Goal: Task Accomplishment & Management: Manage account settings

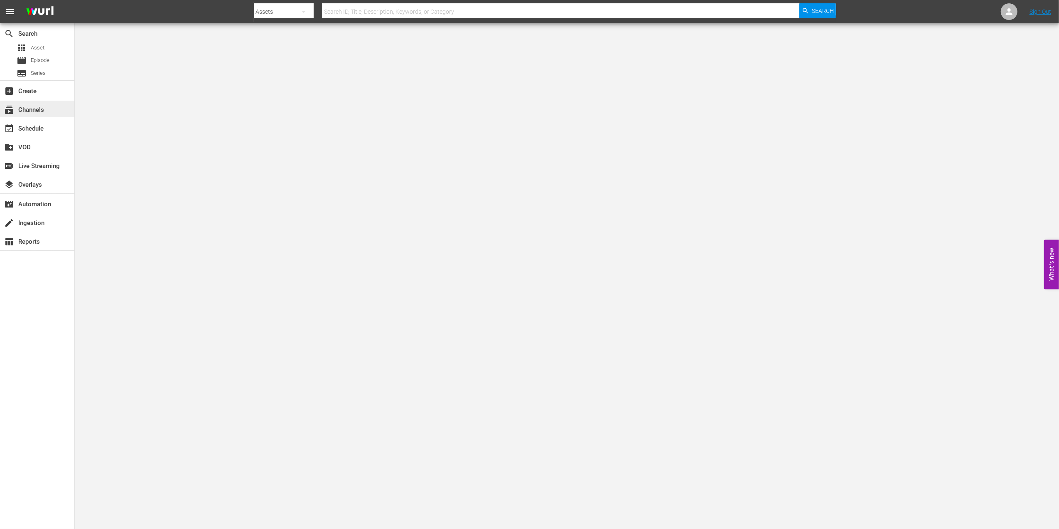
click at [40, 108] on div "subscriptions Channels" at bounding box center [23, 108] width 47 height 7
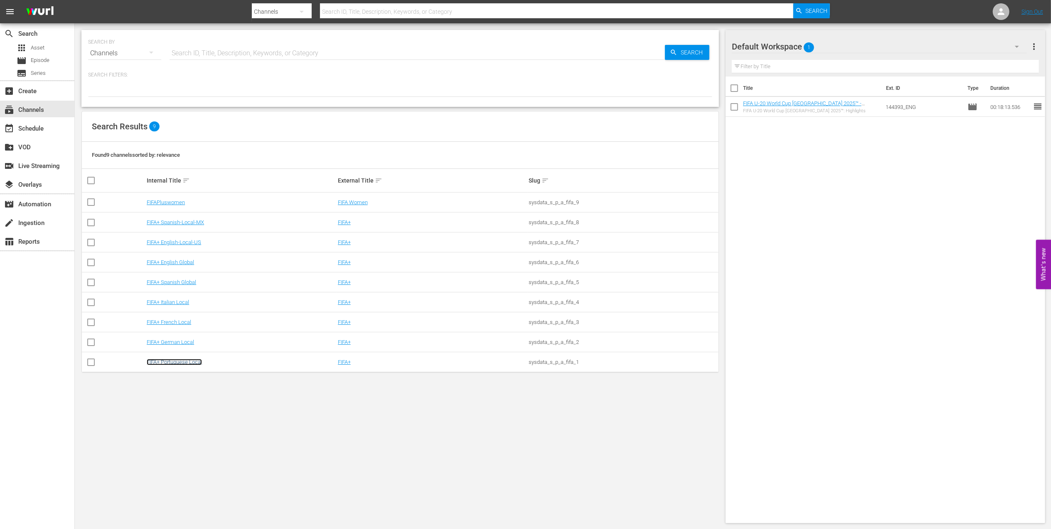
click at [187, 252] on link "FIFA+ Portuguese Local" at bounding box center [174, 362] width 55 height 6
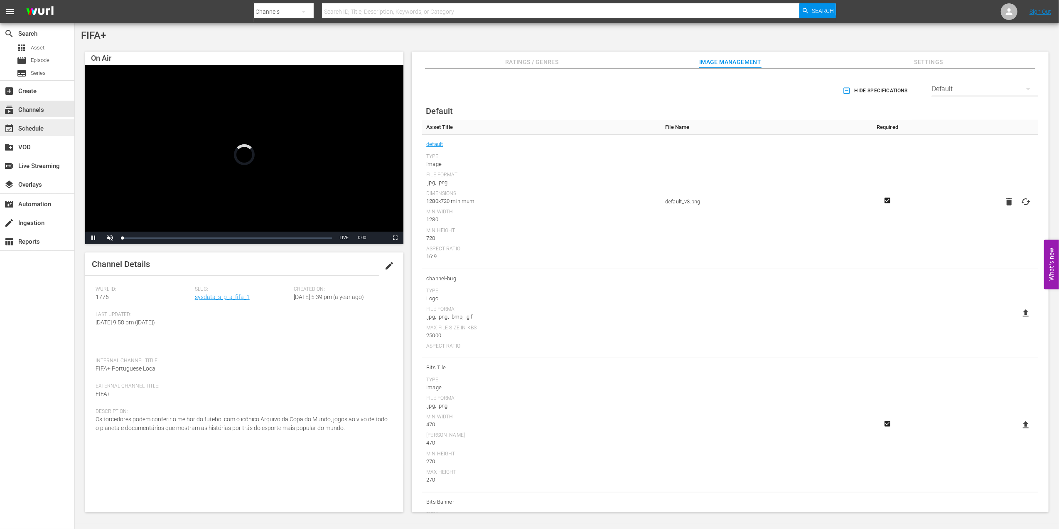
click at [47, 123] on div "event_available Schedule" at bounding box center [37, 127] width 74 height 17
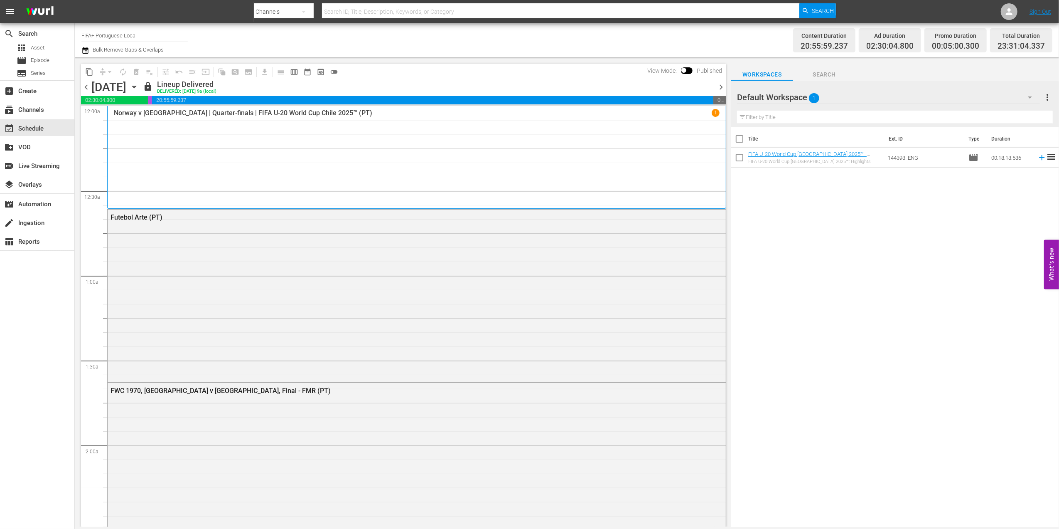
click at [450, 85] on span "chevron_right" at bounding box center [721, 87] width 10 height 10
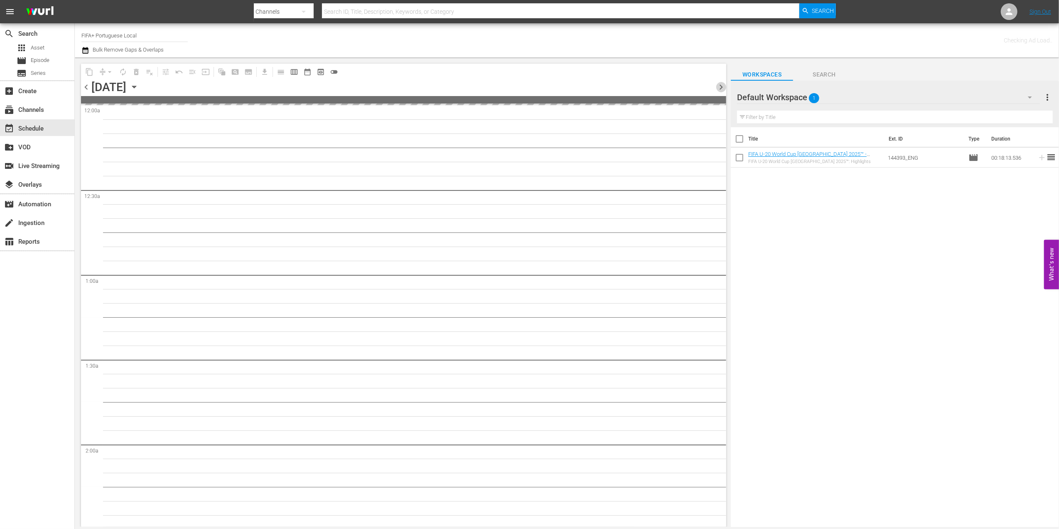
click at [450, 85] on span "chevron_right" at bounding box center [721, 87] width 10 height 10
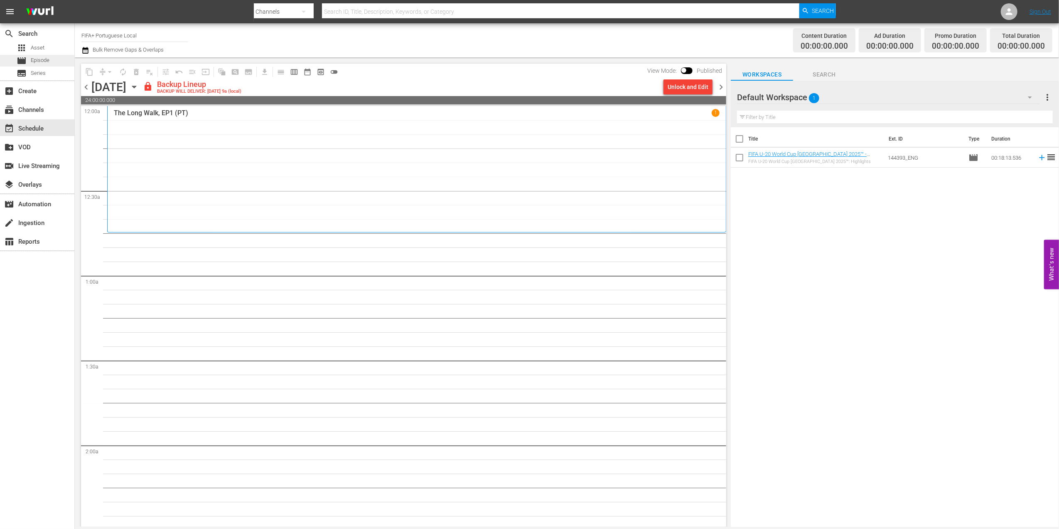
click at [49, 59] on span "Episode" at bounding box center [40, 60] width 19 height 8
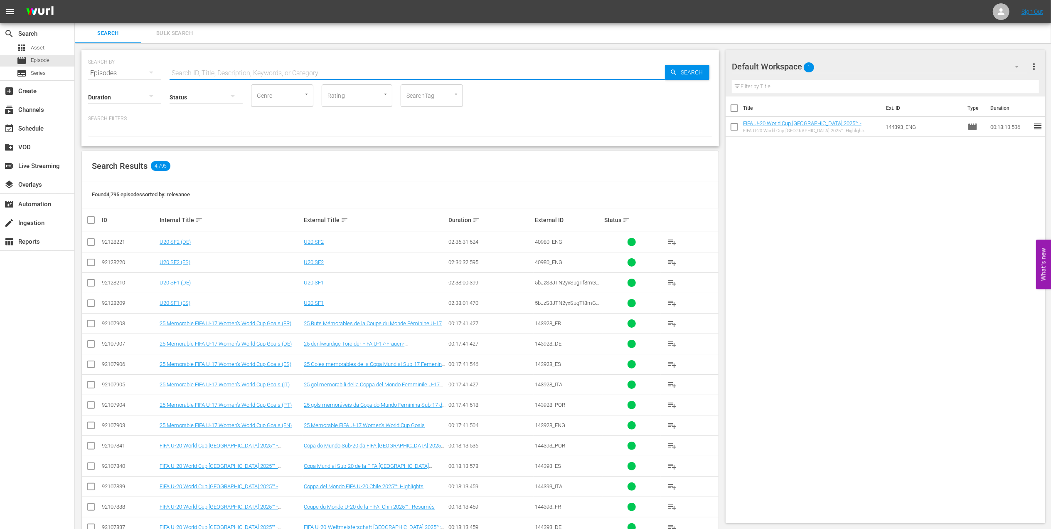
click at [207, 72] on input "text" at bounding box center [417, 73] width 495 height 20
paste input "FWC 2002 Brazil v Germany, Final"
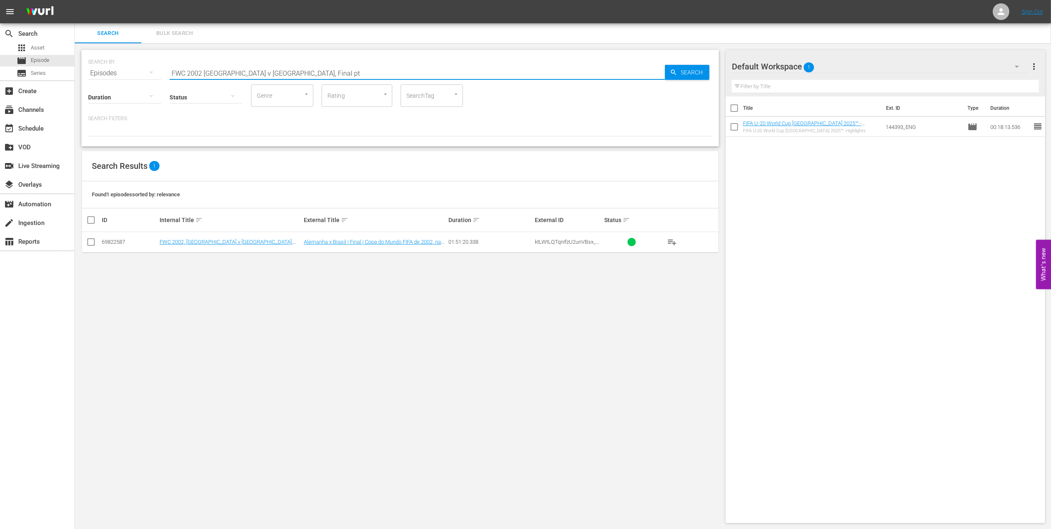
type input "FWC 2002 Brazil v Germany, Final pt"
click at [90, 241] on input "checkbox" at bounding box center [91, 244] width 10 height 10
checkbox input "true"
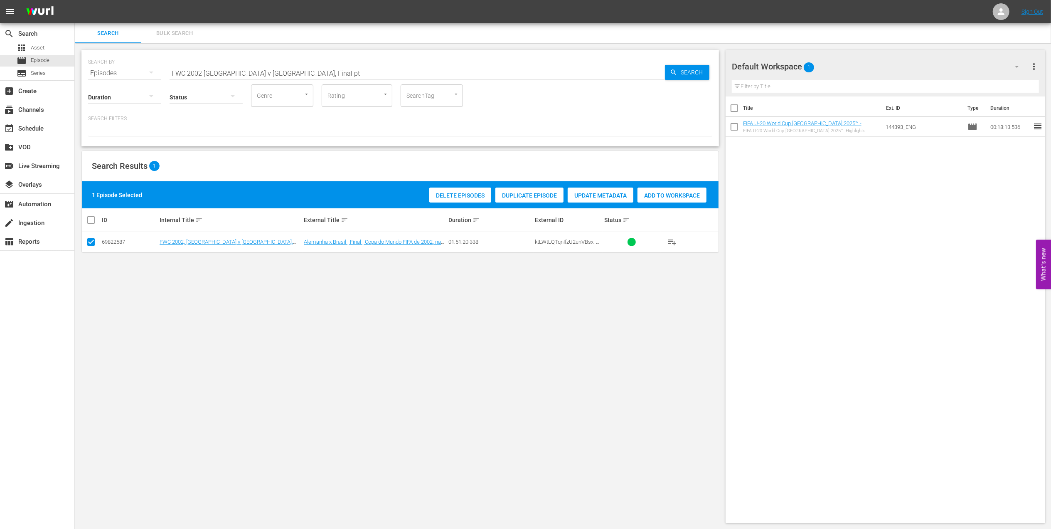
click at [450, 198] on span "Add to Workspace" at bounding box center [671, 195] width 69 height 7
click at [450, 148] on input "checkbox" at bounding box center [733, 148] width 17 height 17
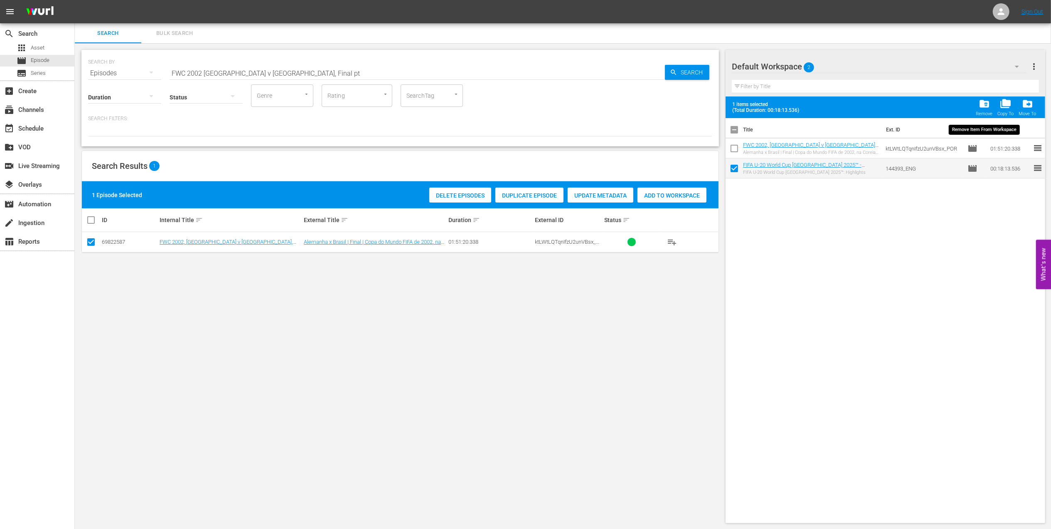
click at [450, 112] on div "Remove" at bounding box center [984, 113] width 17 height 5
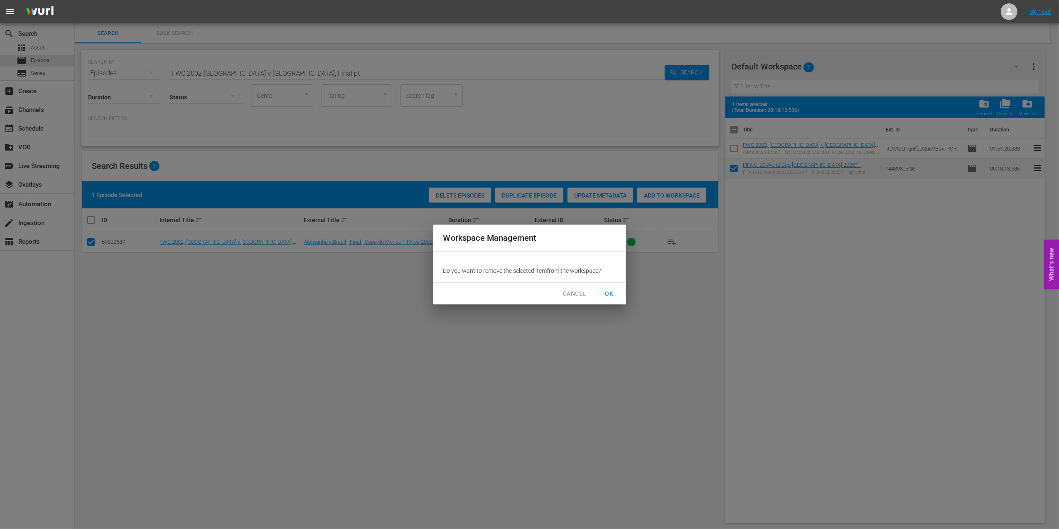
drag, startPoint x: 615, startPoint y: 288, endPoint x: 552, endPoint y: 254, distance: 71.8
click at [450, 252] on span "OK" at bounding box center [609, 293] width 13 height 10
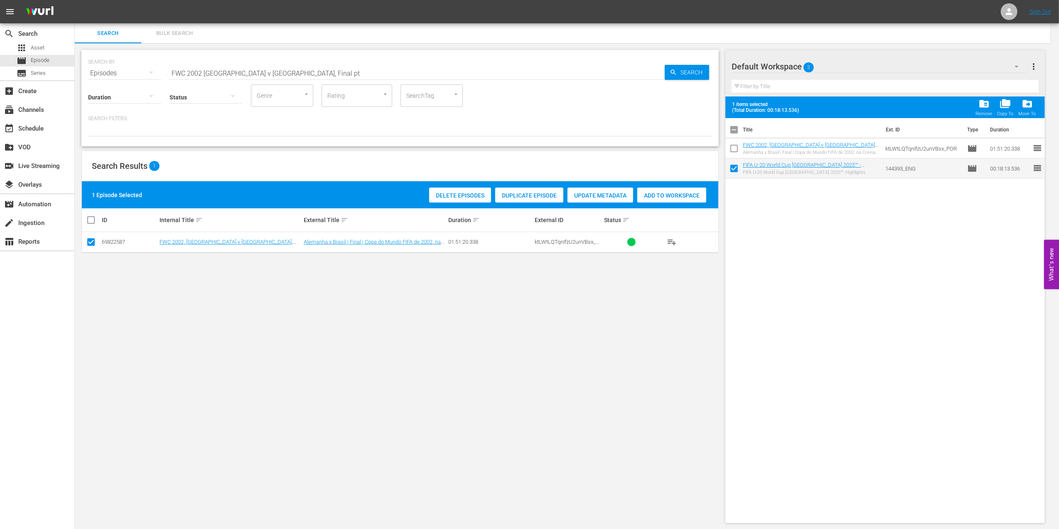
checkbox input "false"
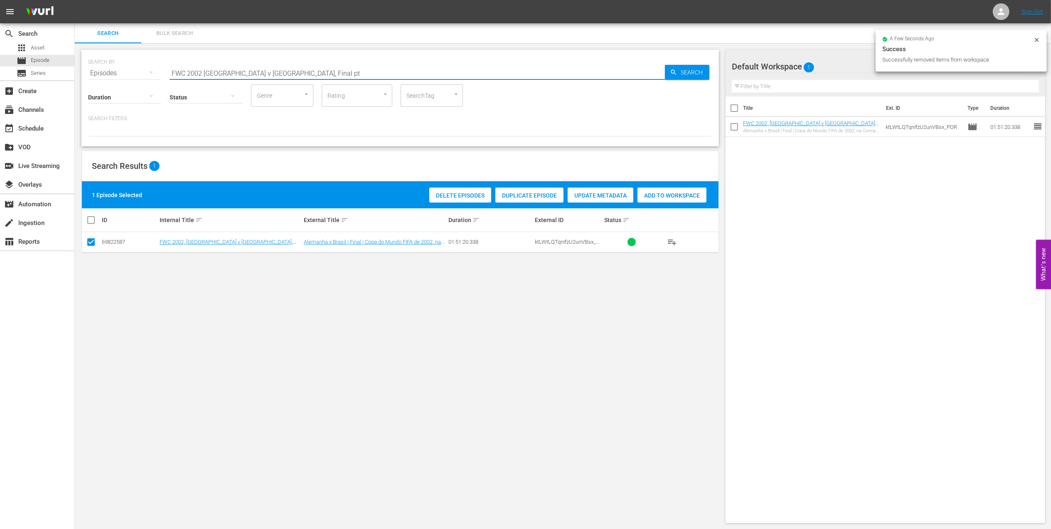
drag, startPoint x: 297, startPoint y: 72, endPoint x: 95, endPoint y: 70, distance: 201.9
click at [95, 70] on div "SEARCH BY Search By Episodes Search ID, Title, Description, Keywords, or Catego…" at bounding box center [400, 68] width 624 height 30
paste input "2002 Official Film - Seven Games from Glory"
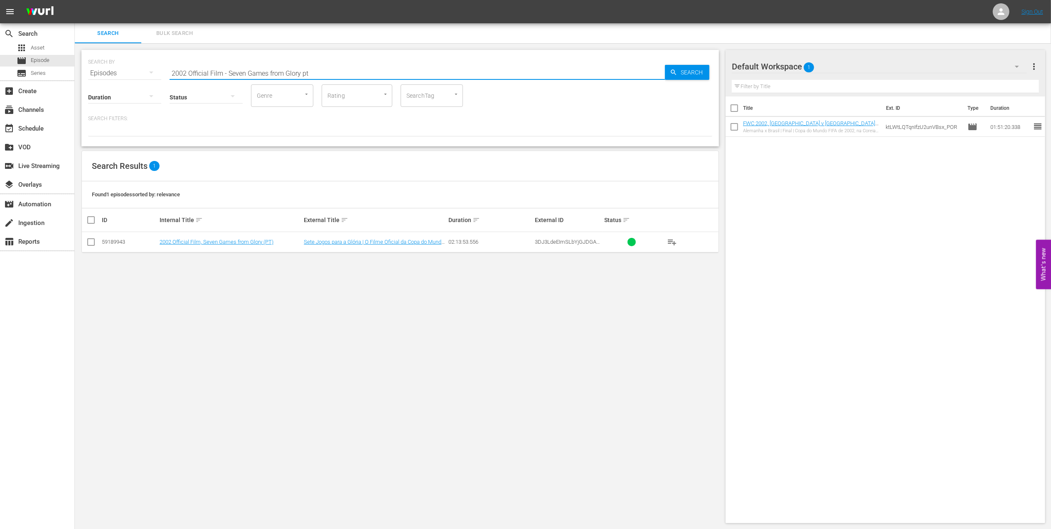
type input "2002 Official Film - Seven Games from Glory pt"
drag, startPoint x: 92, startPoint y: 240, endPoint x: 123, endPoint y: 242, distance: 31.2
click at [92, 240] on input "checkbox" at bounding box center [91, 244] width 10 height 10
checkbox input "true"
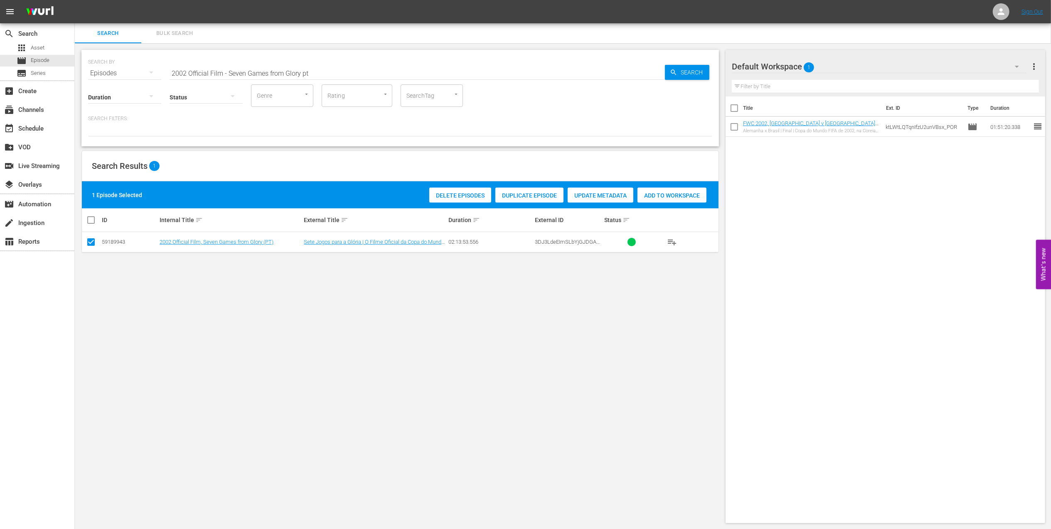
click at [450, 194] on span "Add to Workspace" at bounding box center [671, 195] width 69 height 7
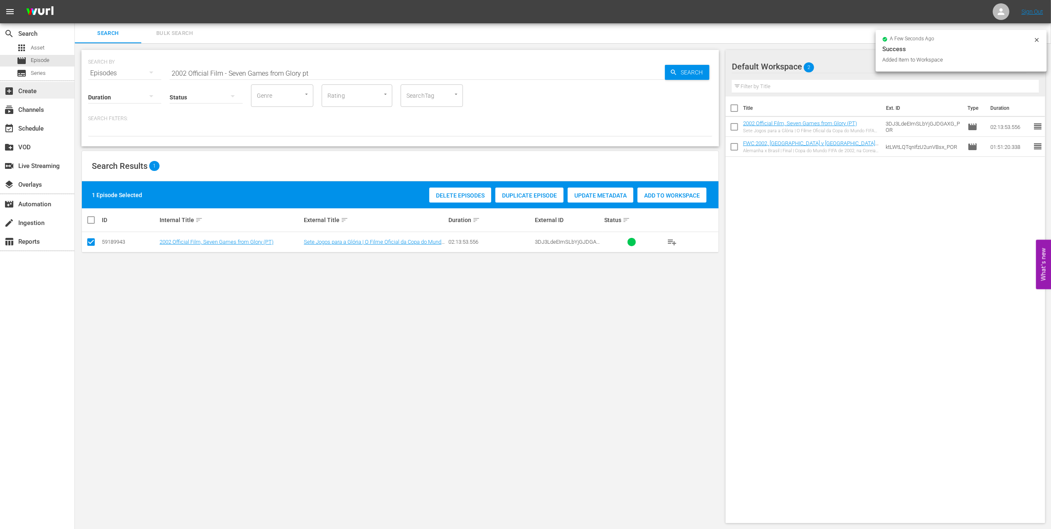
drag, startPoint x: 328, startPoint y: 73, endPoint x: 25, endPoint y: 85, distance: 303.5
click at [75, 0] on div "search Search apps Asset movie Episode subtitles Series add_box Create subscrip…" at bounding box center [563, 0] width 976 height 0
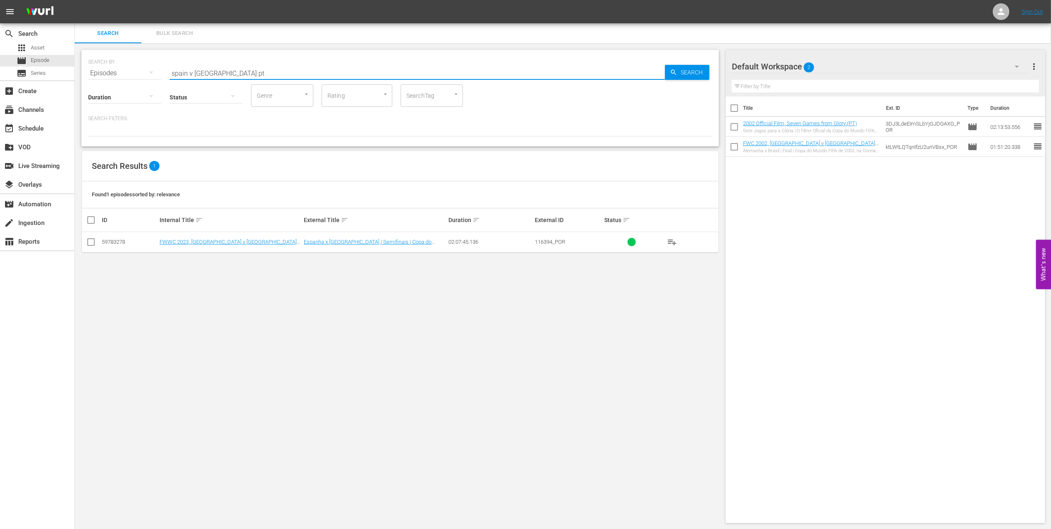
type input "spain v sweden pt"
click at [87, 241] on input "checkbox" at bounding box center [91, 244] width 10 height 10
checkbox input "true"
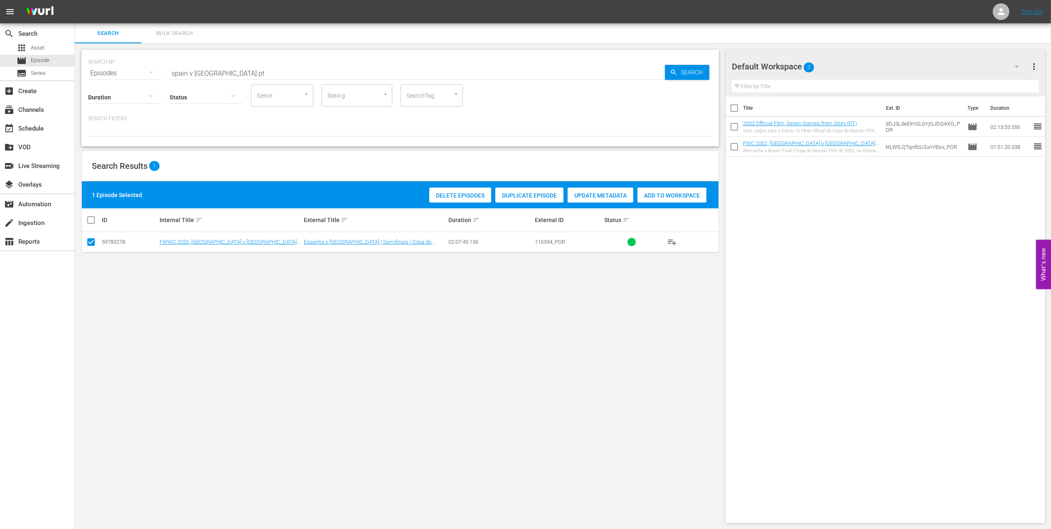
click at [450, 194] on span "Add to Workspace" at bounding box center [671, 195] width 69 height 7
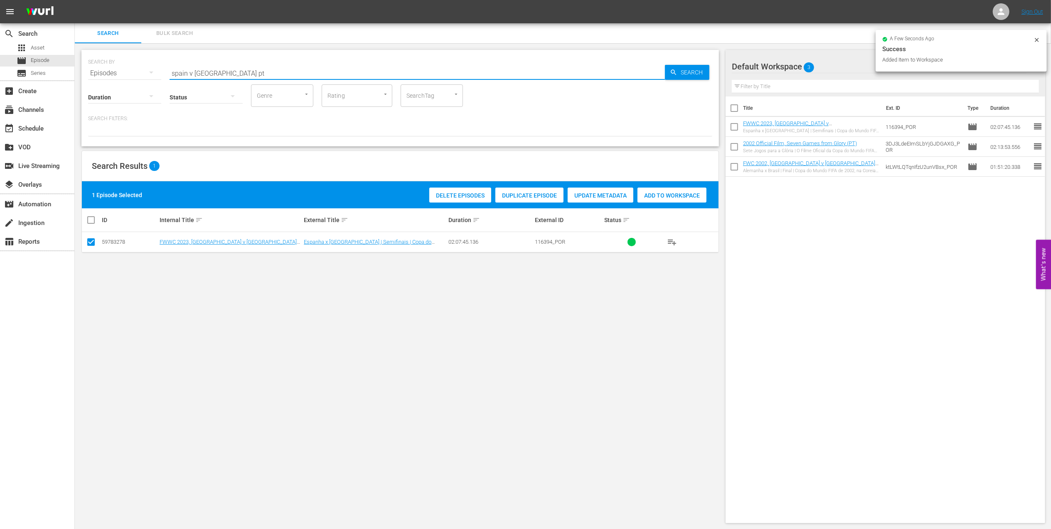
drag, startPoint x: 231, startPoint y: 73, endPoint x: 81, endPoint y: 82, distance: 150.7
click at [81, 79] on div "SEARCH BY Search By Episodes Search ID, Title, Description, Keywords, or Catego…" at bounding box center [400, 286] width 651 height 486
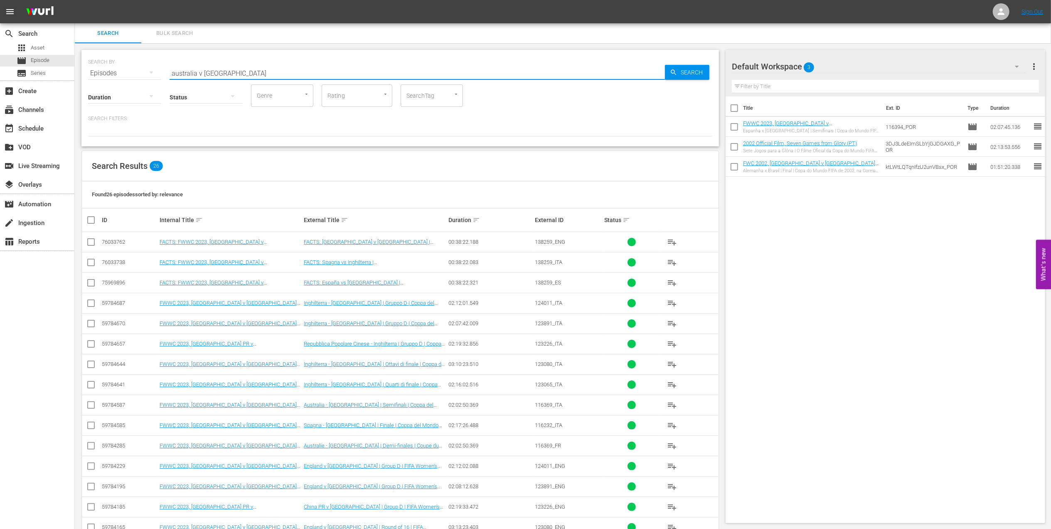
click at [248, 72] on input "australia v england" at bounding box center [417, 73] width 495 height 20
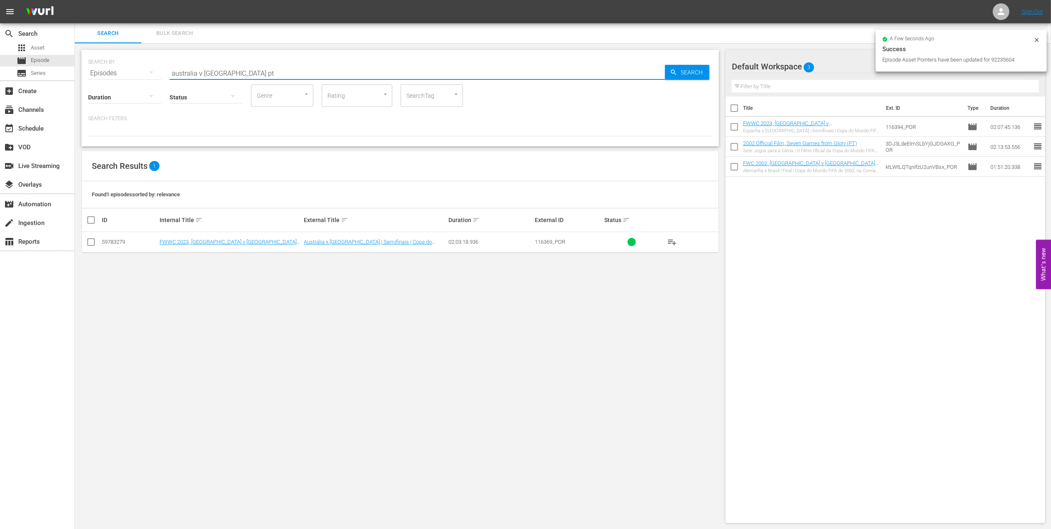
type input "australia v england pt"
drag, startPoint x: 93, startPoint y: 243, endPoint x: 99, endPoint y: 243, distance: 5.8
click at [93, 243] on input "checkbox" at bounding box center [91, 244] width 10 height 10
checkbox input "true"
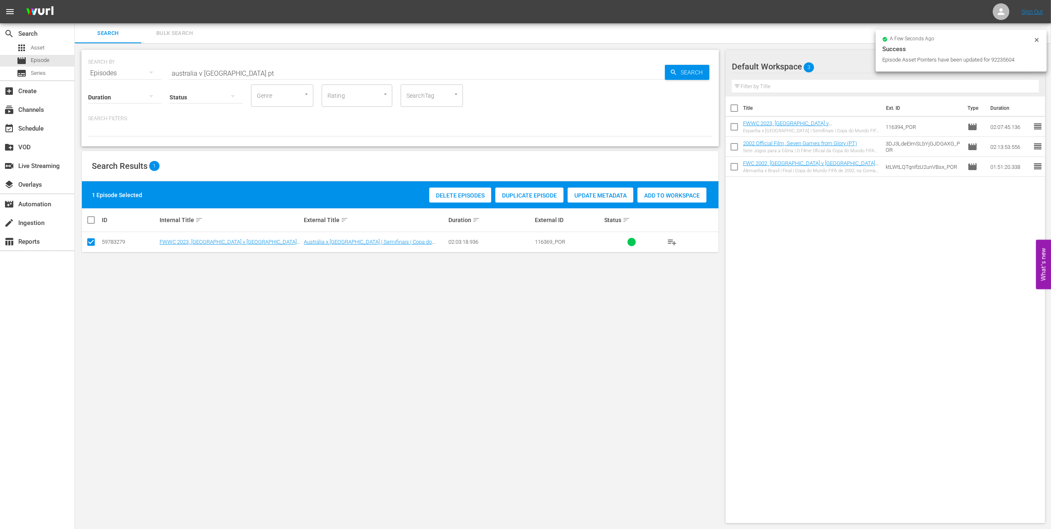
click at [450, 196] on span "Add to Workspace" at bounding box center [671, 195] width 69 height 7
drag, startPoint x: 255, startPoint y: 70, endPoint x: 120, endPoint y: 83, distance: 135.7
click at [127, 72] on div "SEARCH BY Search By Episodes Search ID, Title, Description, Keywords, or Catego…" at bounding box center [400, 68] width 624 height 30
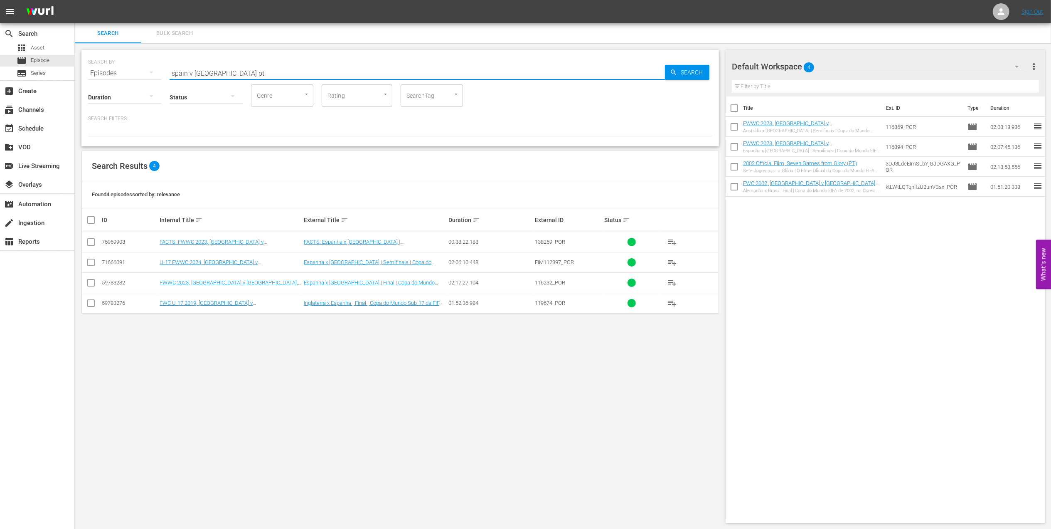
type input "spain v england pt"
click at [87, 252] on input "checkbox" at bounding box center [91, 284] width 10 height 10
checkbox input "true"
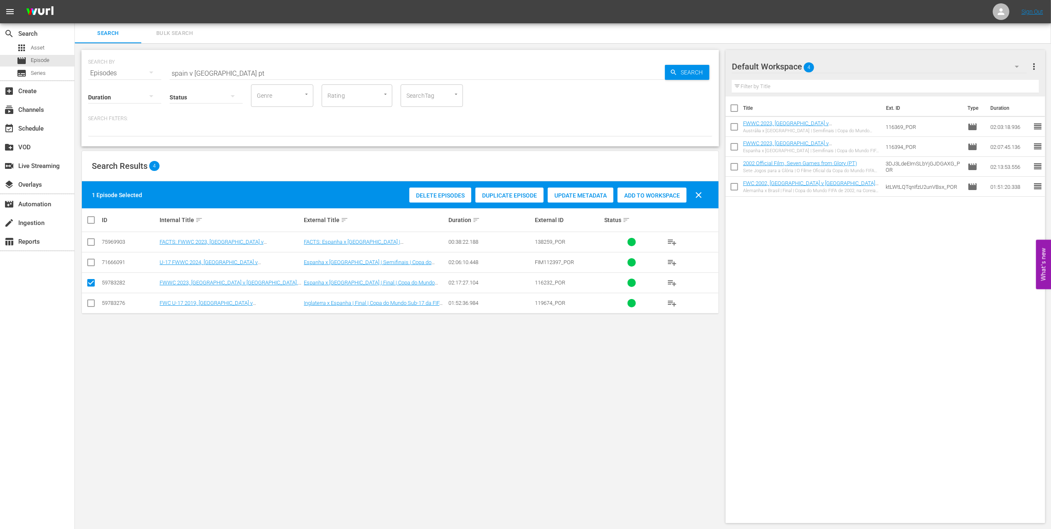
click at [450, 192] on span "Add to Workspace" at bounding box center [651, 195] width 69 height 7
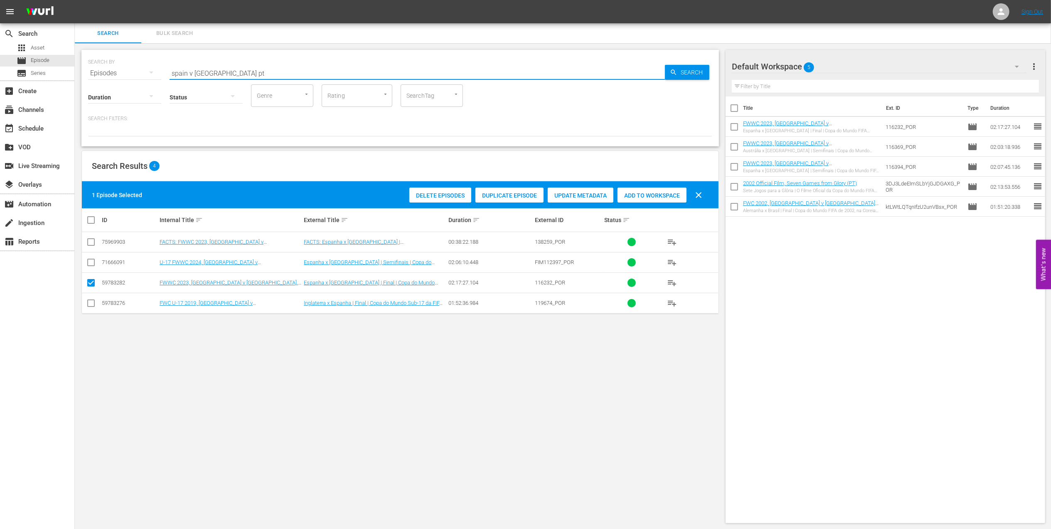
drag, startPoint x: 238, startPoint y: 69, endPoint x: 101, endPoint y: 76, distance: 136.9
click at [103, 74] on div "SEARCH BY Search By Episodes Search ID, Title, Description, Keywords, or Catego…" at bounding box center [400, 68] width 624 height 30
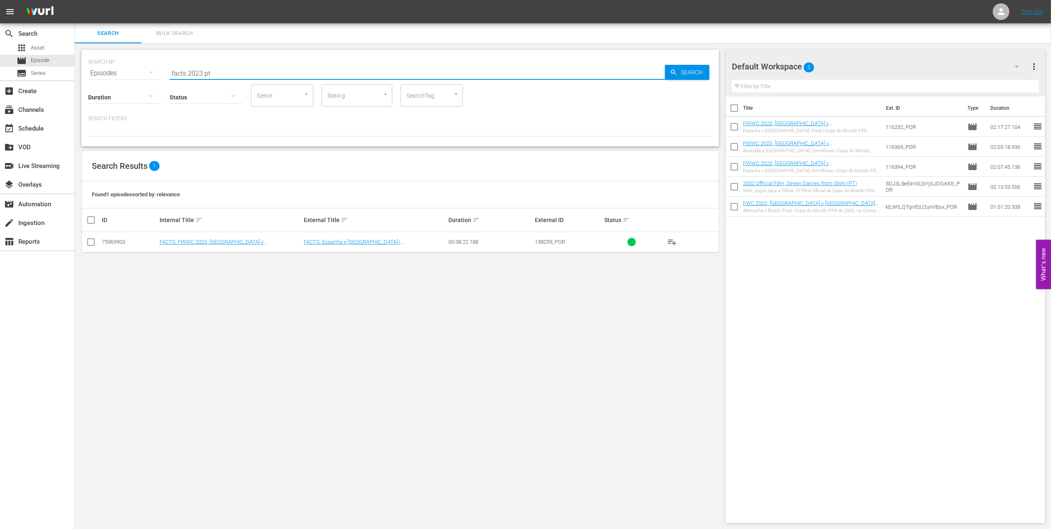
type input "facts 2023 pt"
drag, startPoint x: 89, startPoint y: 243, endPoint x: 469, endPoint y: 233, distance: 380.3
click at [90, 243] on input "checkbox" at bounding box center [91, 244] width 10 height 10
checkbox input "true"
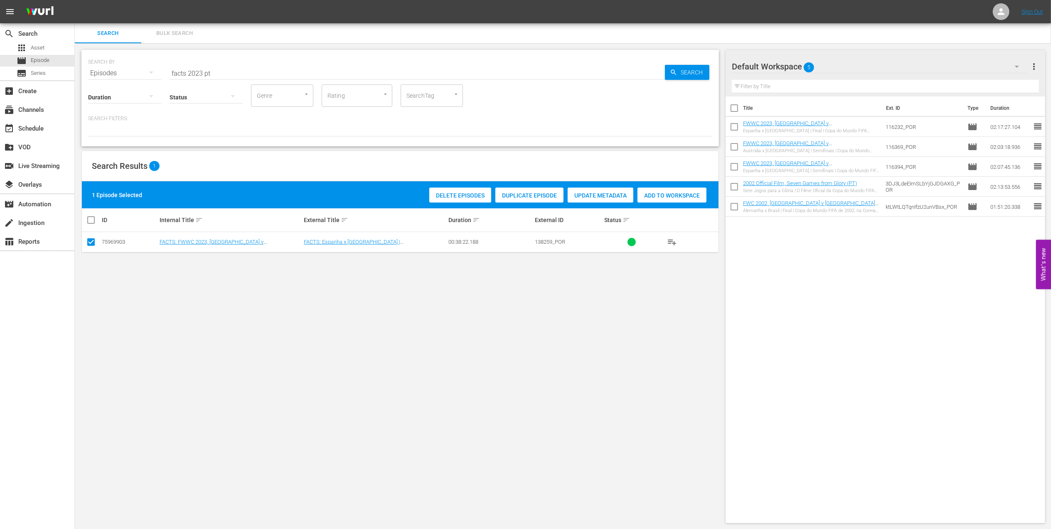
click at [450, 195] on span "Add to Workspace" at bounding box center [671, 195] width 69 height 7
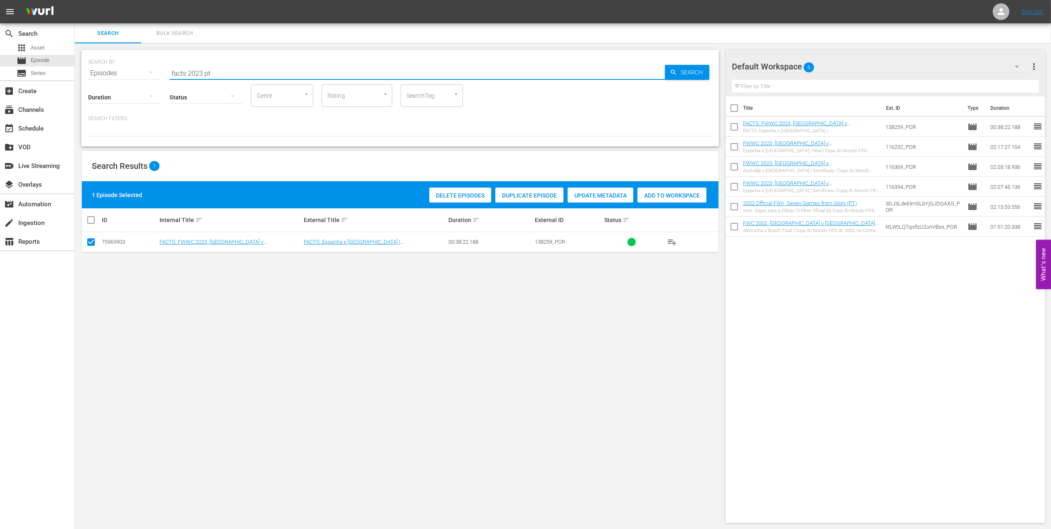
drag, startPoint x: 221, startPoint y: 71, endPoint x: 105, endPoint y: 72, distance: 115.9
click at [105, 72] on div "SEARCH BY Search By Episodes Search ID, Title, Description, Keywords, or Catego…" at bounding box center [400, 68] width 624 height 30
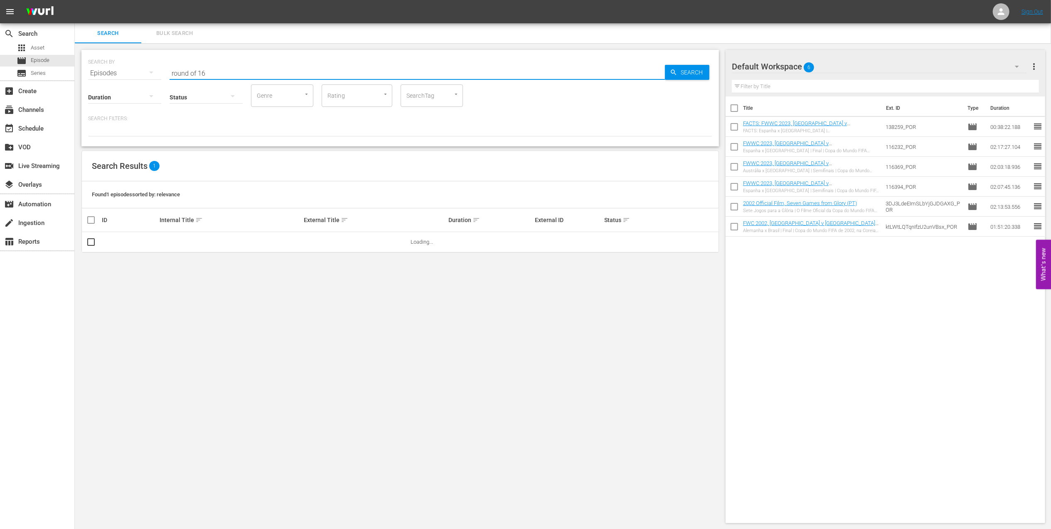
type input "round of 16"
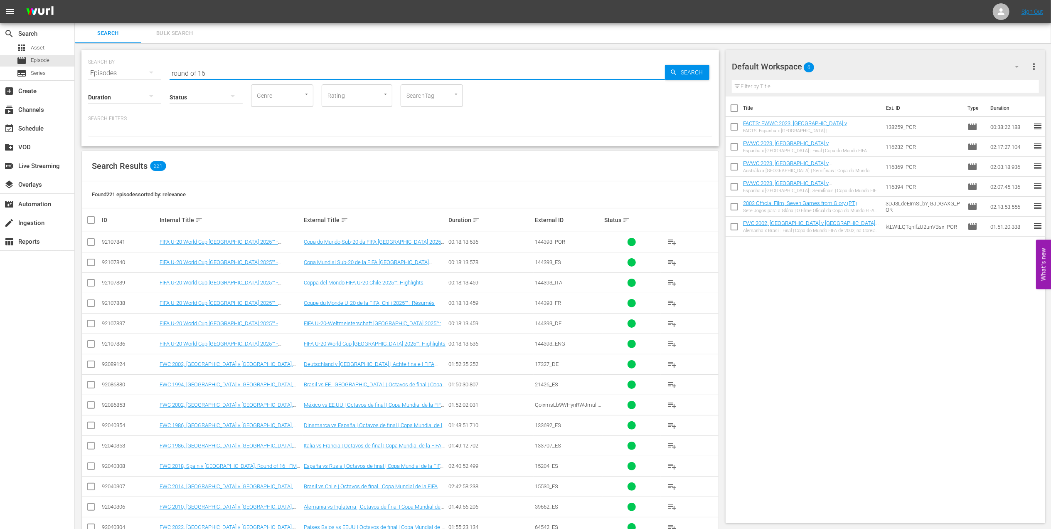
click at [92, 239] on input "checkbox" at bounding box center [91, 244] width 10 height 10
checkbox input "true"
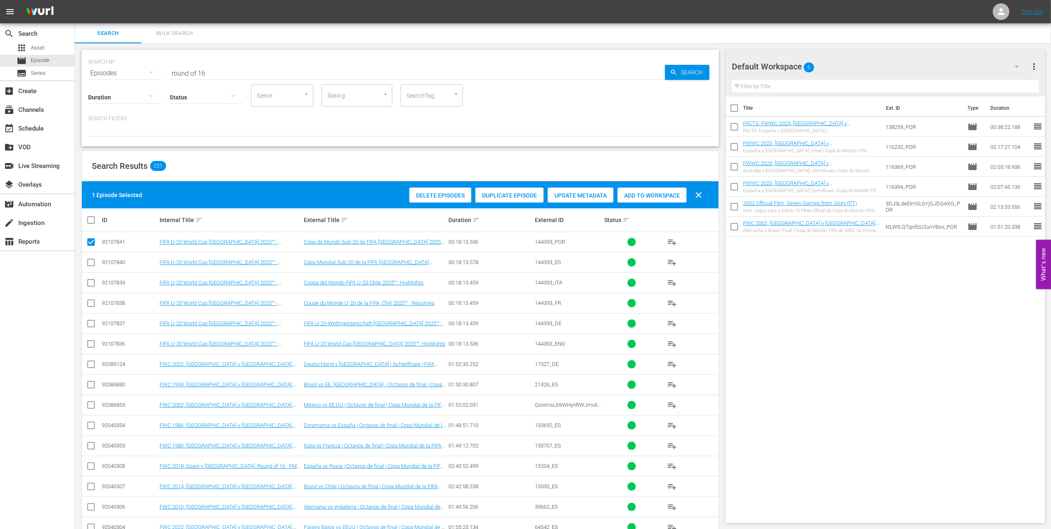
click at [450, 189] on div "Add to Workspace" at bounding box center [651, 195] width 69 height 16
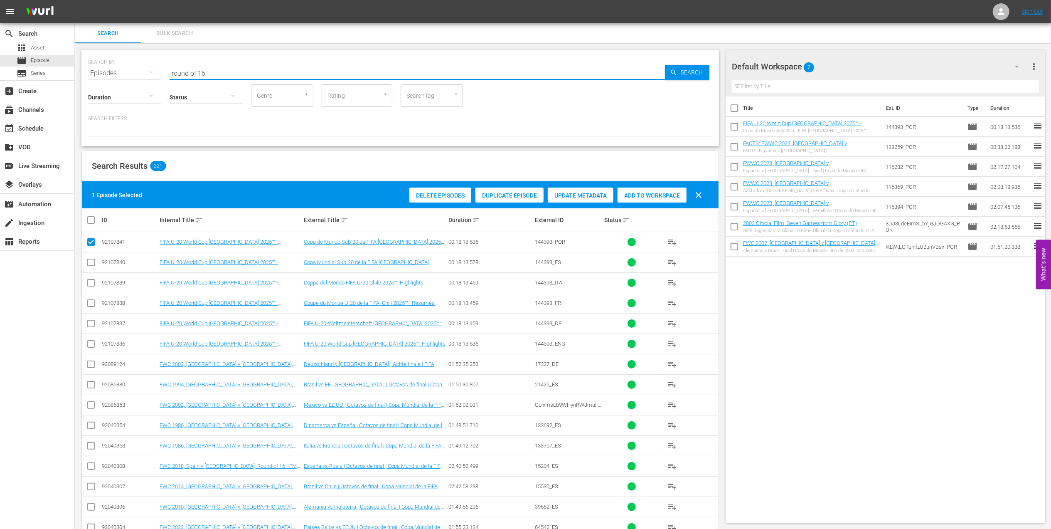
drag, startPoint x: 125, startPoint y: 73, endPoint x: 106, endPoint y: 73, distance: 19.5
click at [106, 73] on div "SEARCH BY Search By Episodes Search ID, Title, Description, Keywords, or Catego…" at bounding box center [400, 68] width 624 height 30
paste input "FWC 1966 England vs Germany FR, Final (PT)"
click at [348, 66] on input "FWC 1966 England vs Germany FR, Final (PT)" at bounding box center [417, 73] width 495 height 20
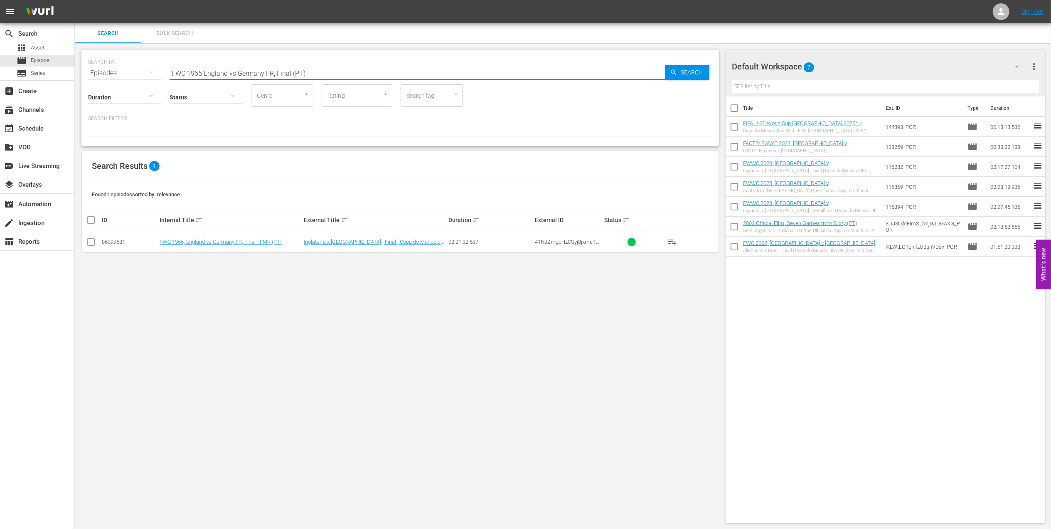
type input "FWC 1966 England vs Germany FR, Final (PT)"
drag, startPoint x: 89, startPoint y: 241, endPoint x: 345, endPoint y: 242, distance: 256.4
click at [93, 242] on input "checkbox" at bounding box center [91, 244] width 10 height 10
checkbox input "true"
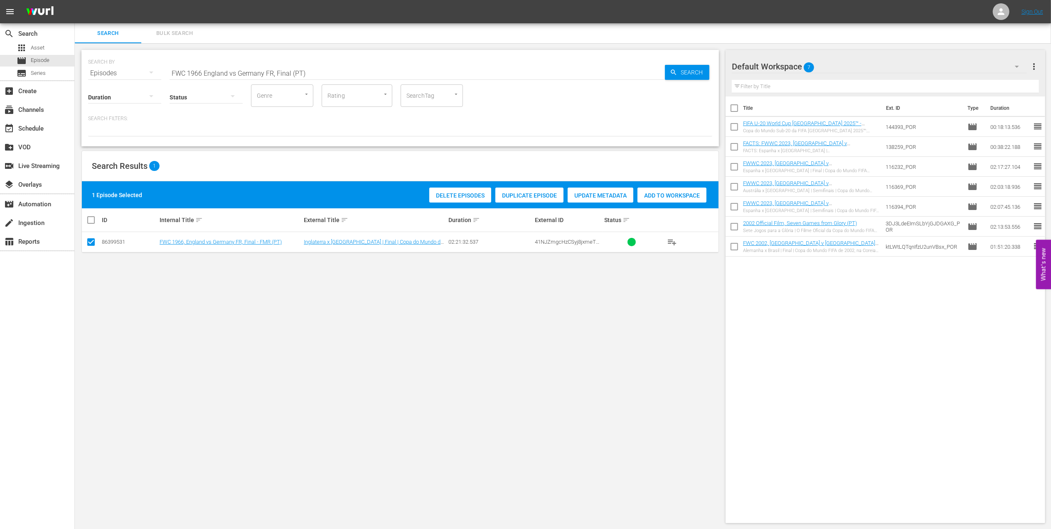
click at [450, 194] on span "Add to Workspace" at bounding box center [671, 195] width 69 height 7
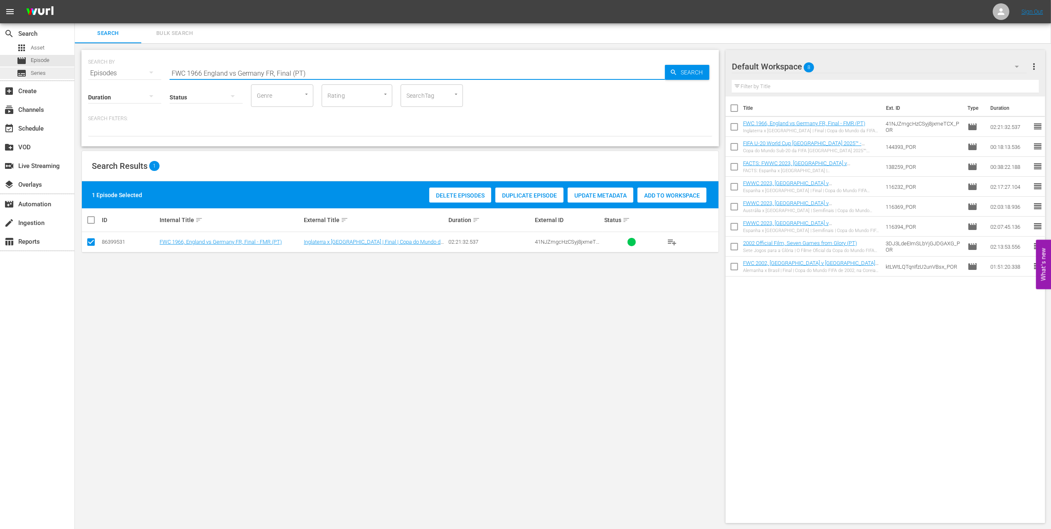
drag, startPoint x: 344, startPoint y: 71, endPoint x: 59, endPoint y: 77, distance: 285.5
click at [75, 0] on div "search Search apps Asset movie Episode subtitles Series add_box Create subscrip…" at bounding box center [563, 0] width 976 height 0
type input "facts 1966 pt"
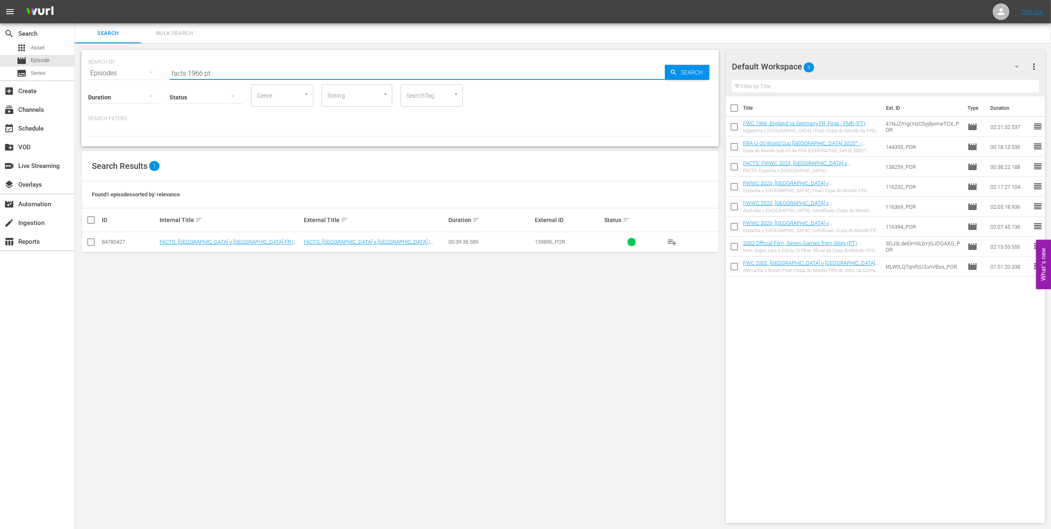
click at [88, 245] on input "checkbox" at bounding box center [91, 244] width 10 height 10
checkbox input "true"
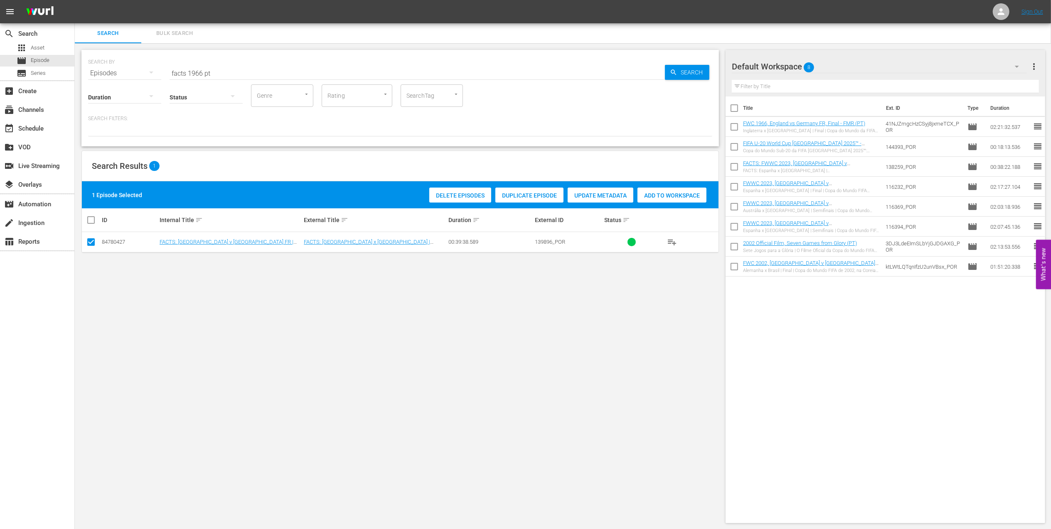
click at [450, 193] on span "Add to Workspace" at bounding box center [671, 195] width 69 height 7
click at [202, 71] on input "facts 1966 pt" at bounding box center [417, 73] width 495 height 20
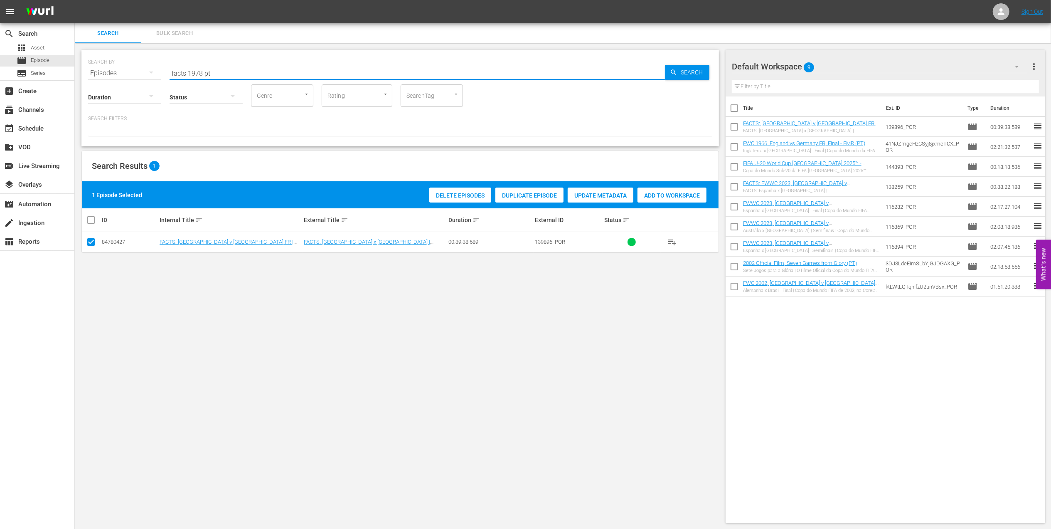
type input "facts 1978 pt"
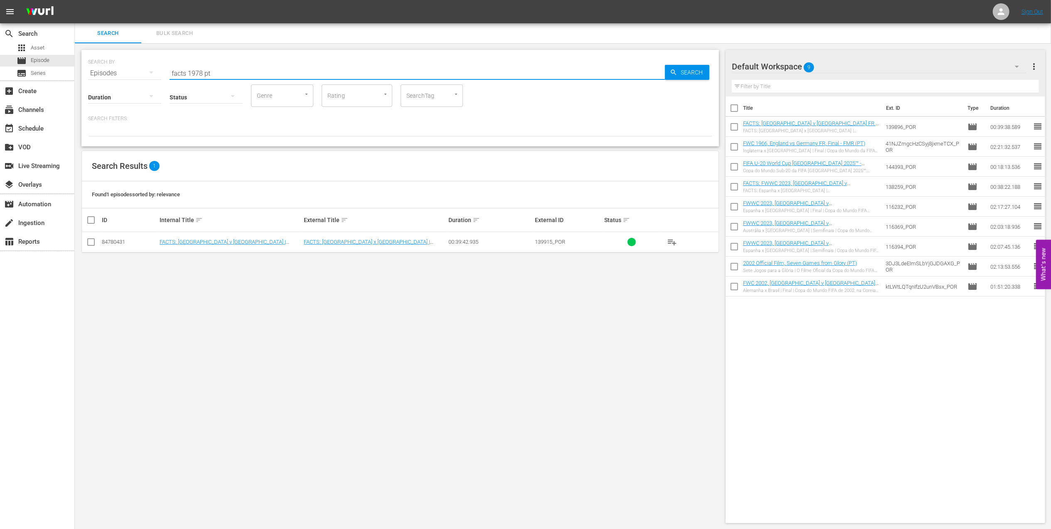
drag, startPoint x: 90, startPoint y: 245, endPoint x: 96, endPoint y: 243, distance: 6.9
click at [90, 245] on input "checkbox" at bounding box center [91, 244] width 10 height 10
checkbox input "true"
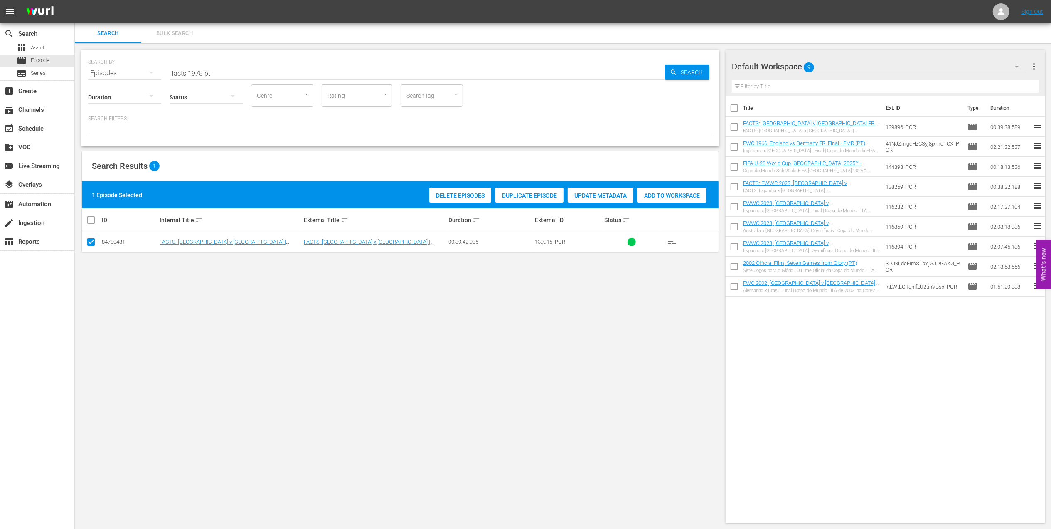
click at [450, 194] on span "Add to Workspace" at bounding box center [671, 195] width 69 height 7
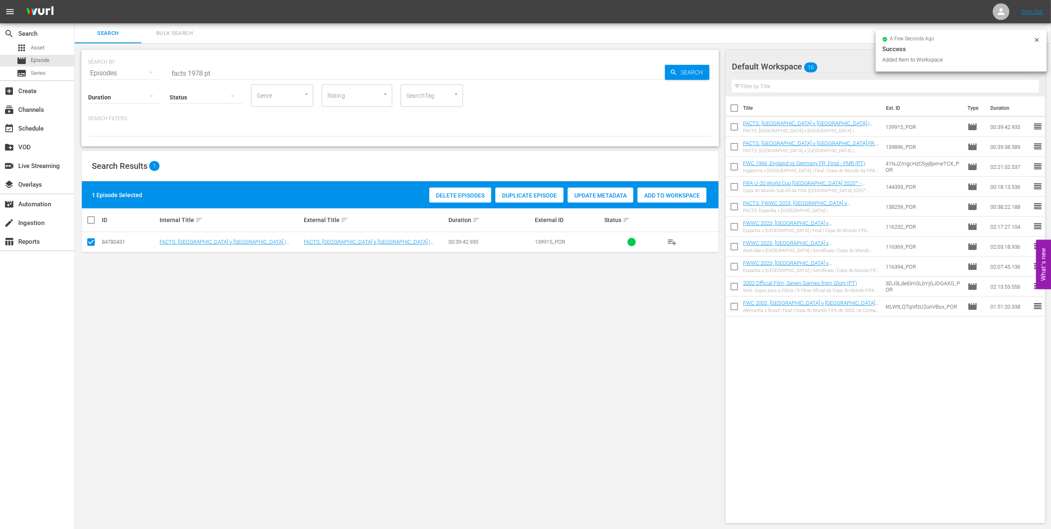
click at [236, 77] on div "Status" at bounding box center [206, 92] width 73 height 30
drag, startPoint x: 112, startPoint y: 72, endPoint x: 106, endPoint y: 72, distance: 5.4
click at [106, 72] on div "SEARCH BY Search By Episodes Search ID, Title, Description, Keywords, or Catego…" at bounding box center [400, 68] width 624 height 30
paste input "FWC 1978, Argentina v. Netherlands, Final"
click at [328, 71] on input "FWC 1978, Argentina v. Netherlands, Final" at bounding box center [417, 73] width 495 height 20
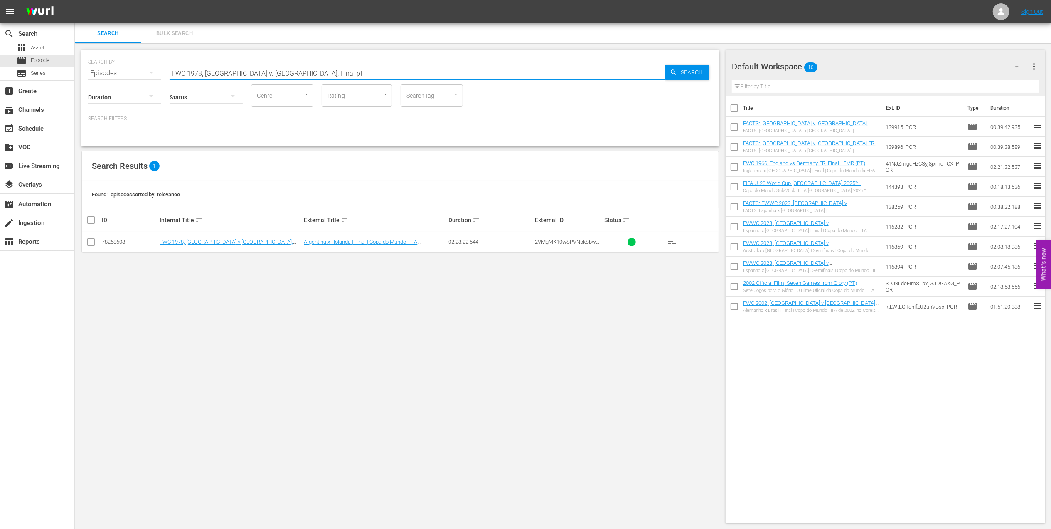
type input "FWC 1978, Argentina v. Netherlands, Final pt"
click at [91, 243] on input "checkbox" at bounding box center [91, 244] width 10 height 10
checkbox input "true"
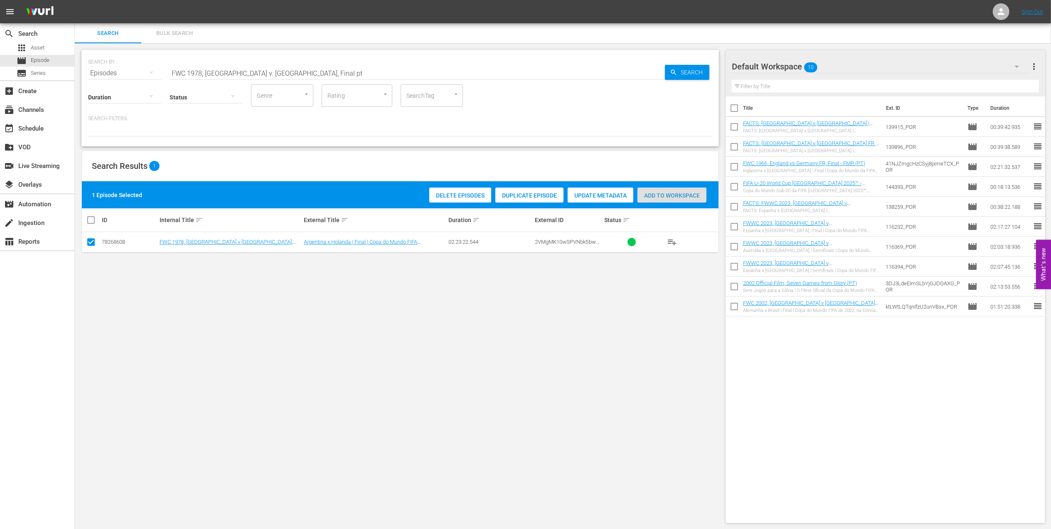
click at [450, 193] on span "Add to Workspace" at bounding box center [671, 195] width 69 height 7
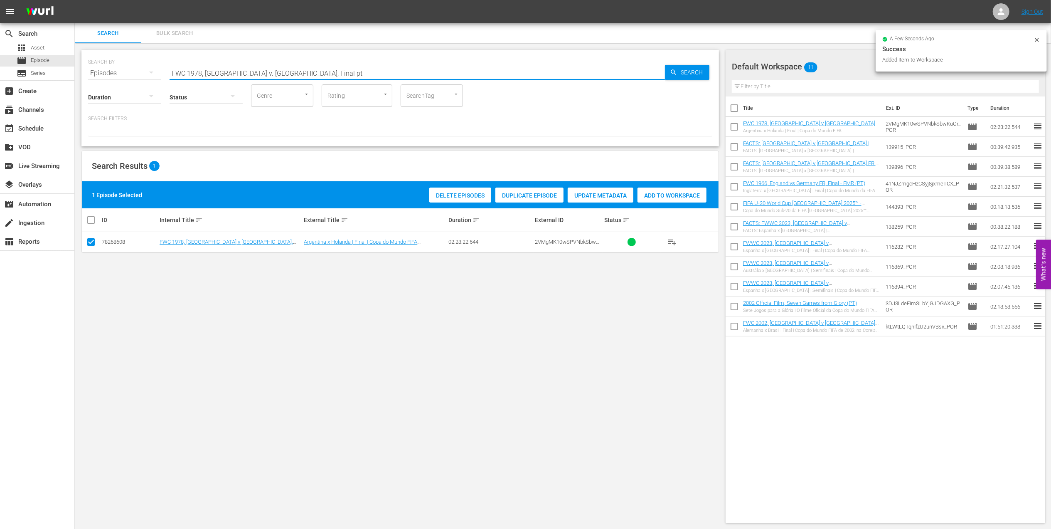
drag, startPoint x: 257, startPoint y: 72, endPoint x: 248, endPoint y: 72, distance: 9.1
click at [118, 74] on div "SEARCH BY Search By Episodes Search ID, Title, Description, Keywords, or Catego…" at bounding box center [400, 68] width 624 height 30
paste input "EP 5 - Icon: Diego Maradona | Eyes of the World"
click at [368, 73] on input "EP 5 - Icon: Diego Maradona | Eyes of the World" at bounding box center [417, 73] width 495 height 20
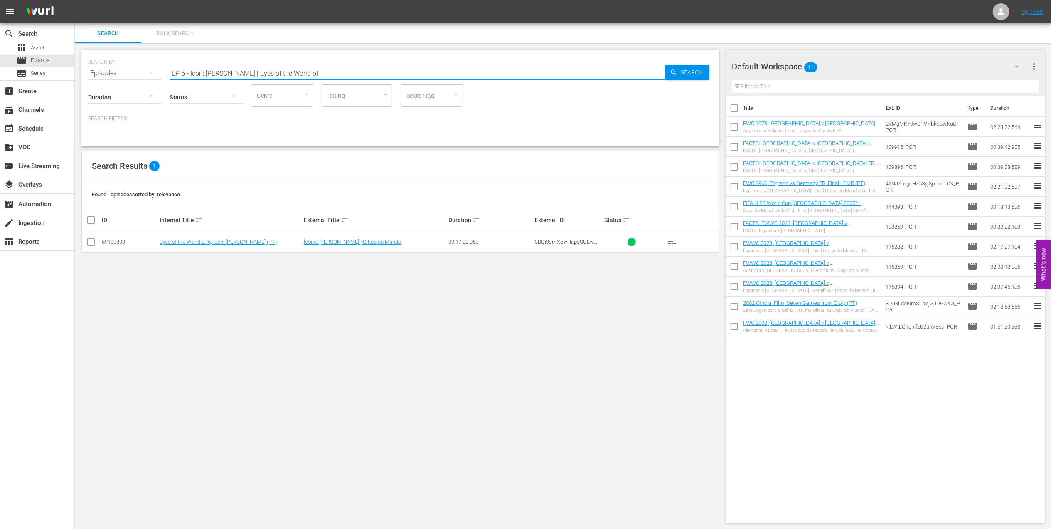
type input "EP 5 - Icon: Diego Maradona | Eyes of the World pt"
click at [89, 243] on input "checkbox" at bounding box center [91, 244] width 10 height 10
checkbox input "true"
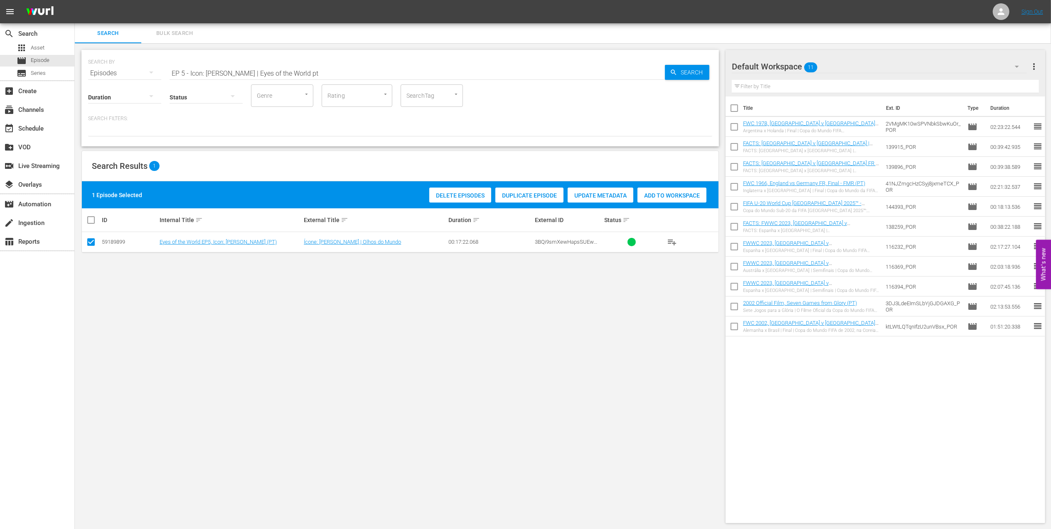
click at [450, 200] on div "Add to Workspace" at bounding box center [671, 195] width 69 height 16
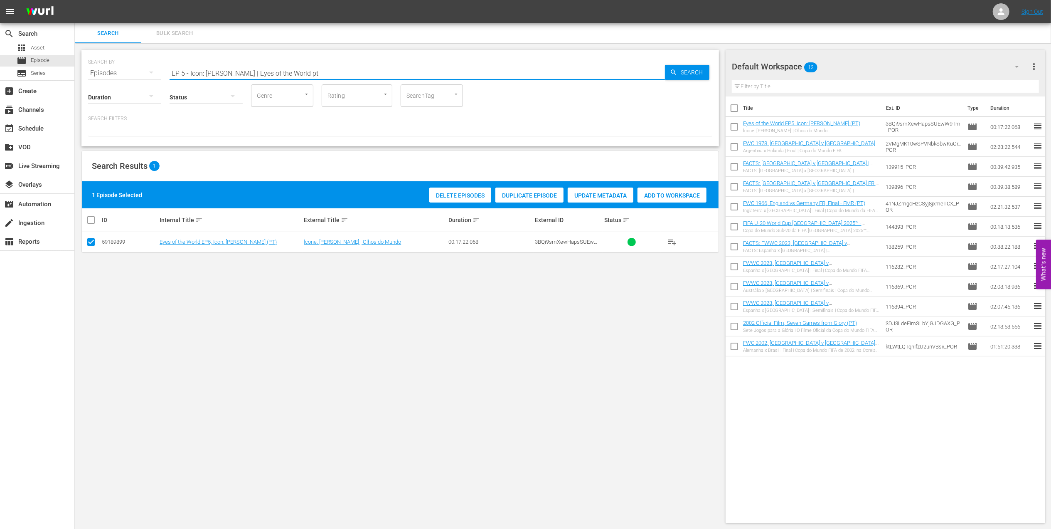
drag, startPoint x: 323, startPoint y: 78, endPoint x: 146, endPoint y: 84, distance: 176.7
click at [146, 84] on div "SEARCH BY Search By Episodes Search ID, Title, Description, Keywords, or Catego…" at bounding box center [399, 98] width 637 height 96
type input "facts 2022 pt"
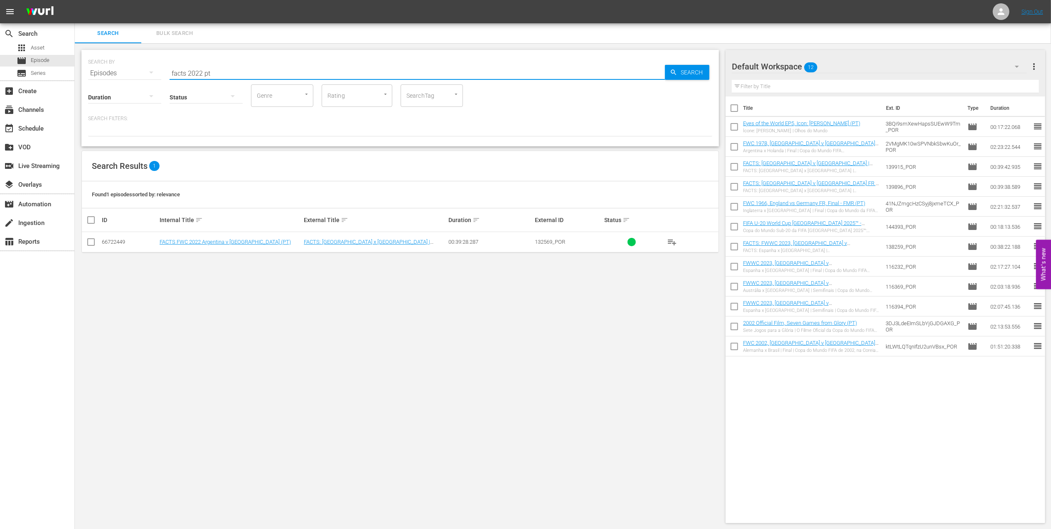
drag, startPoint x: 91, startPoint y: 244, endPoint x: 470, endPoint y: 240, distance: 379.8
click at [92, 245] on input "checkbox" at bounding box center [91, 244] width 10 height 10
checkbox input "true"
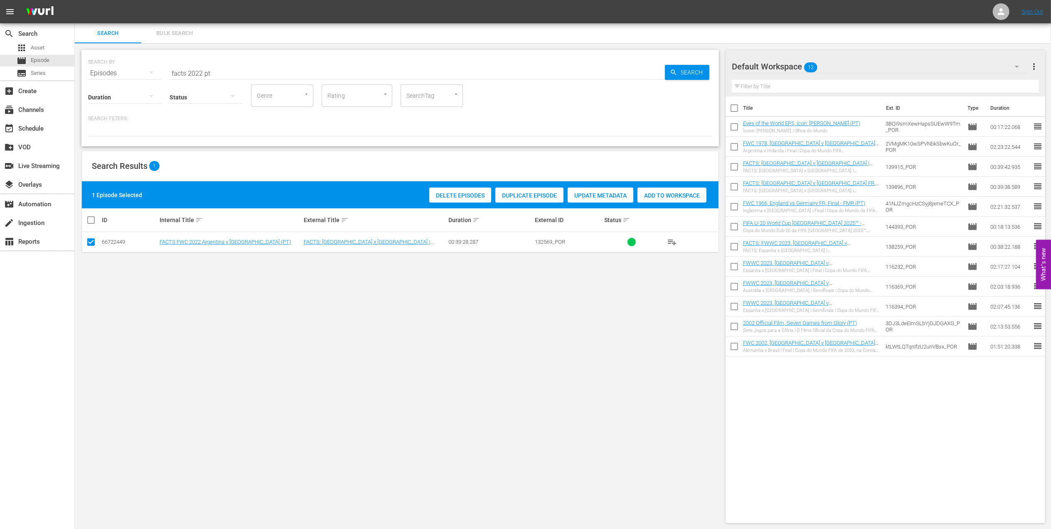
click at [450, 192] on span "Add to Workspace" at bounding box center [671, 195] width 69 height 7
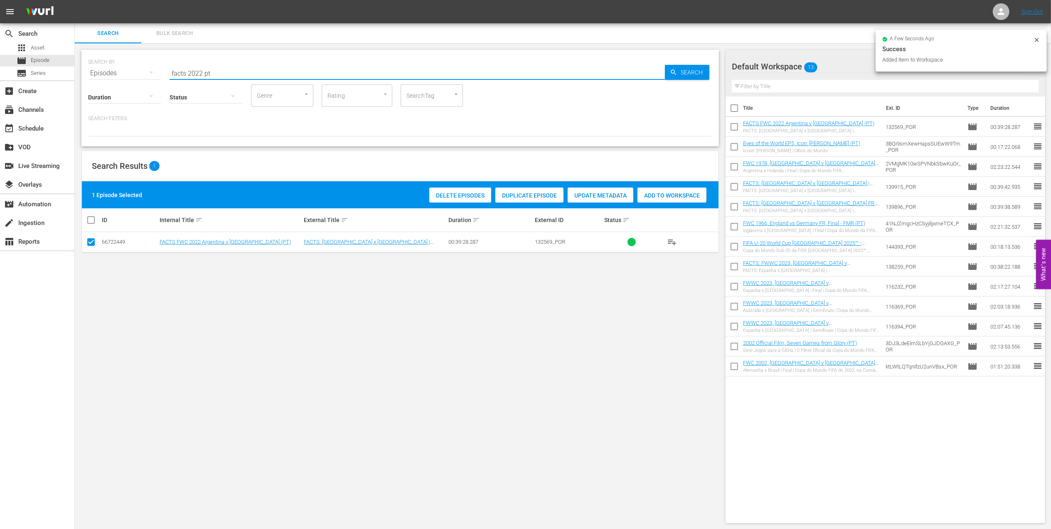
drag, startPoint x: 147, startPoint y: 75, endPoint x: 111, endPoint y: 77, distance: 35.8
click at [105, 77] on div "SEARCH BY Search By Episodes Search ID, Title, Description, Keywords, or Catego…" at bounding box center [399, 98] width 637 height 96
paste input "FWC 2022 Croatia v Brazil, Quarter-final (PT)"
click at [329, 75] on input "FWC 2022 Croatia v Brazil, Quarter-final (PT)" at bounding box center [417, 73] width 495 height 20
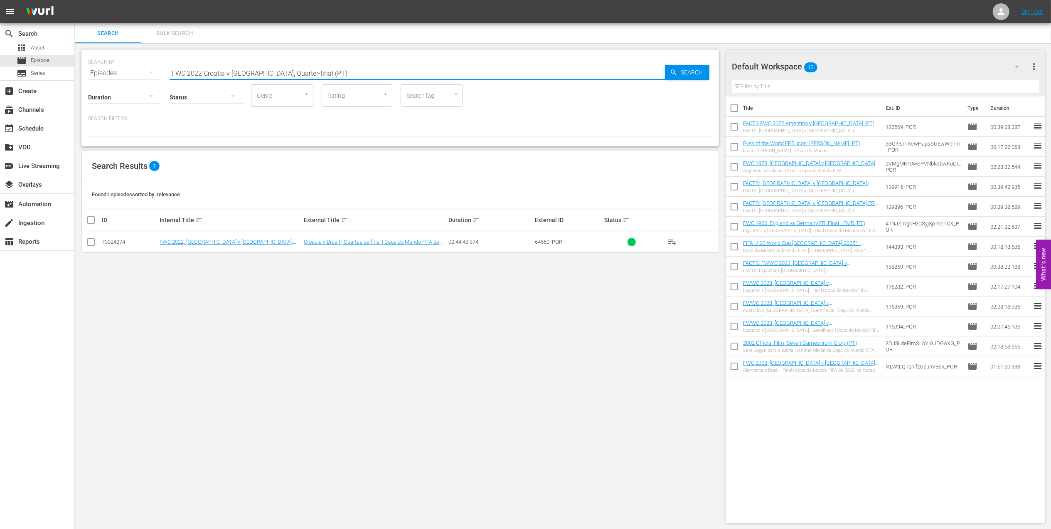
type input "FWC 2022 Croatia v Brazil, Quarter-final (PT)"
drag, startPoint x: 93, startPoint y: 240, endPoint x: 439, endPoint y: 248, distance: 346.2
click at [95, 242] on input "checkbox" at bounding box center [91, 244] width 10 height 10
checkbox input "true"
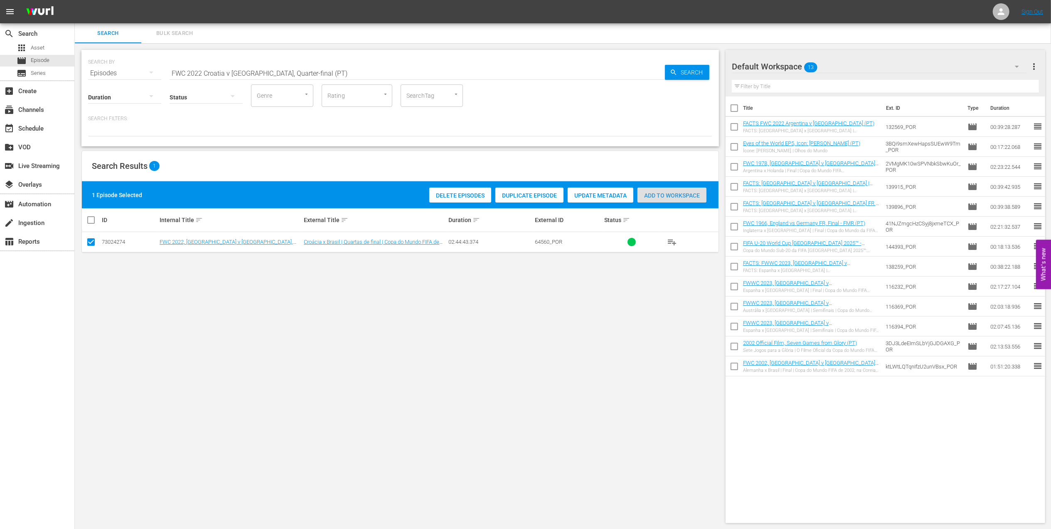
click at [450, 198] on span "Add to Workspace" at bounding box center [671, 195] width 69 height 7
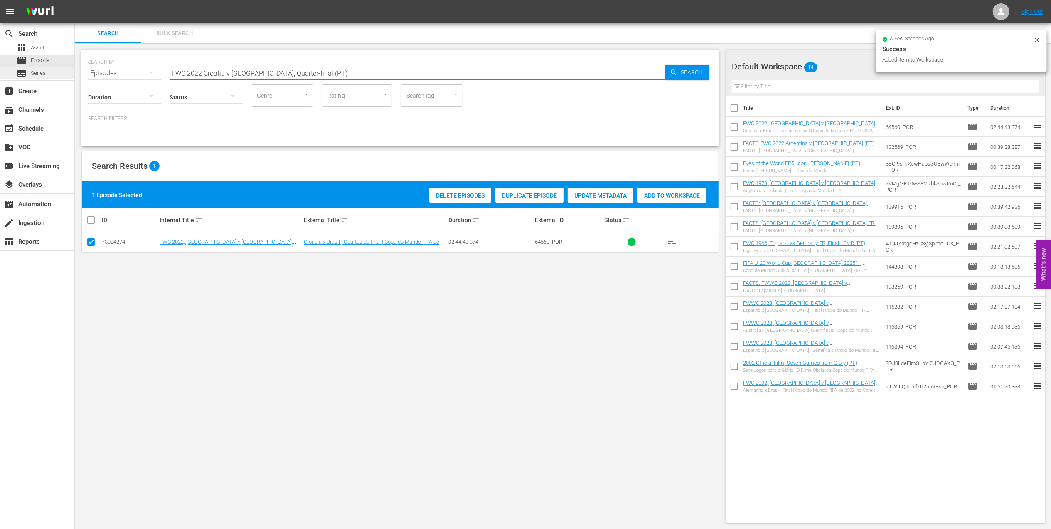
click at [75, 0] on div "search Search apps Asset movie Episode subtitles Series add_box Create subscrip…" at bounding box center [563, 0] width 976 height 0
paste input "- Final - Argentina v France"
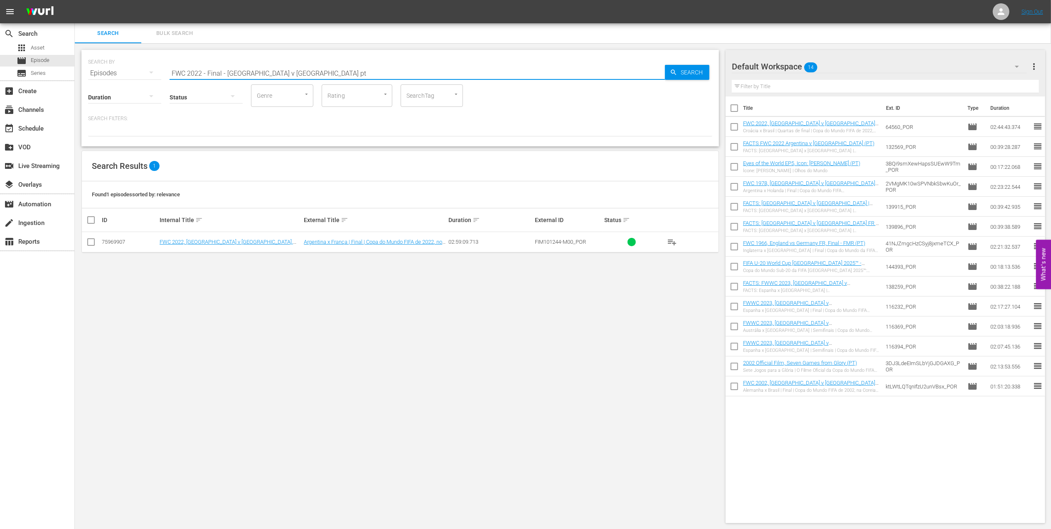
type input "FWC 2022 - Final - Argentina v France pt"
click at [92, 243] on input "checkbox" at bounding box center [91, 244] width 10 height 10
checkbox input "true"
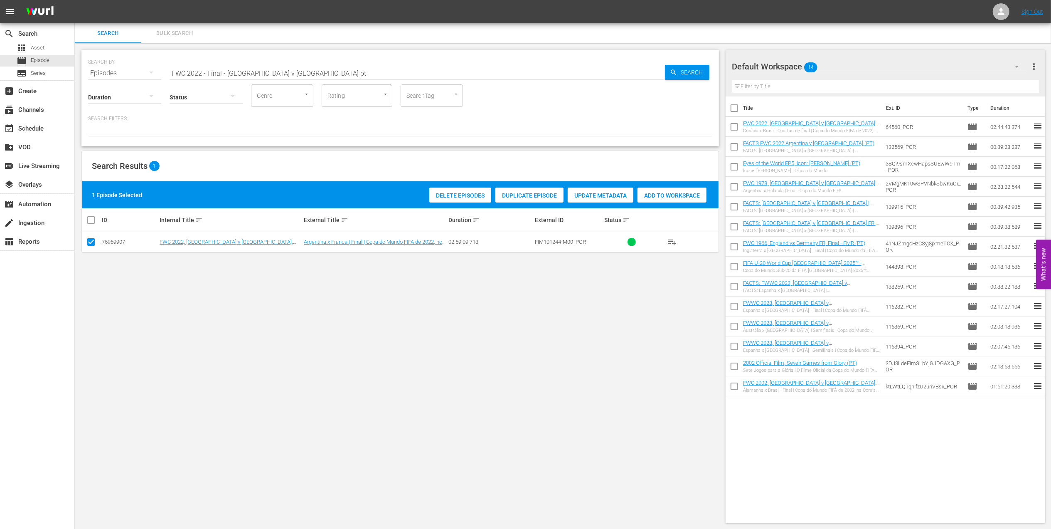
click at [450, 194] on span "Add to Workspace" at bounding box center [671, 195] width 69 height 7
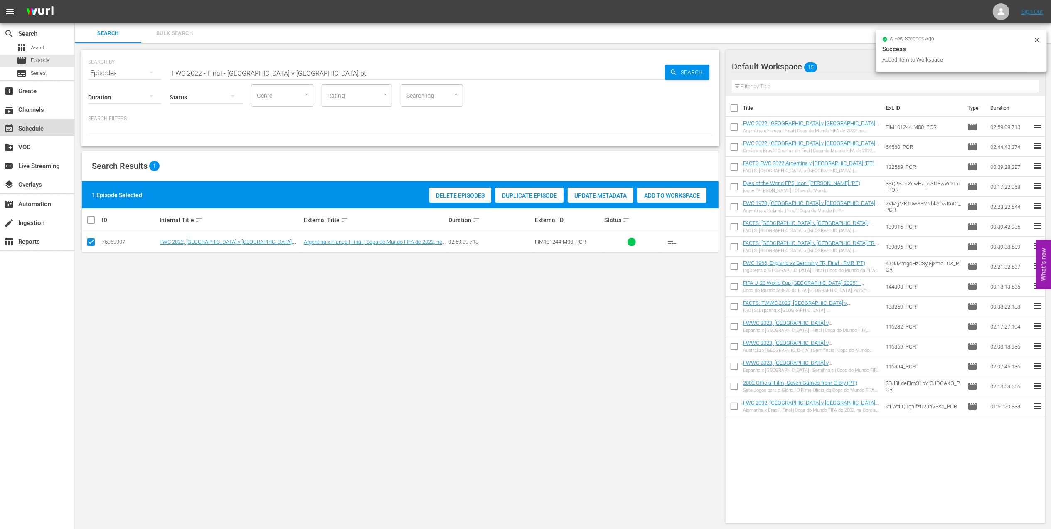
click at [52, 130] on div "event_available Schedule" at bounding box center [37, 127] width 74 height 17
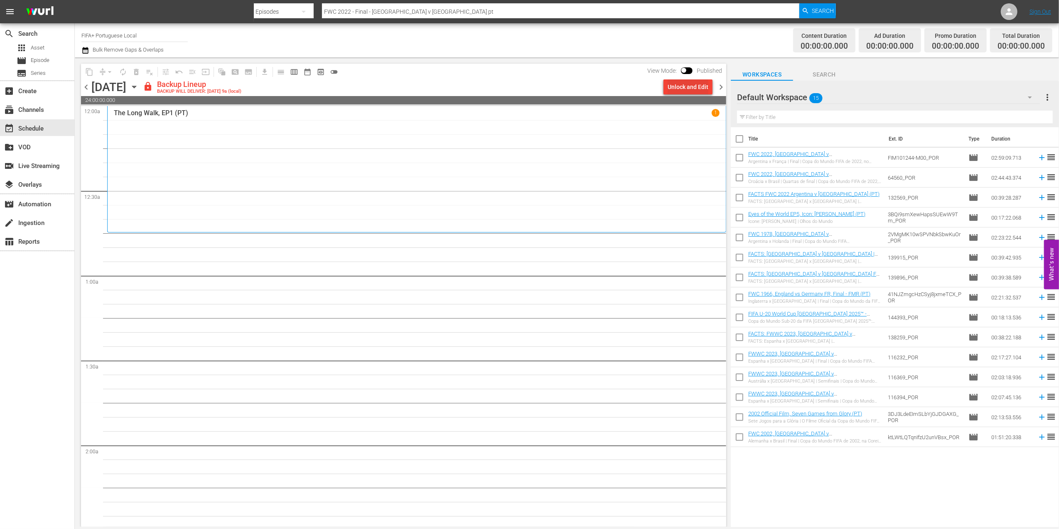
click at [450, 84] on div "Unlock and Edit" at bounding box center [688, 86] width 41 height 15
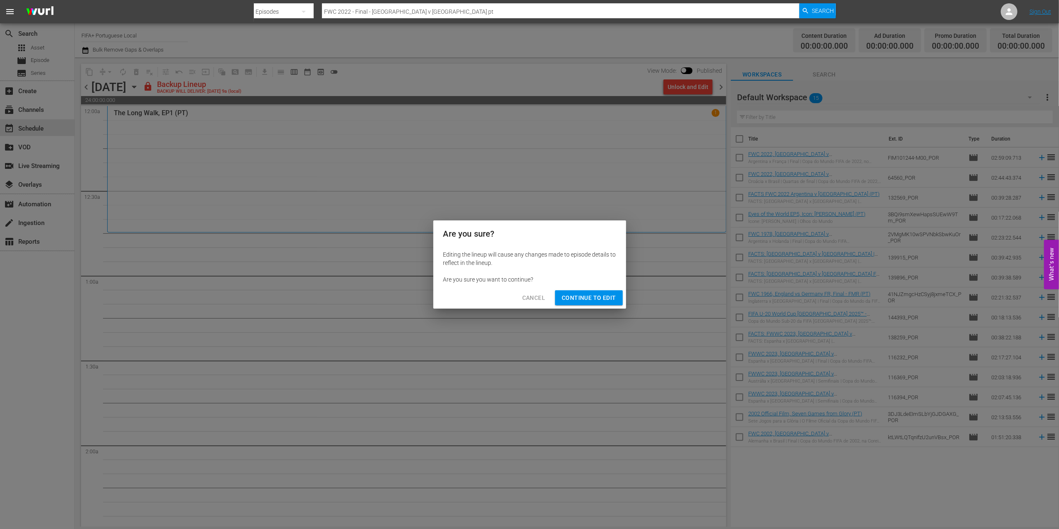
click at [450, 252] on span "Continue to Edit" at bounding box center [589, 298] width 54 height 10
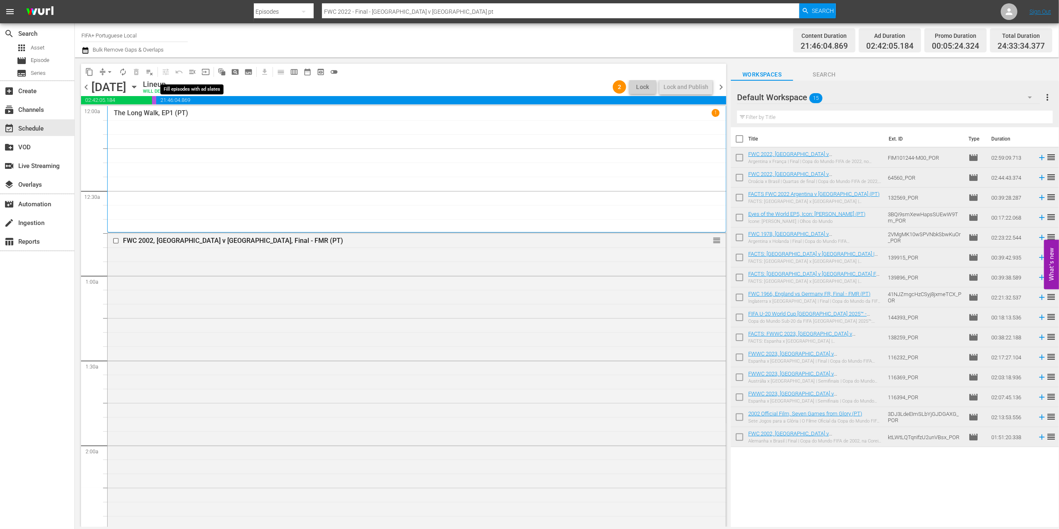
click at [194, 73] on span "menu_open" at bounding box center [192, 72] width 8 height 8
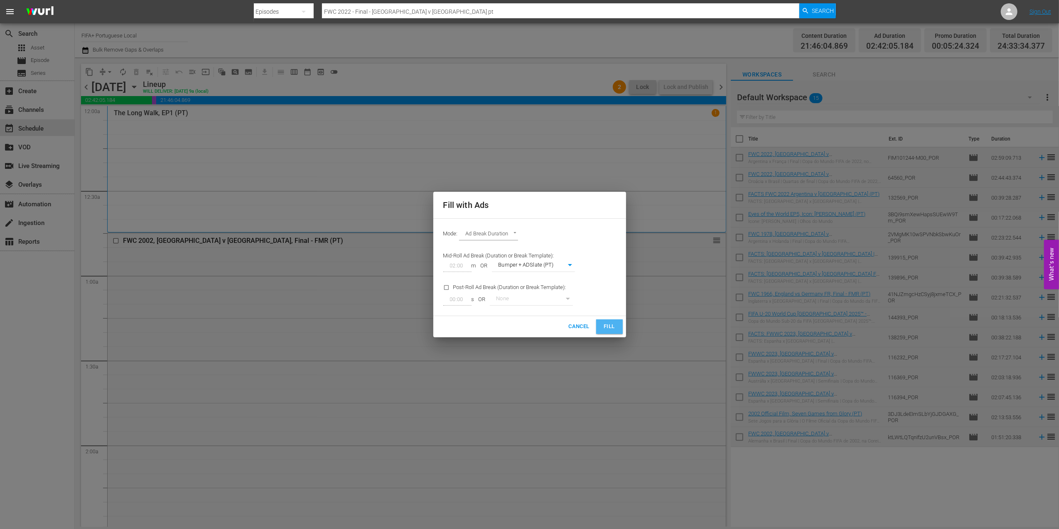
click at [450, 252] on span "Fill" at bounding box center [609, 327] width 13 height 10
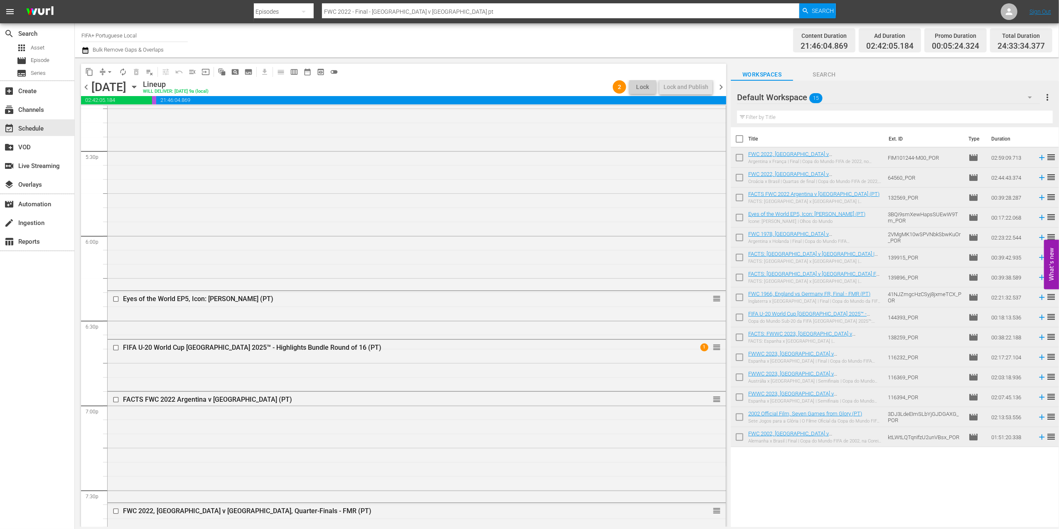
scroll to position [2980, 0]
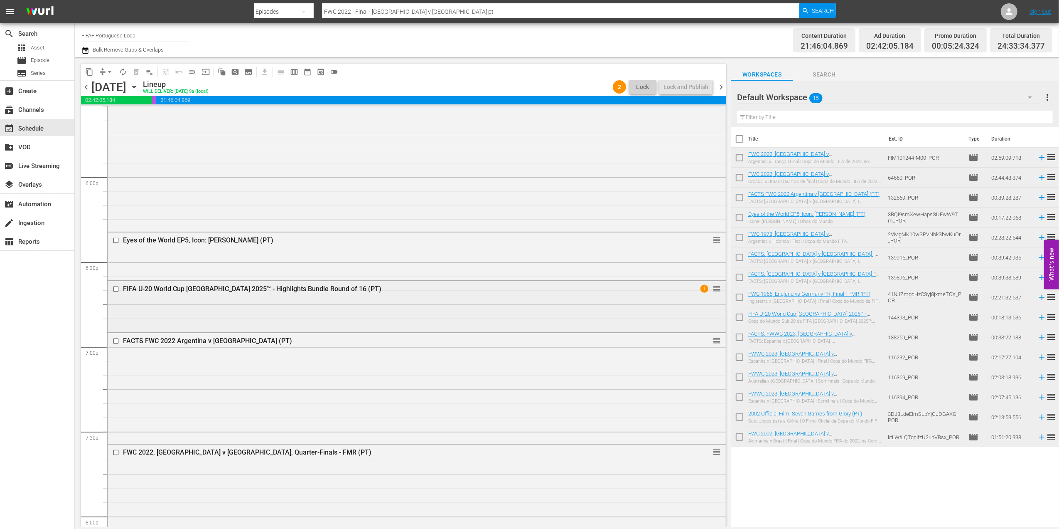
click at [280, 252] on div "FIFA U-20 World Cup [GEOGRAPHIC_DATA] 2025™ - Highlights Bundle Round of 16 (PT)" at bounding box center [401, 289] width 556 height 8
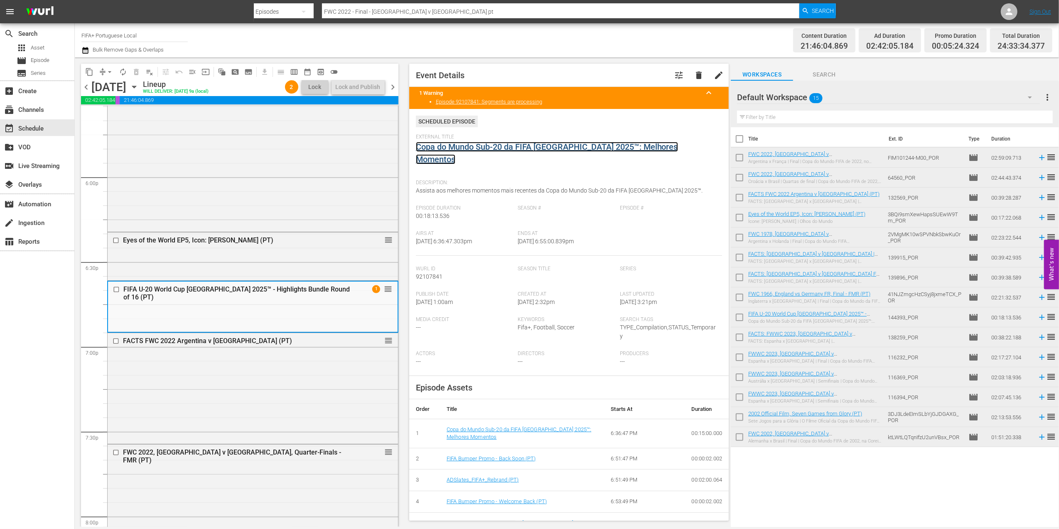
click at [450, 149] on link "Copa do Mundo Sub-20 da FIFA [GEOGRAPHIC_DATA] 2025™: Melhores Momentos" at bounding box center [547, 153] width 262 height 22
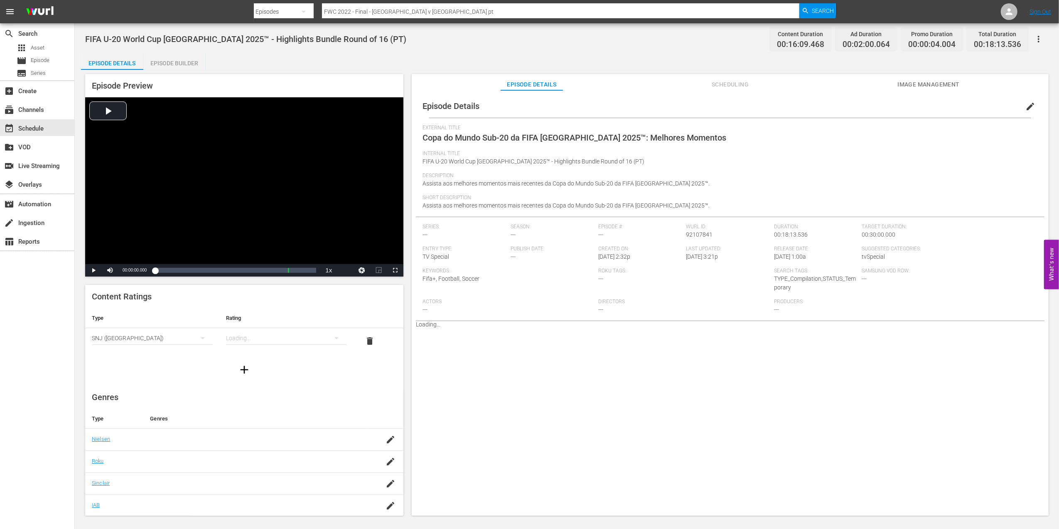
click at [157, 64] on div "Episode Builder" at bounding box center [174, 63] width 62 height 20
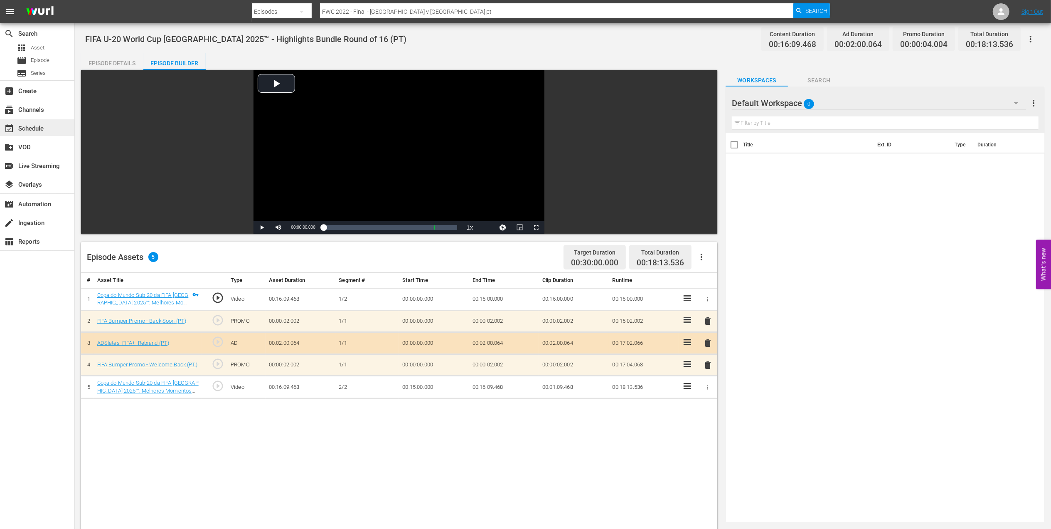
click at [37, 122] on div "event_available Schedule" at bounding box center [37, 127] width 74 height 17
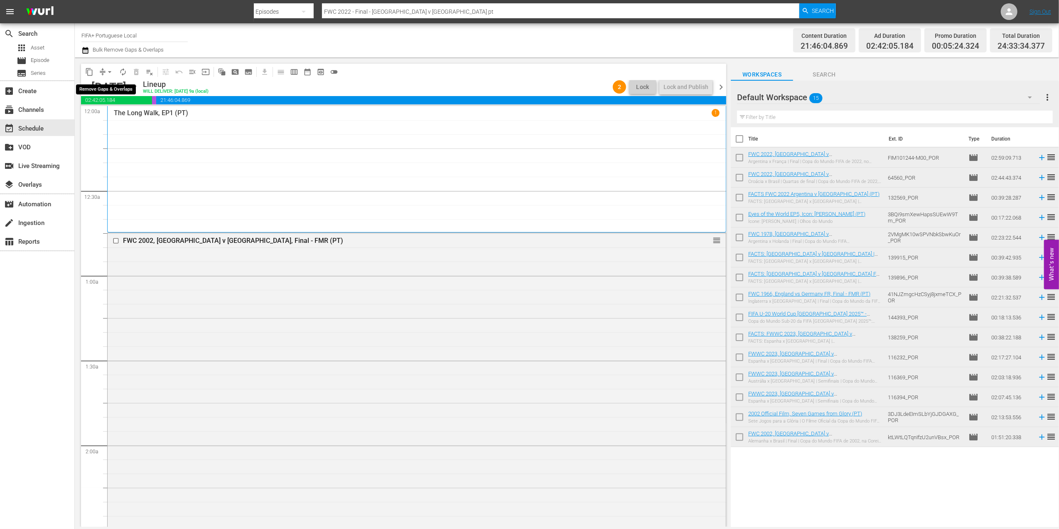
click at [111, 72] on span "arrow_drop_down" at bounding box center [110, 72] width 8 height 8
click at [124, 118] on li "Align to End of Previous Day" at bounding box center [109, 116] width 87 height 14
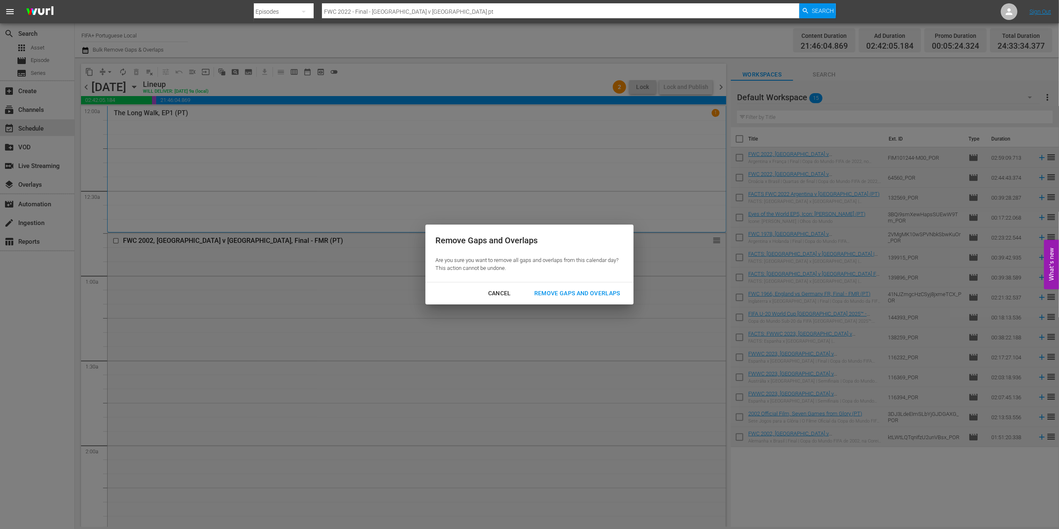
click at [450, 252] on div "Remove Gaps and Overlaps" at bounding box center [577, 293] width 99 height 10
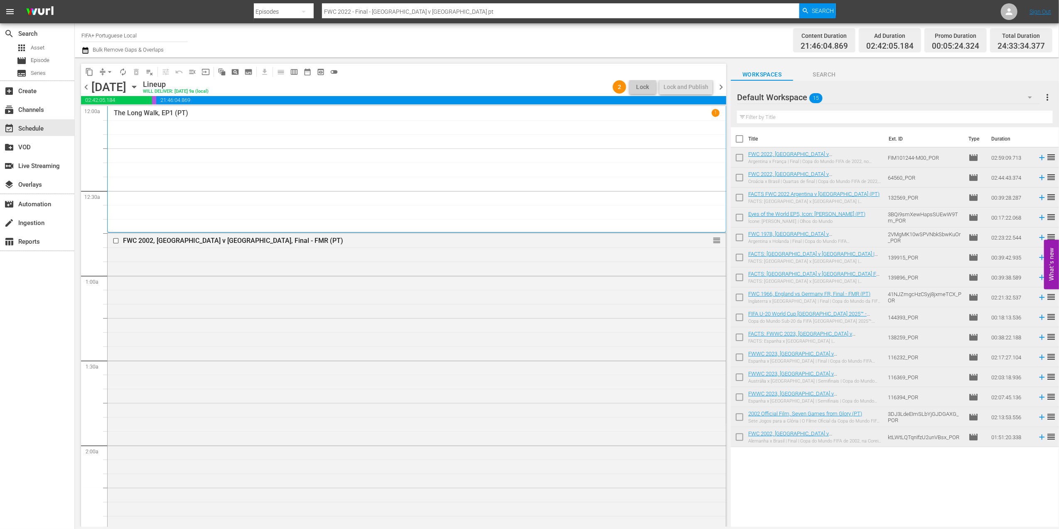
click at [450, 87] on span "chevron_right" at bounding box center [721, 87] width 10 height 10
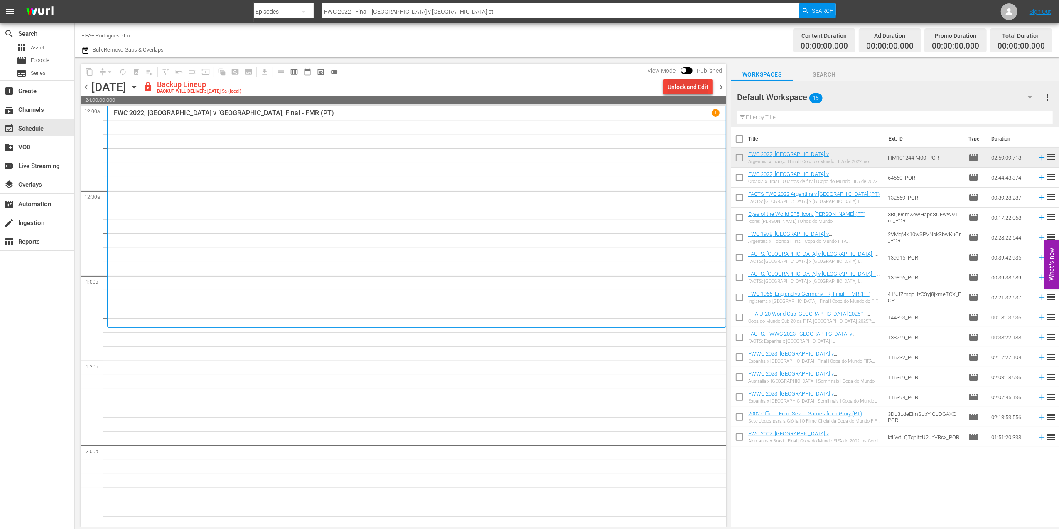
click at [450, 89] on div "Unlock and Edit" at bounding box center [688, 86] width 41 height 15
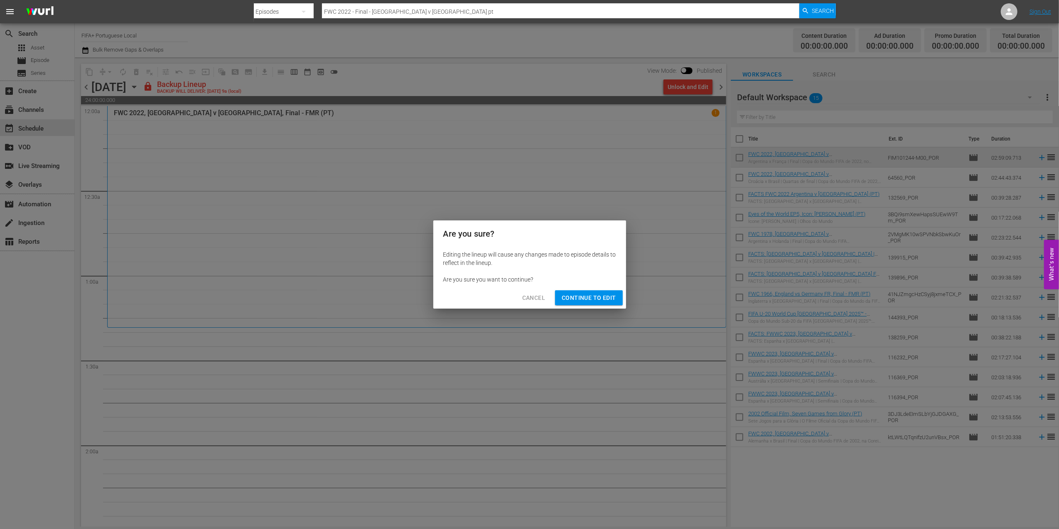
click at [450, 252] on span "Continue to Edit" at bounding box center [589, 298] width 54 height 10
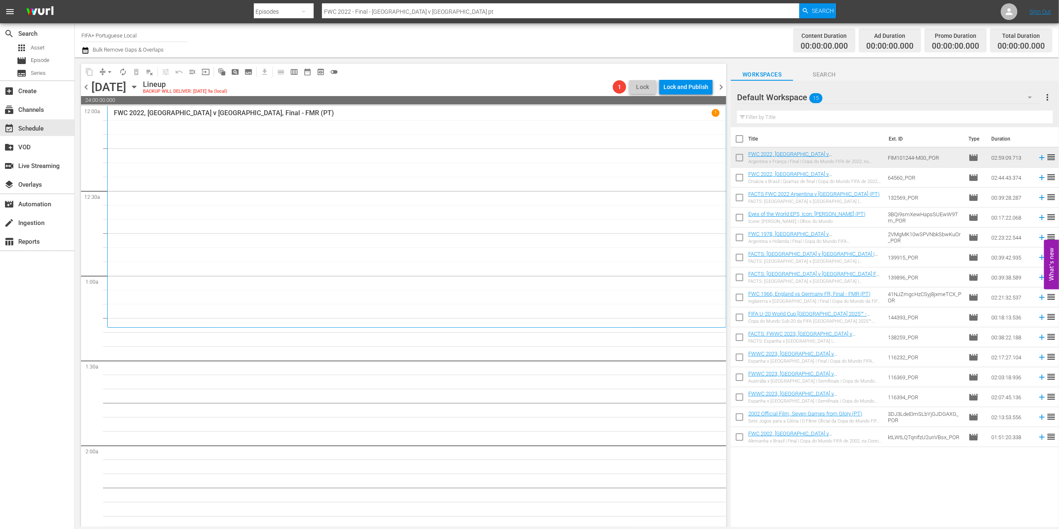
click at [450, 138] on input "checkbox" at bounding box center [739, 140] width 17 height 17
checkbox input "true"
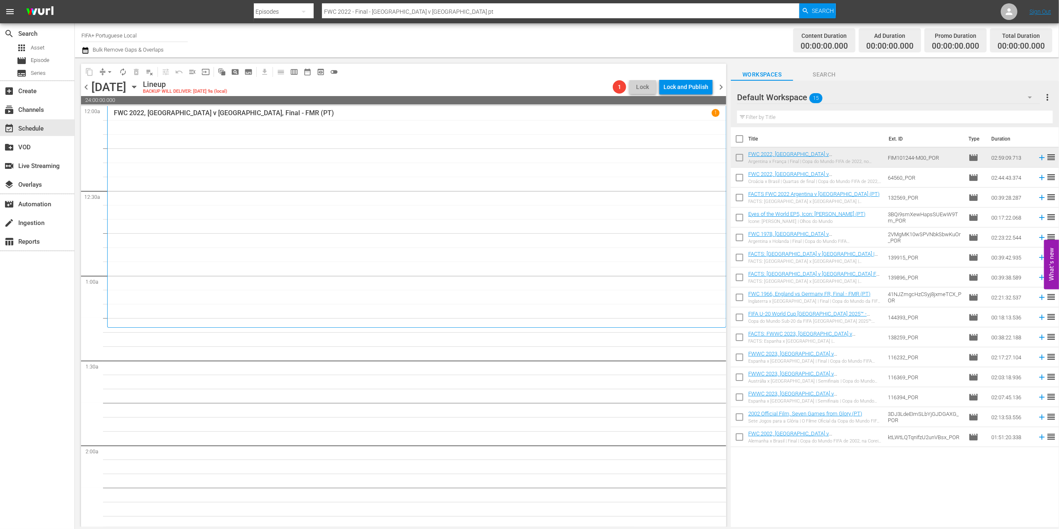
checkbox input "true"
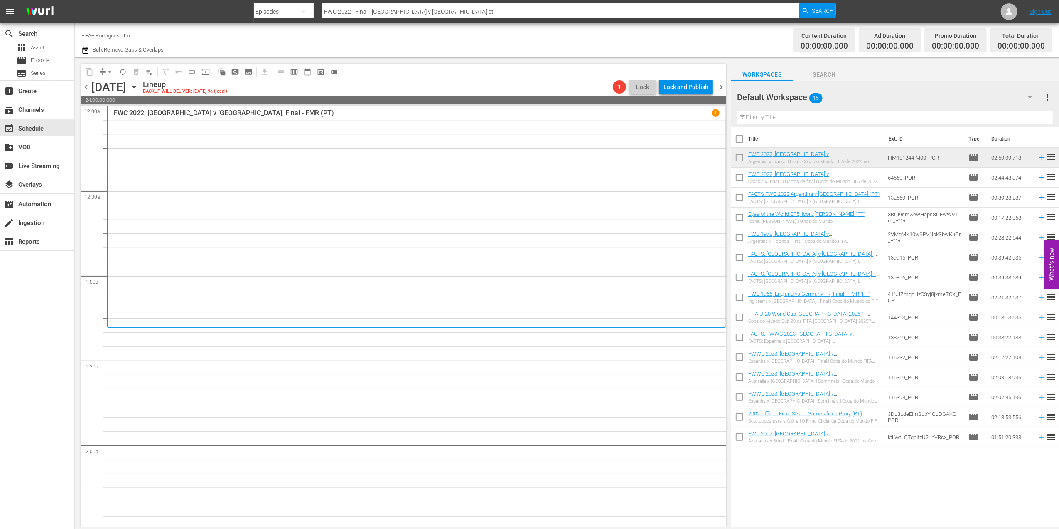
checkbox input "true"
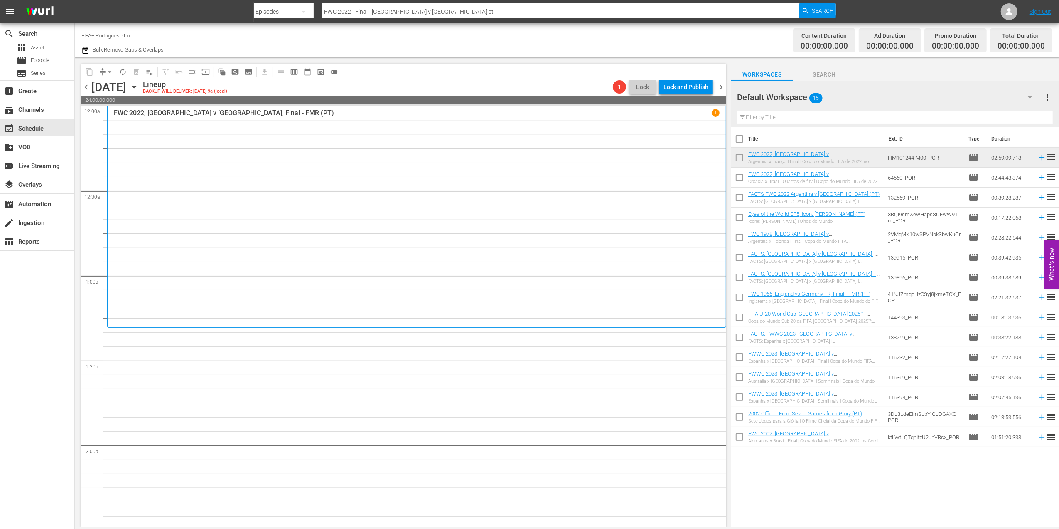
checkbox input "true"
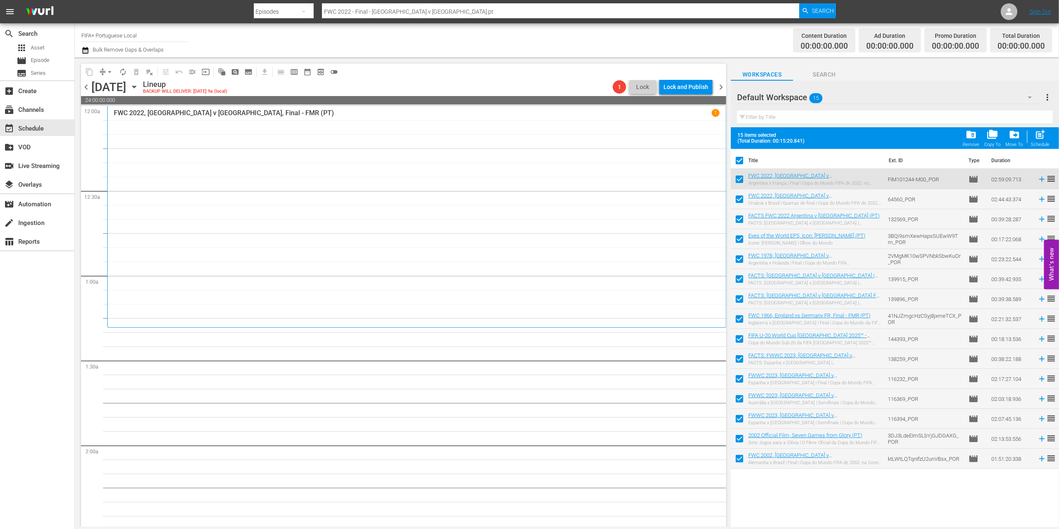
click at [450, 252] on input "checkbox" at bounding box center [739, 340] width 17 height 17
checkbox input "false"
click at [450, 136] on span "folder_delete" at bounding box center [971, 134] width 11 height 11
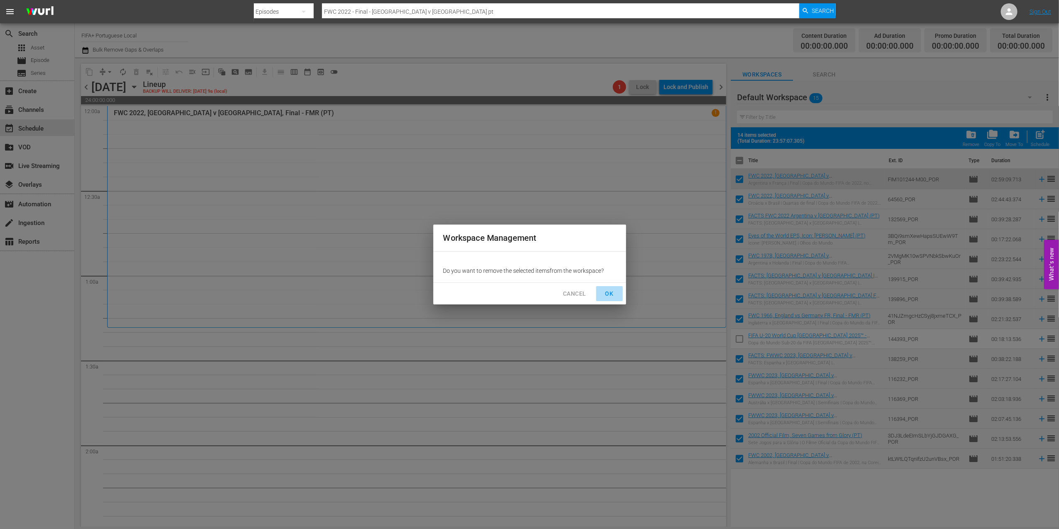
click at [450, 252] on span "OK" at bounding box center [609, 293] width 13 height 10
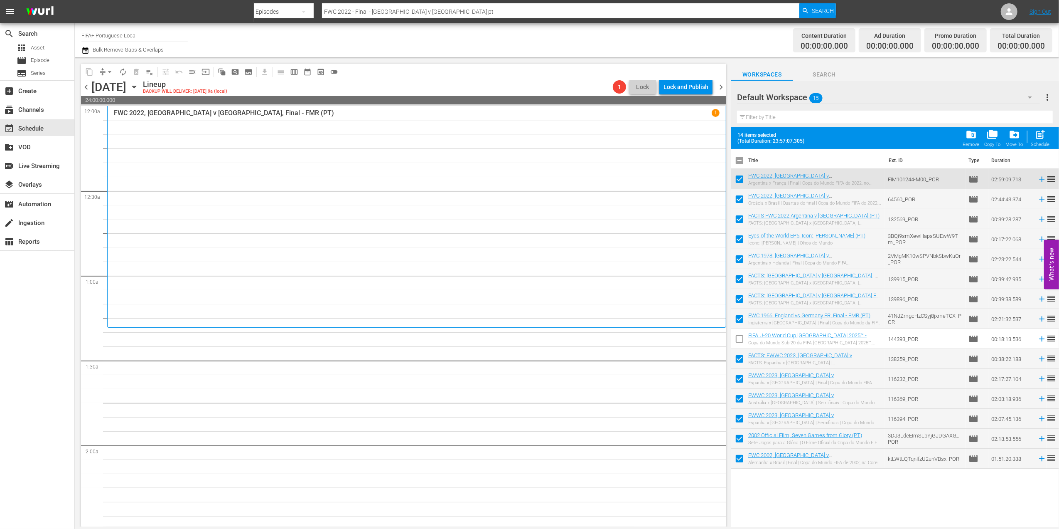
checkbox input "false"
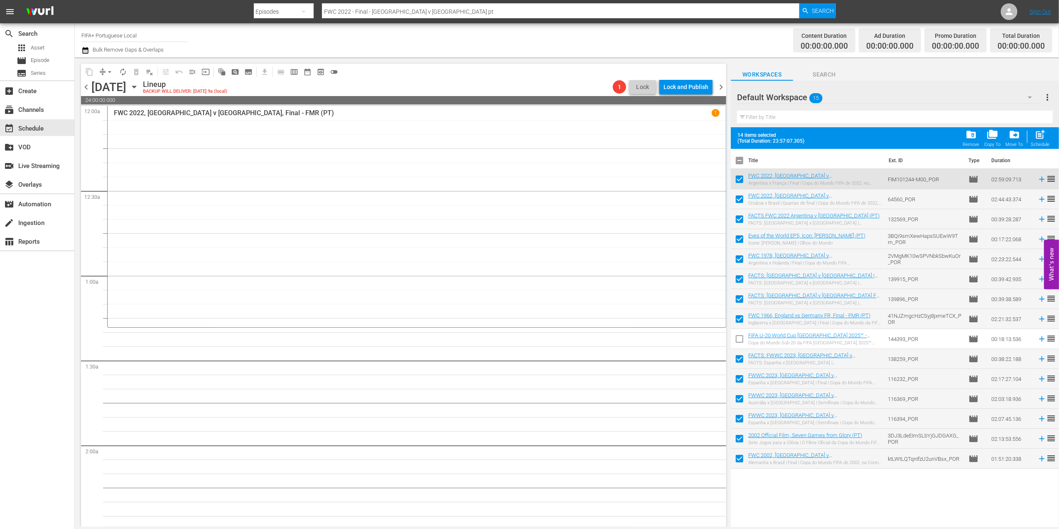
checkbox input "false"
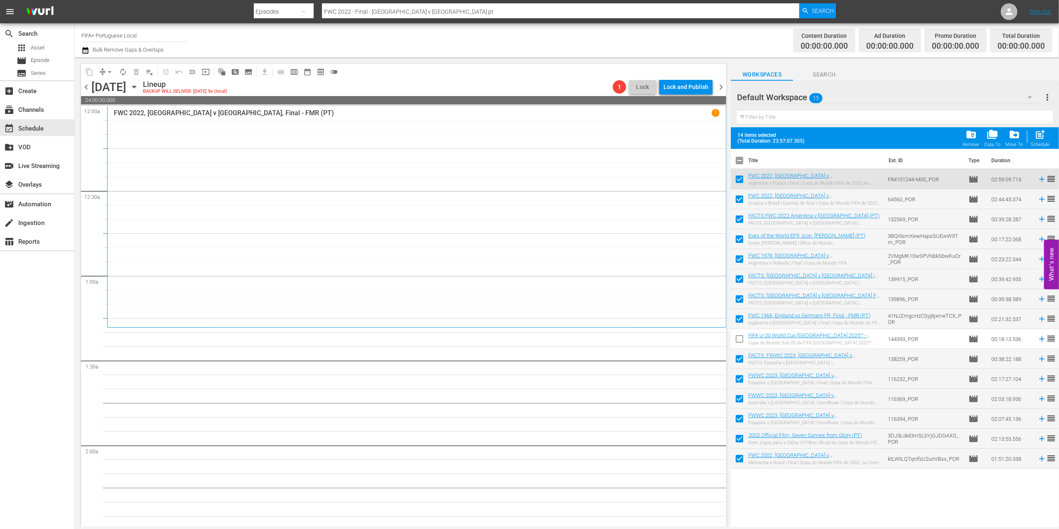
checkbox input "false"
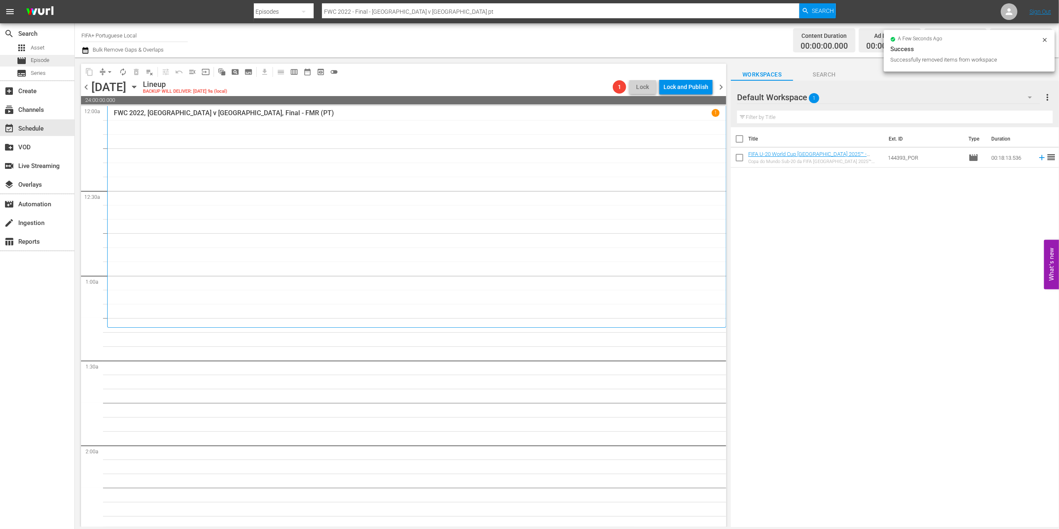
click at [54, 58] on div "movie Episode" at bounding box center [37, 61] width 74 height 12
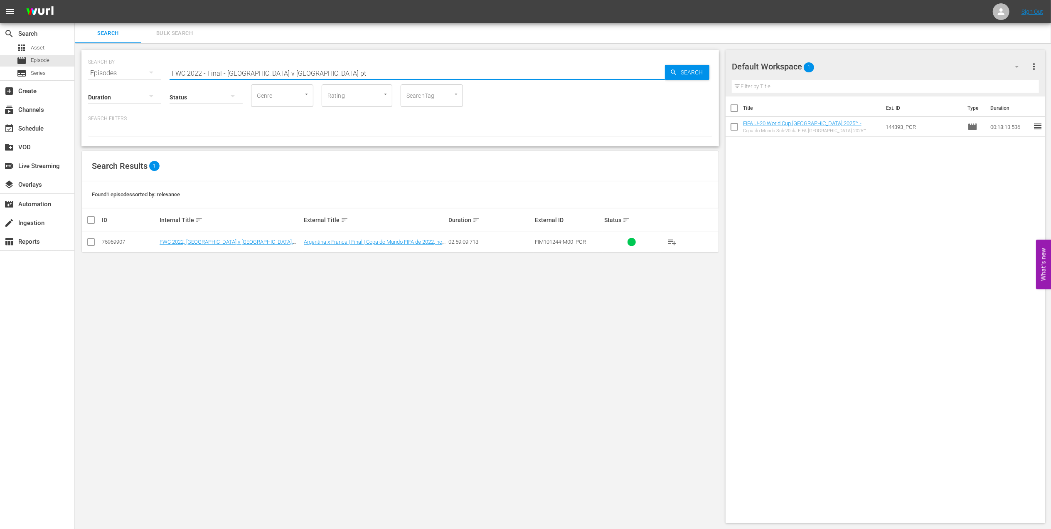
drag, startPoint x: 218, startPoint y: 69, endPoint x: 133, endPoint y: 69, distance: 84.8
click at [133, 69] on div "SEARCH BY Search By Episodes Search ID, Title, Description, Keywords, or Catego…" at bounding box center [400, 68] width 624 height 30
paste input "06 Brazil v France, Quarterfinals (PT)"
drag, startPoint x: 261, startPoint y: 69, endPoint x: 248, endPoint y: 69, distance: 12.5
click at [248, 69] on input "FWC 2006 Brazil v France, Quarterfinals (PT)" at bounding box center [417, 73] width 495 height 20
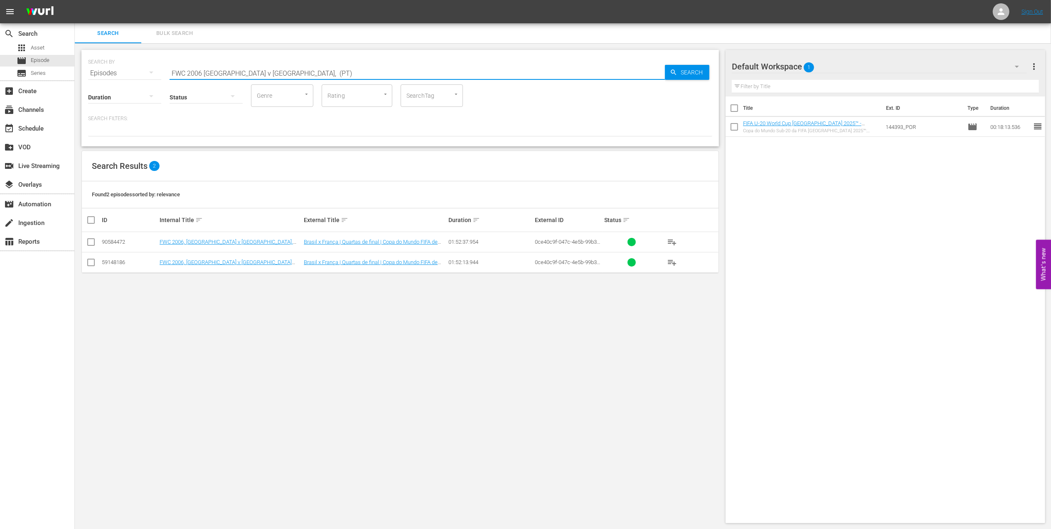
type input "FWC 2006 Brazil v France, (PT)"
click at [95, 240] on input "checkbox" at bounding box center [91, 244] width 10 height 10
checkbox input "true"
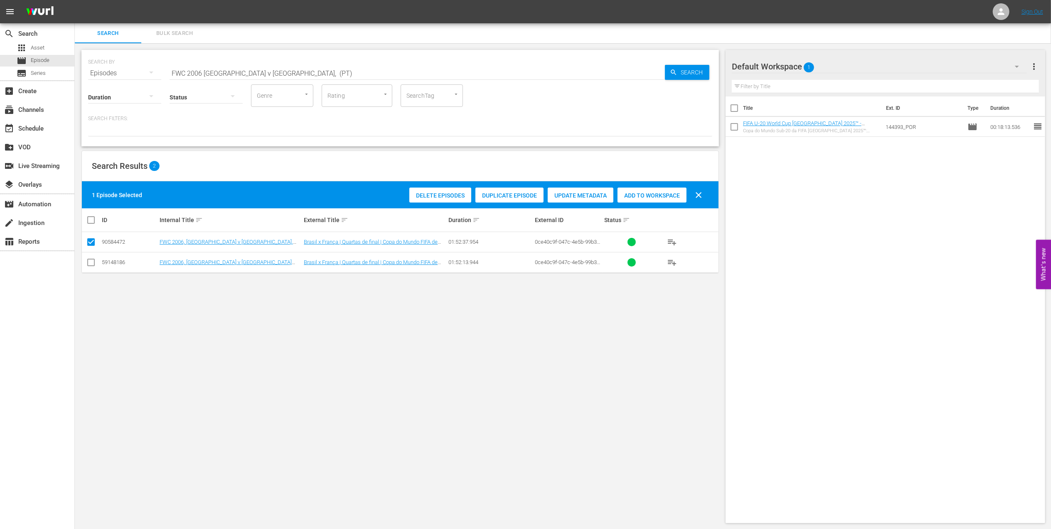
click at [450, 195] on span "Add to Workspace" at bounding box center [651, 195] width 69 height 7
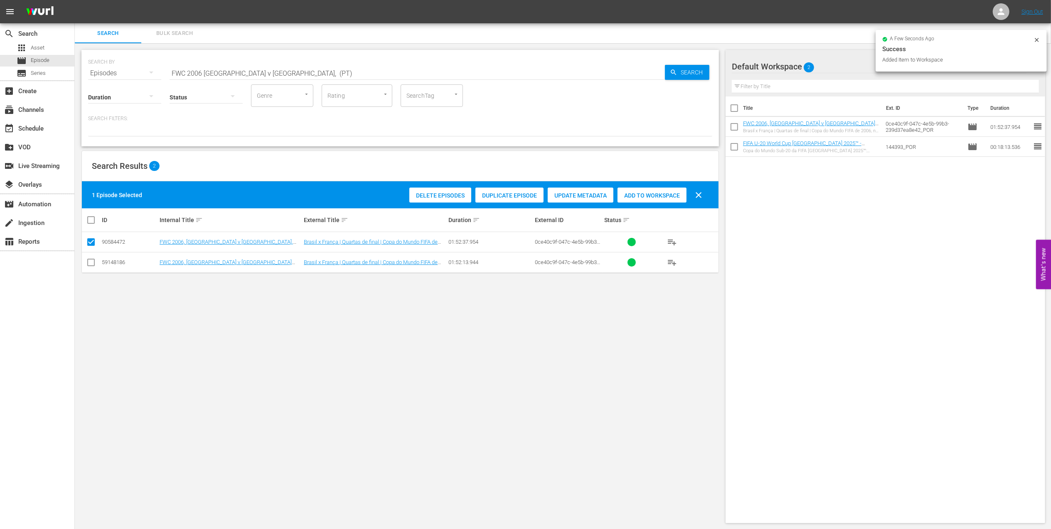
drag, startPoint x: 275, startPoint y: 69, endPoint x: 109, endPoint y: 69, distance: 166.2
click at [109, 69] on div "SEARCH BY Search By Episodes Search ID, Title, Description, Keywords, or Catego…" at bounding box center [400, 68] width 624 height 30
paste input "Germany v Portugal, 3rd Place Match"
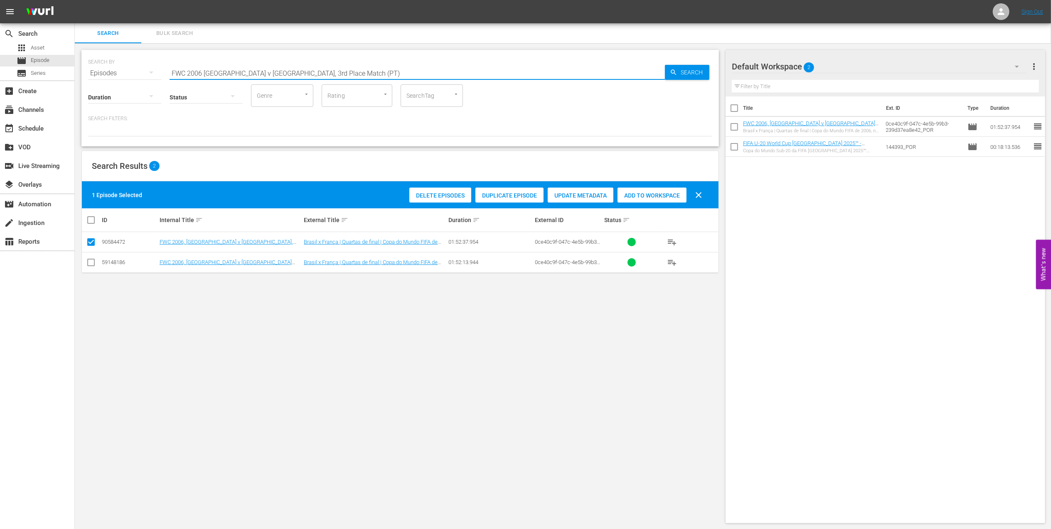
click at [375, 69] on input "FWC 2006 Germany v Portugal, 3rd Place Match (PT)" at bounding box center [417, 73] width 495 height 20
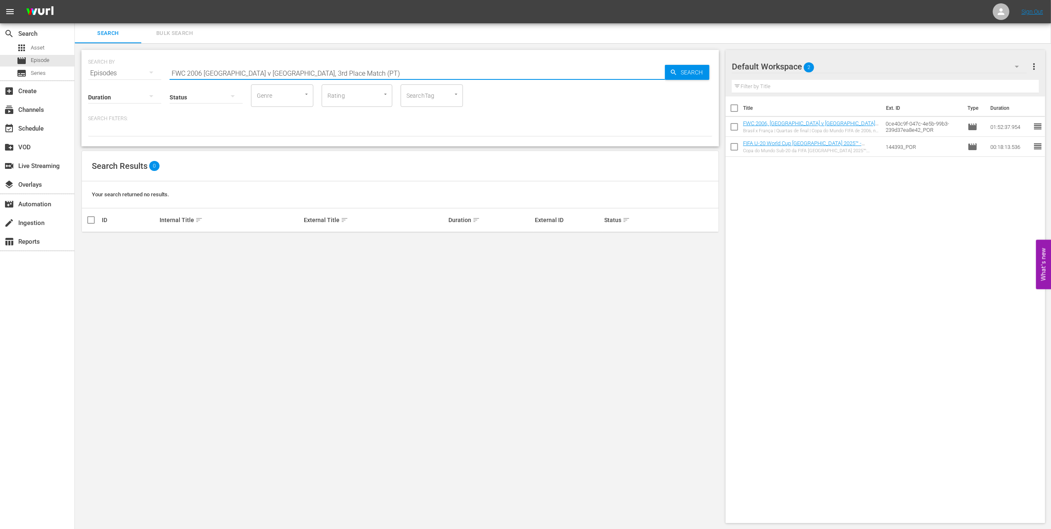
drag, startPoint x: 313, startPoint y: 72, endPoint x: 268, endPoint y: 73, distance: 44.9
click at [268, 73] on input "FWC 2006 Germany v Portugal, 3rd Place Match (PT)" at bounding box center [417, 73] width 495 height 20
type input "FWC 2006 Germany v Portugal (PT)"
drag, startPoint x: 91, startPoint y: 243, endPoint x: 289, endPoint y: 242, distance: 197.8
click at [91, 243] on input "checkbox" at bounding box center [91, 244] width 10 height 10
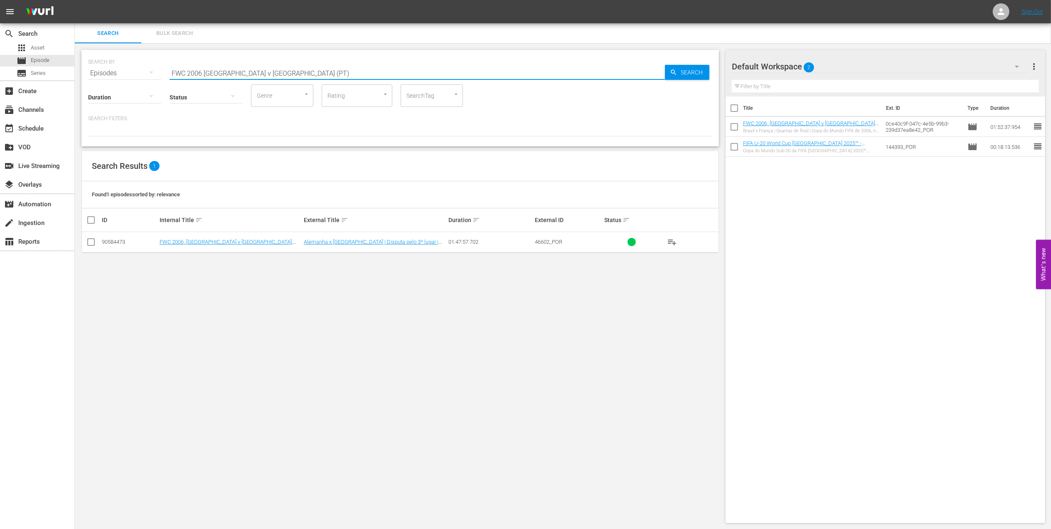
checkbox input "true"
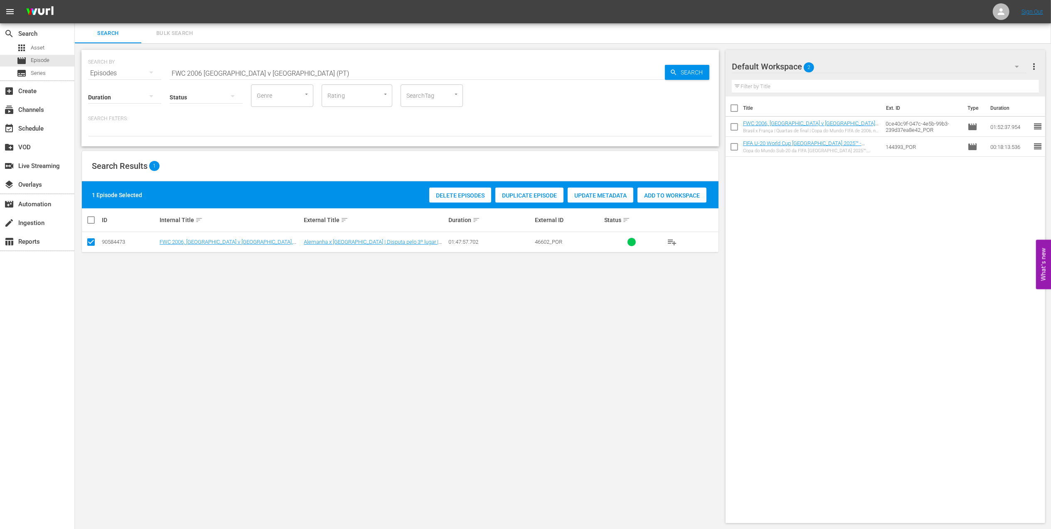
click at [450, 198] on span "Add to Workspace" at bounding box center [671, 195] width 69 height 7
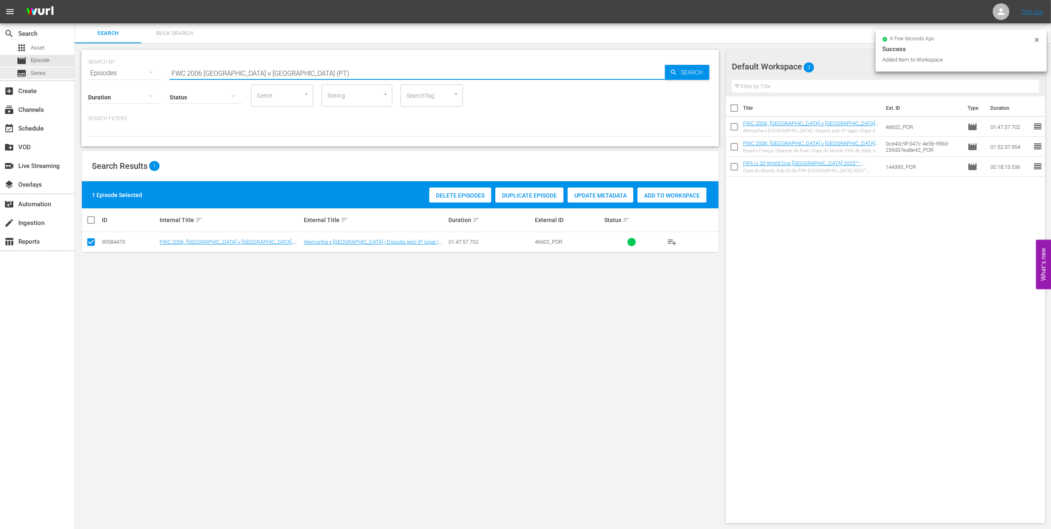
drag, startPoint x: 304, startPoint y: 74, endPoint x: 45, endPoint y: 80, distance: 259.4
click at [75, 0] on div "search Search apps Asset movie Episode subtitles Series add_box Create subscrip…" at bounding box center [563, 0] width 976 height 0
type input "facts 2006 pt"
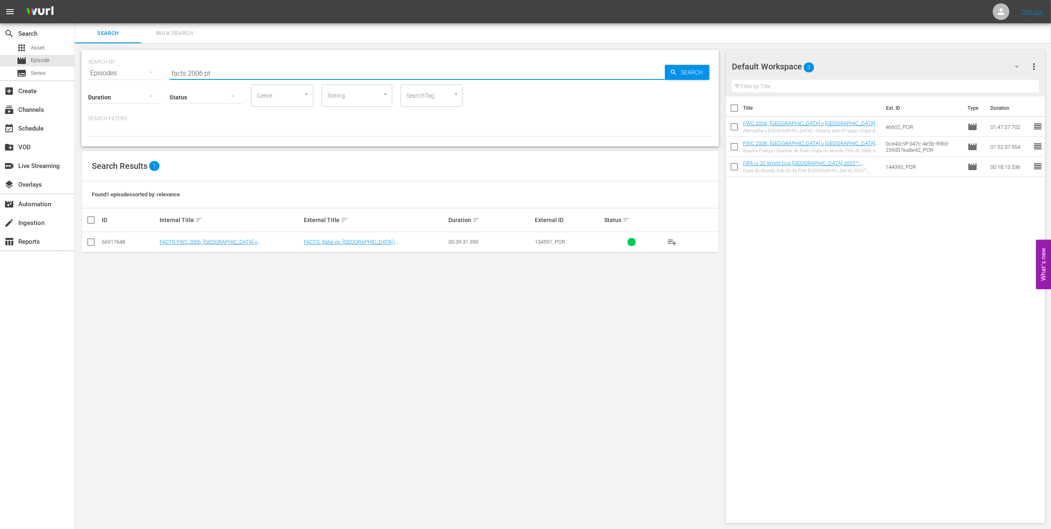
click at [97, 242] on td at bounding box center [91, 242] width 19 height 20
click at [95, 243] on input "checkbox" at bounding box center [91, 244] width 10 height 10
checkbox input "true"
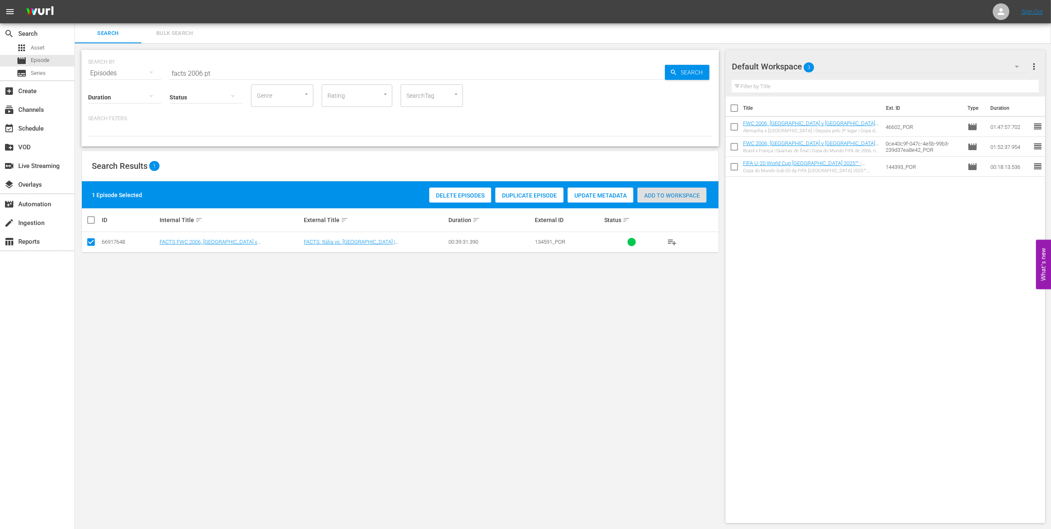
click at [450, 198] on span "Add to Workspace" at bounding box center [671, 195] width 69 height 7
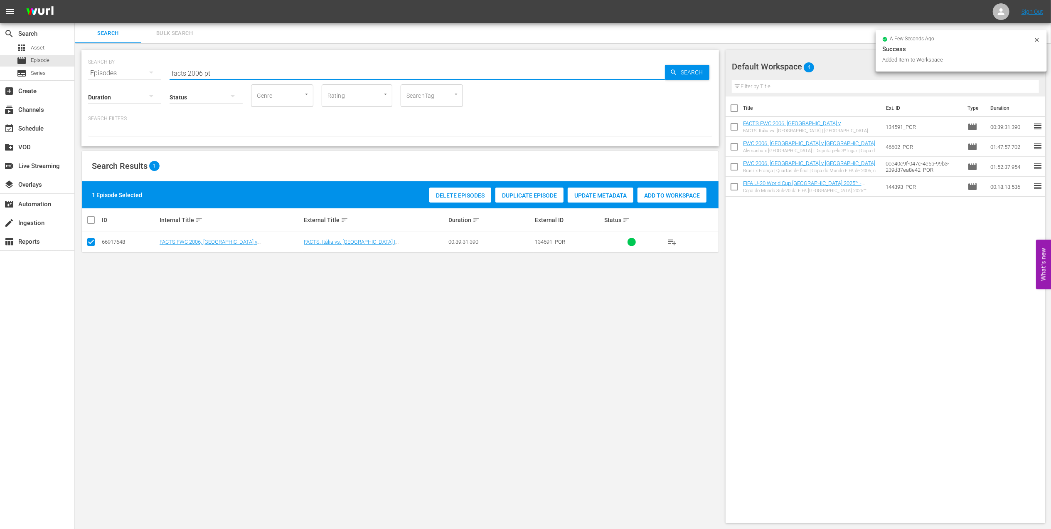
drag, startPoint x: 236, startPoint y: 75, endPoint x: 189, endPoint y: 75, distance: 46.5
click at [120, 73] on div "SEARCH BY Search By Episodes Search ID, Title, Description, Keywords, or Catego…" at bounding box center [400, 68] width 624 height 30
paste input "FWC 2006, Italy vs France, Final (PT)"
click at [301, 70] on input "FWC 2006, Italy vs France, Final (PT)" at bounding box center [417, 73] width 495 height 20
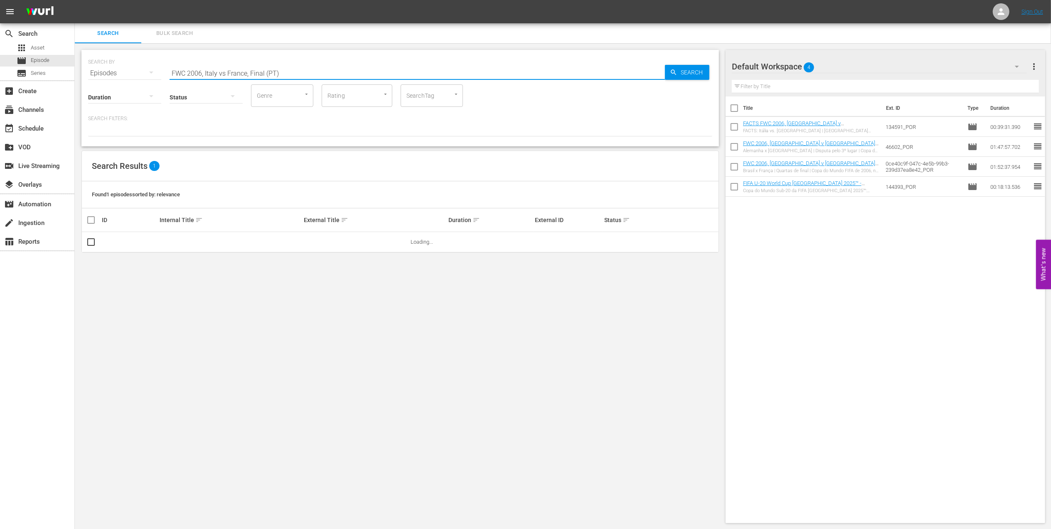
click at [224, 72] on input "FWC 2006, Italy vs France, Final (PT)" at bounding box center [417, 73] width 495 height 20
click at [281, 72] on input "FWC 2006, Italy v France, Final (PT)" at bounding box center [417, 73] width 495 height 20
type input "FWC 2006, Italy v France, Final (PT)"
click at [90, 242] on input "checkbox" at bounding box center [91, 244] width 10 height 10
checkbox input "true"
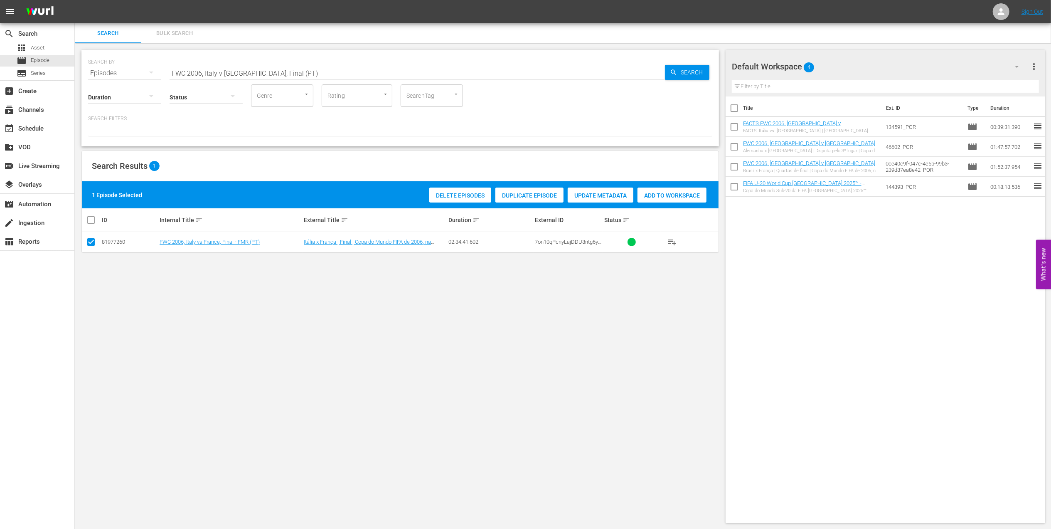
click at [450, 195] on span "Add to Workspace" at bounding box center [671, 195] width 69 height 7
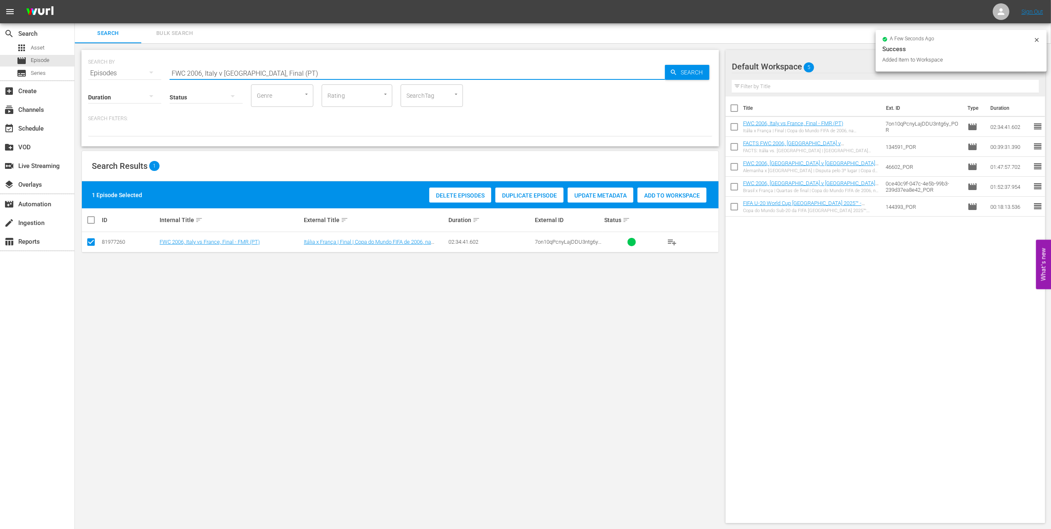
drag, startPoint x: 128, startPoint y: 72, endPoint x: 112, endPoint y: 75, distance: 16.9
click at [96, 72] on div "SEARCH BY Search By Episodes Search ID, Title, Description, Keywords, or Catego…" at bounding box center [400, 68] width 624 height 30
paste input "World Champions: Italy 2006"
click at [288, 71] on input "World Champions: Italy 2006" at bounding box center [417, 73] width 495 height 20
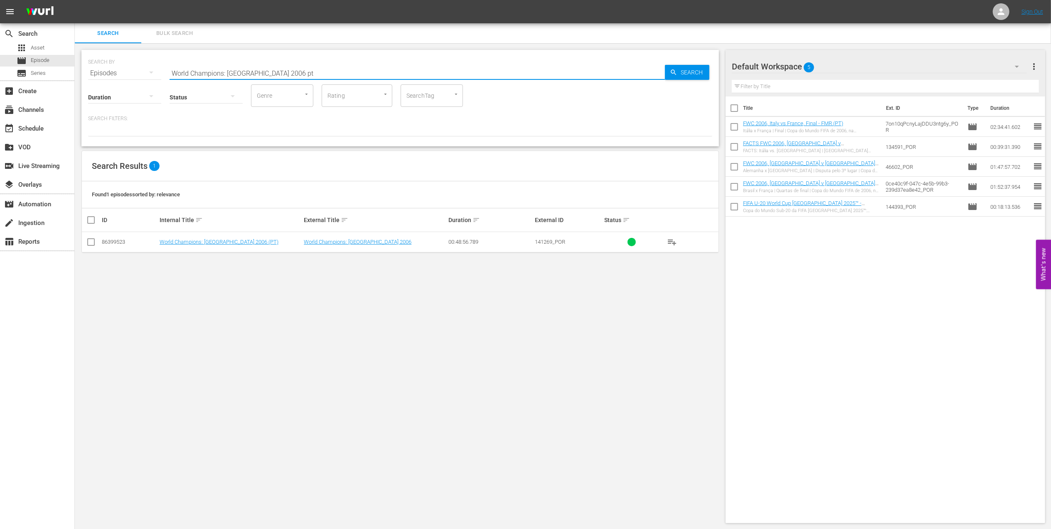
type input "World Champions: Italy 2006 pt"
drag, startPoint x: 87, startPoint y: 240, endPoint x: 95, endPoint y: 242, distance: 8.1
click at [90, 241] on input "checkbox" at bounding box center [91, 244] width 10 height 10
checkbox input "true"
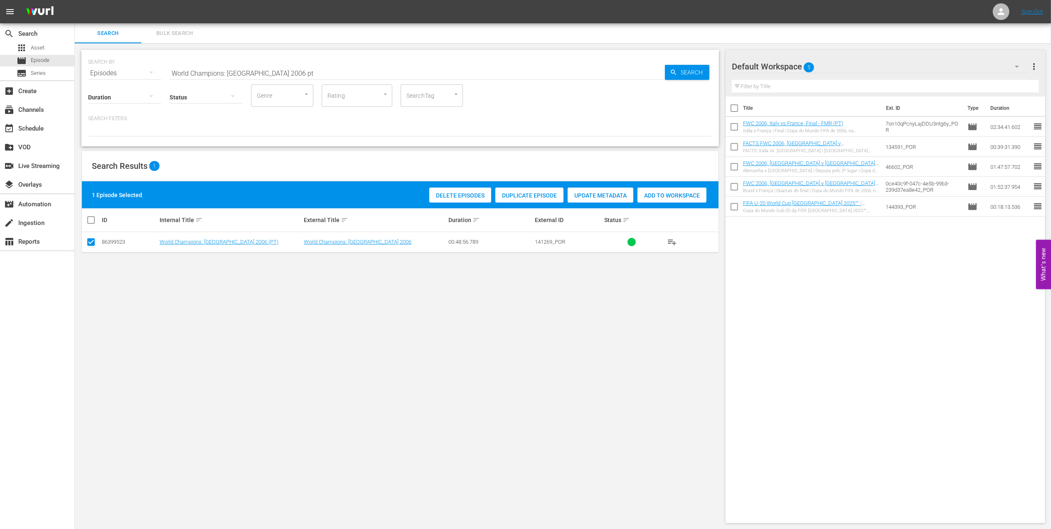
click at [450, 194] on span "Add to Workspace" at bounding box center [671, 195] width 69 height 7
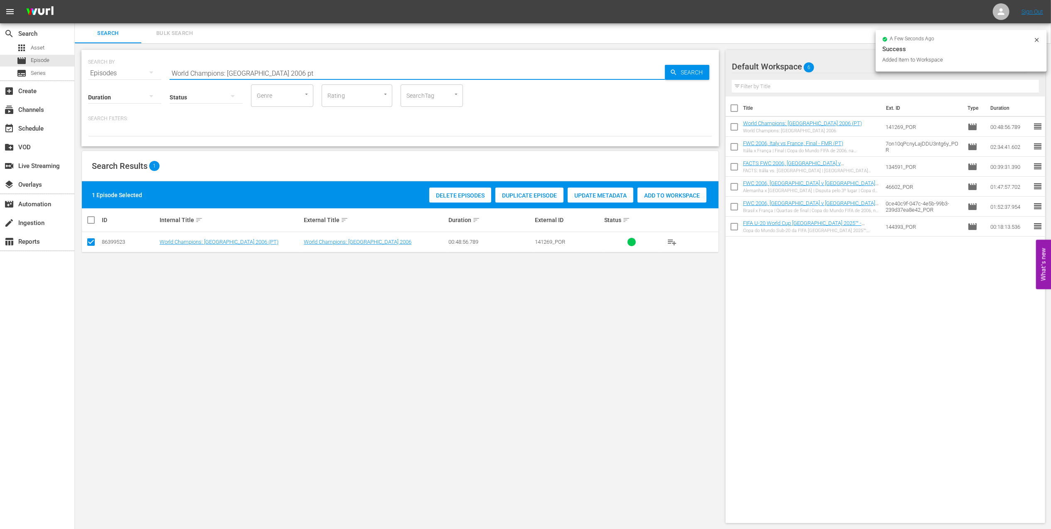
drag, startPoint x: 103, startPoint y: 70, endPoint x: 135, endPoint y: 70, distance: 31.6
click at [100, 70] on div "SEARCH BY Search By Episodes Search ID, Title, Description, Keywords, or Catego…" at bounding box center [400, 68] width 624 height 30
paste input "FWC 1986, Spain v Brazil, Group Stage"
click at [310, 70] on input "FWC 1986, Spain v Brazil, Group Stage" at bounding box center [417, 73] width 495 height 20
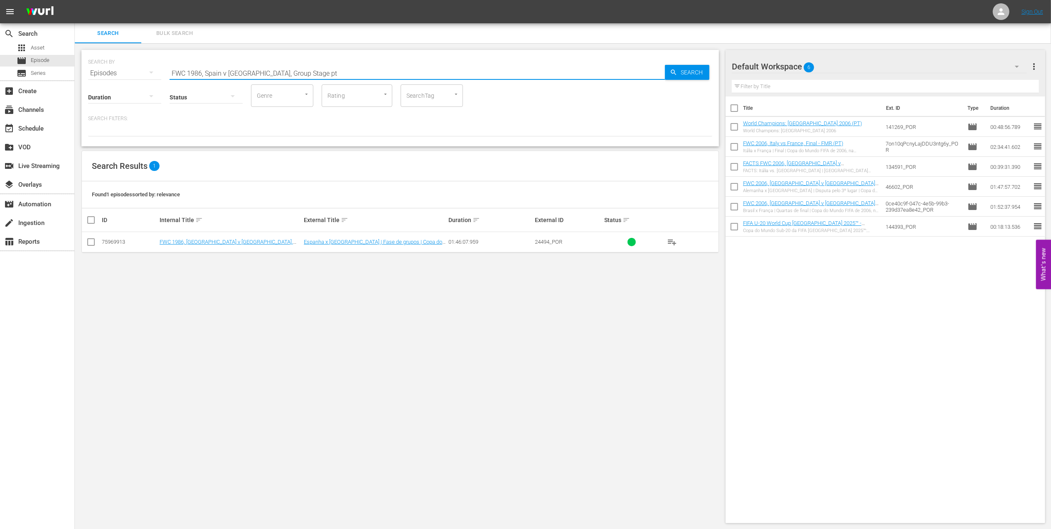
type input "FWC 1986, Spain v Brazil, Group Stage pt"
drag, startPoint x: 90, startPoint y: 242, endPoint x: 451, endPoint y: 234, distance: 361.2
click at [91, 243] on input "checkbox" at bounding box center [91, 244] width 10 height 10
checkbox input "true"
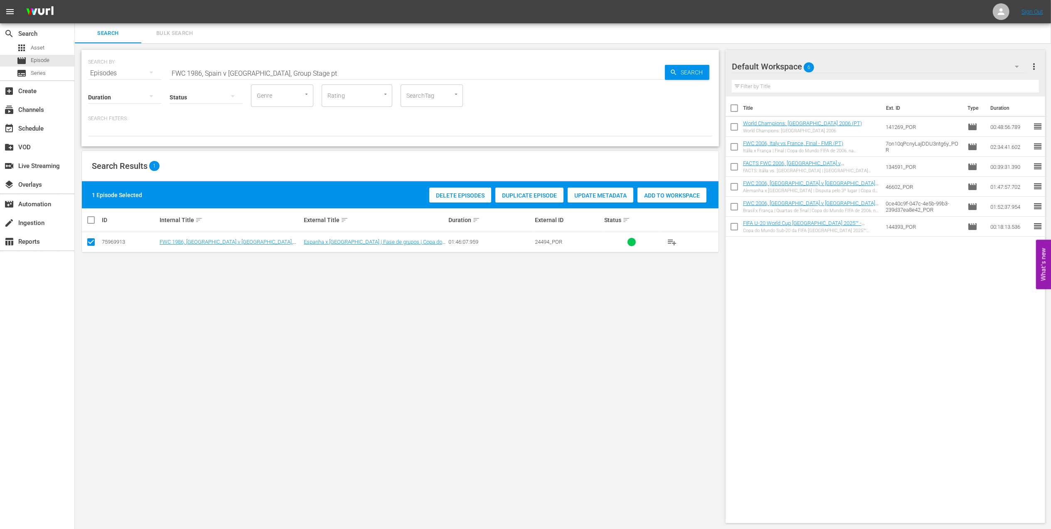
click at [450, 200] on div "Add to Workspace" at bounding box center [671, 195] width 69 height 16
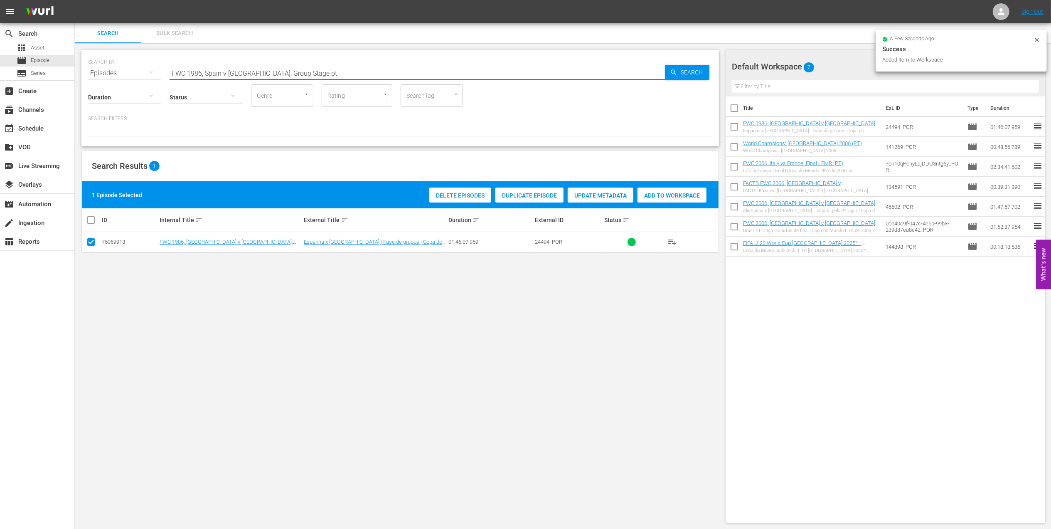
drag, startPoint x: 298, startPoint y: 71, endPoint x: 285, endPoint y: 75, distance: 14.1
click at [132, 75] on div "SEARCH BY Search By Episodes Search ID, Title, Description, Keywords, or Catego…" at bounding box center [400, 68] width 624 height 30
paste input "Brazil v Poland, Round of 16 (PT)"
click at [358, 70] on input "FWC 1986 Brazil v Poland, Round of 16 (PT)" at bounding box center [417, 73] width 495 height 20
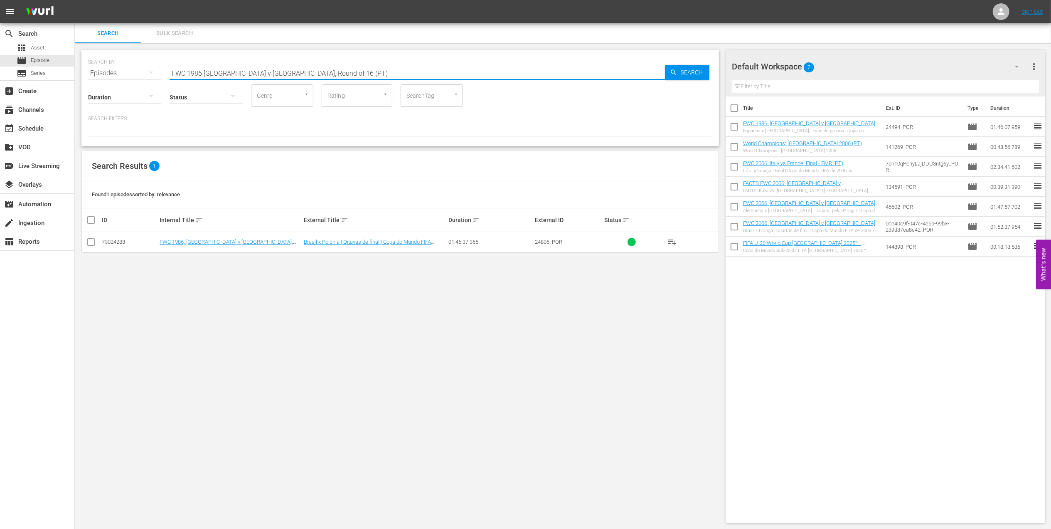
type input "FWC 1986 Brazil v Poland, Round of 16 (PT)"
drag, startPoint x: 92, startPoint y: 245, endPoint x: 116, endPoint y: 245, distance: 24.5
click at [92, 245] on input "checkbox" at bounding box center [91, 244] width 10 height 10
checkbox input "true"
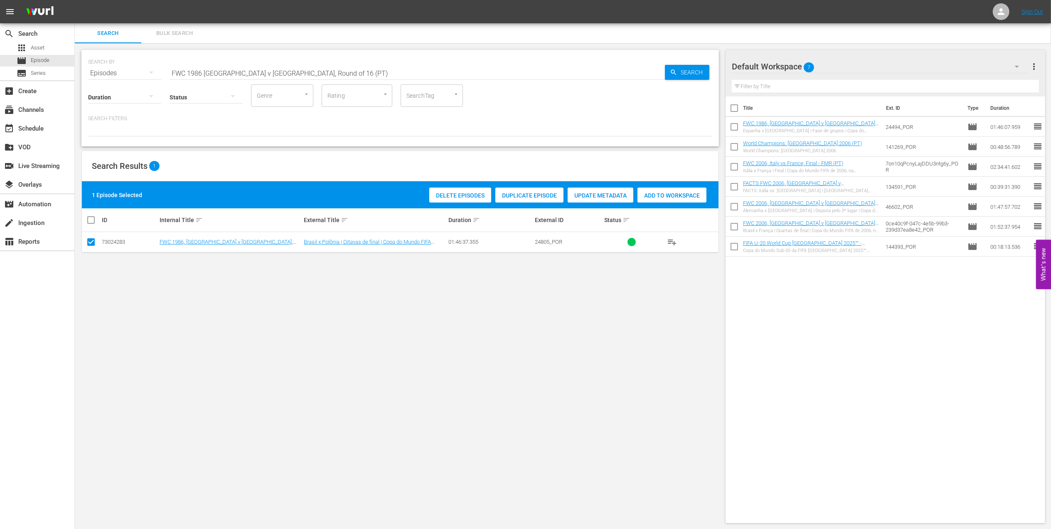
click at [450, 196] on span "Add to Workspace" at bounding box center [671, 195] width 69 height 7
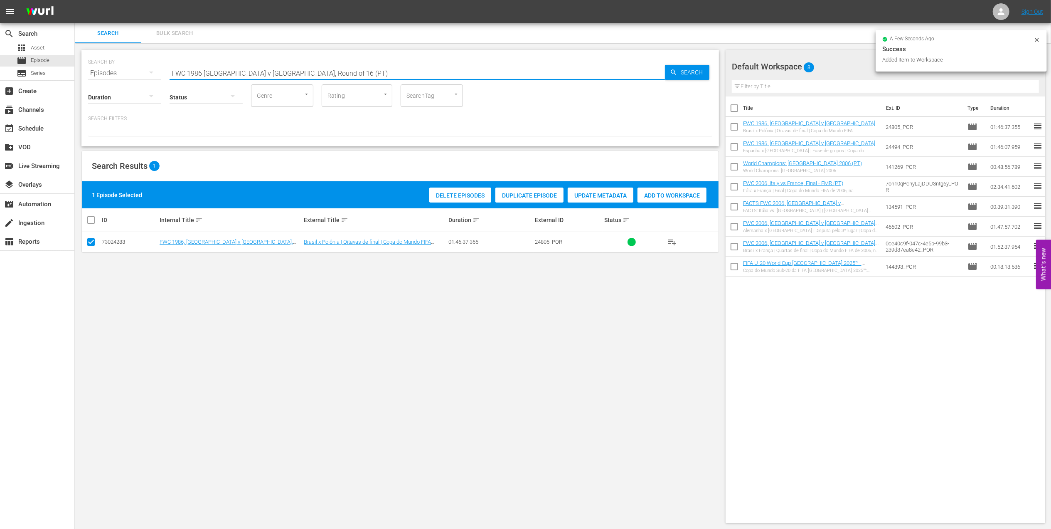
click at [143, 74] on div "SEARCH BY Search By Episodes Search ID, Title, Description, Keywords, or Catego…" at bounding box center [400, 68] width 624 height 30
paste input ", Argentina vs Germany FR, Final (PT)"
click at [334, 67] on input "FWC 1986, Argentina vs Germany FR, Final (PT)" at bounding box center [417, 73] width 495 height 20
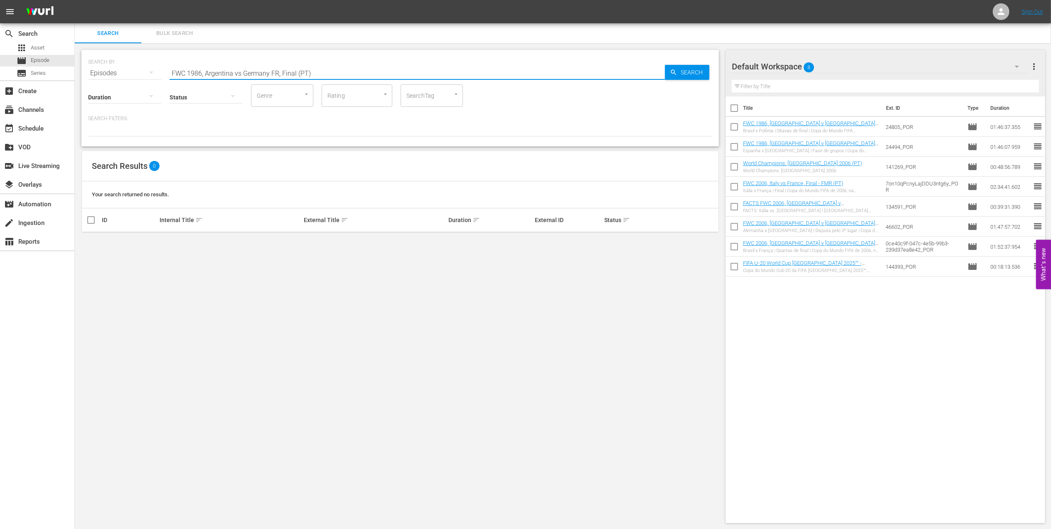
drag, startPoint x: 240, startPoint y: 72, endPoint x: 247, endPoint y: 71, distance: 7.1
click at [240, 72] on input "FWC 1986, Argentina vs Germany FR, Final (PT)" at bounding box center [417, 73] width 495 height 20
click at [293, 72] on input "FWC 1986, Argentina v Germany FR, Final (PT)" at bounding box center [417, 73] width 495 height 20
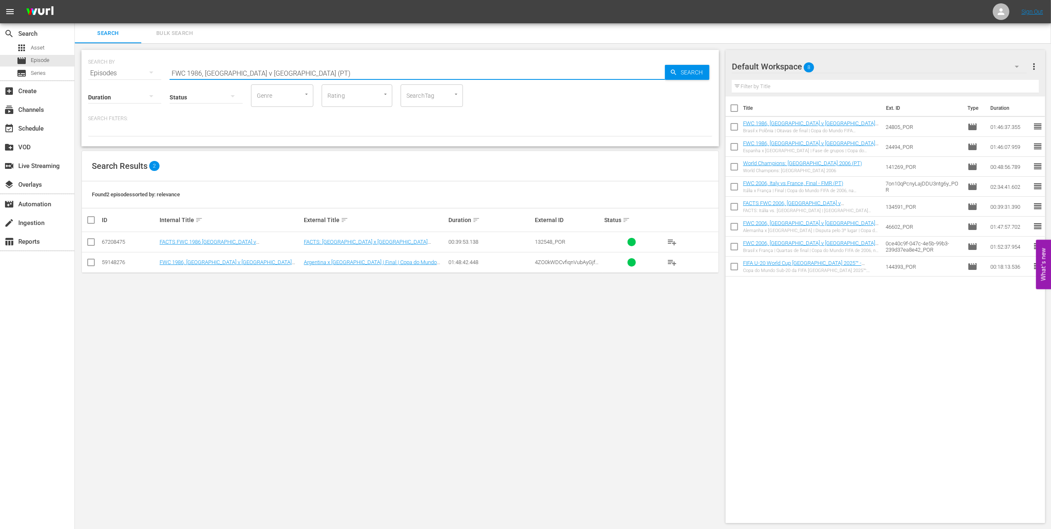
type input "FWC 1986, [GEOGRAPHIC_DATA] v [GEOGRAPHIC_DATA] (PT)"
click at [91, 252] on input "checkbox" at bounding box center [91, 264] width 10 height 10
checkbox input "true"
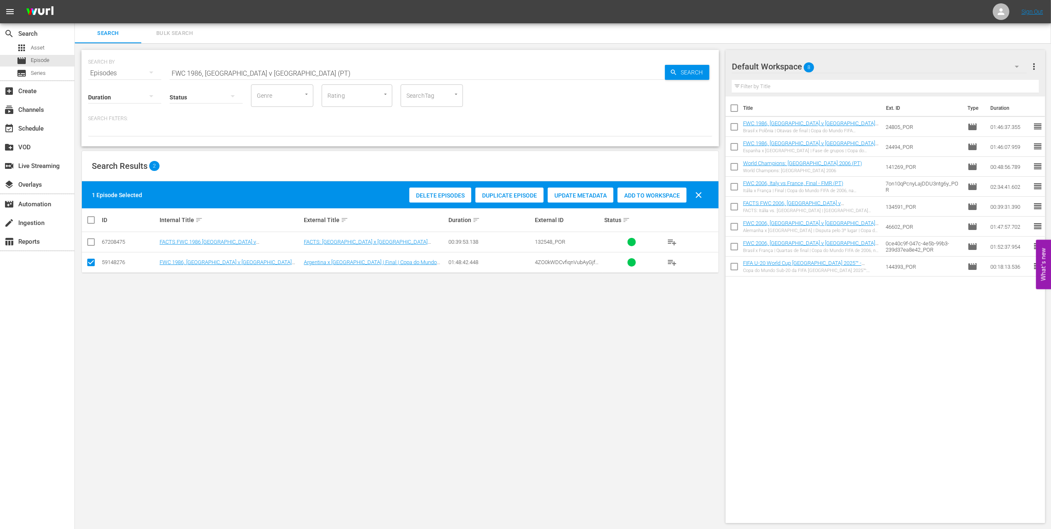
click at [450, 198] on span "Add to Workspace" at bounding box center [651, 195] width 69 height 7
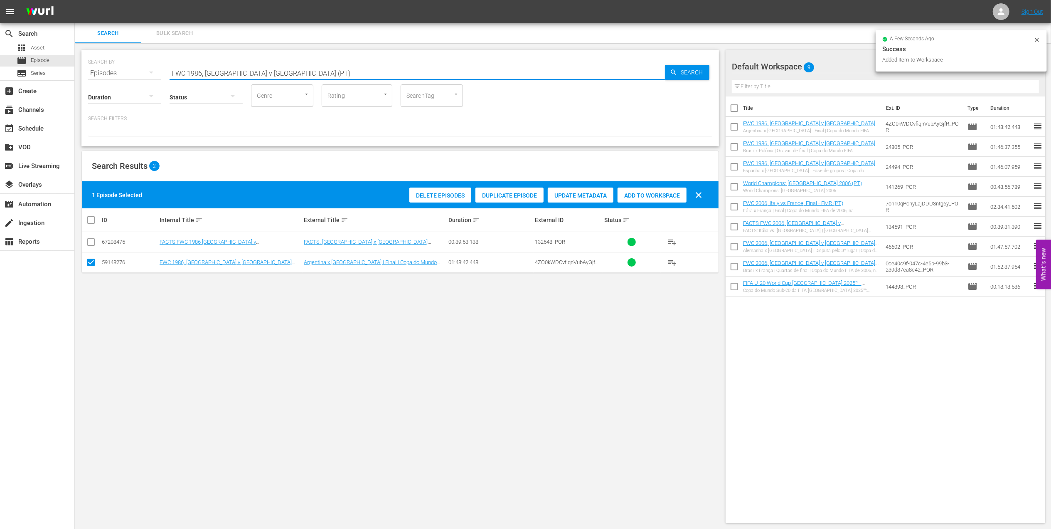
drag, startPoint x: 297, startPoint y: 68, endPoint x: 217, endPoint y: 73, distance: 79.9
click at [152, 76] on div "SEARCH BY Search By Episodes Search ID, Title, Description, Keywords, or Catego…" at bounding box center [400, 68] width 624 height 30
paste input "2002: This is an Asian Odyssey"
click at [310, 72] on input "2002: This is an Asian Odyssey" at bounding box center [417, 73] width 495 height 20
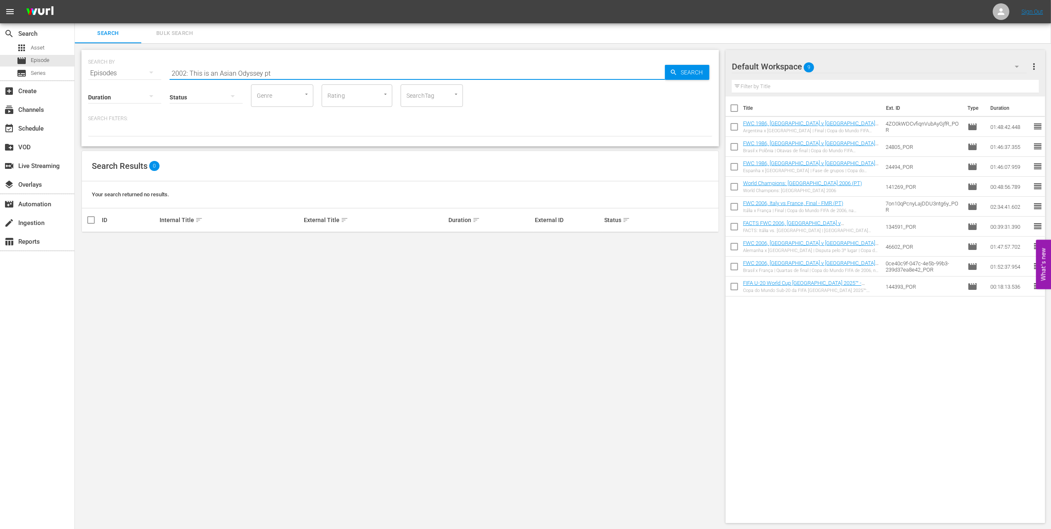
drag, startPoint x: 217, startPoint y: 71, endPoint x: 84, endPoint y: 75, distance: 133.4
click at [77, 77] on div "SEARCH BY Search By Episodes Search ID, Title, Description, Keywords, or Catego…" at bounding box center [400, 286] width 651 height 486
click at [214, 74] on input "Asian Odyssey pt" at bounding box center [417, 73] width 495 height 20
type input "Asian pt"
click at [91, 243] on input "checkbox" at bounding box center [91, 244] width 10 height 10
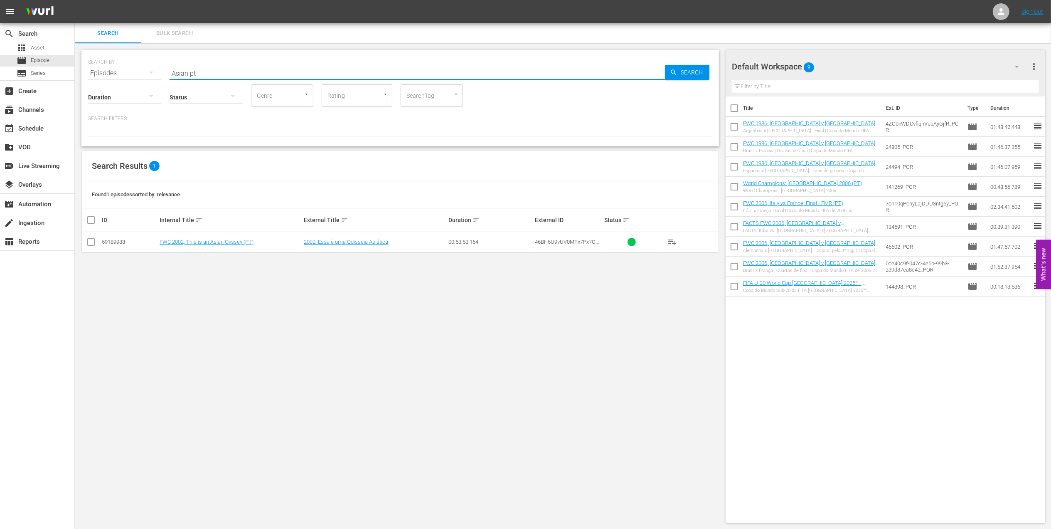
checkbox input "true"
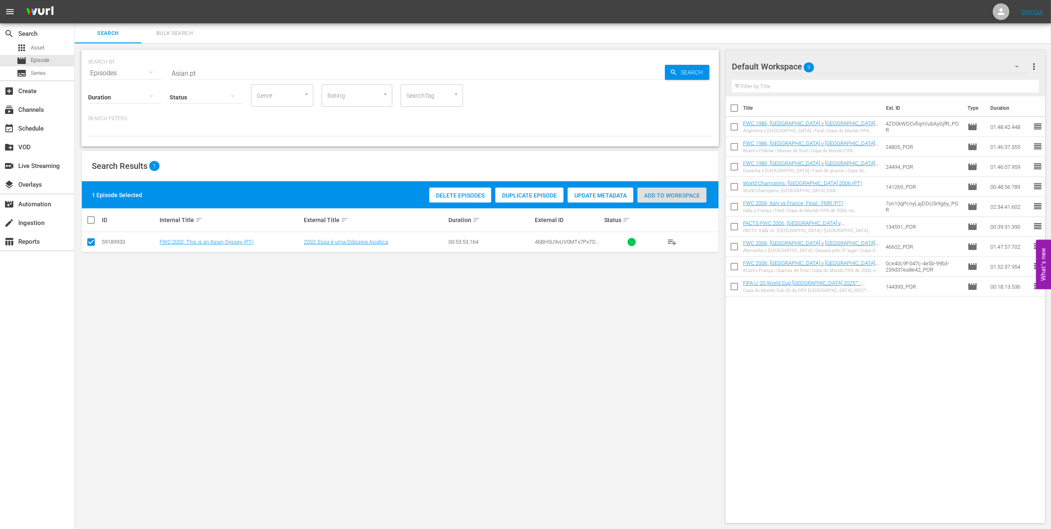
click at [450, 198] on span "Add to Workspace" at bounding box center [671, 195] width 69 height 7
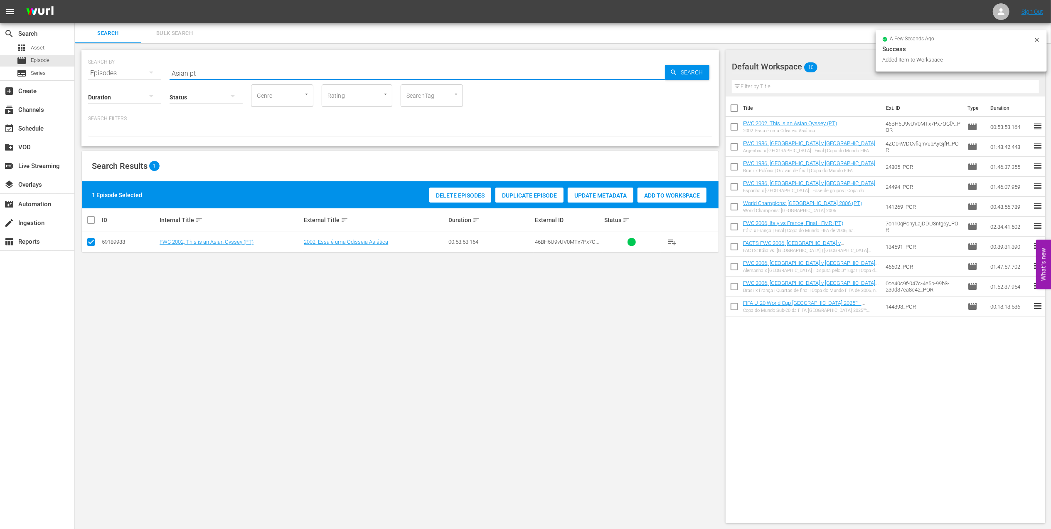
drag, startPoint x: 148, startPoint y: 74, endPoint x: 186, endPoint y: 75, distance: 38.2
click at [143, 74] on div "SEARCH BY Search By Episodes Search ID, Title, Description, Keywords, or Catego…" at bounding box center [400, 68] width 624 height 30
paste input "FWC 2002 Costa Rica v Brazil, Group Stage PT"
click at [315, 69] on input "FWC 2002 Costa Rica v Brazil, Group Stage PT" at bounding box center [417, 73] width 495 height 20
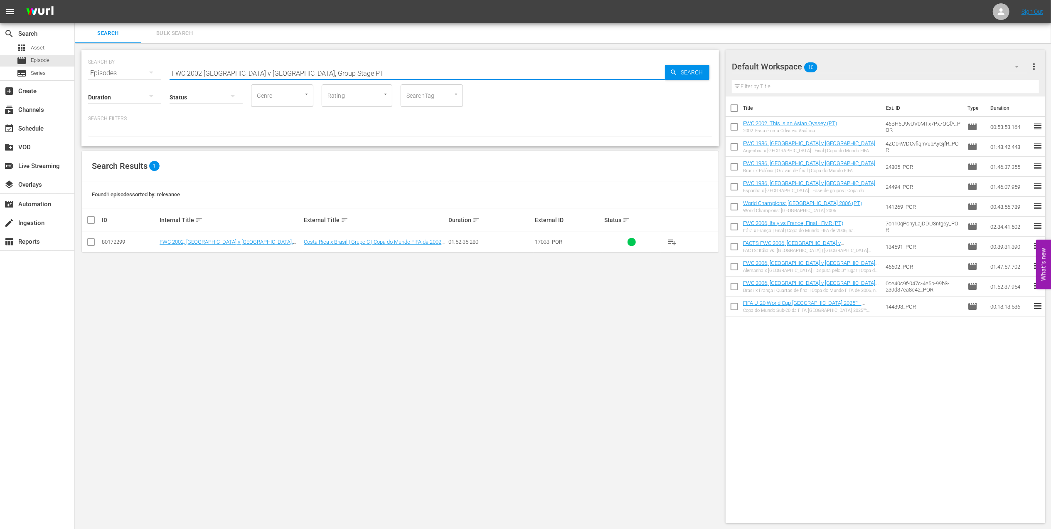
type input "FWC 2002 Costa Rica v Brazil, Group Stage PT"
drag, startPoint x: 93, startPoint y: 240, endPoint x: 366, endPoint y: 237, distance: 273.0
click at [95, 241] on input "checkbox" at bounding box center [91, 244] width 10 height 10
checkbox input "true"
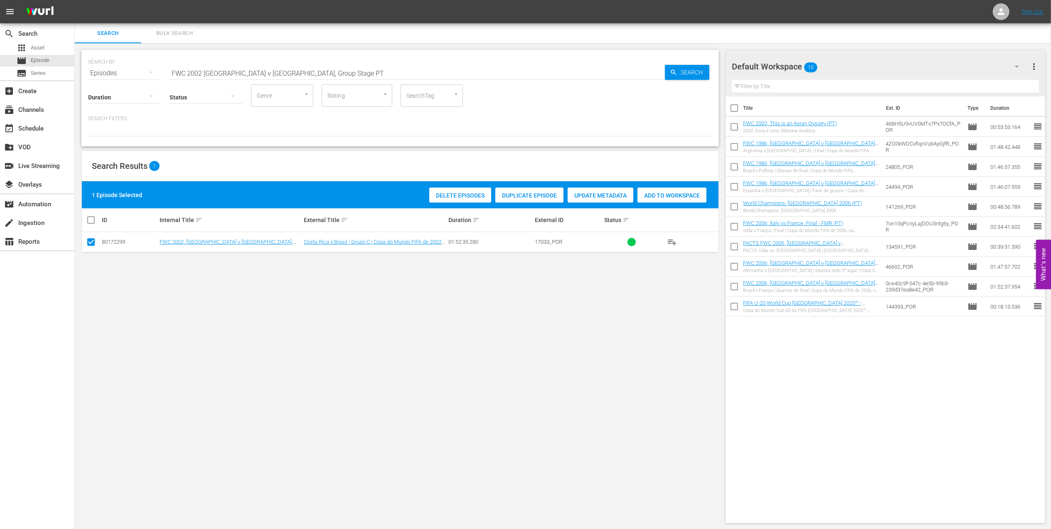
click at [450, 195] on span "Add to Workspace" at bounding box center [671, 195] width 69 height 7
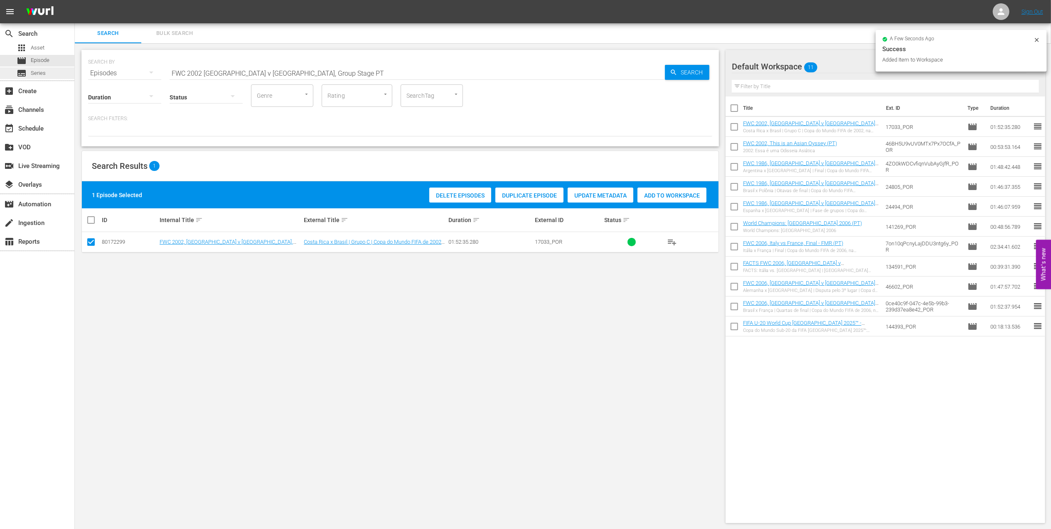
drag, startPoint x: 227, startPoint y: 72, endPoint x: 64, endPoint y: 72, distance: 162.9
click at [75, 0] on div "search Search apps Asset movie Episode subtitles Series add_box Create subscrip…" at bounding box center [563, 0] width 976 height 0
paste input "Brazil vs Belgium, Round of 16 PT"
click at [322, 74] on input "FWC 2002 Brazil vs Belgium, Round of 16 PT" at bounding box center [417, 73] width 495 height 20
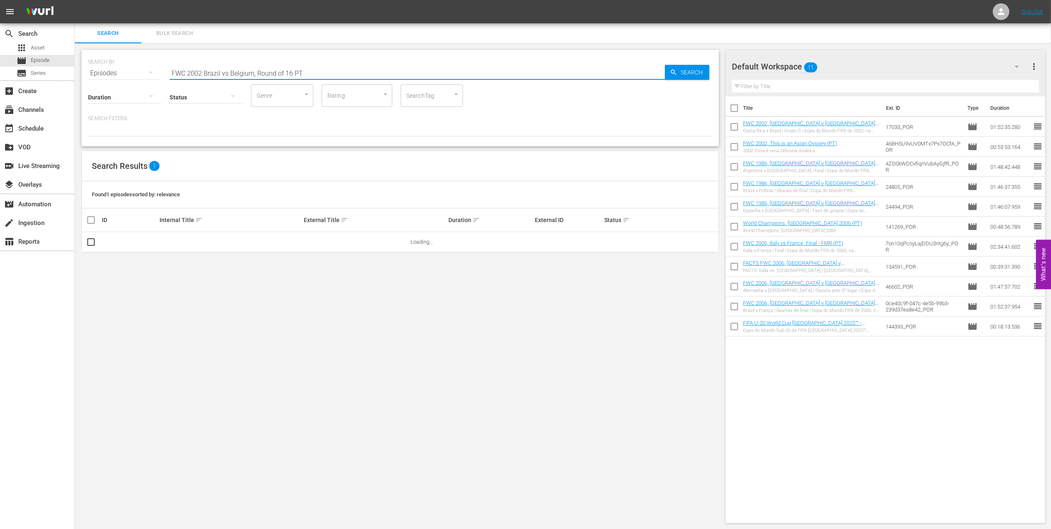
click at [225, 71] on input "FWC 2002 Brazil vs Belgium, Round of 16 PT" at bounding box center [417, 73] width 495 height 20
type input "FWC 2002 Brazil v Belgium, Round of 16 PT"
click at [92, 241] on input "checkbox" at bounding box center [91, 244] width 10 height 10
checkbox input "true"
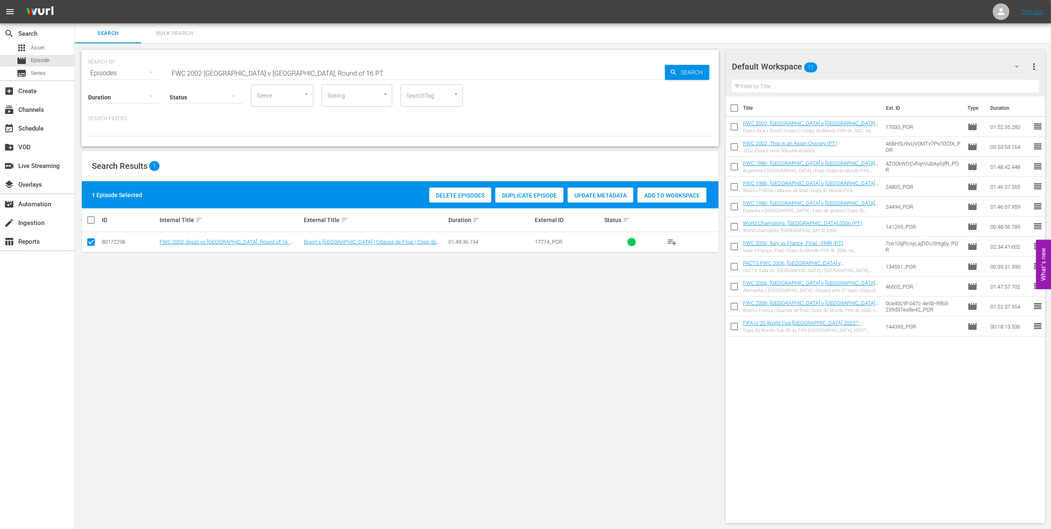
click at [450, 194] on span "Add to Workspace" at bounding box center [671, 195] width 69 height 7
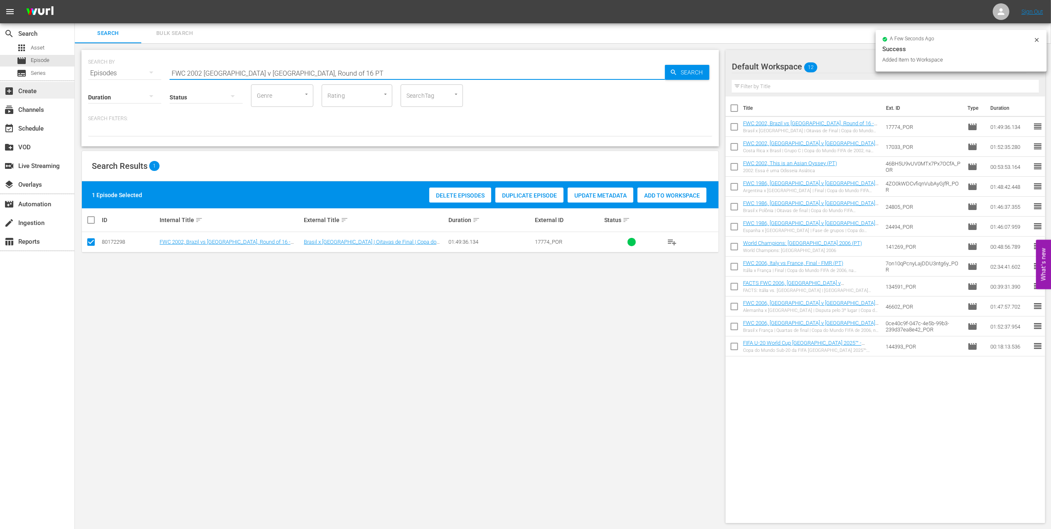
drag, startPoint x: 315, startPoint y: 74, endPoint x: 68, endPoint y: 84, distance: 247.0
click at [75, 0] on div "search Search apps Asset movie Episode subtitles Series add_box Create subscrip…" at bounding box center [563, 0] width 976 height 0
type input "facts 2002 pt"
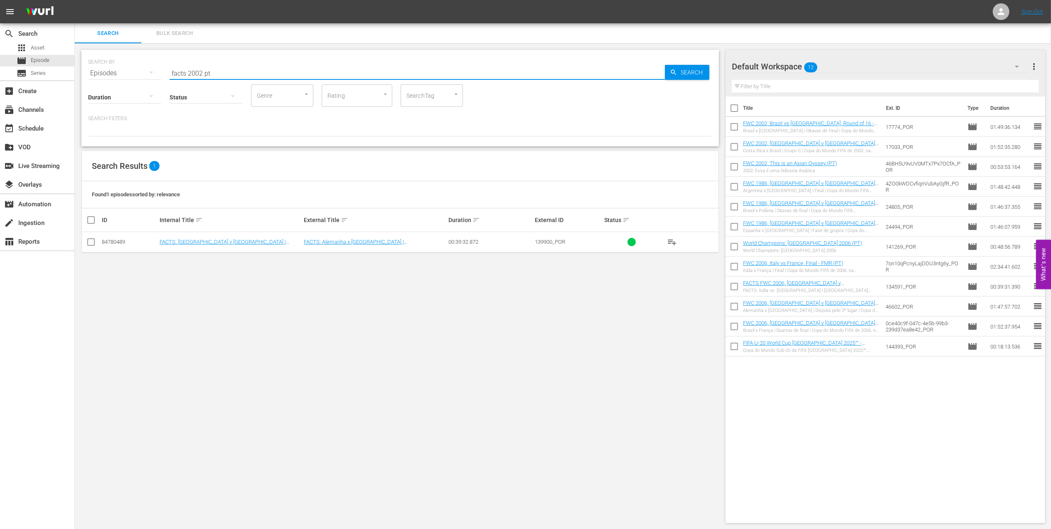
click at [93, 244] on input "checkbox" at bounding box center [91, 244] width 10 height 10
checkbox input "true"
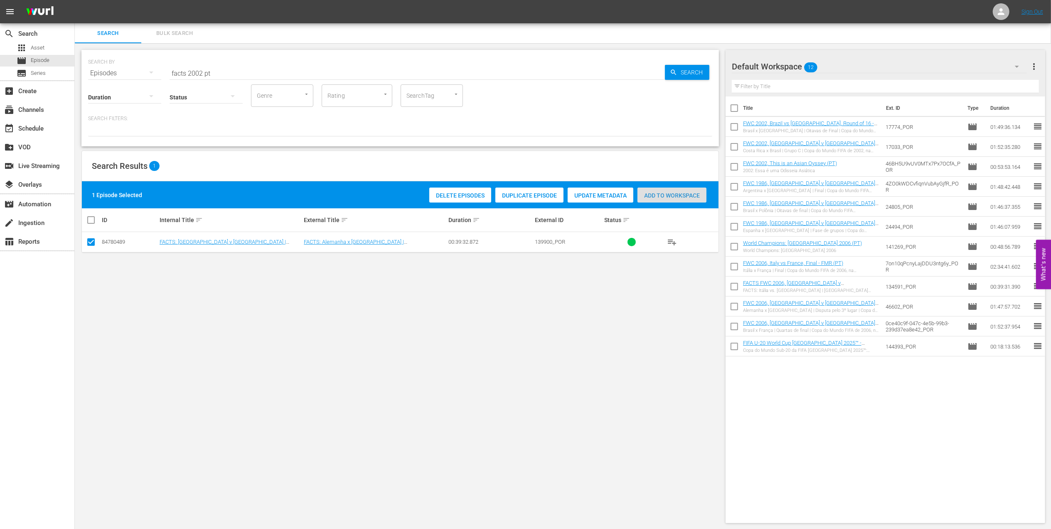
click at [450, 196] on span "Add to Workspace" at bounding box center [671, 195] width 69 height 7
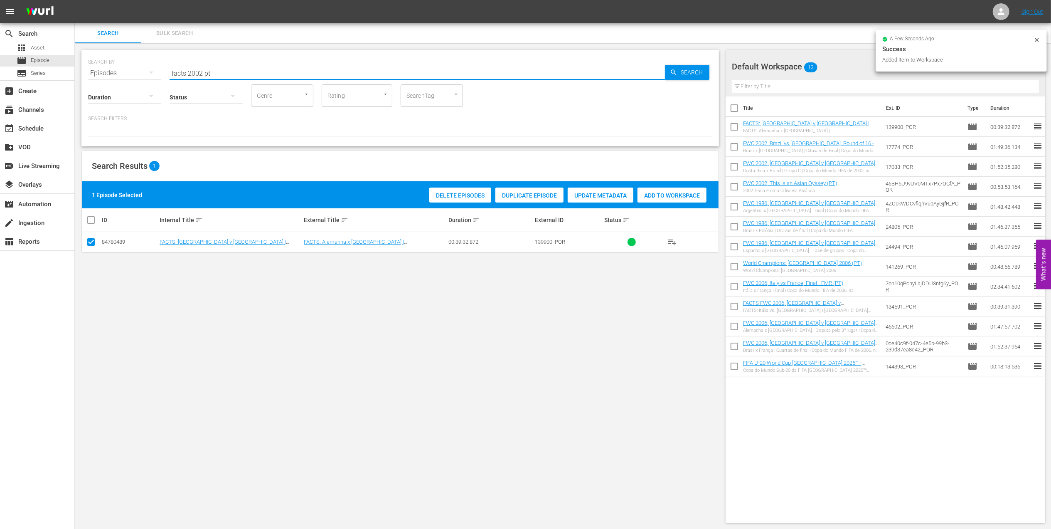
drag, startPoint x: 219, startPoint y: 72, endPoint x: 126, endPoint y: 73, distance: 93.1
click at [126, 73] on div "SEARCH BY Search By Episodes Search ID, Title, Description, Keywords, or Catego…" at bounding box center [400, 68] width 624 height 30
paste input "EP 10 - Record Breaker: Marta | Eyes of the World + UP Trailer"
click at [366, 69] on input "EP 10 - Record Breaker: Marta | Eyes of the World + UP Trailer" at bounding box center [417, 73] width 495 height 20
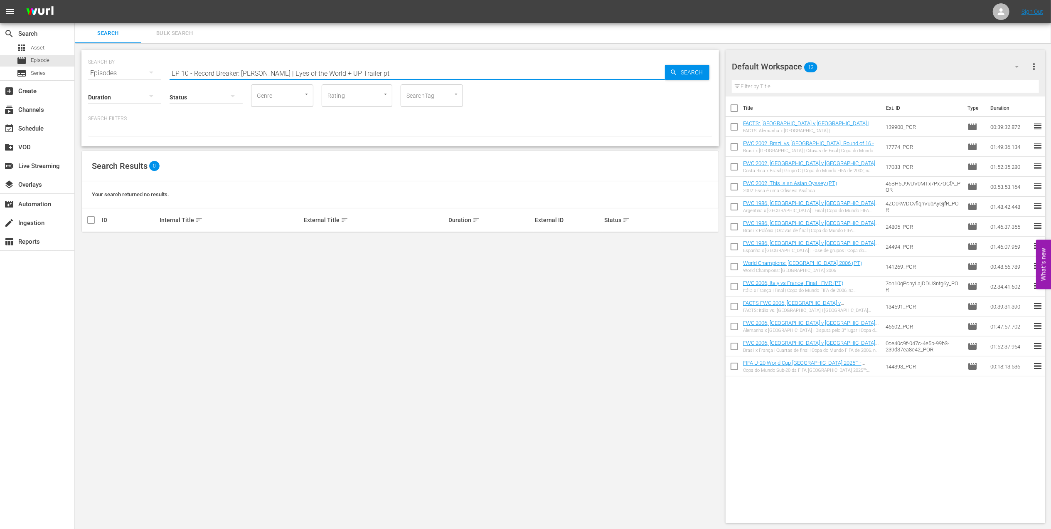
drag, startPoint x: 241, startPoint y: 72, endPoint x: 418, endPoint y: 71, distance: 177.0
click at [418, 71] on input "EP 10 - Record Breaker: Marta | Eyes of the World + UP Trailer pt" at bounding box center [417, 73] width 495 height 20
drag, startPoint x: 192, startPoint y: 73, endPoint x: 128, endPoint y: 85, distance: 64.7
click at [128, 85] on div "SEARCH BY Search By Episodes Search ID, Title, Description, Keywords, or Catego…" at bounding box center [399, 98] width 637 height 96
type input "Record Breaker pt"
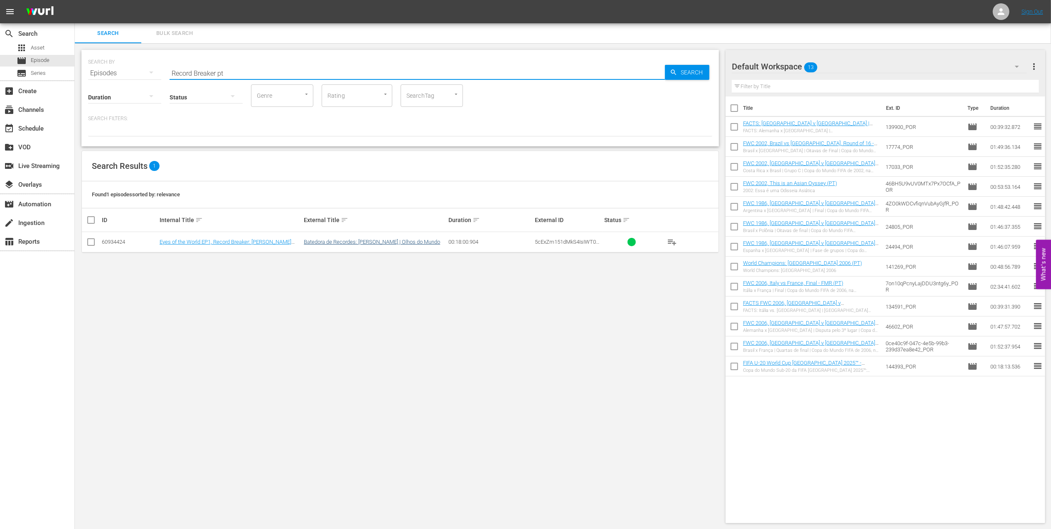
drag, startPoint x: 90, startPoint y: 241, endPoint x: 346, endPoint y: 242, distance: 256.0
click at [92, 241] on input "checkbox" at bounding box center [91, 244] width 10 height 10
checkbox input "true"
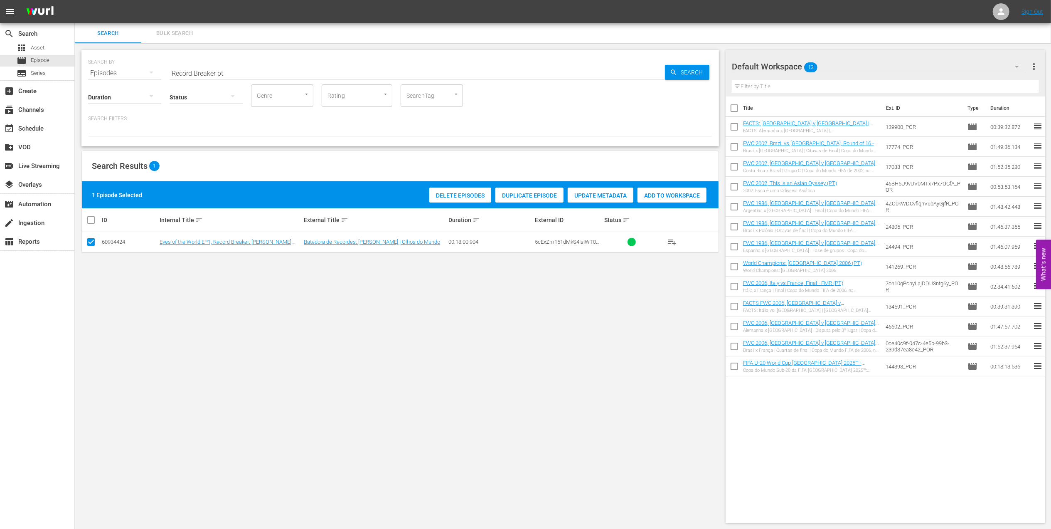
click at [450, 192] on span "Add to Workspace" at bounding box center [671, 195] width 69 height 7
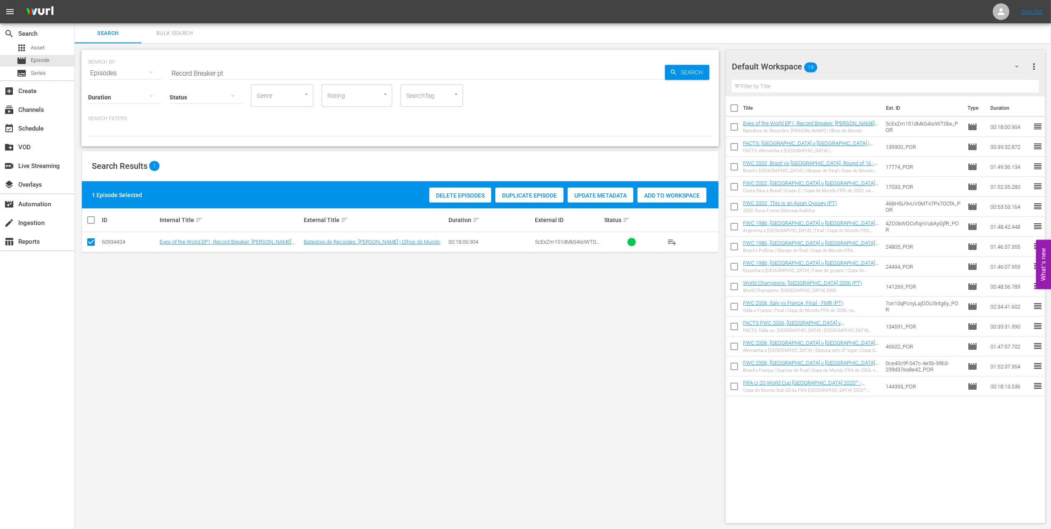
click at [83, 72] on div "SEARCH BY Search By Episodes Search ID, Title, Description, Keywords, or Catego…" at bounding box center [399, 98] width 637 height 96
paste input "EP 5 - Icon: Diego Maradona | Eyes of the World"
click at [341, 69] on input "EP 5 - Icon: Diego Maradona | Eyes of the World" at bounding box center [417, 73] width 495 height 20
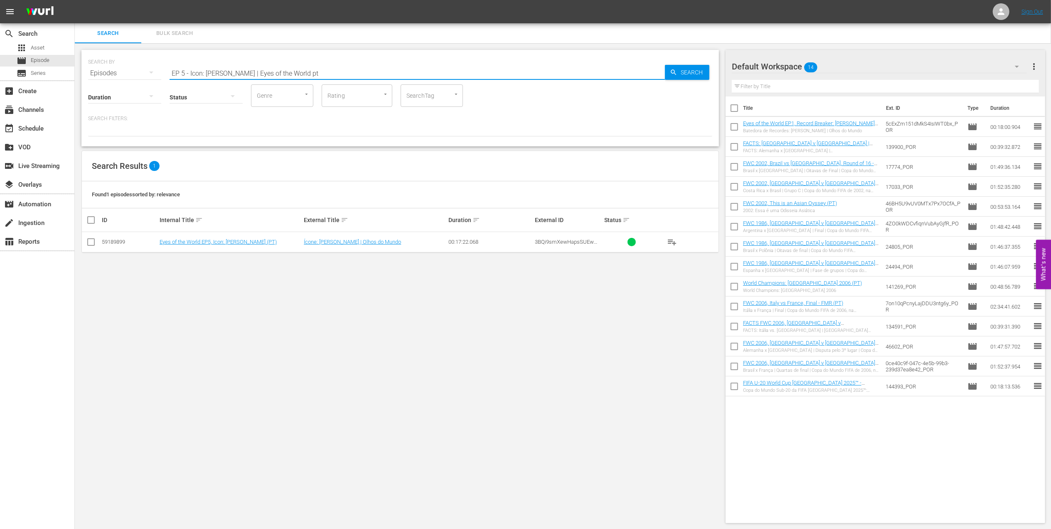
type input "EP 5 - Icon: Diego Maradona | Eyes of the World pt"
drag, startPoint x: 92, startPoint y: 241, endPoint x: 386, endPoint y: 240, distance: 294.2
click at [92, 243] on input "checkbox" at bounding box center [91, 244] width 10 height 10
checkbox input "true"
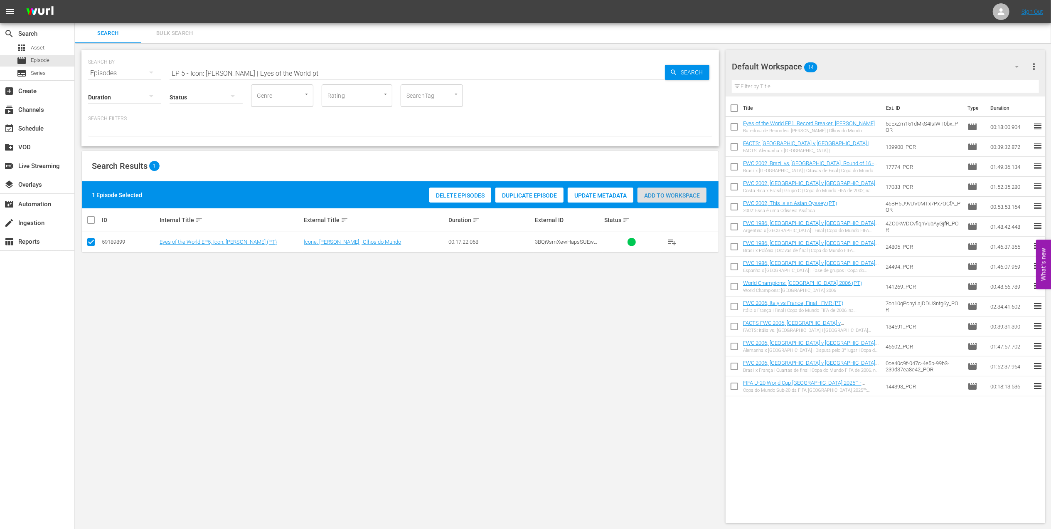
click at [450, 193] on span "Add to Workspace" at bounding box center [671, 195] width 69 height 7
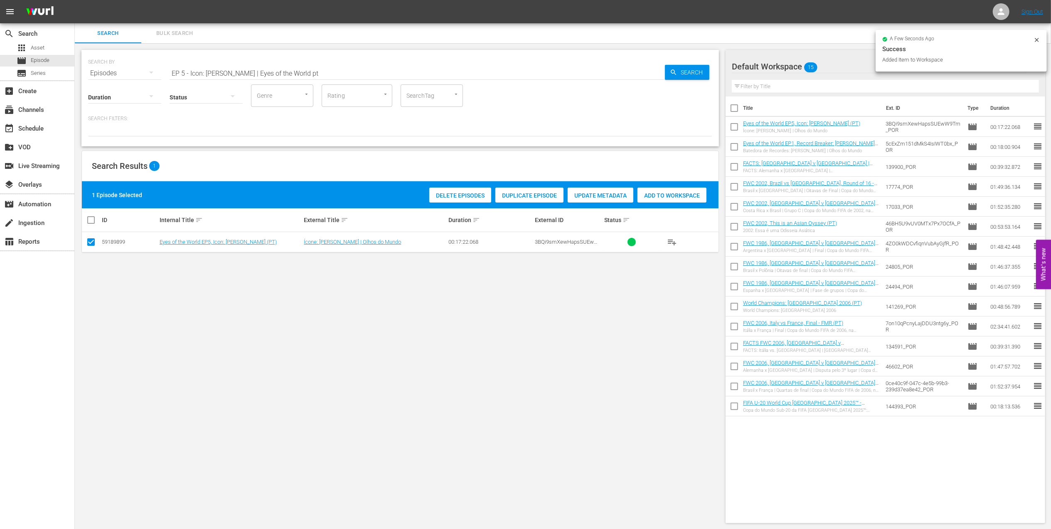
drag, startPoint x: 324, startPoint y: 72, endPoint x: 2, endPoint y: 80, distance: 322.5
click at [0, 73] on html "menu Sign Out search Search apps Asset movie Episode subtitles Series add_box C…" at bounding box center [525, 264] width 1051 height 529
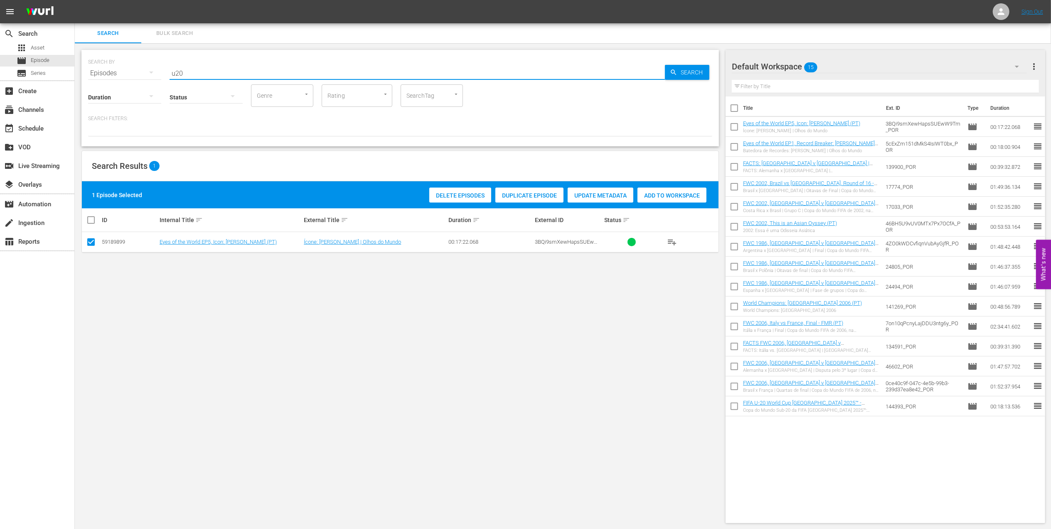
type input "u20"
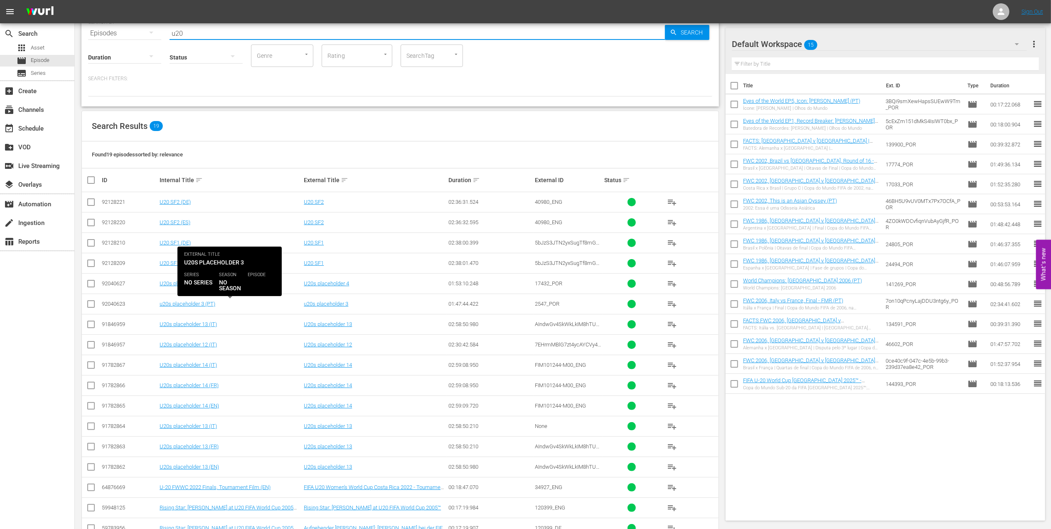
scroll to position [40, 0]
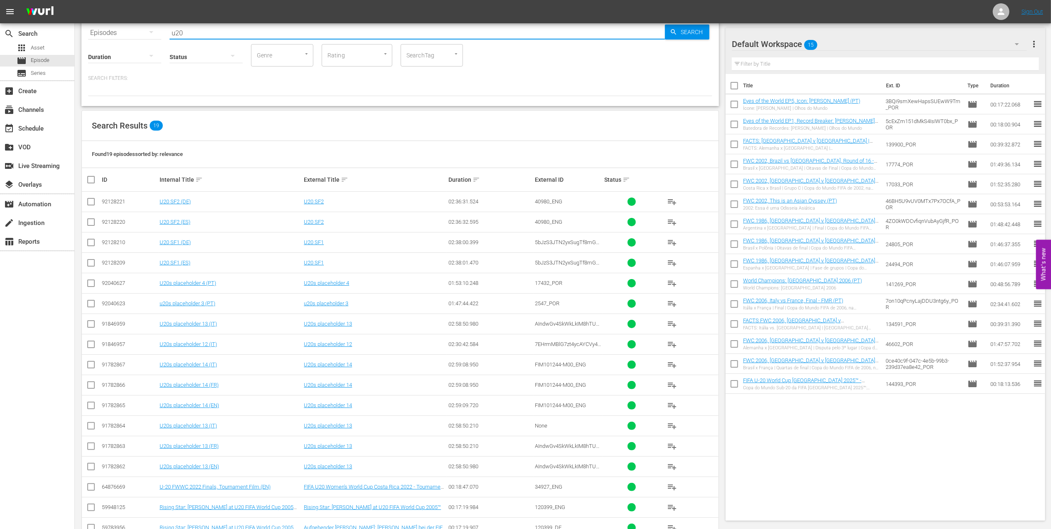
click at [92, 252] on input "checkbox" at bounding box center [91, 305] width 10 height 10
checkbox input "true"
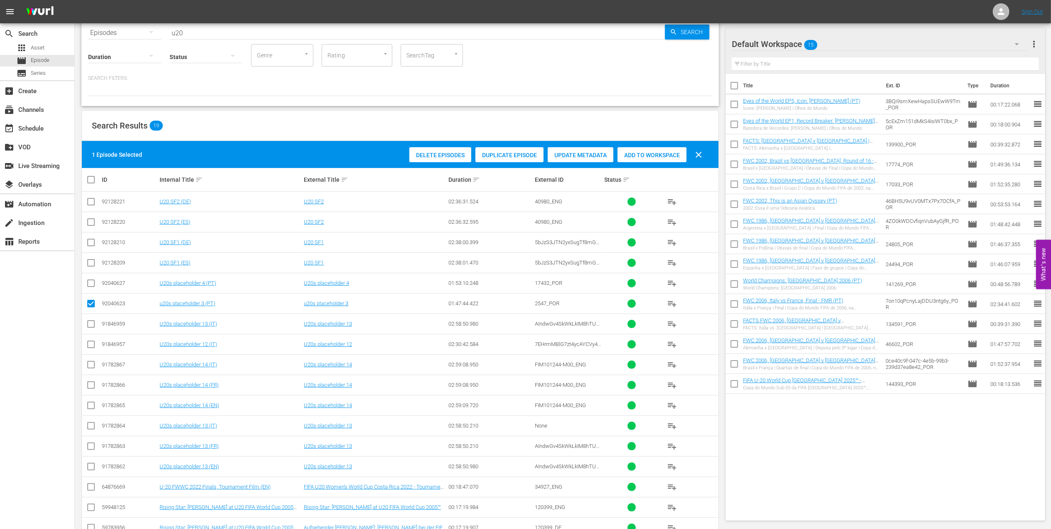
click at [450, 153] on span "Add to Workspace" at bounding box center [651, 155] width 69 height 7
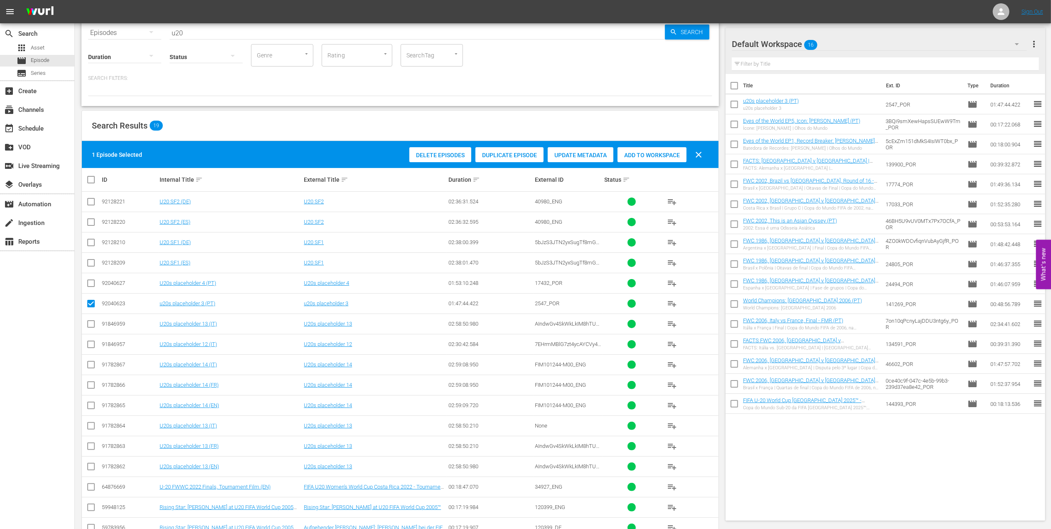
drag, startPoint x: 195, startPoint y: 31, endPoint x: 147, endPoint y: 32, distance: 47.8
click at [145, 30] on div "SEARCH BY Search By Episodes Search ID, Title, Description, Keywords, or Catego…" at bounding box center [400, 28] width 624 height 30
paste input "FWC U-20, 25 Memorable Goals (PT)"
click at [306, 29] on input "FWC U-20, 25 Memorable Goals (PT)" at bounding box center [417, 33] width 495 height 20
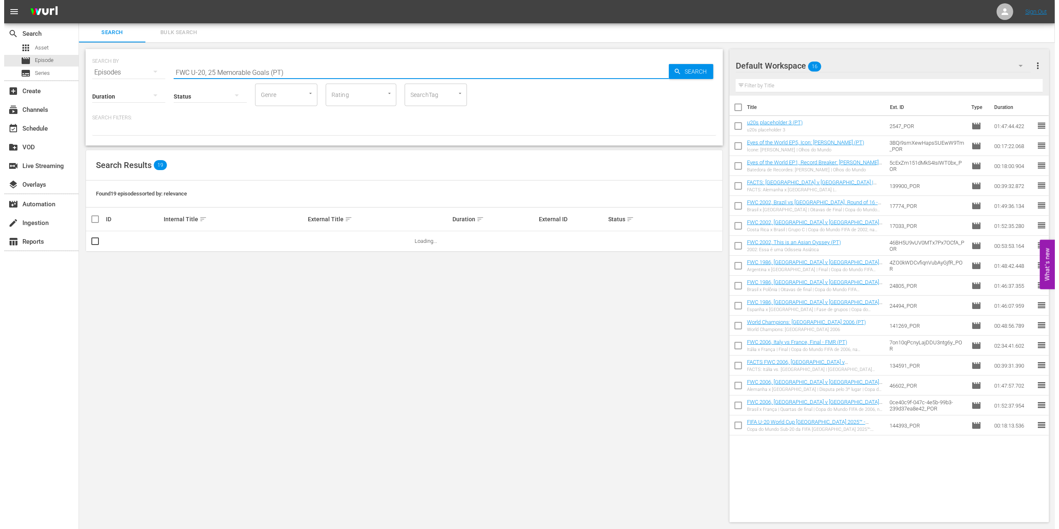
scroll to position [0, 0]
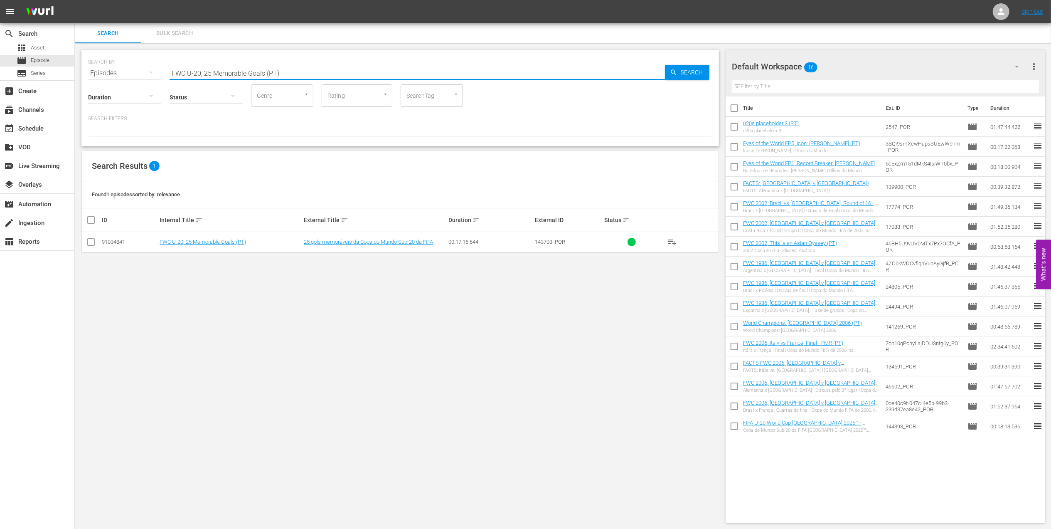
type input "FWC U-20, 25 Memorable Goals (PT)"
click at [91, 243] on input "checkbox" at bounding box center [91, 244] width 10 height 10
checkbox input "true"
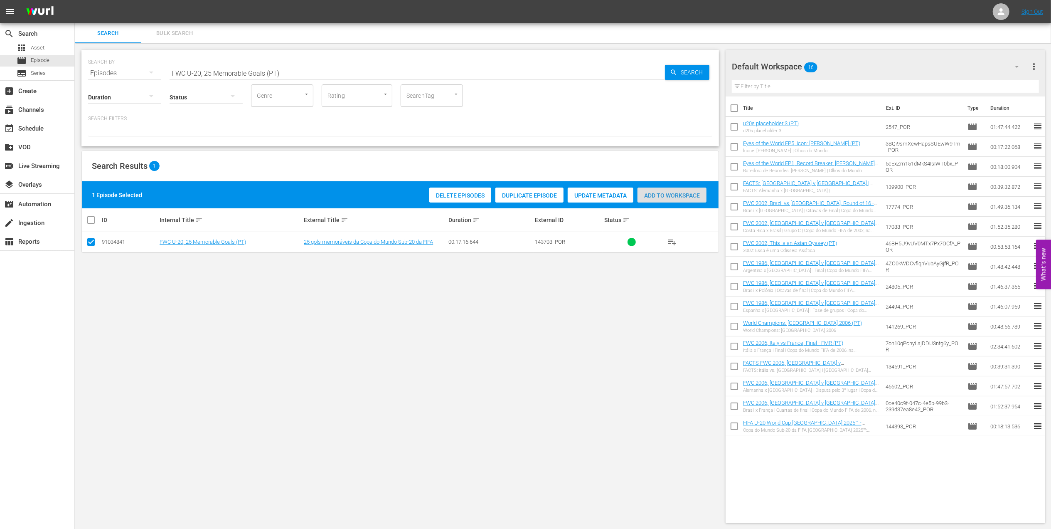
click at [450, 195] on span "Add to Workspace" at bounding box center [671, 195] width 69 height 7
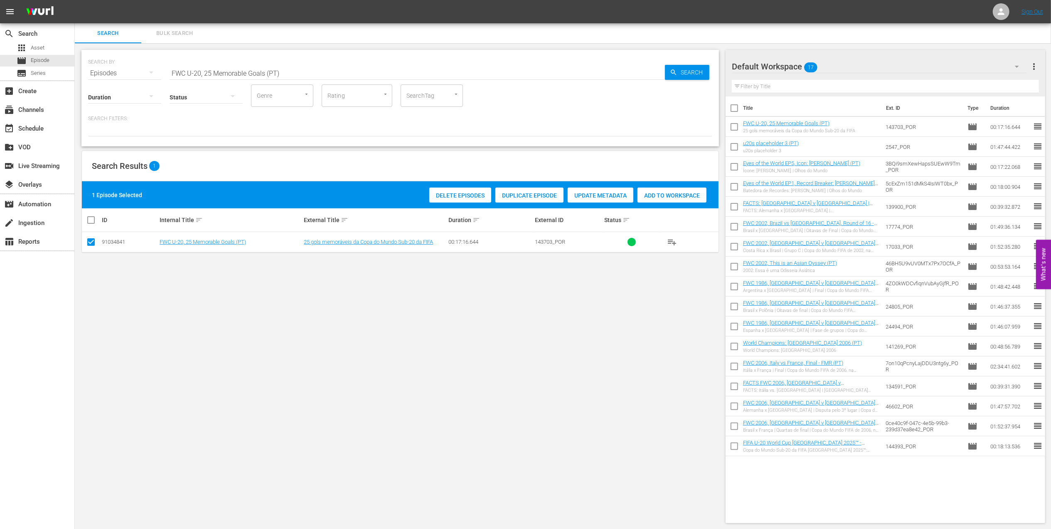
drag, startPoint x: 300, startPoint y: 70, endPoint x: 138, endPoint y: 71, distance: 161.6
click at [138, 71] on div "SEARCH BY Search By Episodes Search ID, Title, Description, Keywords, or Catego…" at bounding box center [400, 68] width 624 height 30
paste input "1966 England vs Germany FR, Final"
click at [322, 70] on input "FWC 1966 England vs Germany FR, Final (PT)" at bounding box center [417, 73] width 495 height 20
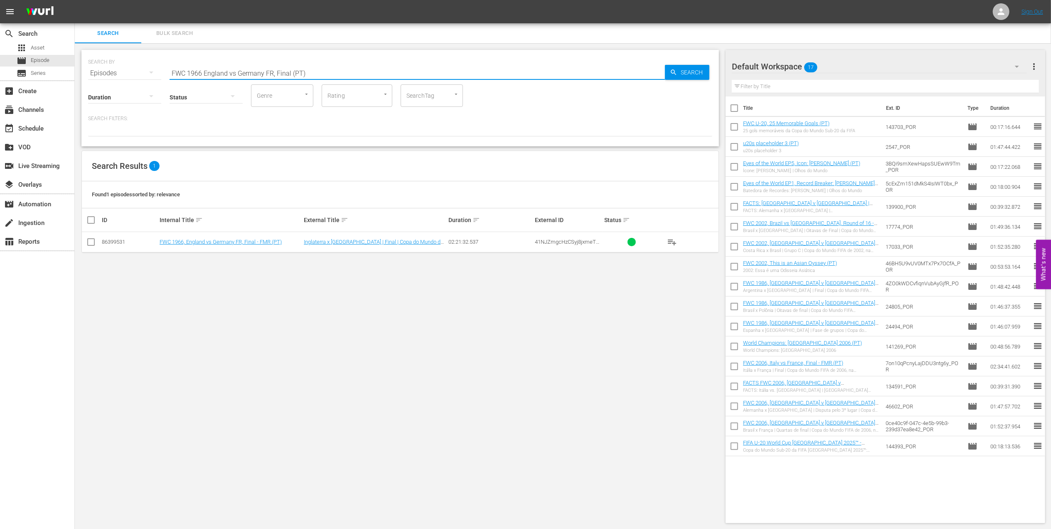
type input "FWC 1966 England vs Germany FR, Final (PT)"
drag, startPoint x: 92, startPoint y: 243, endPoint x: 98, endPoint y: 243, distance: 6.2
click at [95, 243] on input "checkbox" at bounding box center [91, 244] width 10 height 10
checkbox input "true"
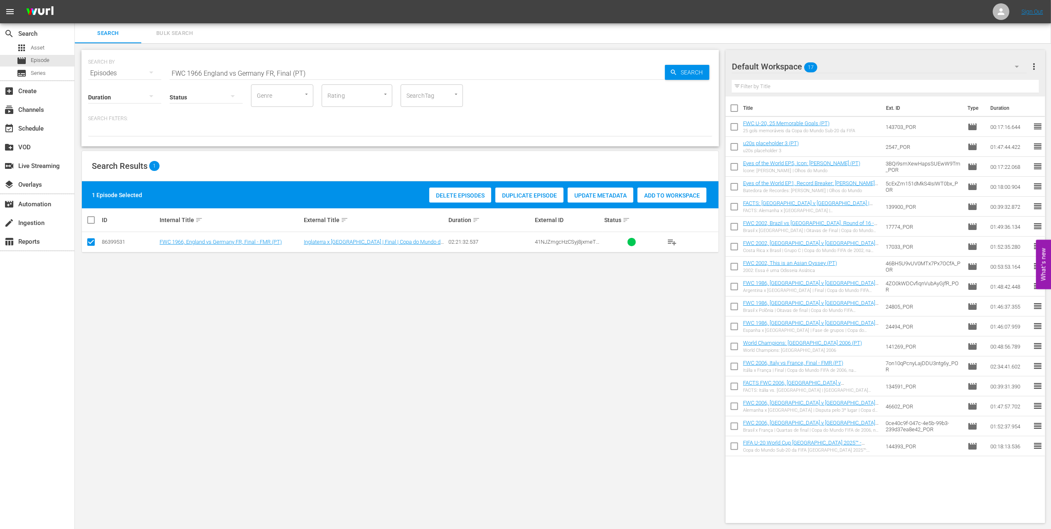
click at [450, 197] on span "Add to Workspace" at bounding box center [671, 195] width 69 height 7
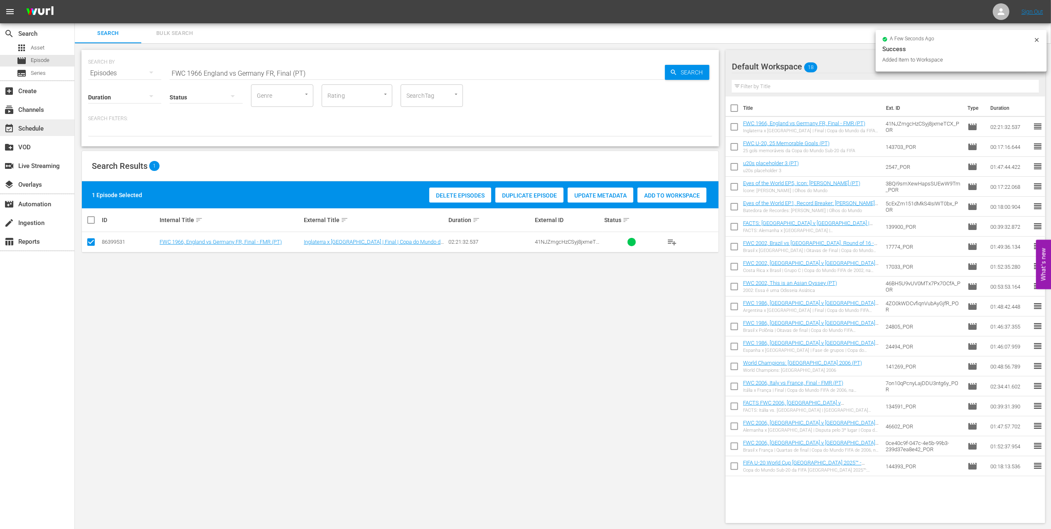
click at [31, 127] on div "event_available Schedule" at bounding box center [23, 126] width 47 height 7
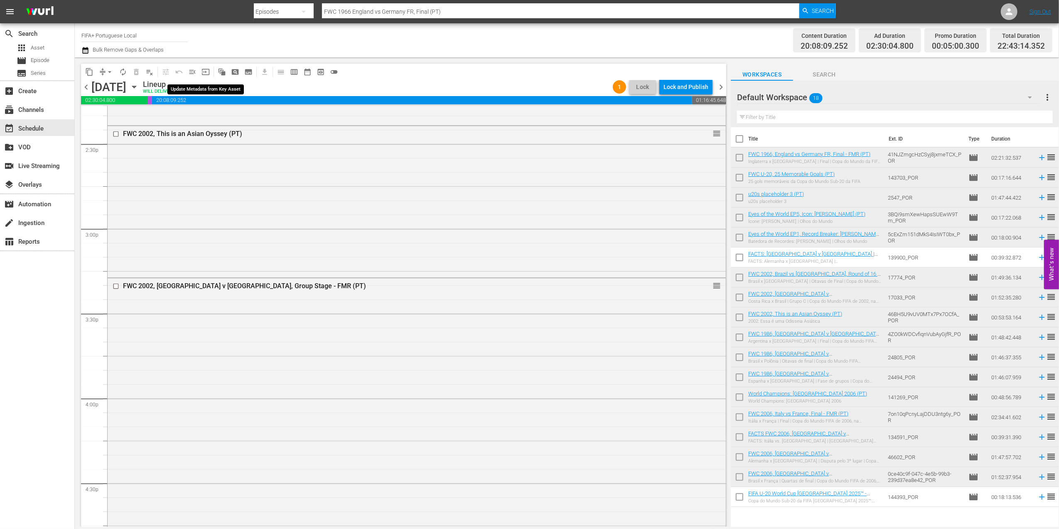
scroll to position [2397, 0]
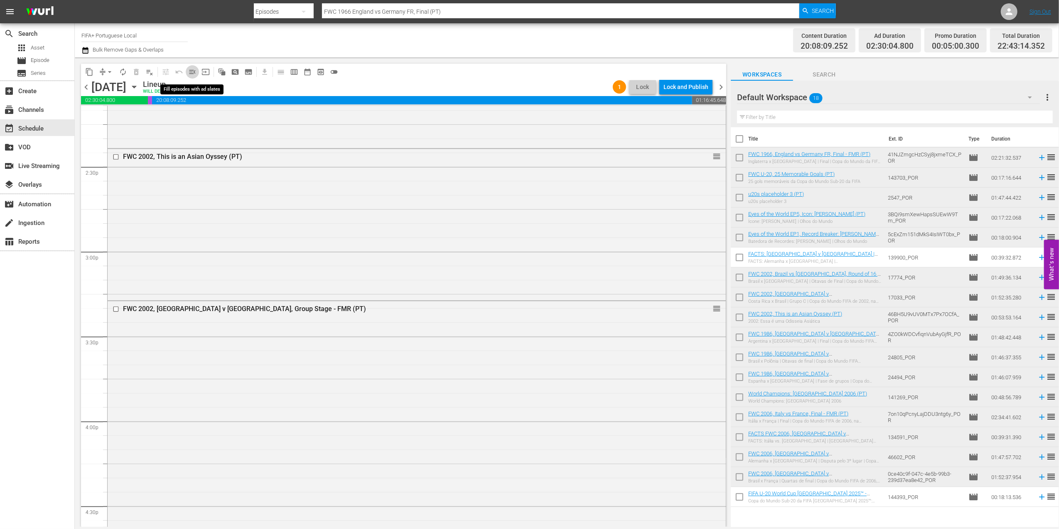
click at [193, 71] on span "menu_open" at bounding box center [192, 72] width 8 height 8
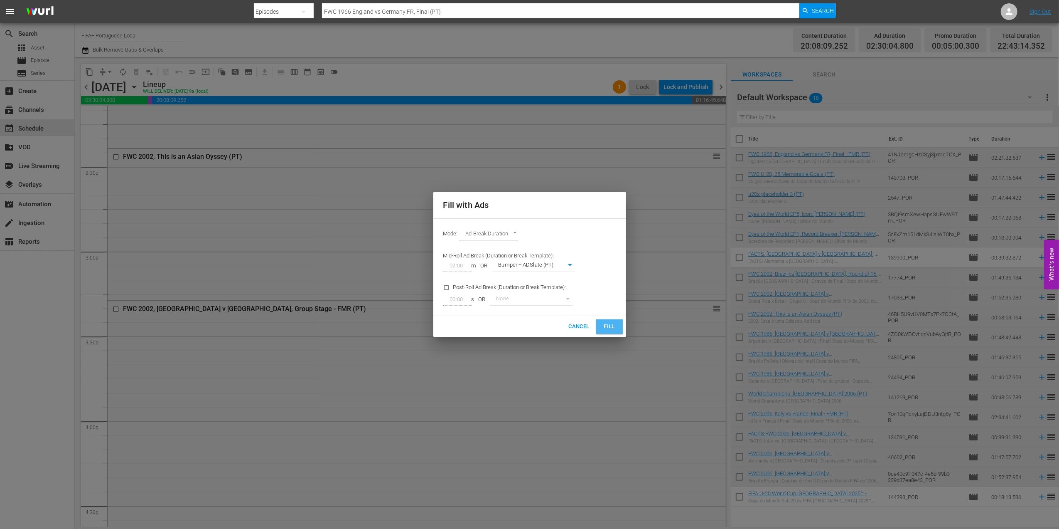
drag, startPoint x: 610, startPoint y: 328, endPoint x: 605, endPoint y: 339, distance: 12.8
click at [450, 252] on span "Fill" at bounding box center [609, 327] width 13 height 10
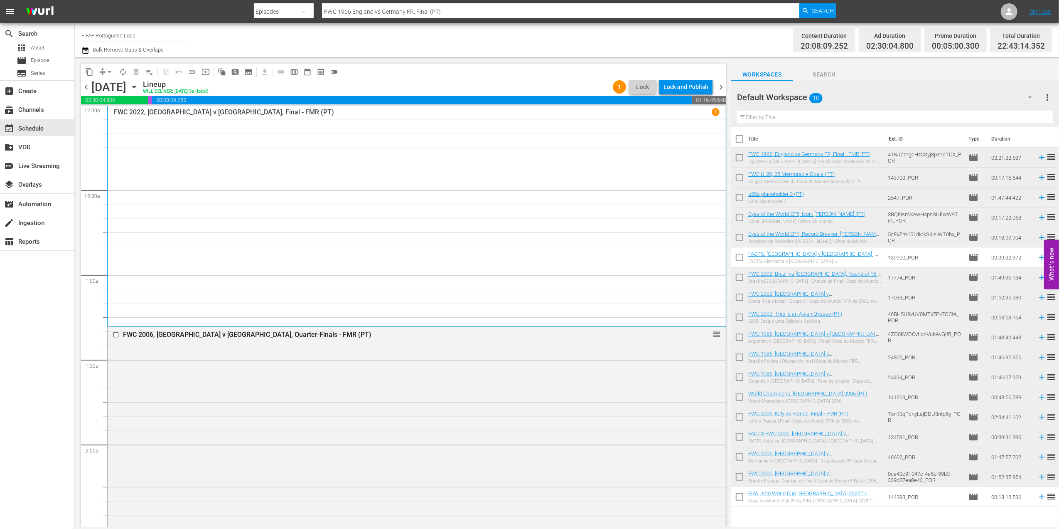
scroll to position [0, 0]
click at [189, 74] on span "menu_open" at bounding box center [192, 72] width 8 height 8
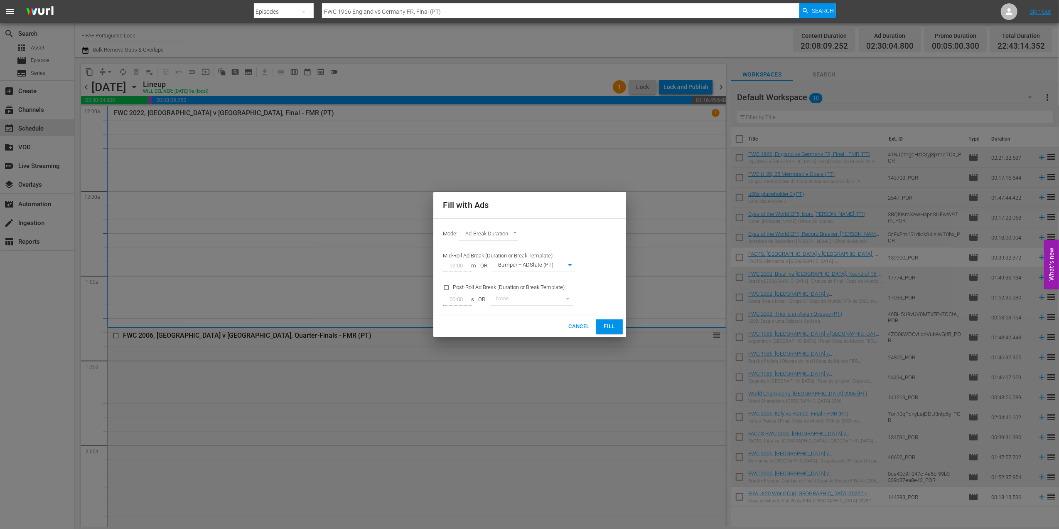
click at [450, 252] on button "Fill" at bounding box center [609, 326] width 27 height 15
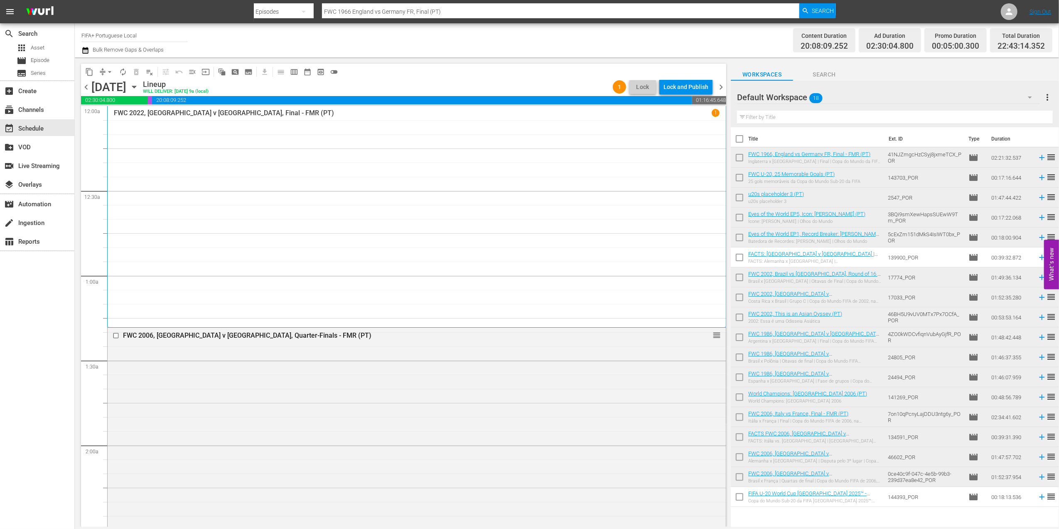
click at [87, 84] on span "chevron_left" at bounding box center [86, 87] width 10 height 10
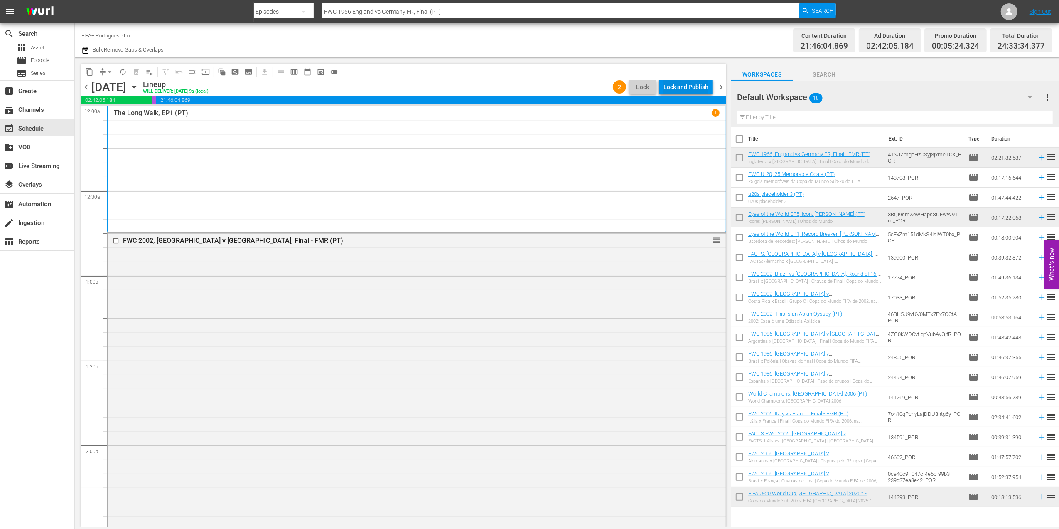
click at [450, 82] on div "Lock and Publish" at bounding box center [686, 86] width 45 height 15
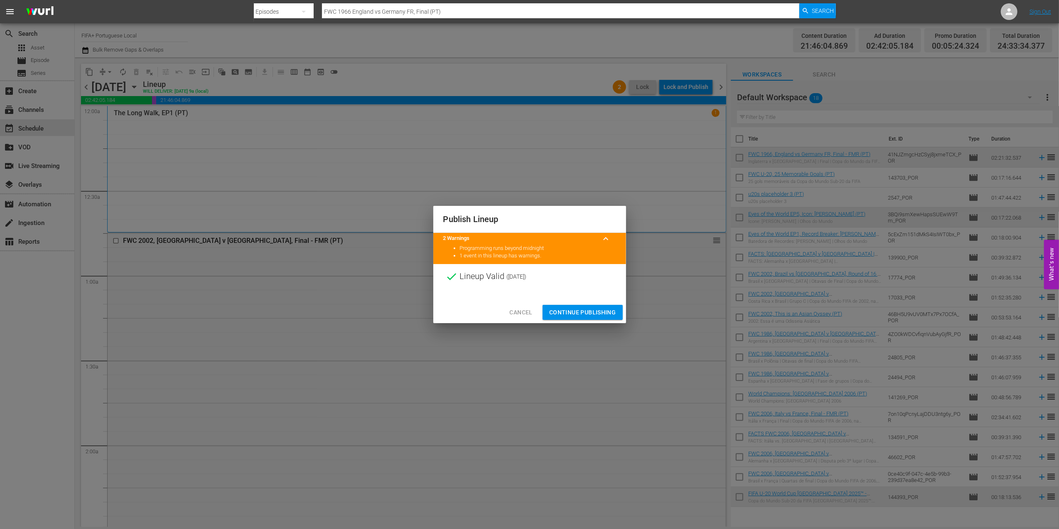
click at [450, 252] on span "Continue Publishing" at bounding box center [582, 312] width 67 height 10
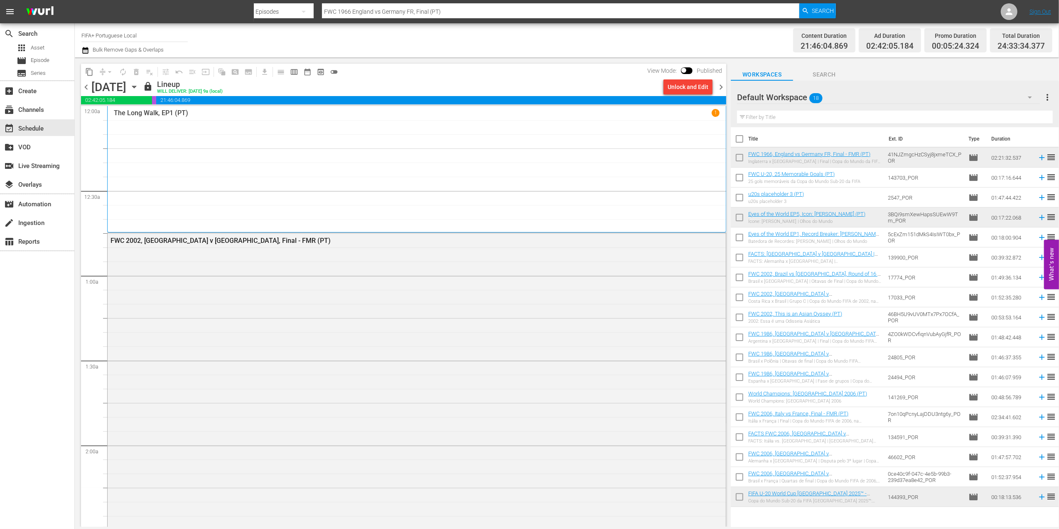
drag, startPoint x: 722, startPoint y: 85, endPoint x: 720, endPoint y: 158, distance: 73.2
click at [450, 87] on span "chevron_right" at bounding box center [721, 87] width 10 height 10
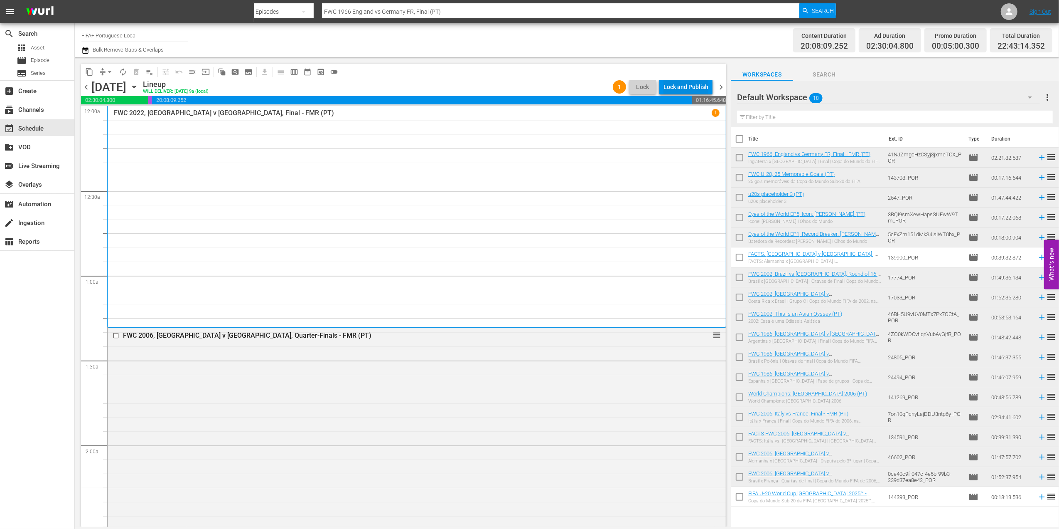
click at [450, 89] on div "Lock and Publish" at bounding box center [686, 86] width 45 height 15
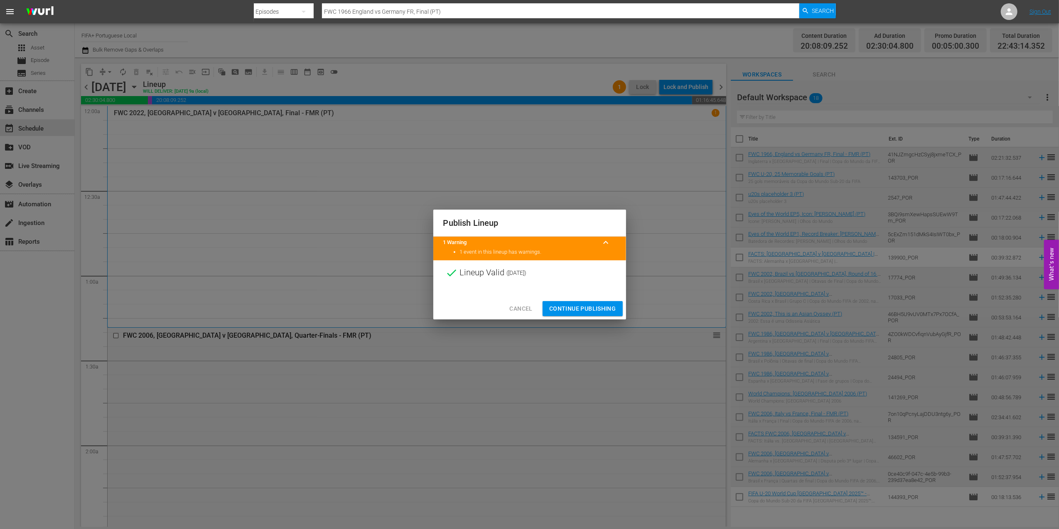
click at [450, 252] on span "Continue Publishing" at bounding box center [582, 308] width 67 height 10
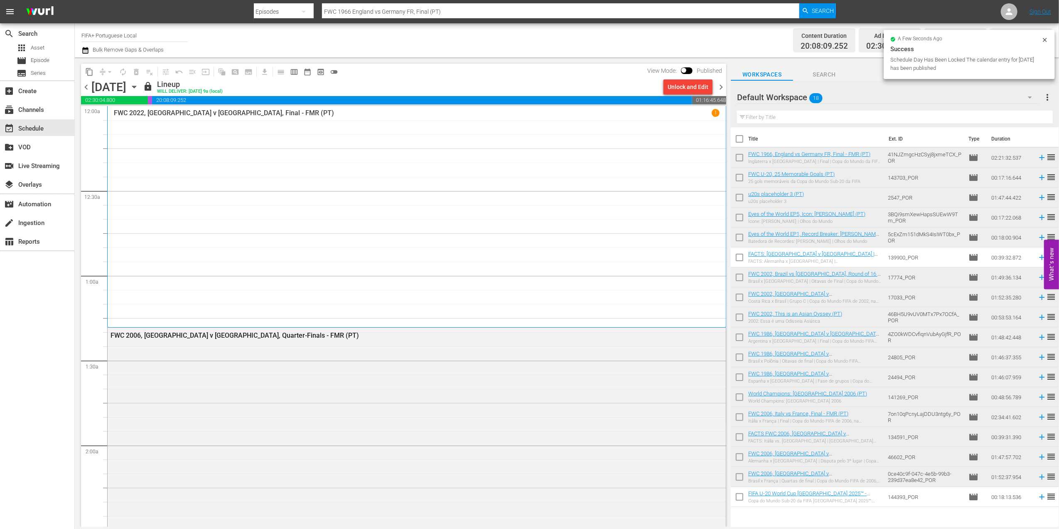
click at [450, 84] on span "chevron_right" at bounding box center [721, 87] width 10 height 10
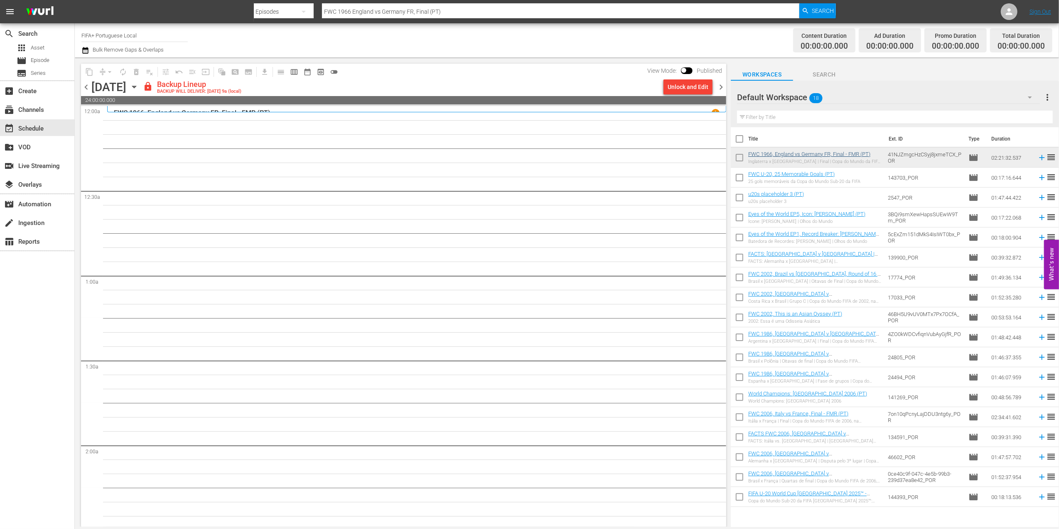
drag, startPoint x: 741, startPoint y: 137, endPoint x: 761, endPoint y: 177, distance: 44.6
click at [450, 137] on input "checkbox" at bounding box center [739, 140] width 17 height 17
checkbox input "true"
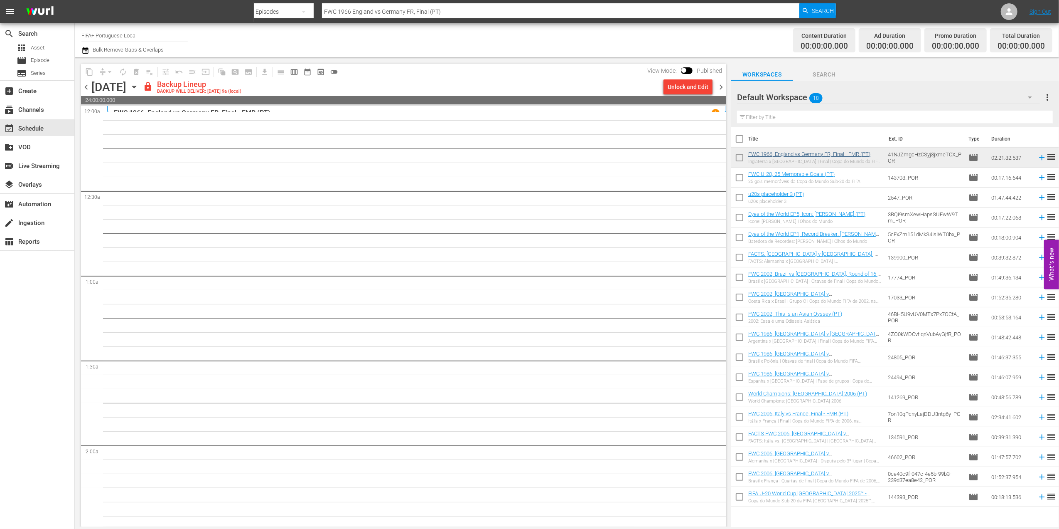
checkbox input "true"
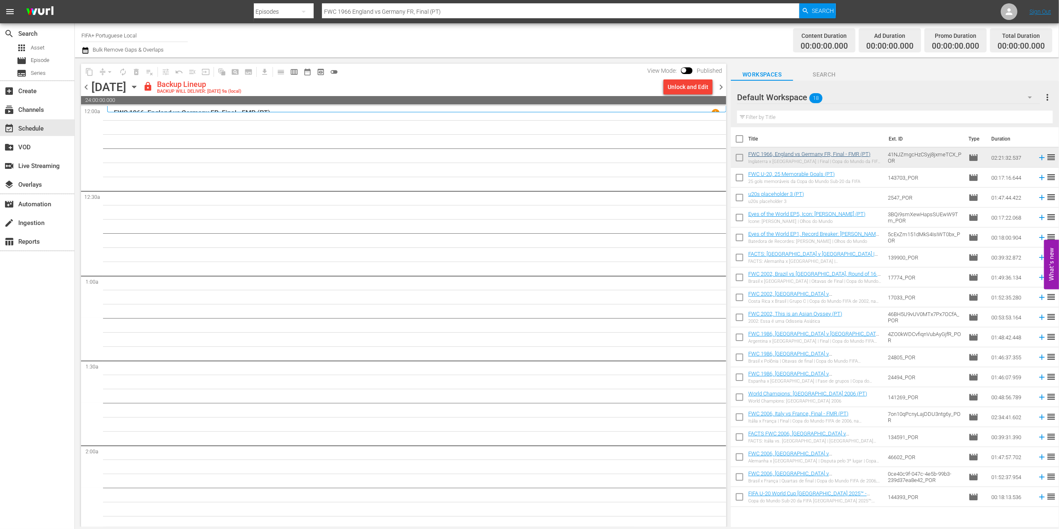
checkbox input "true"
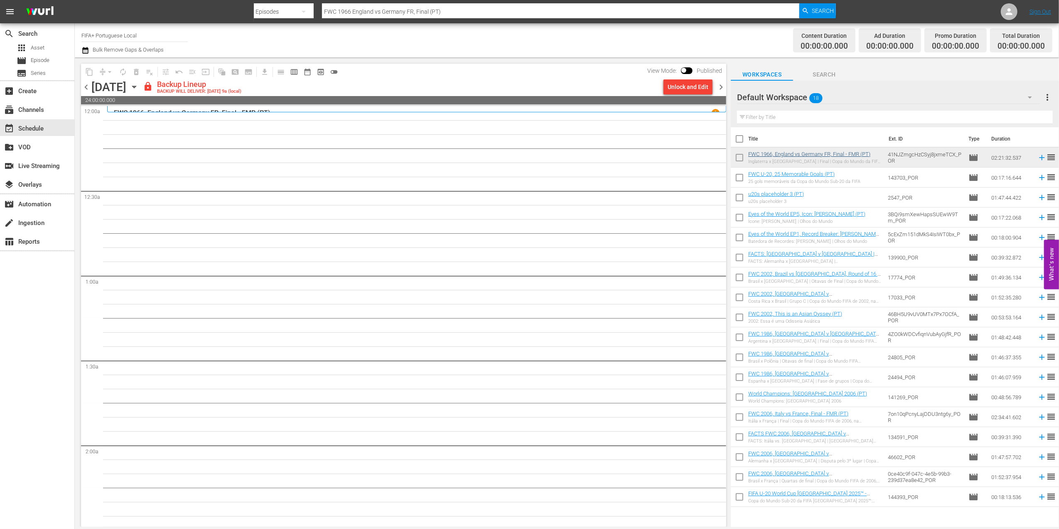
checkbox input "true"
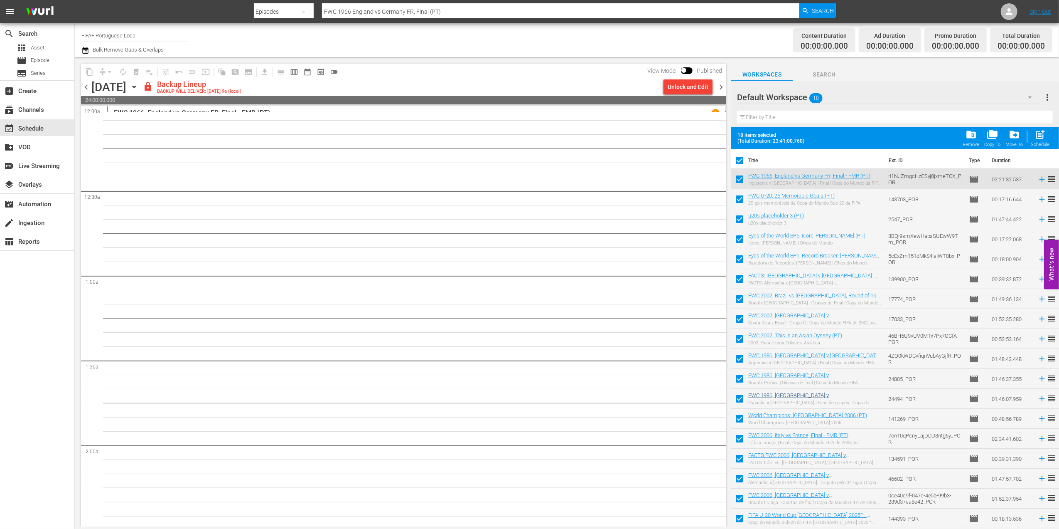
scroll to position [0, 0]
click at [450, 252] on input "checkbox" at bounding box center [739, 519] width 17 height 17
checkbox input "false"
click at [450, 144] on div "Remove" at bounding box center [971, 144] width 17 height 5
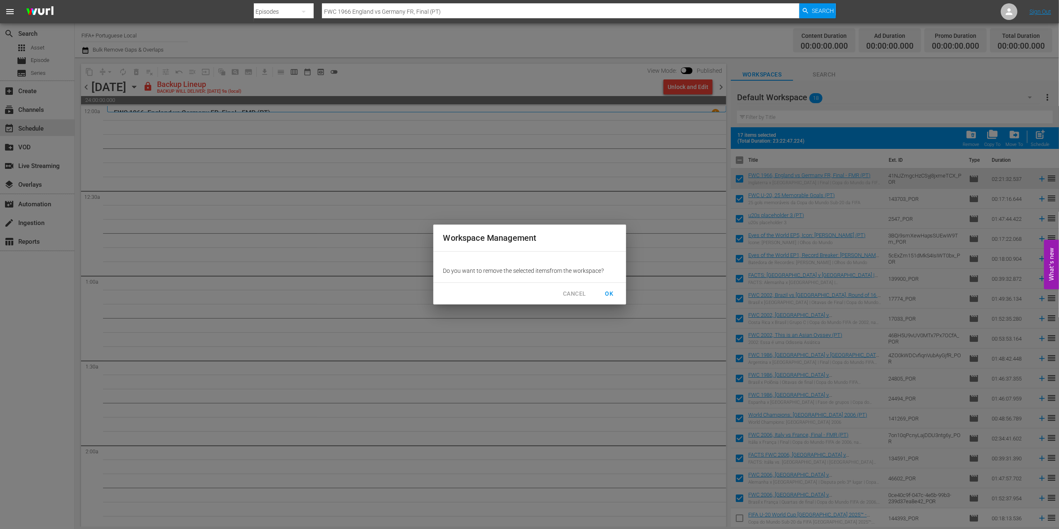
click at [450, 252] on span "OK" at bounding box center [609, 293] width 13 height 10
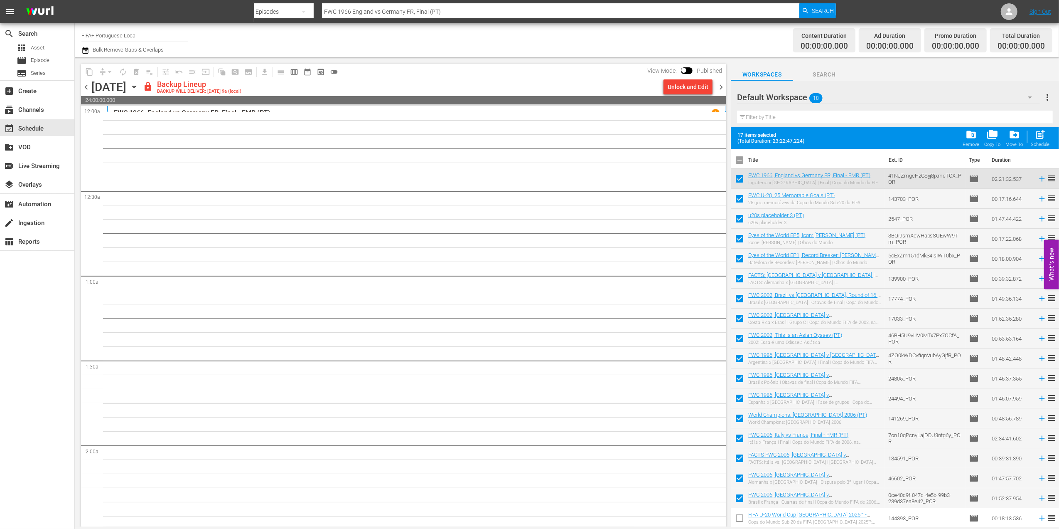
checkbox input "false"
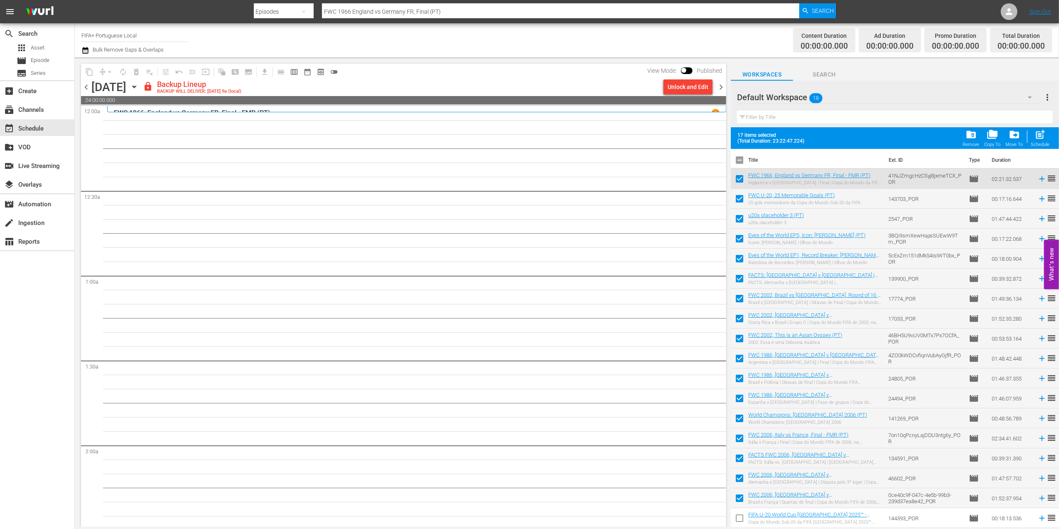
checkbox input "false"
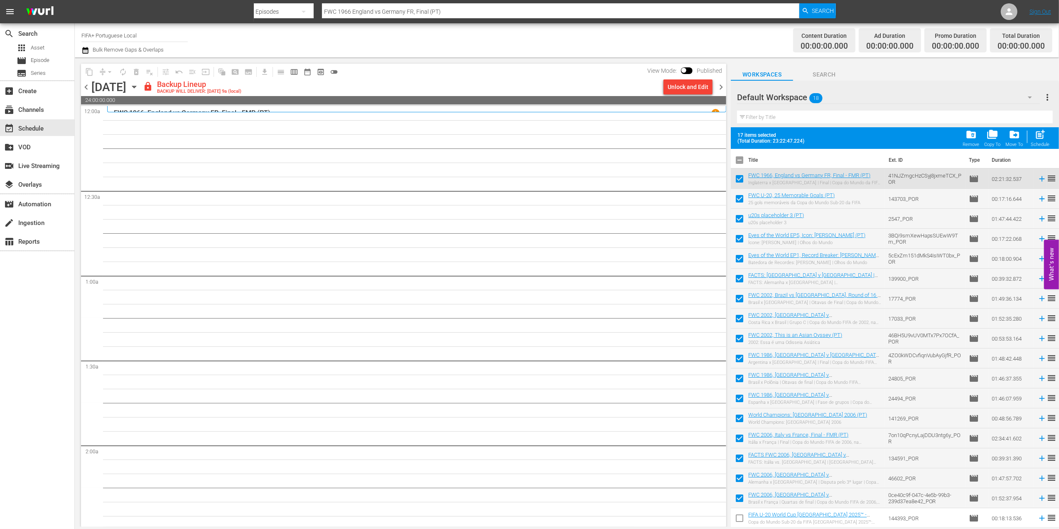
checkbox input "false"
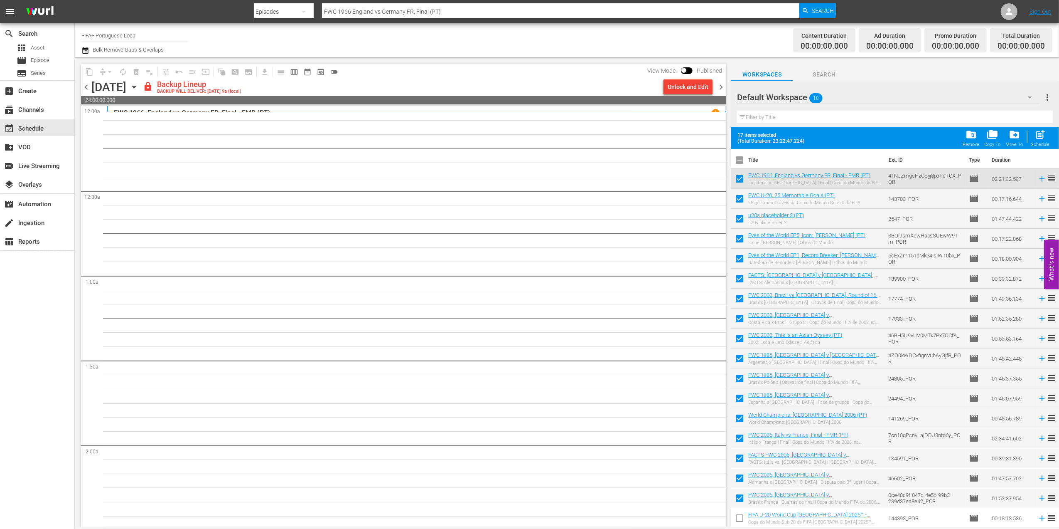
checkbox input "false"
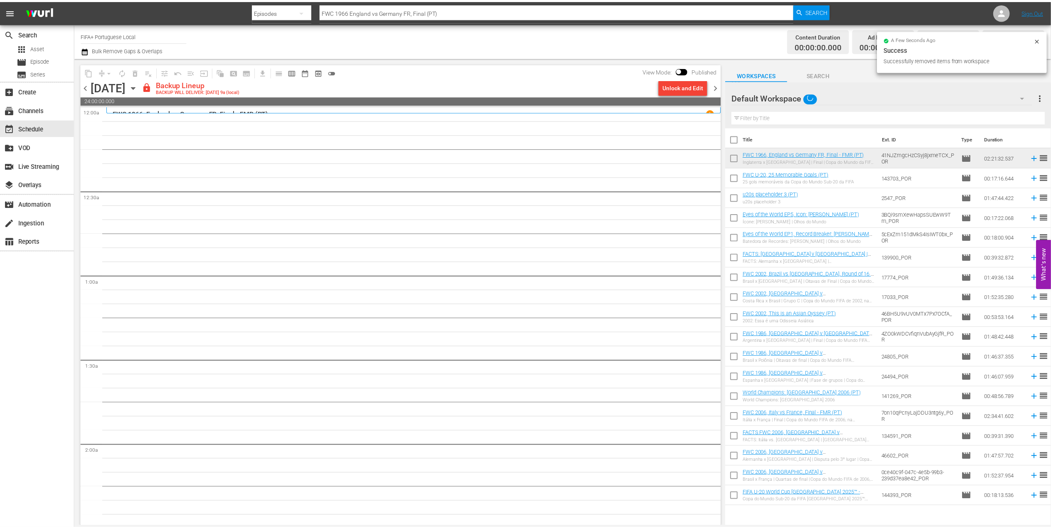
scroll to position [0, 0]
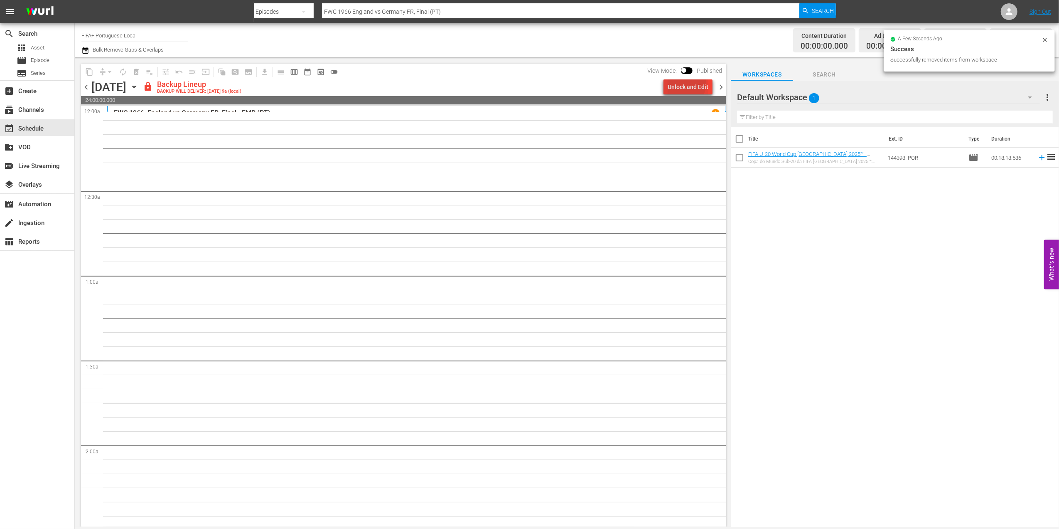
click at [450, 84] on div "Unlock and Edit" at bounding box center [688, 86] width 41 height 15
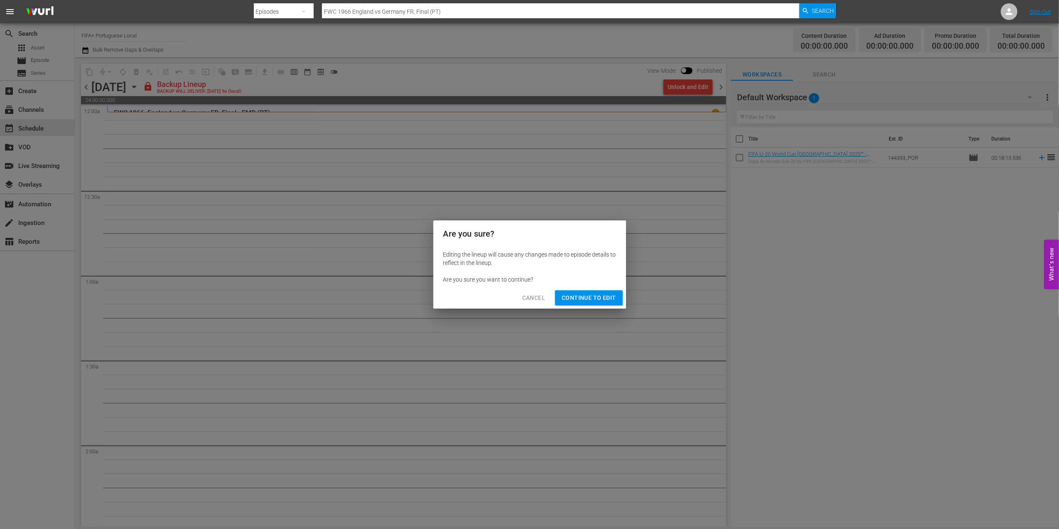
click at [450, 252] on span "Continue to Edit" at bounding box center [589, 298] width 54 height 10
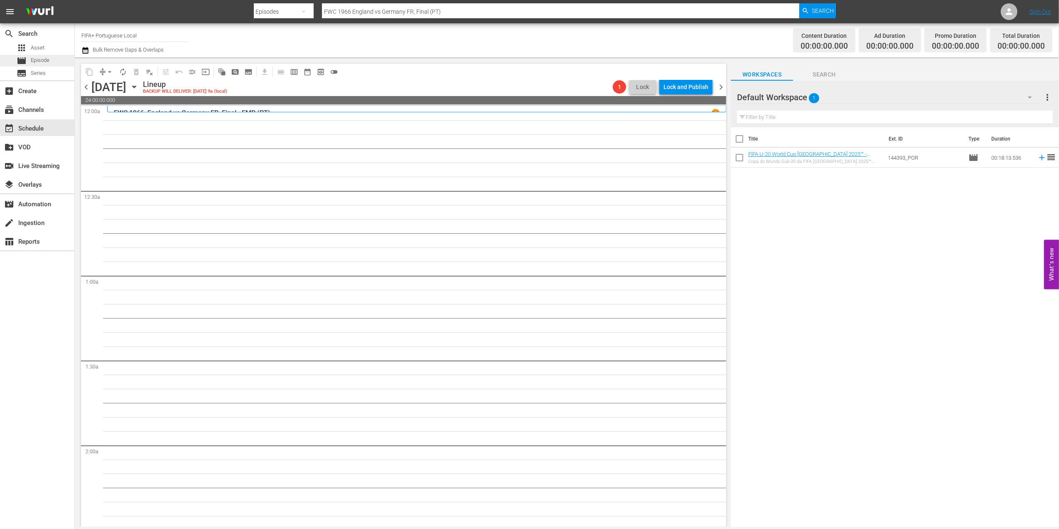
click at [35, 58] on span "Episode" at bounding box center [40, 60] width 19 height 8
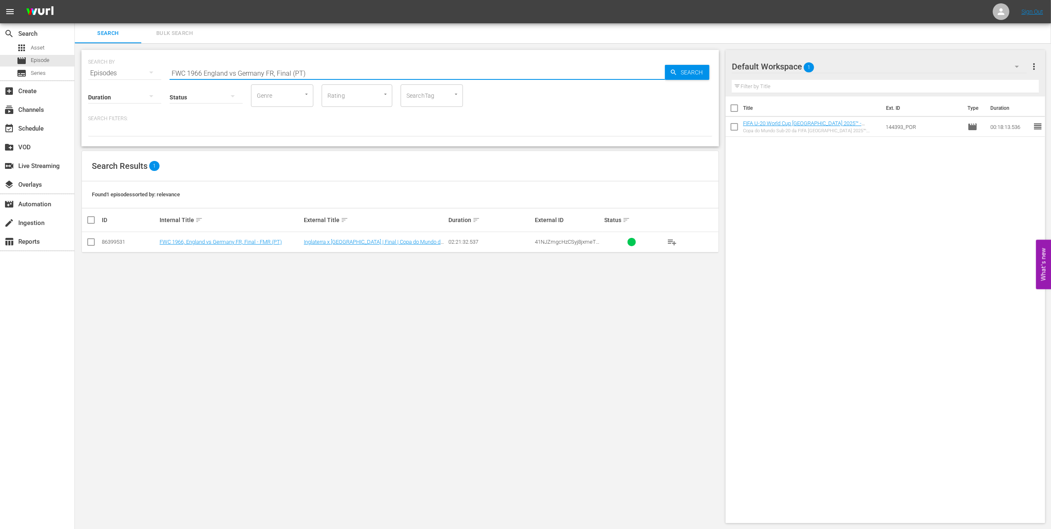
drag, startPoint x: 311, startPoint y: 71, endPoint x: 217, endPoint y: 68, distance: 94.4
click at [75, 0] on div "search Search apps Asset movie Episode subtitles Series add_box Create subscrip…" at bounding box center [563, 0] width 976 height 0
paste input "2022 - Final - Argentina v France"
click at [337, 68] on input "FWC 2022 - Final - Argentina v France" at bounding box center [417, 73] width 495 height 20
type input "FWC 2022 - Final - Argentina v France pt"
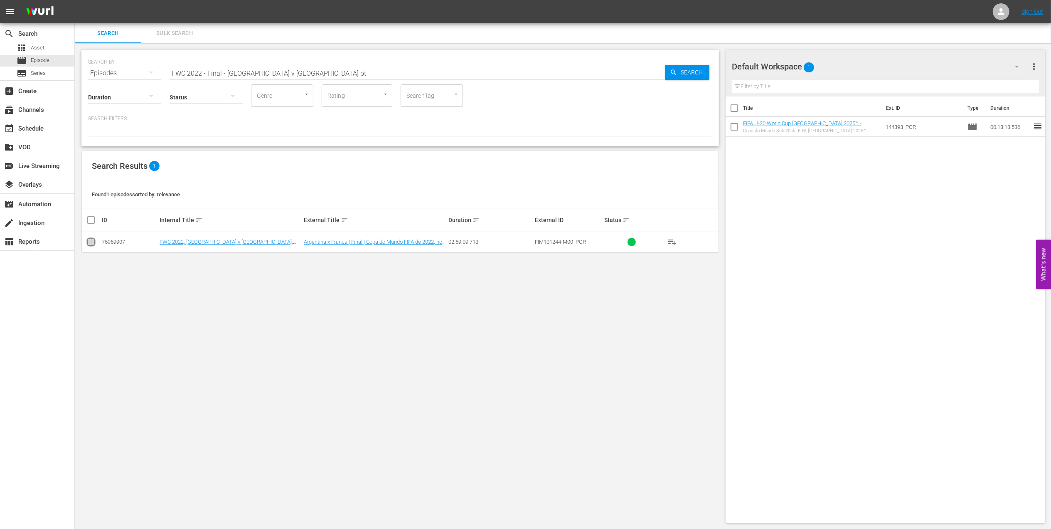
click at [92, 242] on input "checkbox" at bounding box center [91, 244] width 10 height 10
checkbox input "true"
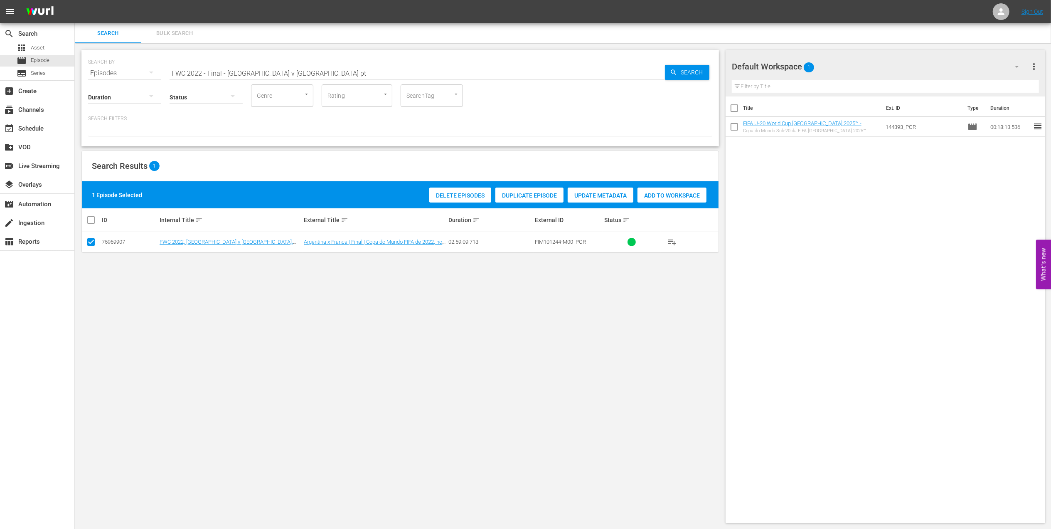
click at [450, 190] on div "Add to Workspace" at bounding box center [671, 195] width 69 height 16
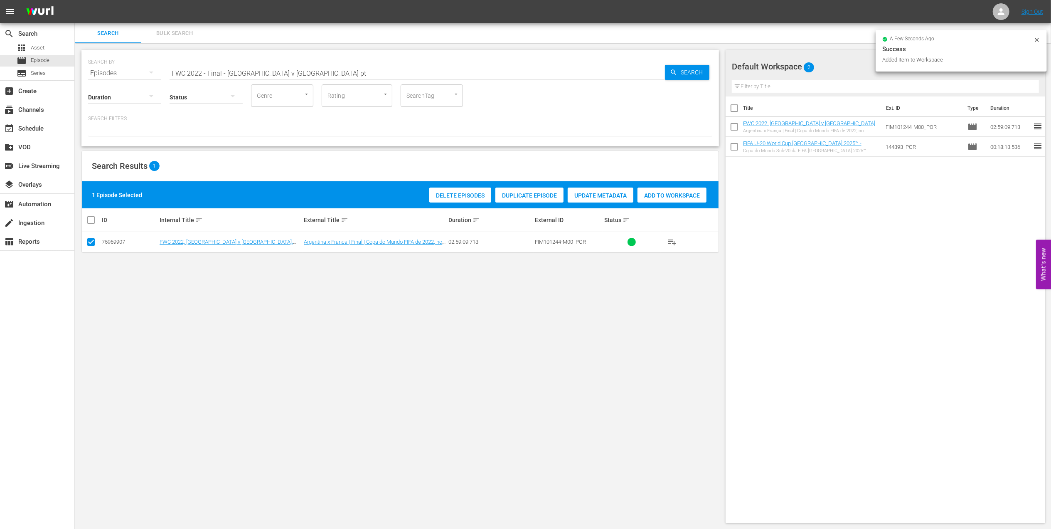
drag, startPoint x: 305, startPoint y: 71, endPoint x: 111, endPoint y: 66, distance: 193.7
click at [111, 66] on div "SEARCH BY Search By Episodes Search ID, Title, Description, Keywords, or Catego…" at bounding box center [400, 68] width 624 height 30
paste input "EP 1 | The Long Walk"
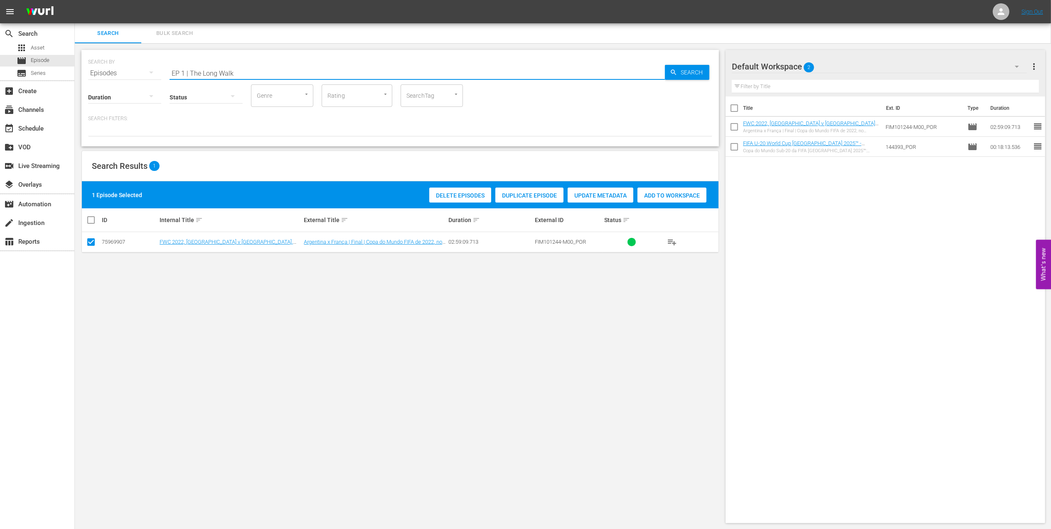
drag, startPoint x: 190, startPoint y: 71, endPoint x: 110, endPoint y: 81, distance: 80.4
click at [110, 81] on div "SEARCH BY Search By Episodes Search ID, Title, Description, Keywords, or Catego…" at bounding box center [399, 98] width 637 height 96
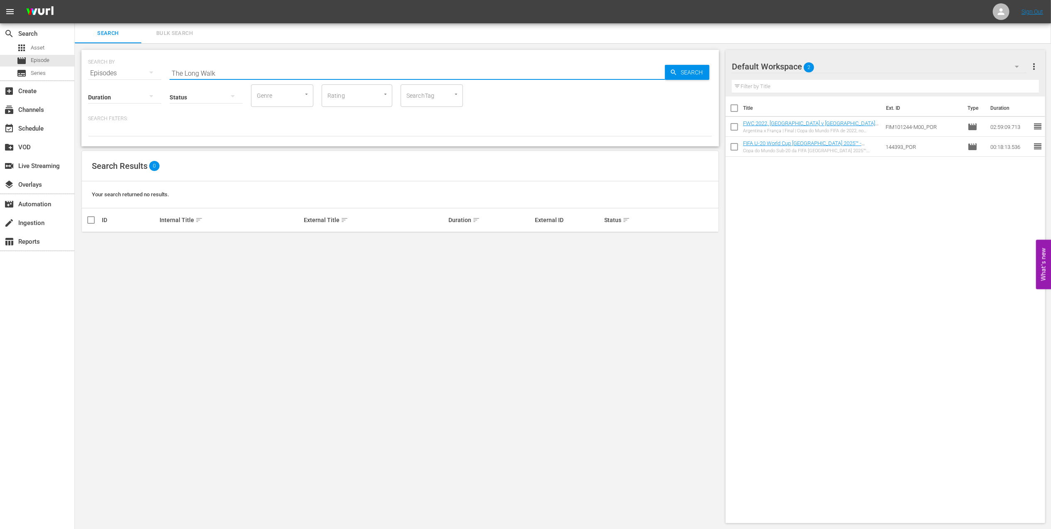
click at [263, 71] on input "The Long Walk" at bounding box center [417, 73] width 495 height 20
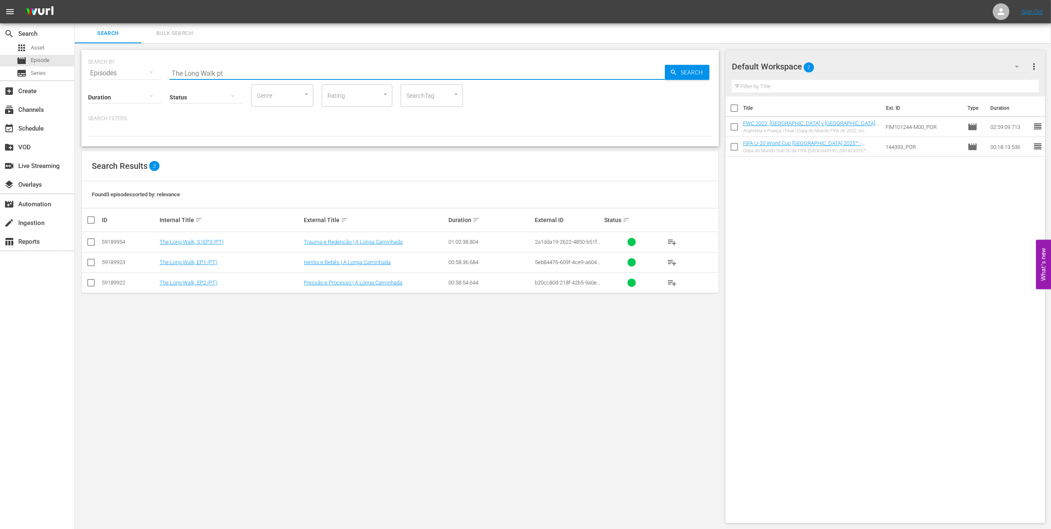
type input "The Long Walk pt"
click at [90, 241] on input "checkbox" at bounding box center [91, 244] width 10 height 10
checkbox input "true"
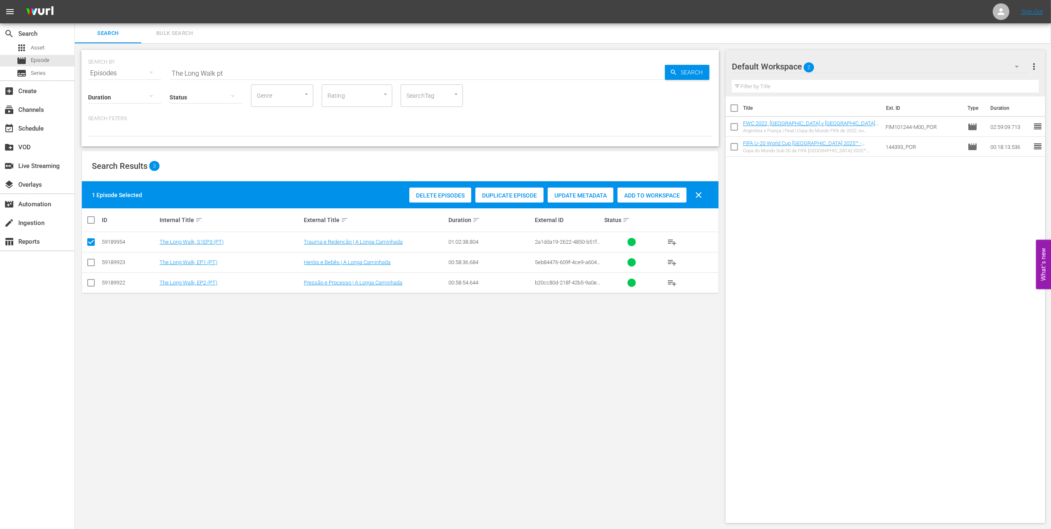
drag, startPoint x: 90, startPoint y: 261, endPoint x: 97, endPoint y: 278, distance: 18.8
click at [90, 252] on input "checkbox" at bounding box center [91, 264] width 10 height 10
checkbox input "true"
click at [92, 252] on input "checkbox" at bounding box center [91, 284] width 10 height 10
checkbox input "true"
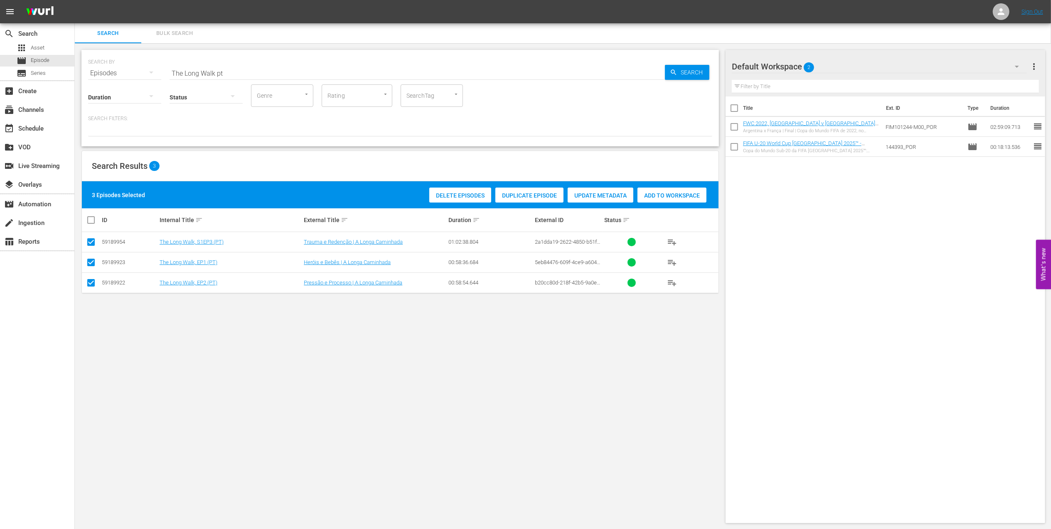
click at [450, 195] on span "Add to Workspace" at bounding box center [671, 195] width 69 height 7
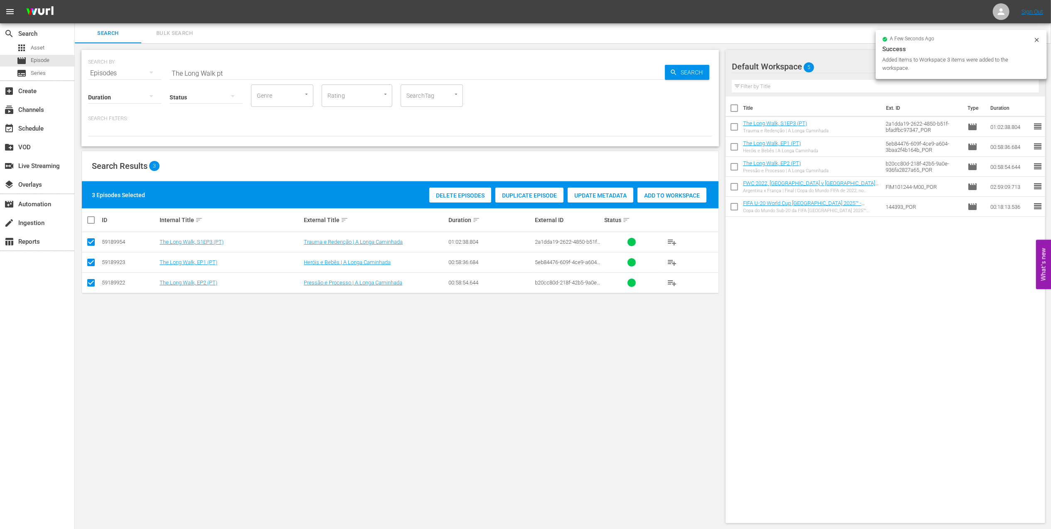
drag, startPoint x: 193, startPoint y: 76, endPoint x: 111, endPoint y: 80, distance: 81.5
click at [111, 80] on div "SEARCH BY Search By Episodes Search ID, Title, Description, Keywords, or Catego…" at bounding box center [399, 98] width 637 height 96
paste input "Golden Boot, EP1 - Toto"
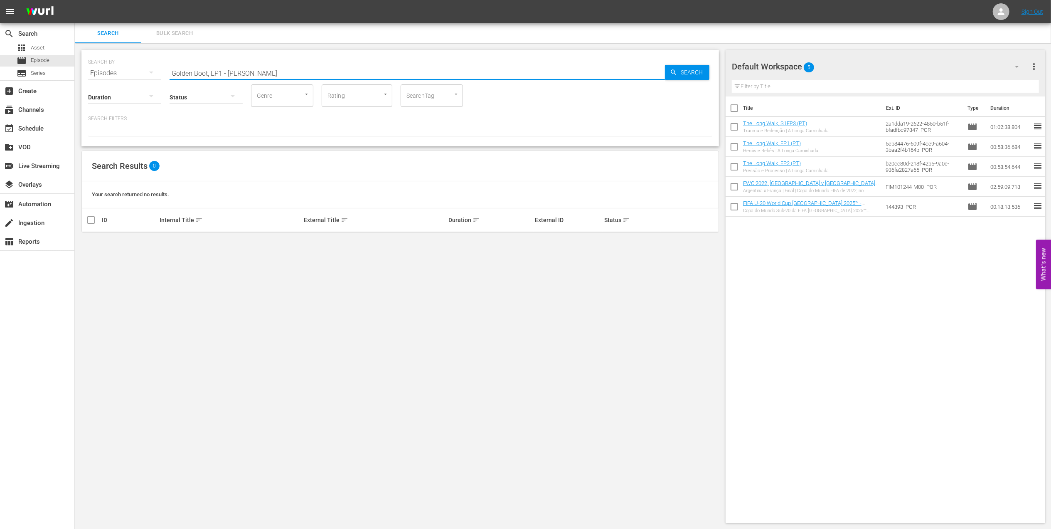
drag, startPoint x: 245, startPoint y: 70, endPoint x: 210, endPoint y: 72, distance: 34.9
click at [210, 72] on input "Golden Boot, EP1 - Toto" at bounding box center [417, 73] width 495 height 20
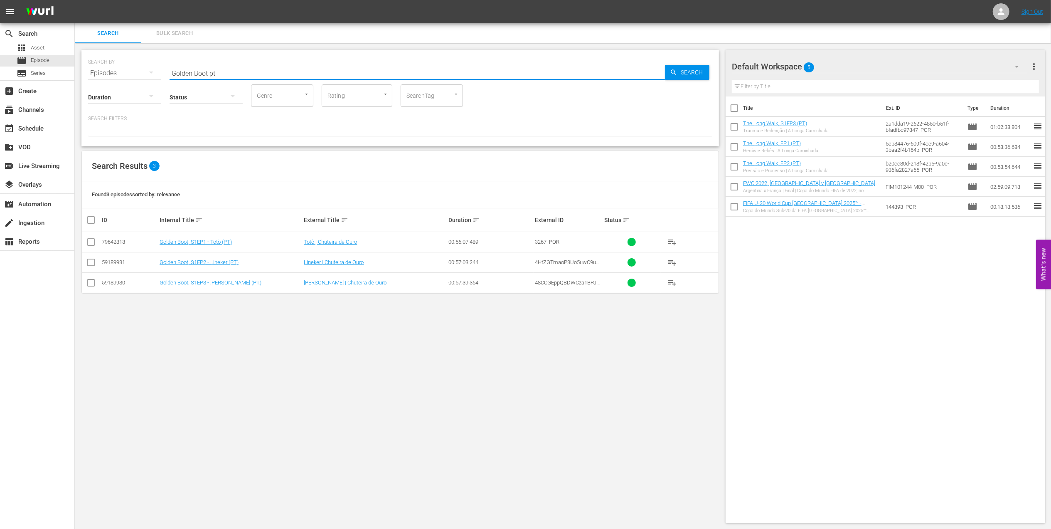
type input "Golden Boot pt"
click at [87, 240] on input "checkbox" at bounding box center [91, 244] width 10 height 10
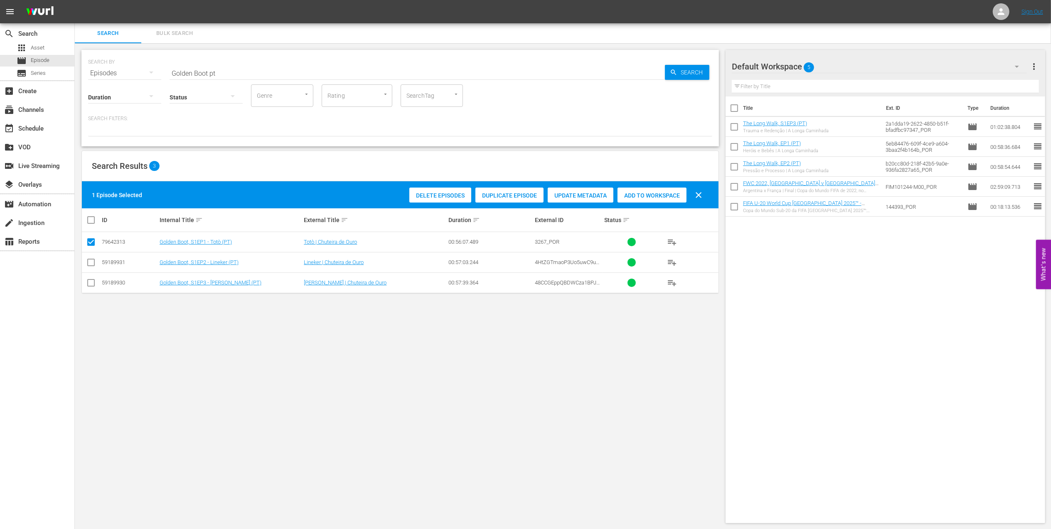
click at [450, 195] on span "Add to Workspace" at bounding box center [651, 195] width 69 height 7
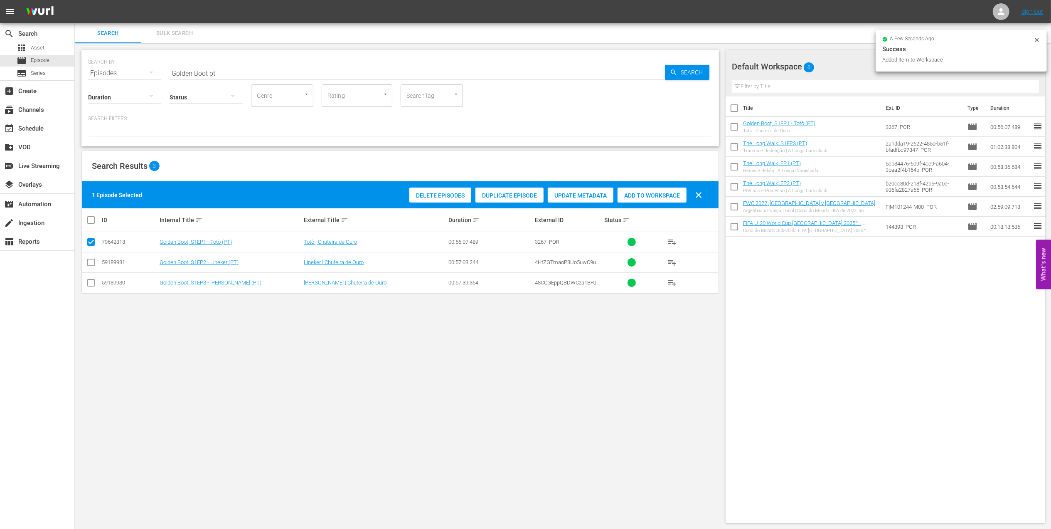
drag, startPoint x: 87, startPoint y: 242, endPoint x: 89, endPoint y: 246, distance: 5.0
click at [87, 243] on input "checkbox" at bounding box center [91, 244] width 10 height 10
checkbox input "false"
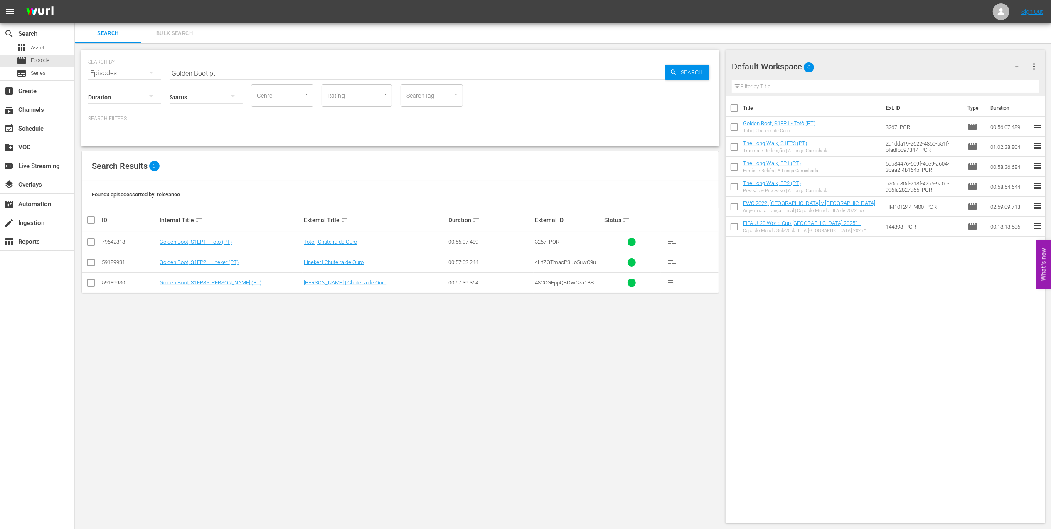
click at [93, 252] on input "checkbox" at bounding box center [91, 284] width 10 height 10
checkbox input "true"
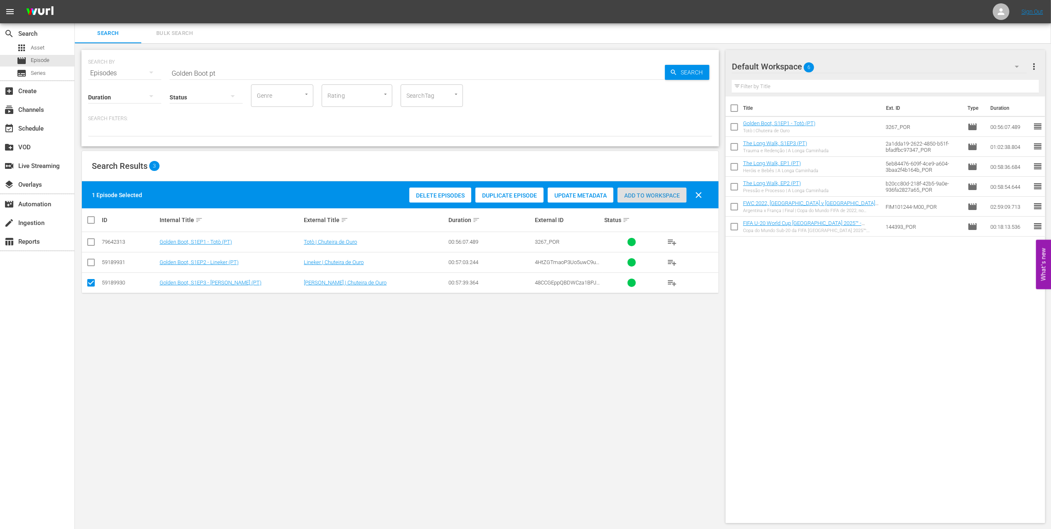
click at [450, 195] on span "Add to Workspace" at bounding box center [651, 195] width 69 height 7
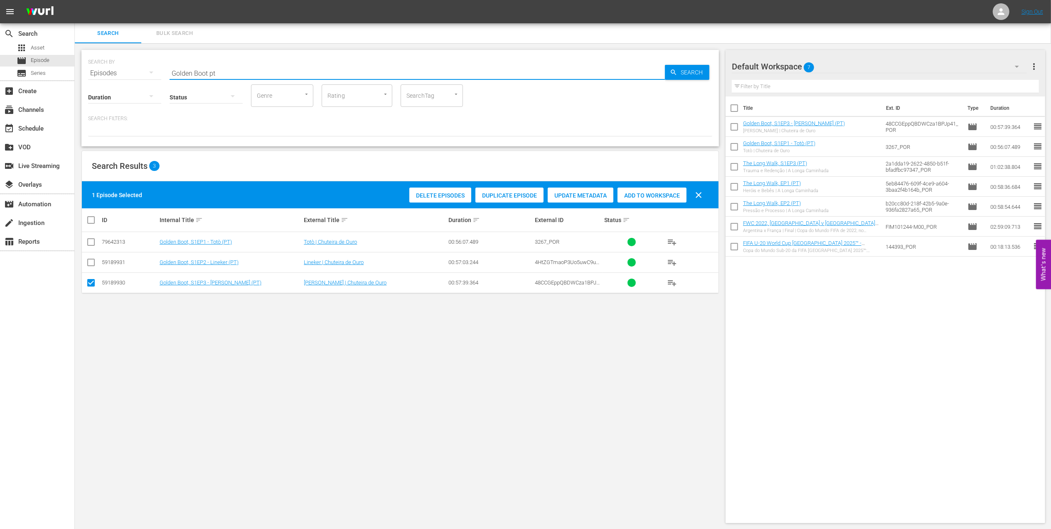
drag, startPoint x: 138, startPoint y: 70, endPoint x: 164, endPoint y: 69, distance: 25.8
click at [129, 70] on div "SEARCH BY Search By Episodes Search ID, Title, Description, Keywords, or Catego…" at bounding box center [400, 68] width 624 height 30
paste input "FWC 1994 - Final - Brazil v Italy"
click at [278, 69] on input "FWC 1994 - Final - Brazil v Italy" at bounding box center [417, 73] width 495 height 20
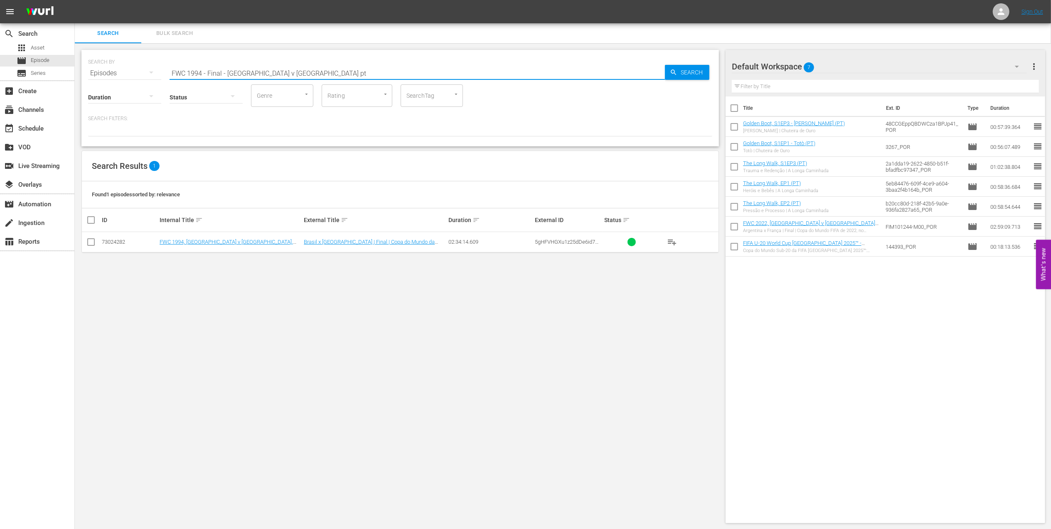
type input "FWC 1994 - Final - Brazil v Italy pt"
drag, startPoint x: 94, startPoint y: 240, endPoint x: 185, endPoint y: 241, distance: 91.4
click at [95, 240] on input "checkbox" at bounding box center [91, 244] width 10 height 10
checkbox input "true"
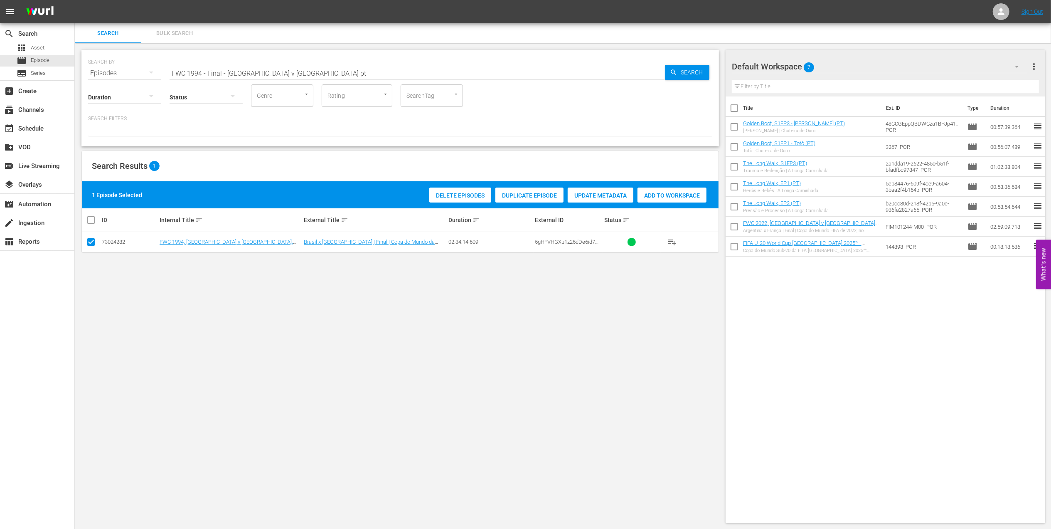
click at [450, 197] on span "Add to Workspace" at bounding box center [671, 195] width 69 height 7
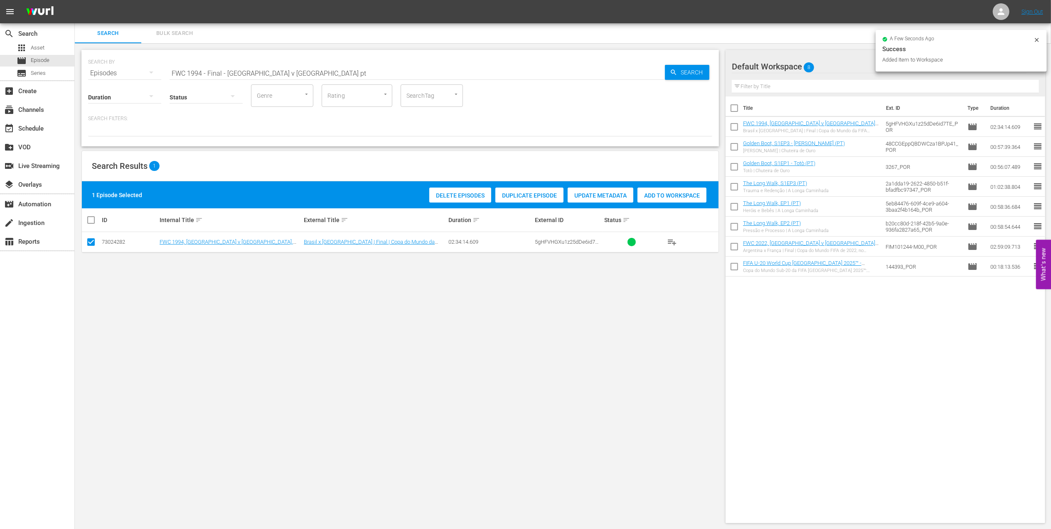
drag, startPoint x: 281, startPoint y: 71, endPoint x: 57, endPoint y: 66, distance: 224.8
click at [75, 0] on div "search Search apps Asset movie Episode subtitles Series add_box Create subscrip…" at bounding box center [563, 0] width 976 height 0
paste input "8 Brazil v France, FInal"
click at [301, 71] on input "FWC 1998 Brazil v France, FInal" at bounding box center [417, 73] width 495 height 20
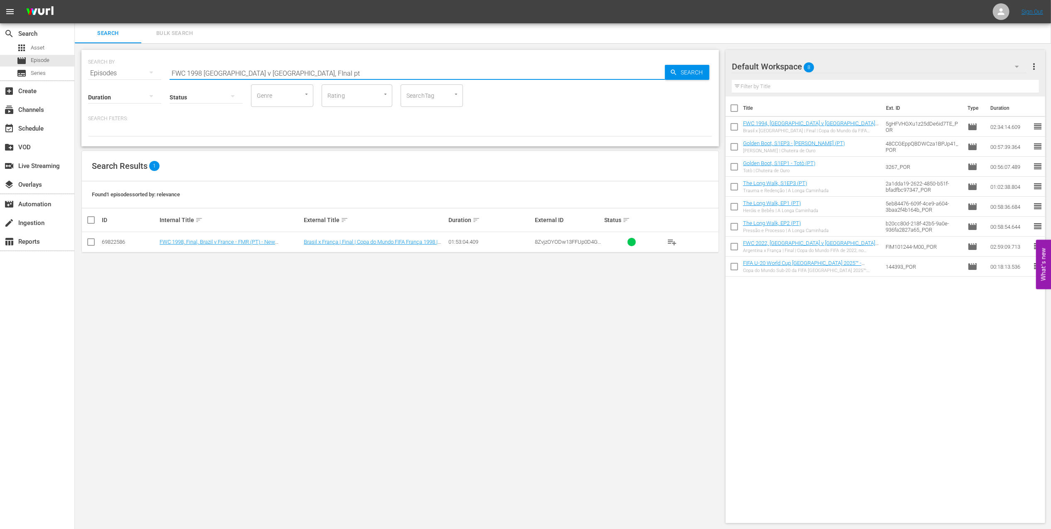
type input "FWC 1998 Brazil v France, FInal pt"
drag, startPoint x: 90, startPoint y: 243, endPoint x: 285, endPoint y: 246, distance: 194.5
click at [92, 243] on input "checkbox" at bounding box center [91, 244] width 10 height 10
checkbox input "true"
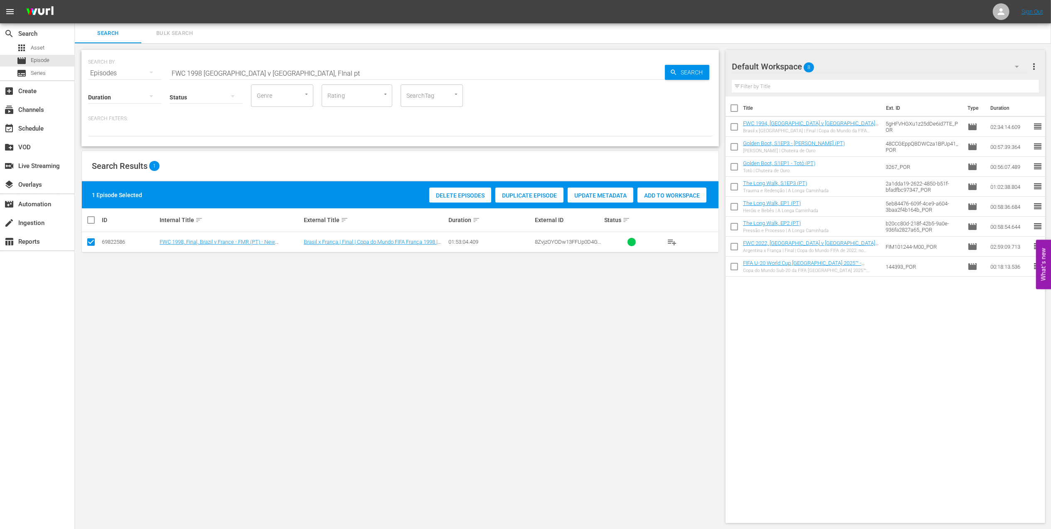
click at [450, 198] on span "Add to Workspace" at bounding box center [671, 195] width 69 height 7
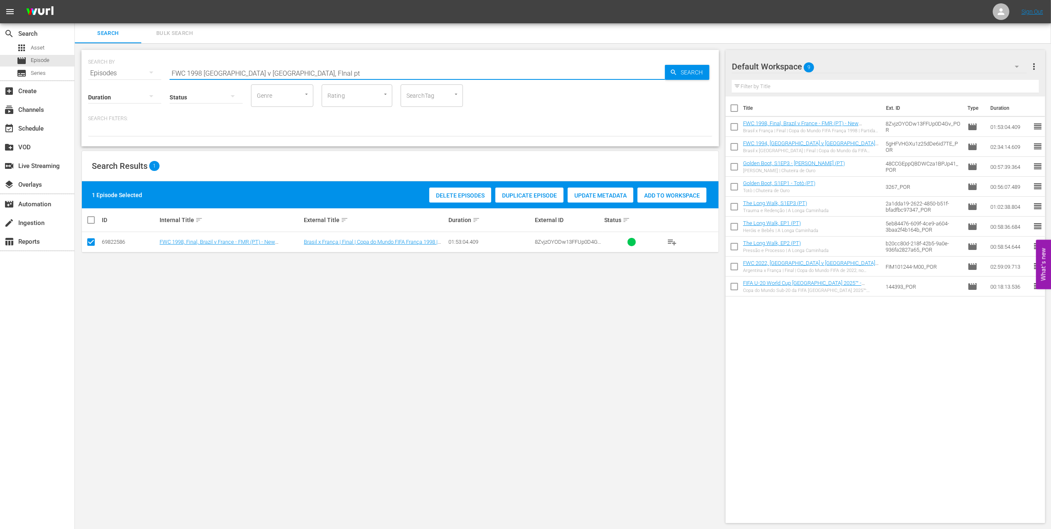
drag, startPoint x: 264, startPoint y: 72, endPoint x: 95, endPoint y: 74, distance: 169.1
click at [95, 74] on div "SEARCH BY Search By Episodes Search ID, Title, Description, Keywords, or Catego…" at bounding box center [400, 68] width 624 height 30
paste input "2002 Brazil v Germany, Final"
click at [285, 70] on input "FWC 2002 Brazil v Germany, Final" at bounding box center [417, 73] width 495 height 20
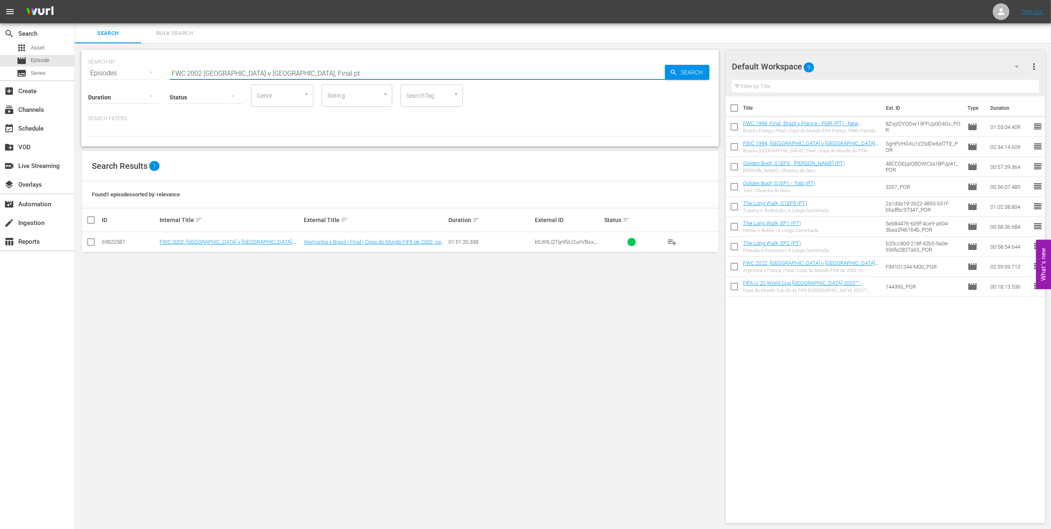
type input "FWC 2002 Brazil v Germany, Final pt"
click at [93, 241] on input "checkbox" at bounding box center [91, 244] width 10 height 10
checkbox input "true"
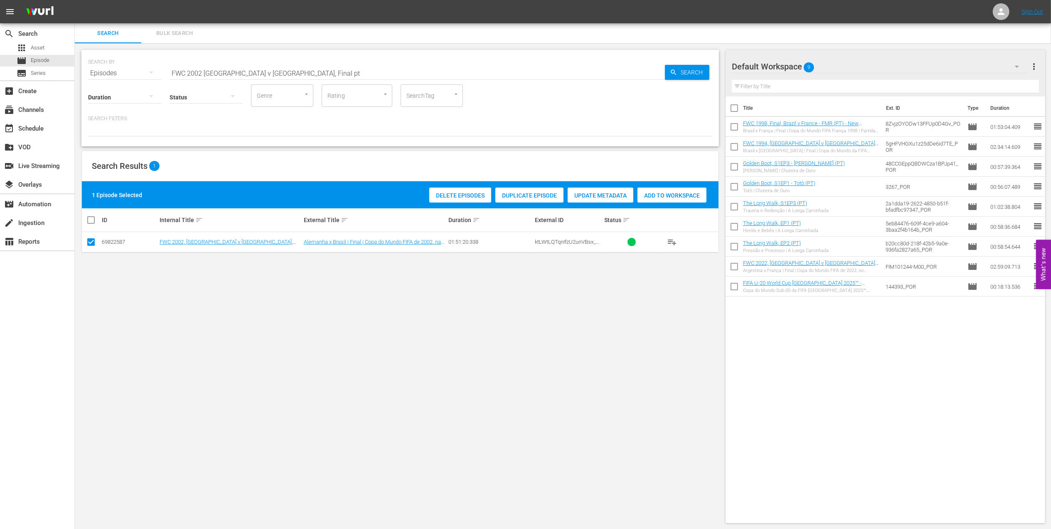
click at [450, 192] on span "Add to Workspace" at bounding box center [671, 195] width 69 height 7
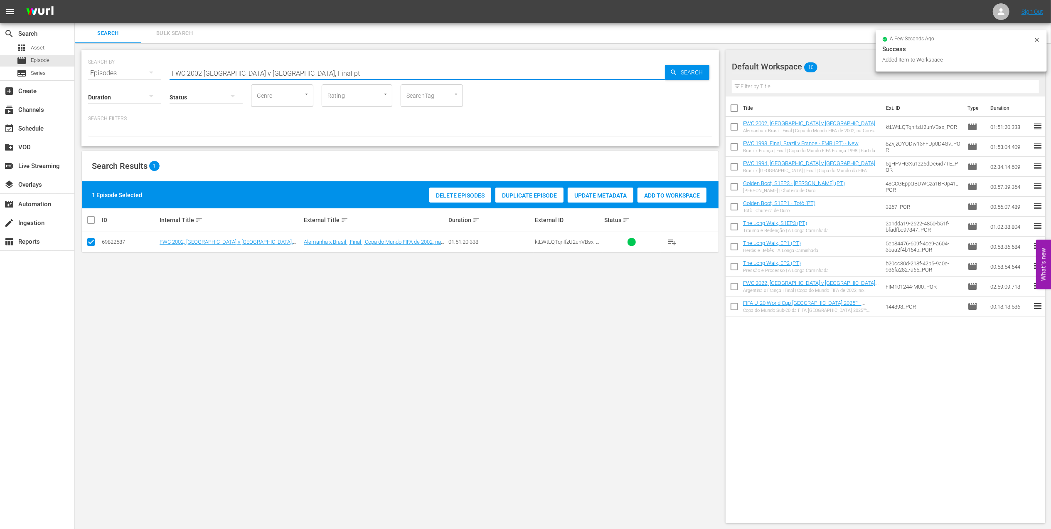
drag, startPoint x: 286, startPoint y: 69, endPoint x: 160, endPoint y: 71, distance: 126.8
click at [129, 71] on div "SEARCH BY Search By Episodes Search ID, Title, Description, Keywords, or Catego…" at bounding box center [400, 68] width 624 height 30
paste input "2002 Official Film - Seven Games from Glory"
click at [312, 71] on input "2002 Official Film - Seven Games from Glory" at bounding box center [417, 73] width 495 height 20
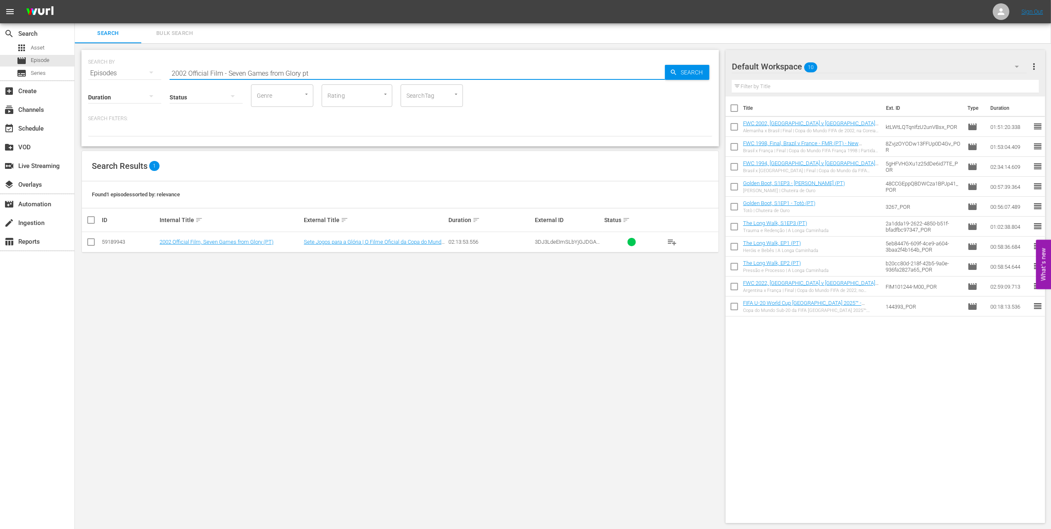
type input "2002 Official Film - Seven Games from Glory pt"
click at [92, 243] on input "checkbox" at bounding box center [91, 244] width 10 height 10
checkbox input "true"
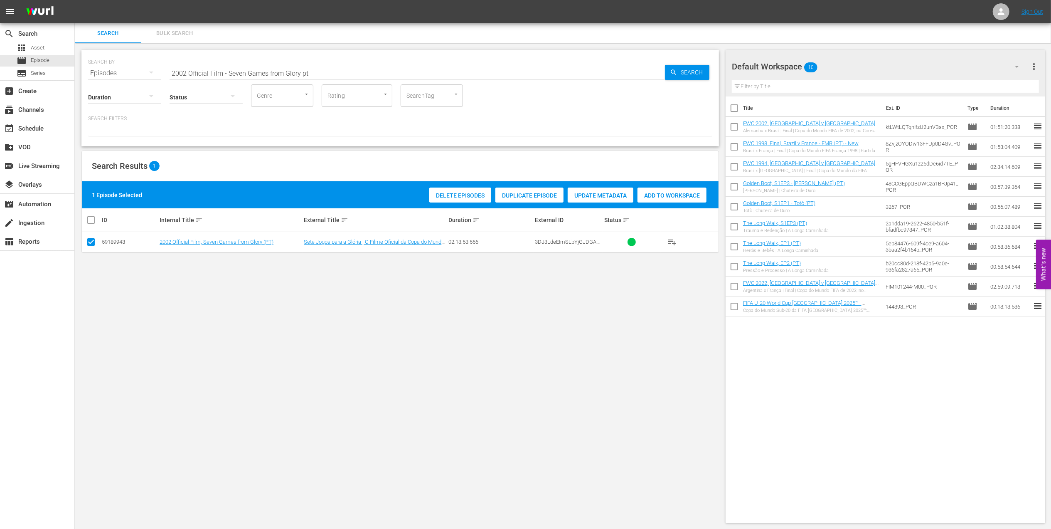
click at [450, 194] on span "Add to Workspace" at bounding box center [671, 195] width 69 height 7
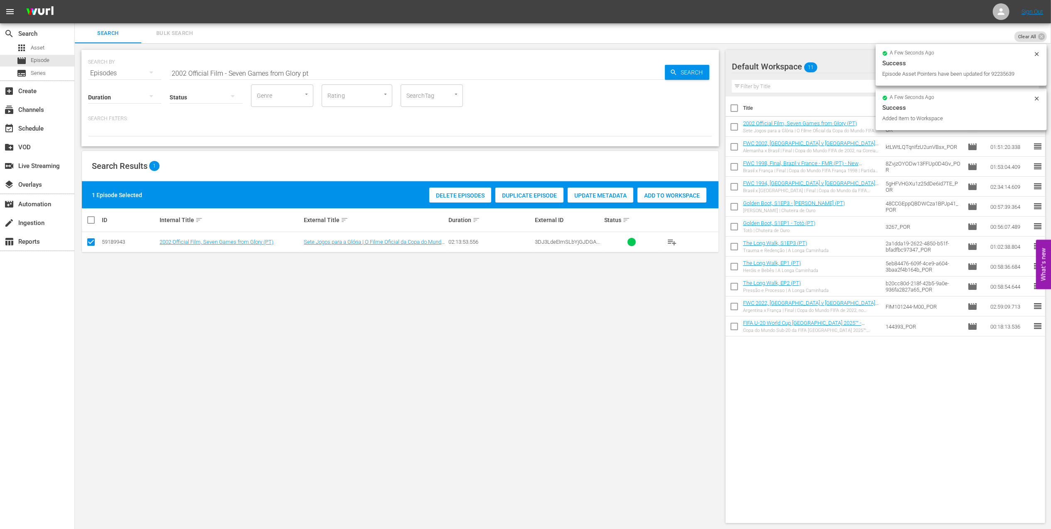
drag, startPoint x: 326, startPoint y: 73, endPoint x: 102, endPoint y: 73, distance: 224.4
click at [102, 73] on div "SEARCH BY Search By Episodes Search ID, Title, Description, Keywords, or Catego…" at bounding box center [400, 68] width 624 height 30
paste input "FWC 2006 Brazil v France, Quarterfinals (PT)"
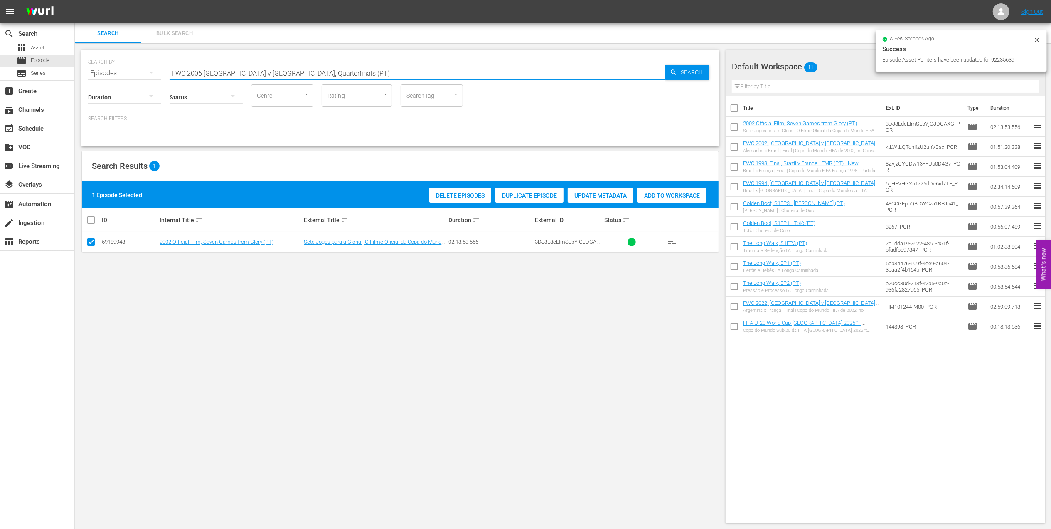
click at [305, 70] on input "FWC 2006 Brazil v France, Quarterfinals (PT)" at bounding box center [417, 73] width 495 height 20
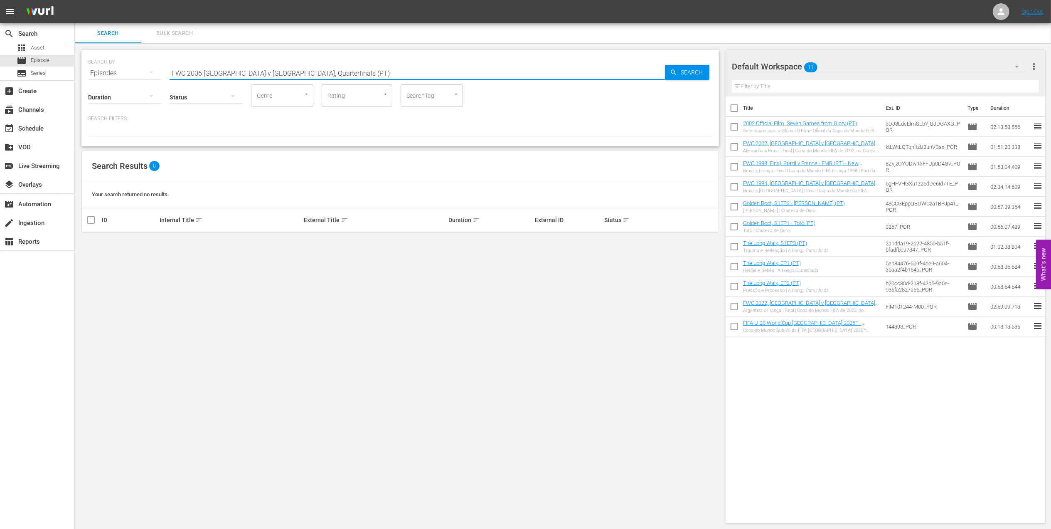
drag, startPoint x: 286, startPoint y: 72, endPoint x: 251, endPoint y: 73, distance: 34.5
click at [251, 73] on input "FWC 2006 Brazil v France, Quarterfinals (PT)" at bounding box center [417, 73] width 495 height 20
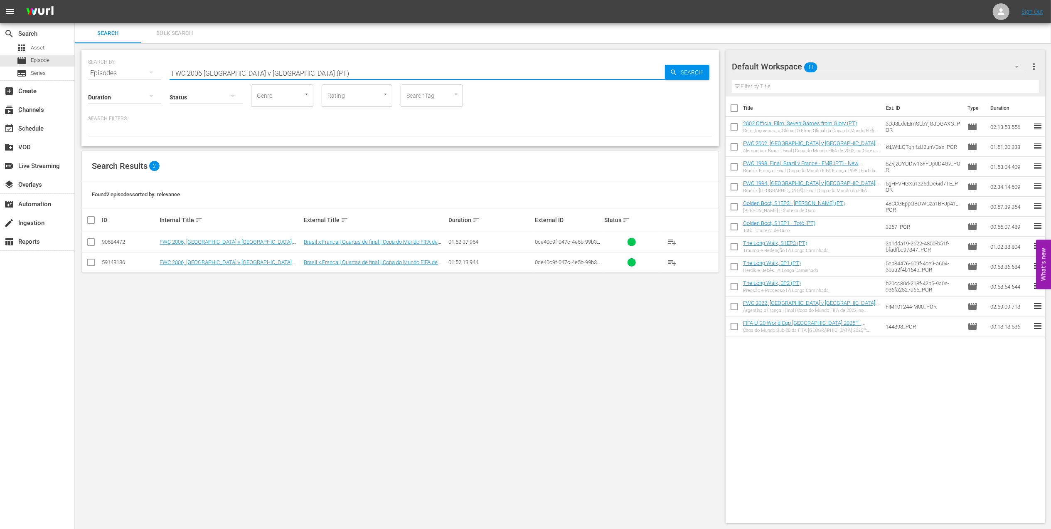
type input "FWC 2006 Brazil v France (PT)"
click at [92, 252] on input "checkbox" at bounding box center [91, 264] width 10 height 10
checkbox input "true"
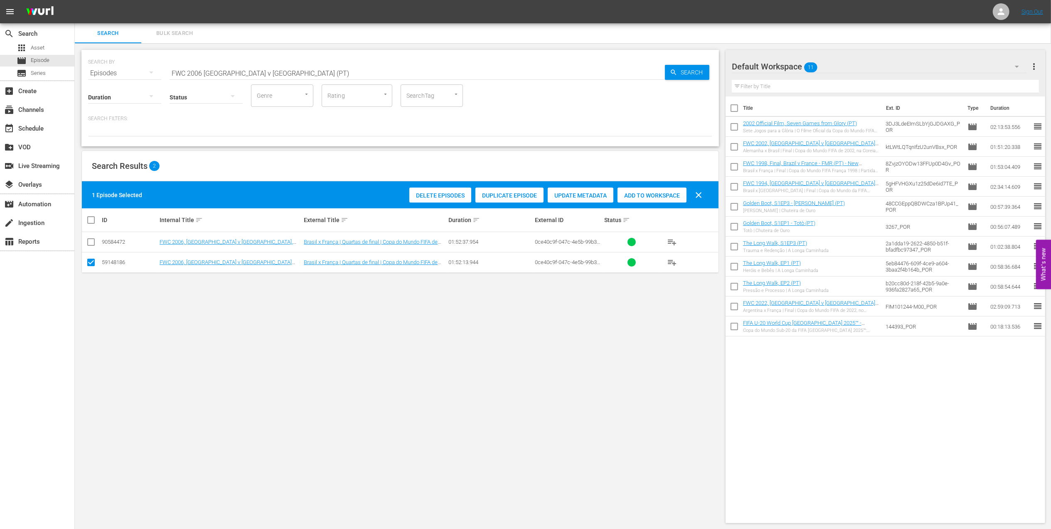
click at [450, 197] on span "Add to Workspace" at bounding box center [651, 195] width 69 height 7
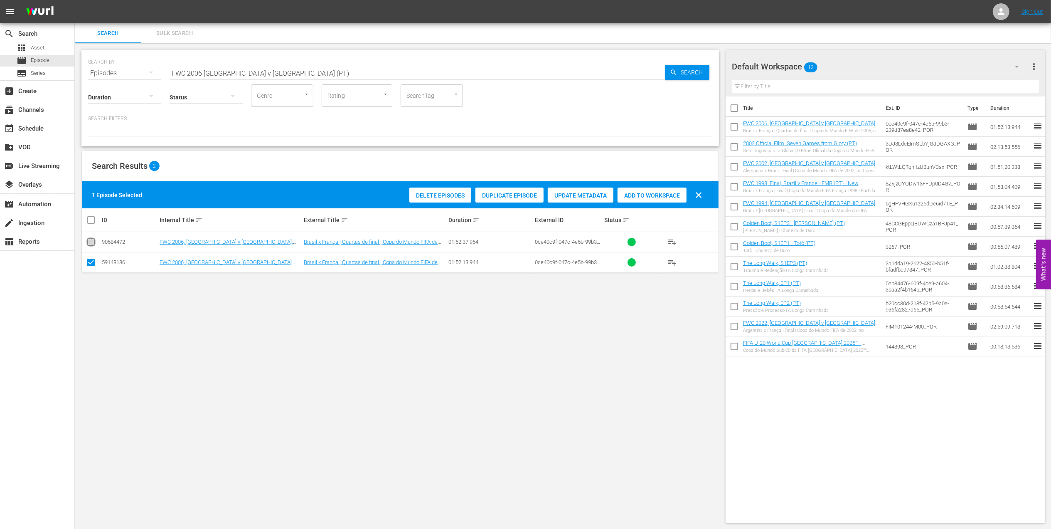
click at [92, 239] on input "checkbox" at bounding box center [91, 244] width 10 height 10
checkbox input "true"
click at [90, 252] on input "checkbox" at bounding box center [91, 264] width 10 height 10
checkbox input "false"
click at [450, 198] on span "Add to Workspace" at bounding box center [651, 195] width 69 height 7
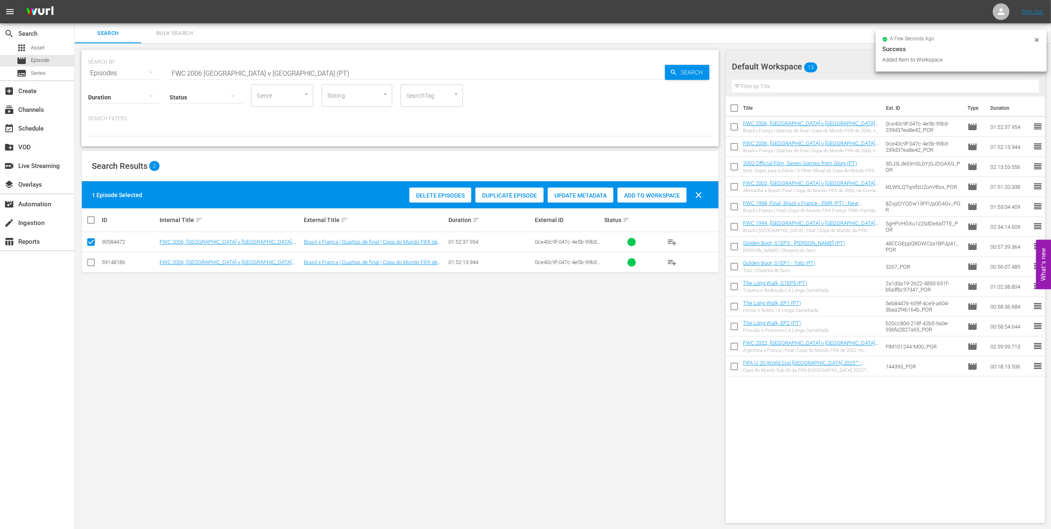
click at [450, 146] on input "checkbox" at bounding box center [733, 148] width 17 height 17
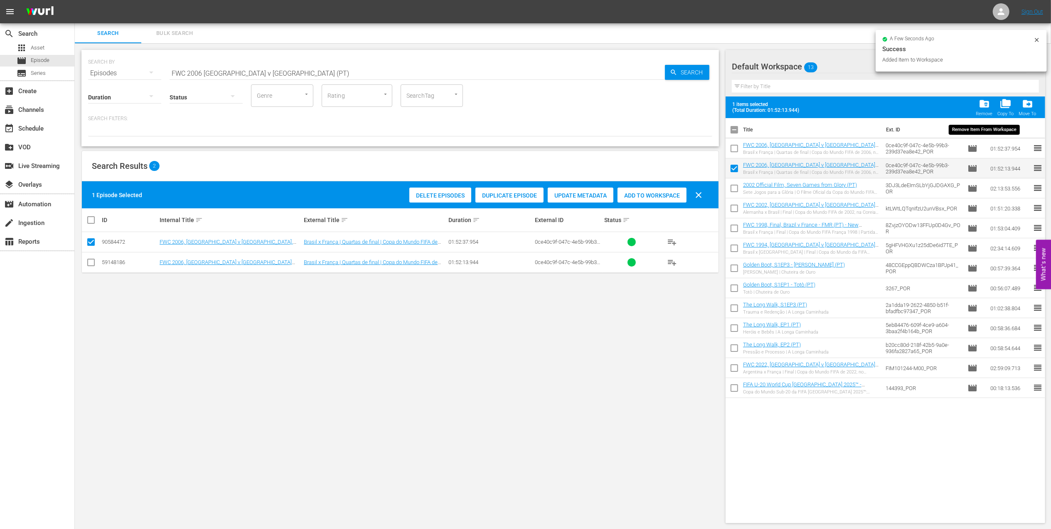
click at [450, 105] on span "folder_delete" at bounding box center [984, 103] width 11 height 11
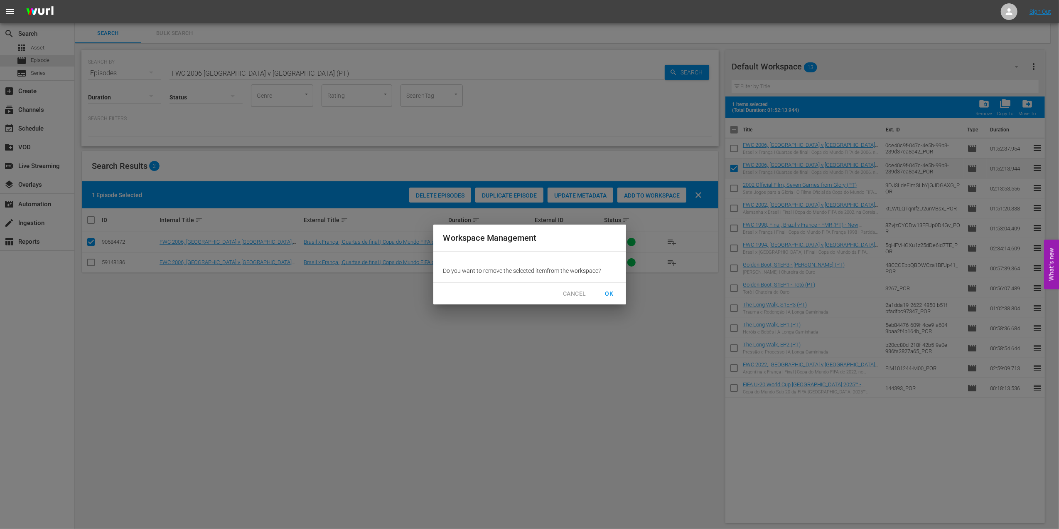
click at [450, 252] on span "OK" at bounding box center [609, 293] width 13 height 10
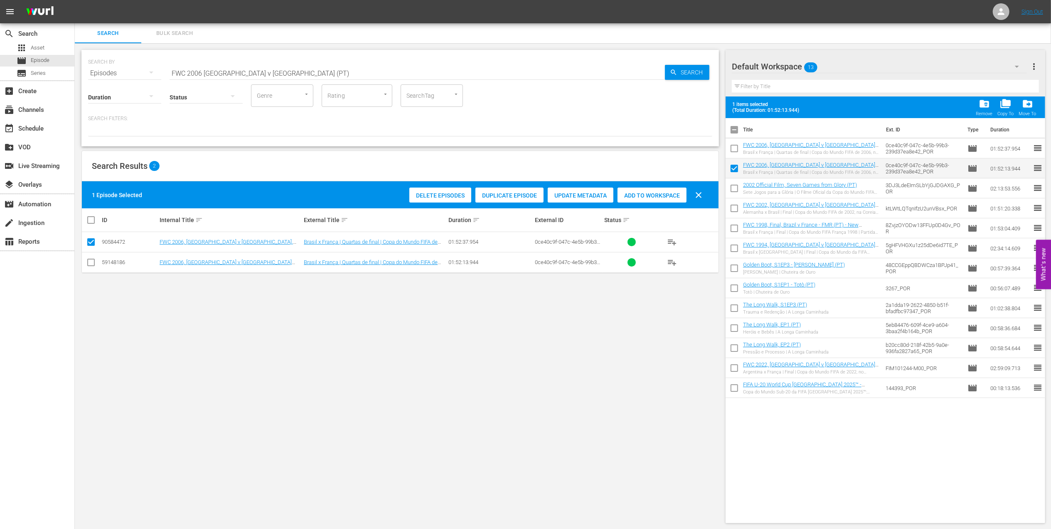
checkbox input "false"
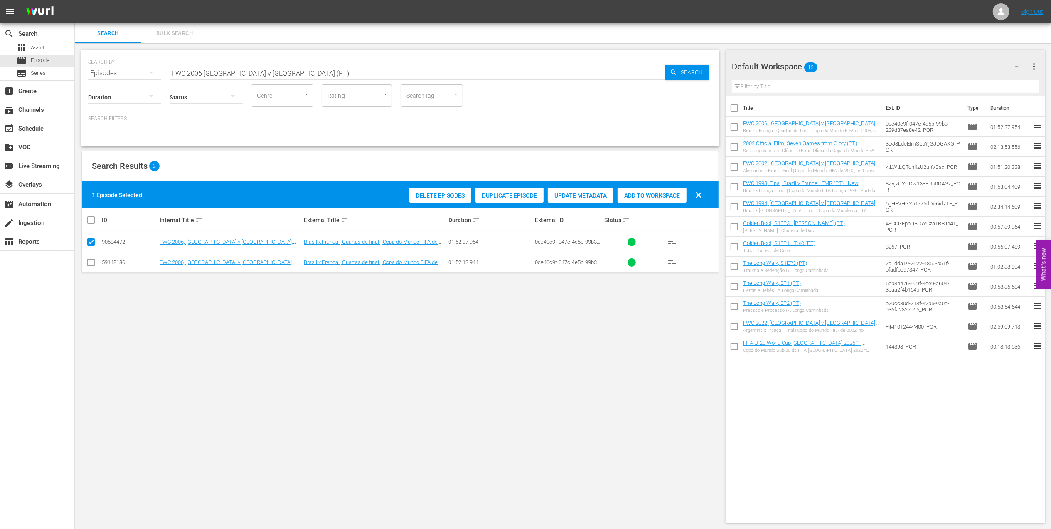
drag, startPoint x: 264, startPoint y: 71, endPoint x: 140, endPoint y: 71, distance: 124.2
click at [140, 71] on div "SEARCH BY Search By Episodes Search ID, Title, Description, Keywords, or Catego…" at bounding box center [400, 68] width 624 height 30
paste input "Germany v Portugal, 3rd Place Match (PT)"
click at [338, 71] on input "FWC 2006 Germany v Portugal, 3rd Place Match (PT)" at bounding box center [417, 73] width 495 height 20
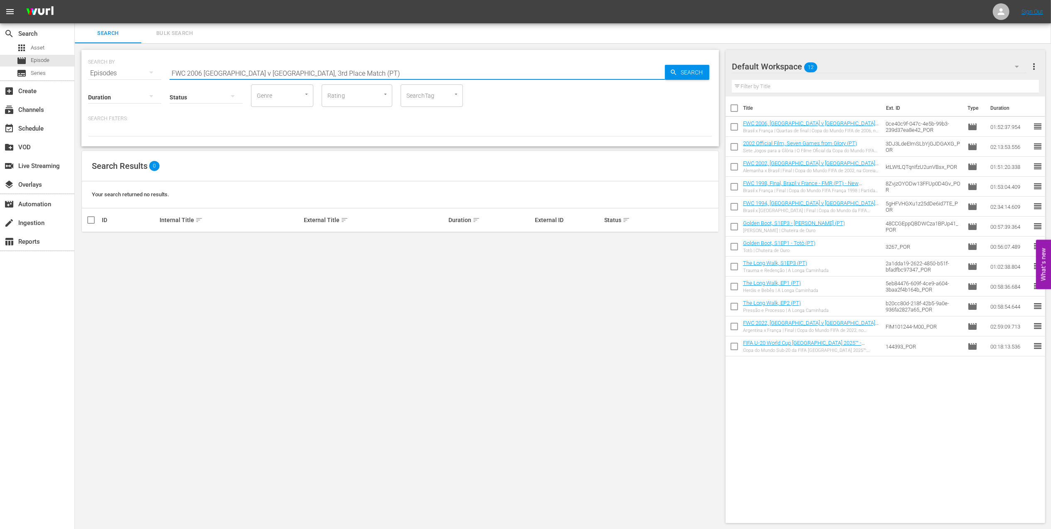
drag, startPoint x: 314, startPoint y: 71, endPoint x: 263, endPoint y: 72, distance: 51.1
click at [263, 72] on input "FWC 2006 Germany v Portugal, 3rd Place Match (PT)" at bounding box center [417, 73] width 495 height 20
type input "FWC 2006 Germany v Portugal (PT)"
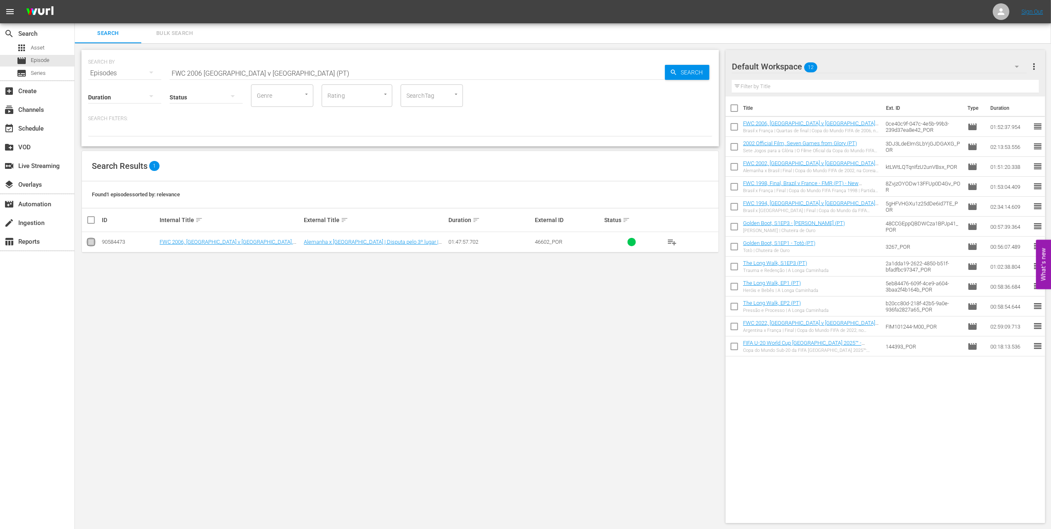
click at [92, 244] on input "checkbox" at bounding box center [91, 244] width 10 height 10
checkbox input "true"
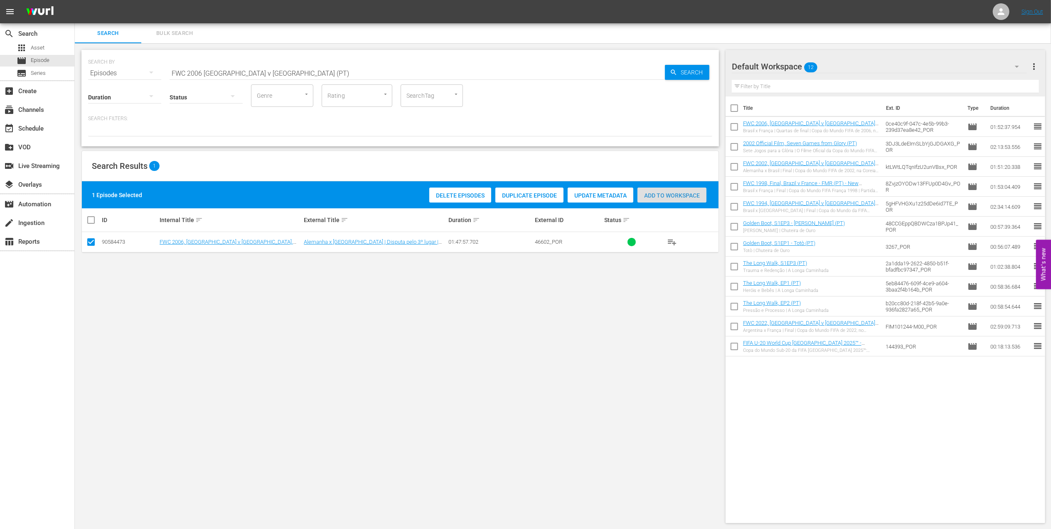
click at [450, 199] on div "Add to Workspace" at bounding box center [671, 195] width 69 height 16
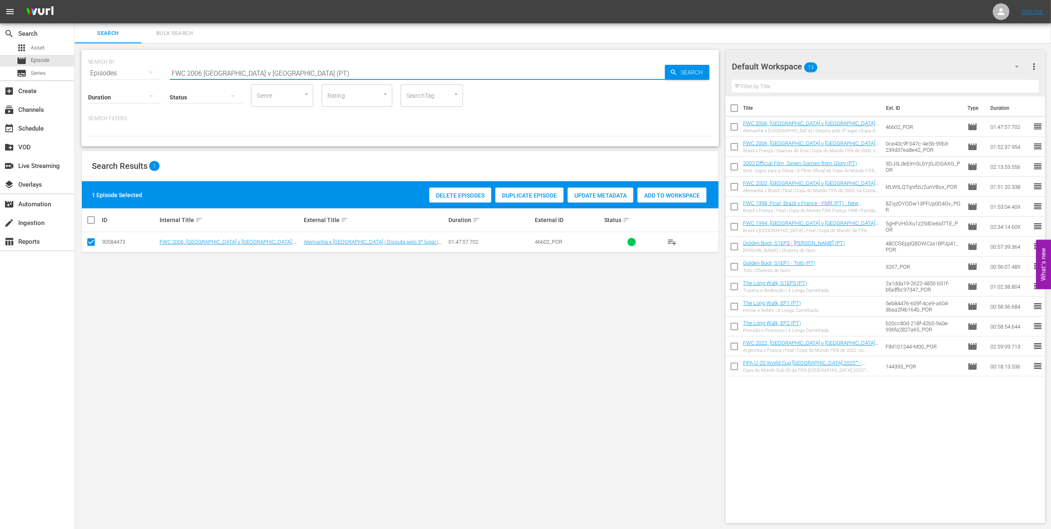
drag, startPoint x: 270, startPoint y: 79, endPoint x: 117, endPoint y: 77, distance: 153.3
click at [106, 79] on div "SEARCH BY Search By Episodes Search ID, Title, Description, Keywords, or Catego…" at bounding box center [399, 98] width 637 height 96
paste input "A Look Back: Italy at the FWC 2006"
click at [290, 70] on input "A Look Back: Italy at the FWC 2006" at bounding box center [417, 73] width 495 height 20
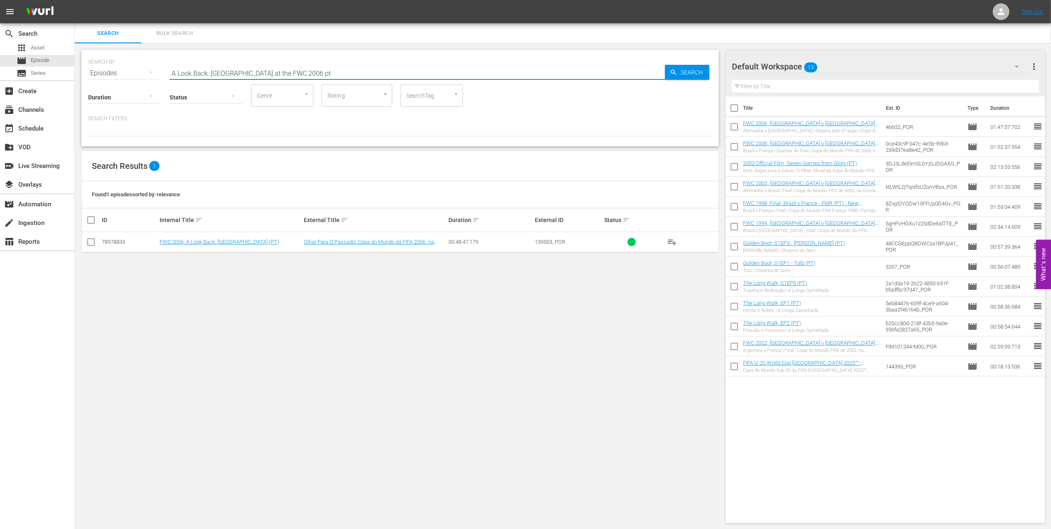
type input "A Look Back: Italy at the FWC 2006 pt"
click at [89, 240] on input "checkbox" at bounding box center [91, 244] width 10 height 10
checkbox input "true"
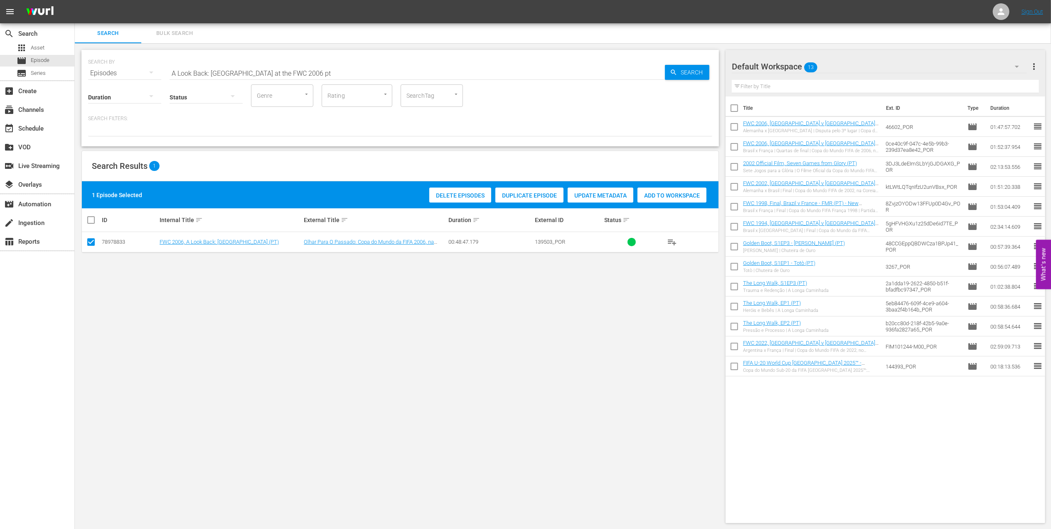
click at [450, 195] on span "Add to Workspace" at bounding box center [671, 195] width 69 height 7
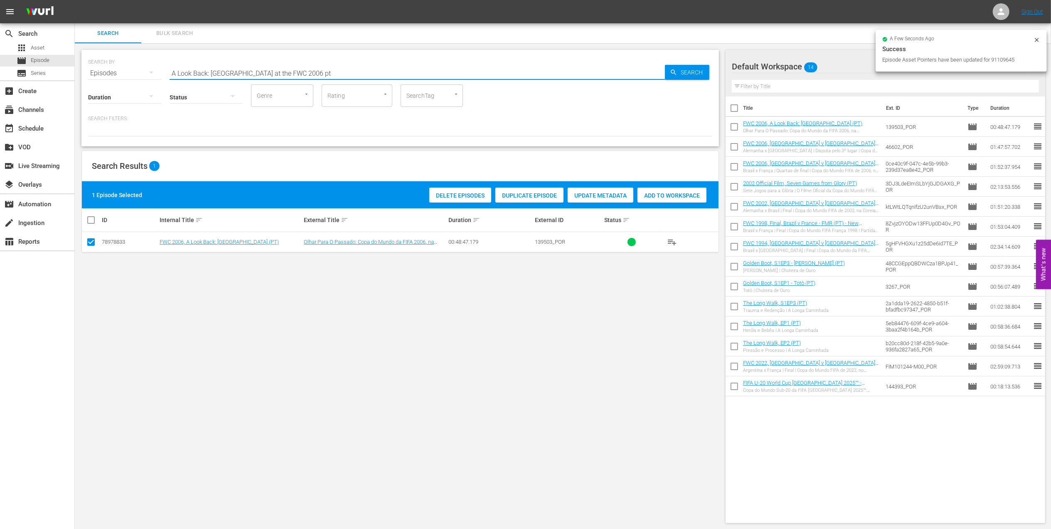
drag, startPoint x: 278, startPoint y: 72, endPoint x: 218, endPoint y: 73, distance: 60.7
click at [75, 0] on div "search Search apps Asset movie Episode subtitles Series add_box Create subscrip…" at bounding box center [563, 0] width 976 height 0
paste input "FWC U-20, 25 Memorable Goals (PT)"
click at [302, 69] on input "FWC U-20, 25 Memorable Goals (PT)t" at bounding box center [417, 73] width 495 height 20
click at [298, 71] on input "FWC U-20, 25 Memorable Goals (PT)t" at bounding box center [417, 73] width 495 height 20
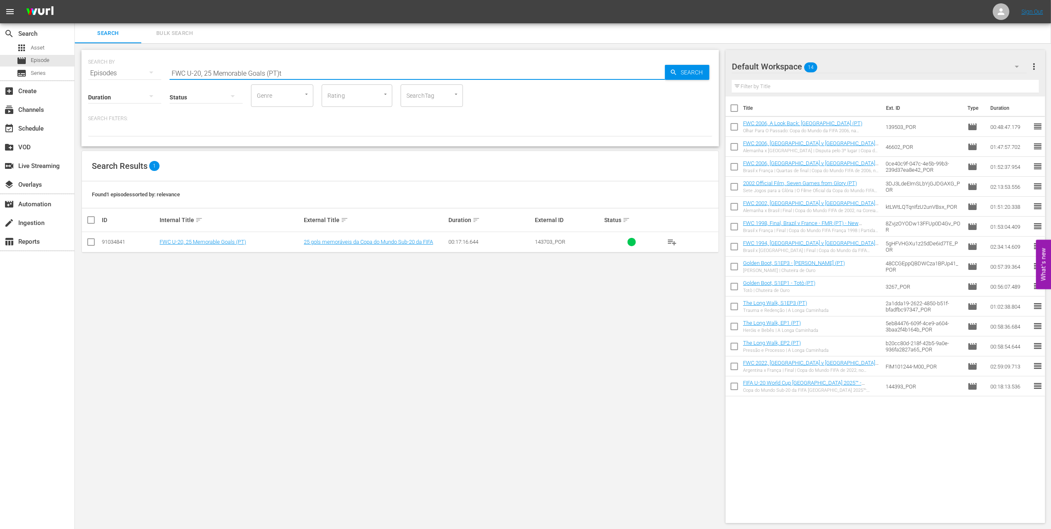
click at [298, 72] on input "FWC U-20, 25 Memorable Goals (PT)t" at bounding box center [417, 73] width 495 height 20
type input "FWC U-20, 25 Memorable Goals (PT)"
click at [91, 241] on input "checkbox" at bounding box center [91, 244] width 10 height 10
checkbox input "true"
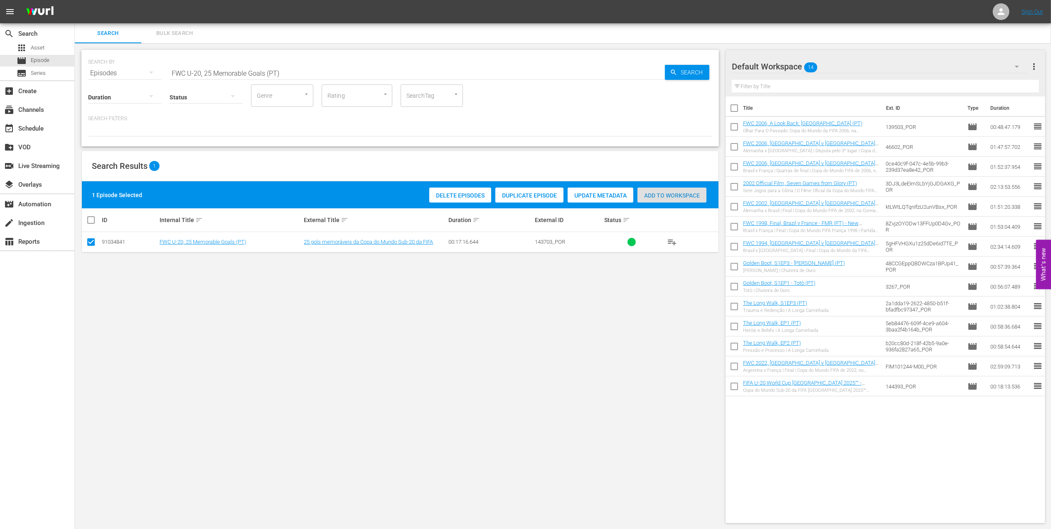
click at [450, 197] on span "Add to Workspace" at bounding box center [671, 195] width 69 height 7
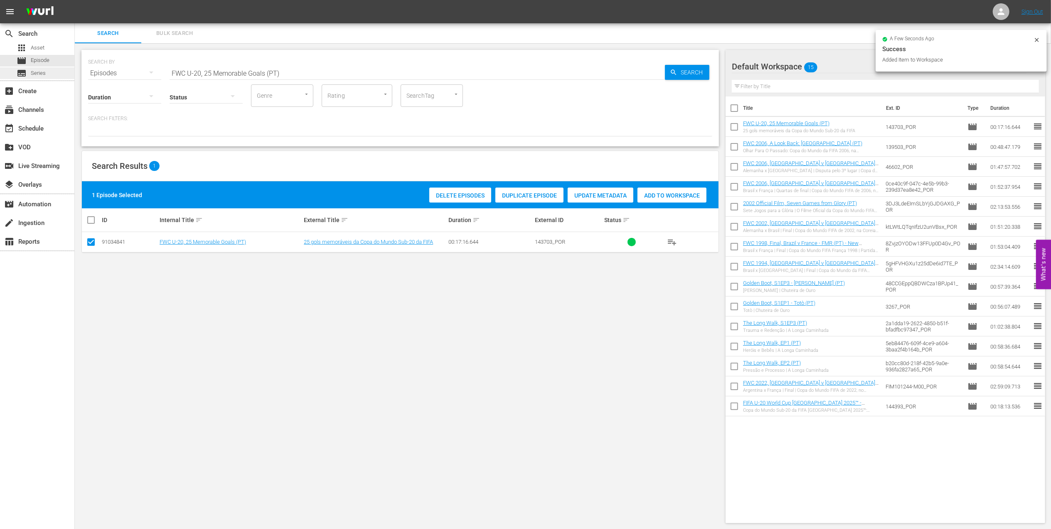
drag, startPoint x: 304, startPoint y: 73, endPoint x: 59, endPoint y: 75, distance: 245.6
click at [75, 0] on div "search Search apps Asset movie Episode subtitles Series add_box Create subscrip…" at bounding box center [563, 0] width 976 height 0
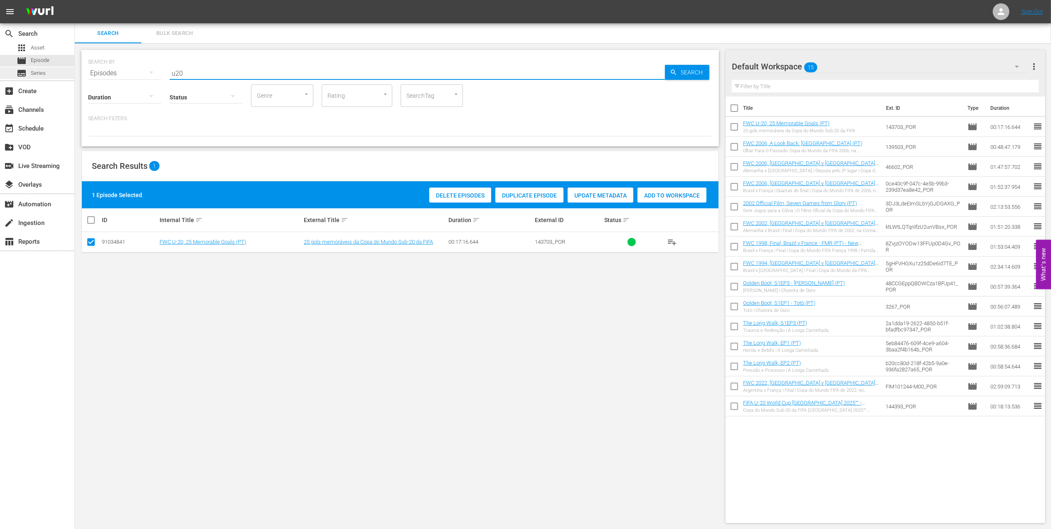
type input "u20"
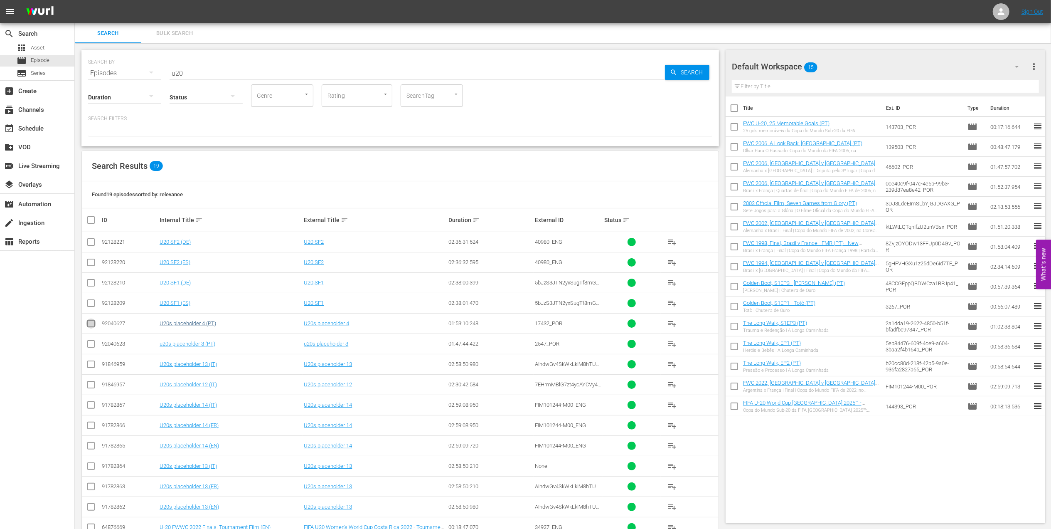
drag, startPoint x: 88, startPoint y: 326, endPoint x: 190, endPoint y: 322, distance: 102.3
click at [89, 252] on input "checkbox" at bounding box center [91, 325] width 10 height 10
checkbox input "true"
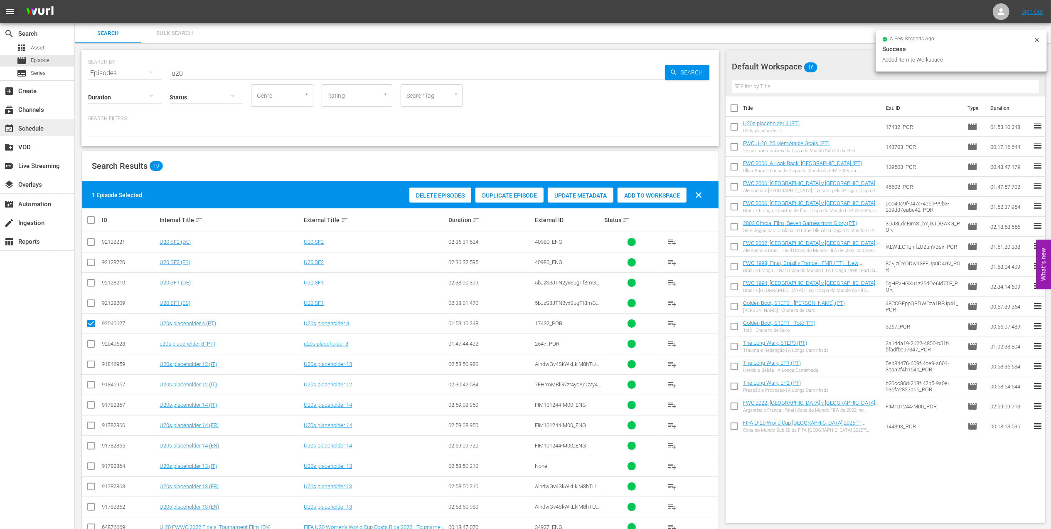
click at [44, 128] on div "event_available Schedule" at bounding box center [23, 126] width 47 height 7
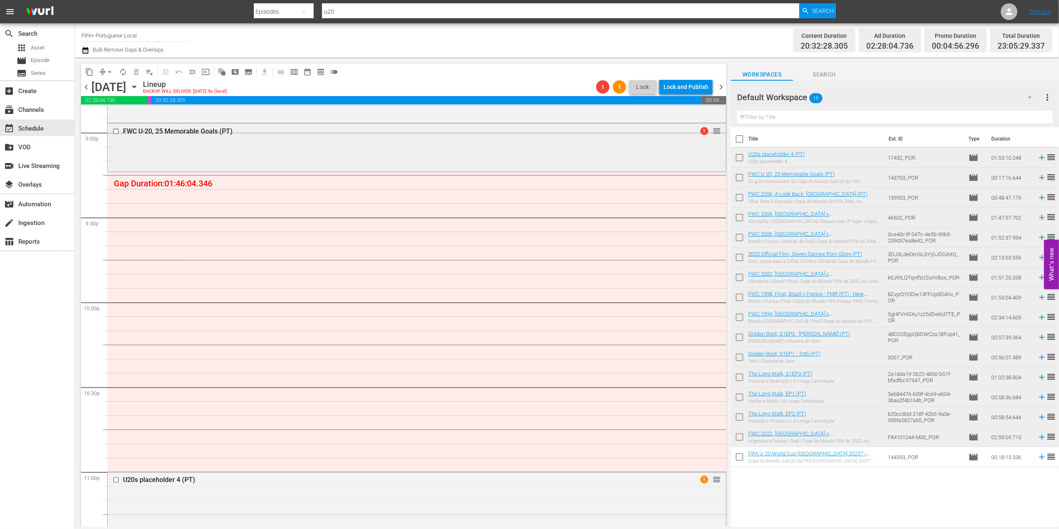
scroll to position [3535, 0]
drag, startPoint x: 672, startPoint y: 299, endPoint x: 659, endPoint y: 417, distance: 118.8
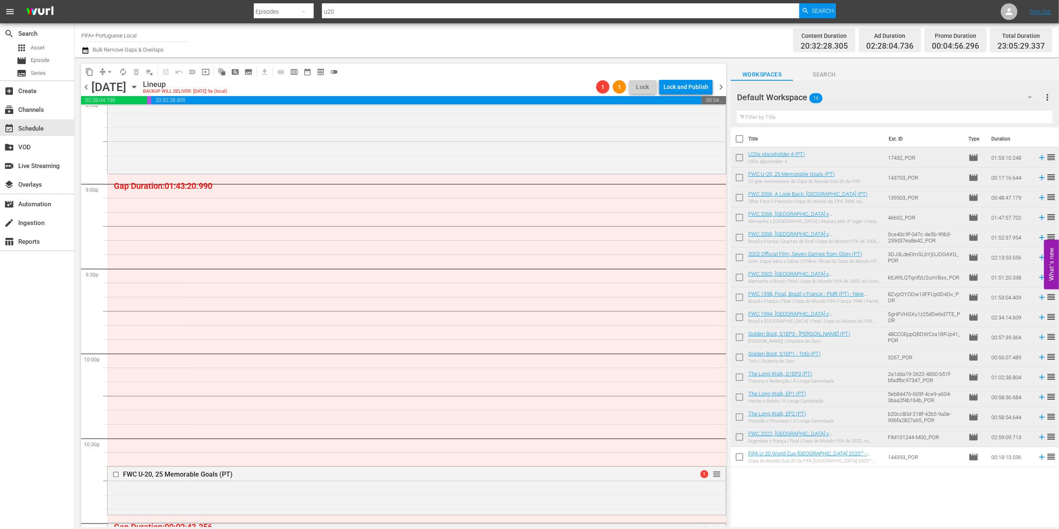
scroll to position [3476, 0]
click at [46, 60] on span "Episode" at bounding box center [40, 60] width 19 height 8
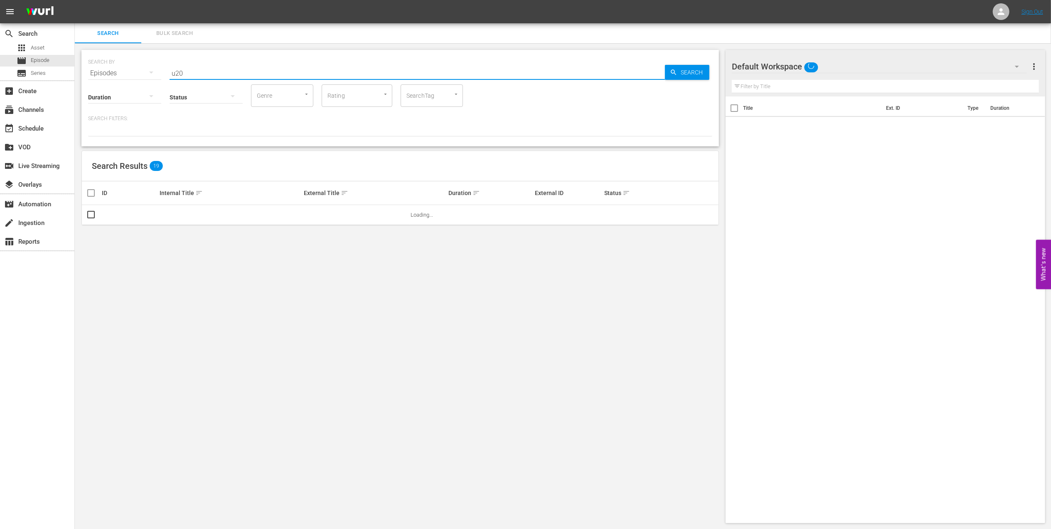
drag, startPoint x: 218, startPoint y: 72, endPoint x: 130, endPoint y: 72, distance: 87.7
click at [130, 72] on div "SEARCH BY Search By Episodes Search ID, Title, Description, Keywords, or Catego…" at bounding box center [400, 68] width 624 height 30
paste input "LOCAL ONLY - FWC 1970 Official Film, The World at their Feet"
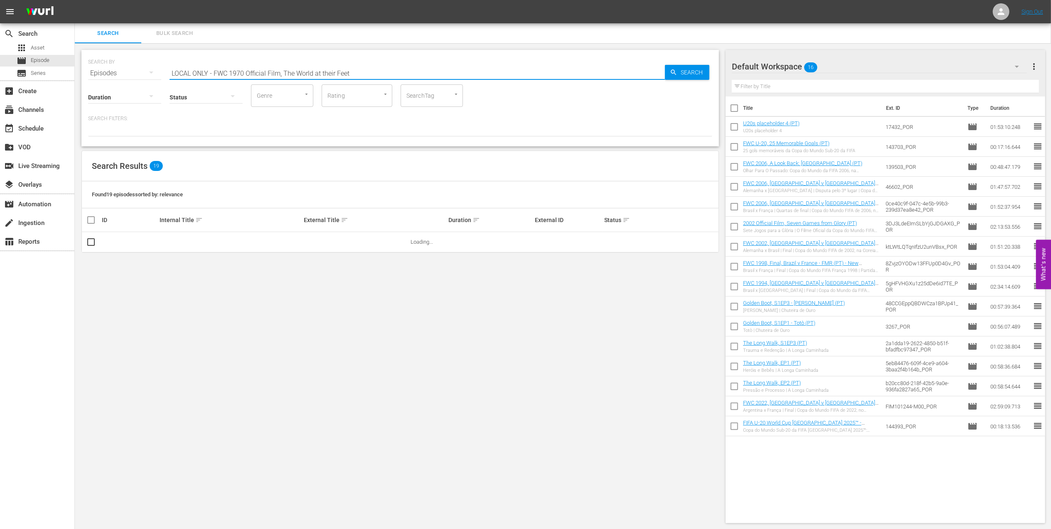
drag, startPoint x: 282, startPoint y: 74, endPoint x: 84, endPoint y: 78, distance: 198.3
click at [84, 78] on div "SEARCH BY Search By Episodes Search ID, Title, Description, Keywords, or Catego…" at bounding box center [399, 98] width 637 height 96
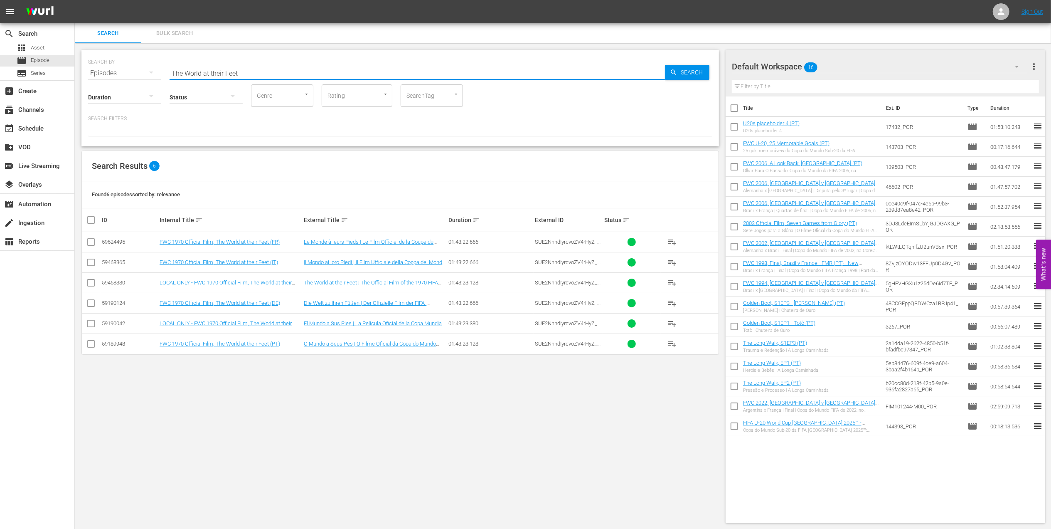
click at [263, 73] on input "The World at their Feet" at bounding box center [417, 73] width 495 height 20
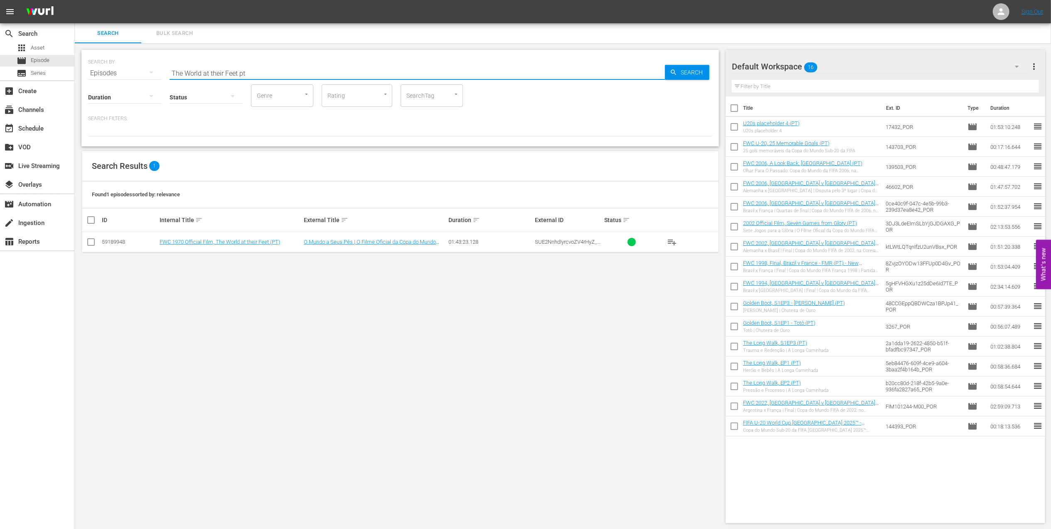
type input "The World at their Feet pt"
drag, startPoint x: 90, startPoint y: 240, endPoint x: 128, endPoint y: 241, distance: 38.7
click at [90, 241] on input "checkbox" at bounding box center [91, 244] width 10 height 10
checkbox input "true"
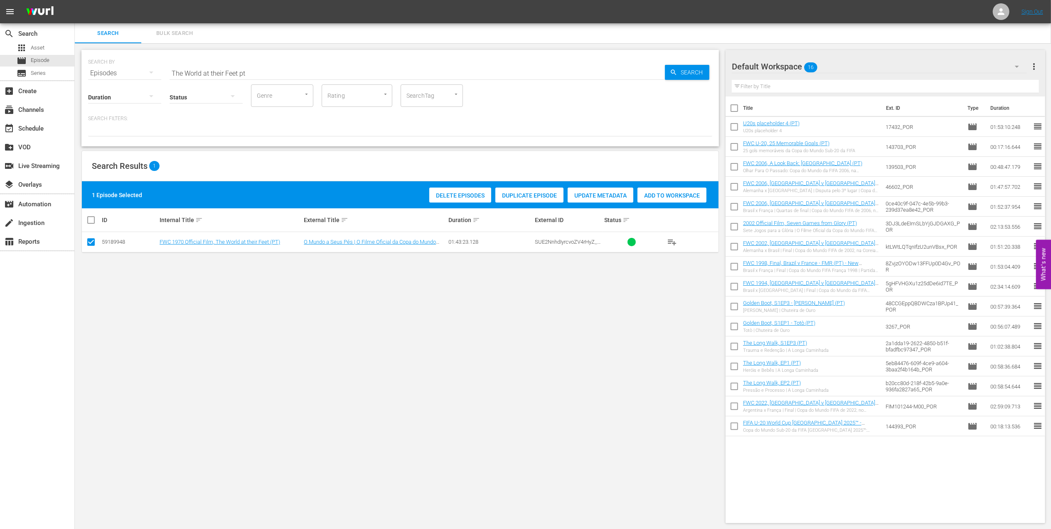
click at [649, 192] on span "Add to Workspace" at bounding box center [671, 195] width 69 height 7
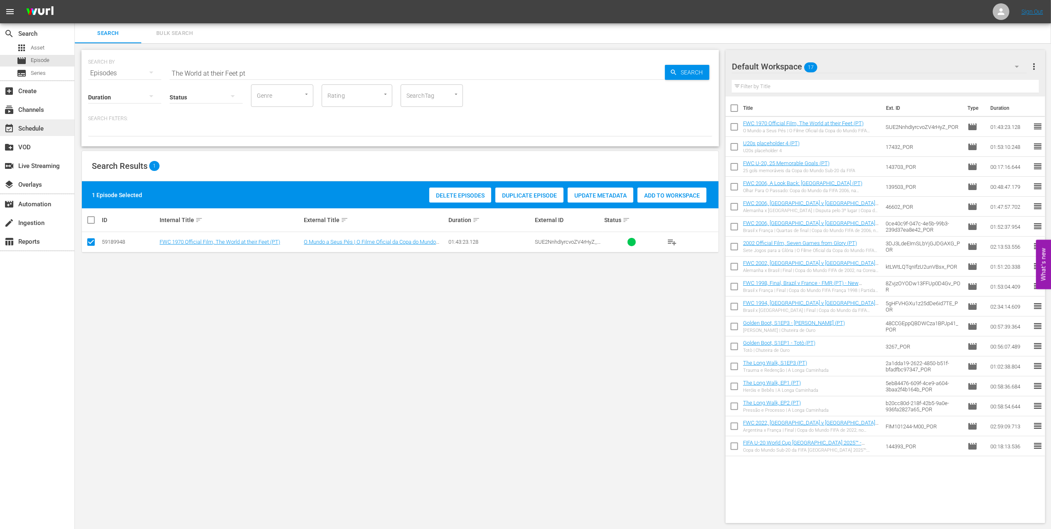
click at [44, 130] on div "event_available Schedule" at bounding box center [23, 126] width 47 height 7
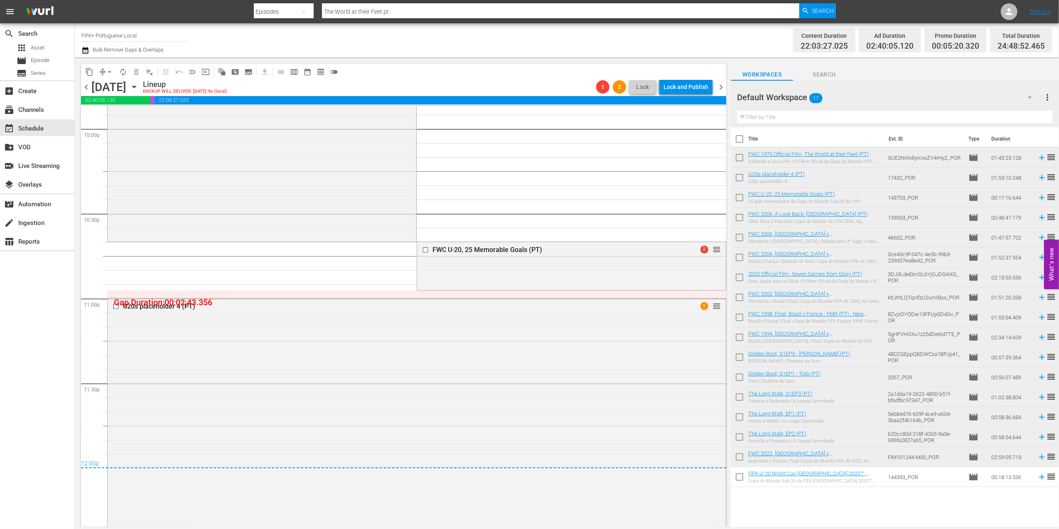
scroll to position [3703, 0]
click at [195, 69] on span "menu_open" at bounding box center [192, 72] width 8 height 8
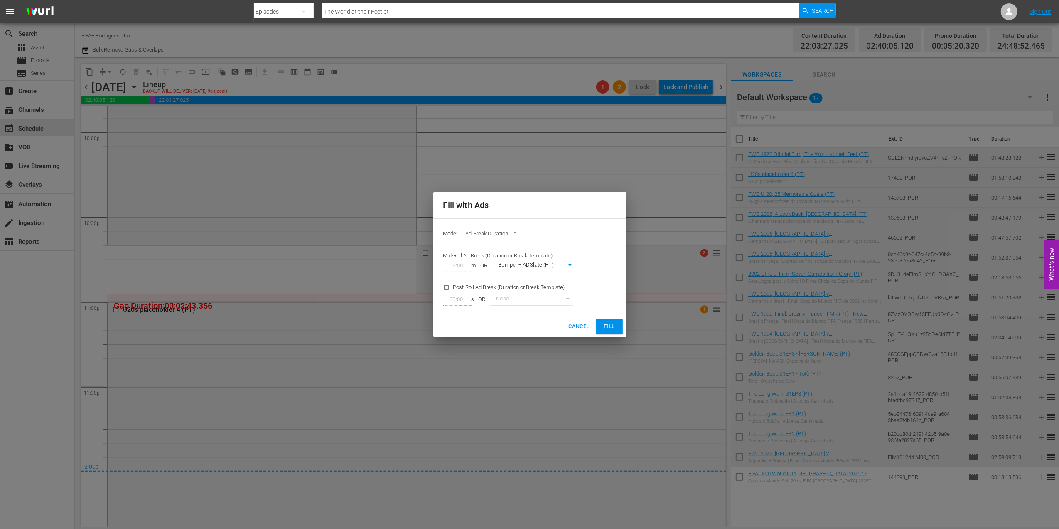
click at [607, 324] on span "Fill" at bounding box center [609, 327] width 13 height 10
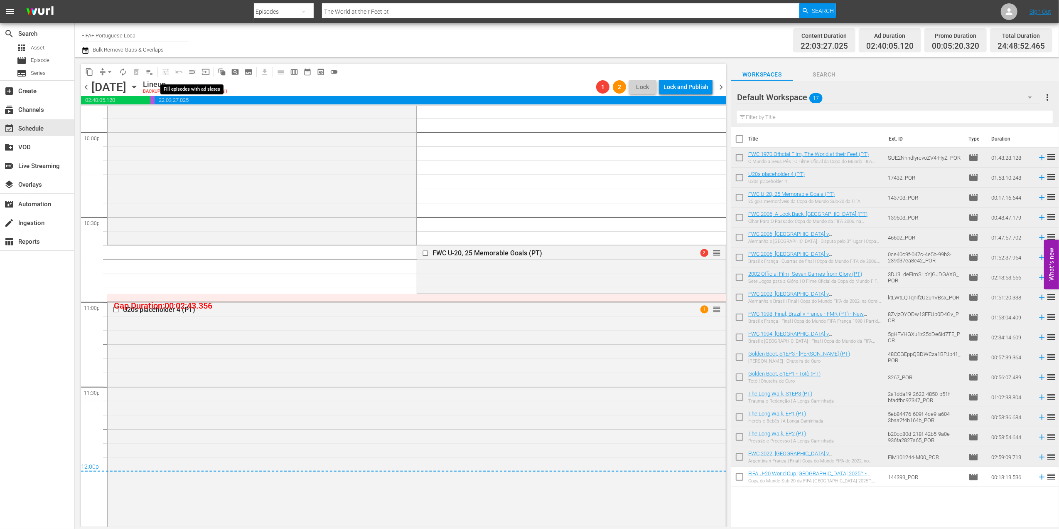
click at [193, 72] on span "menu_open" at bounding box center [192, 72] width 8 height 8
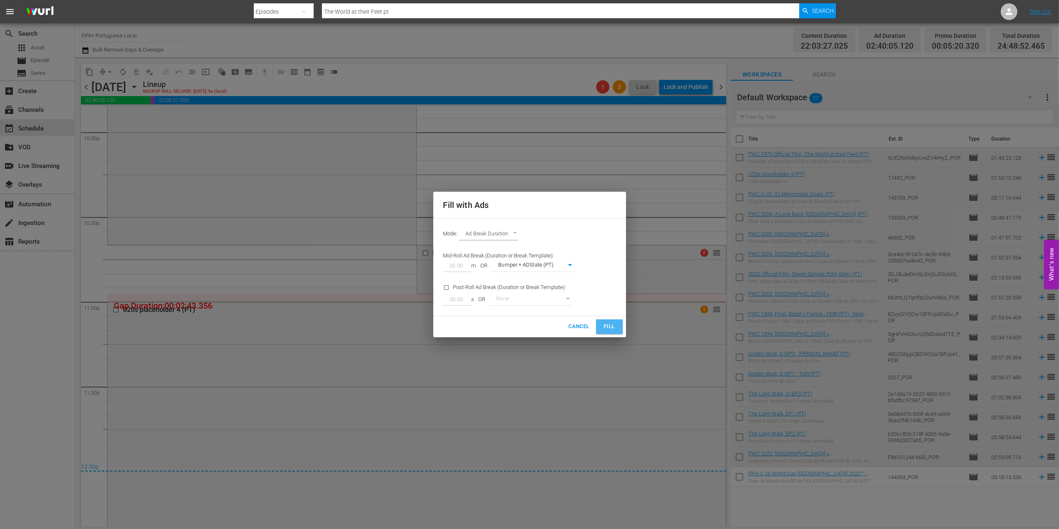
click at [617, 327] on button "Fill" at bounding box center [609, 326] width 27 height 15
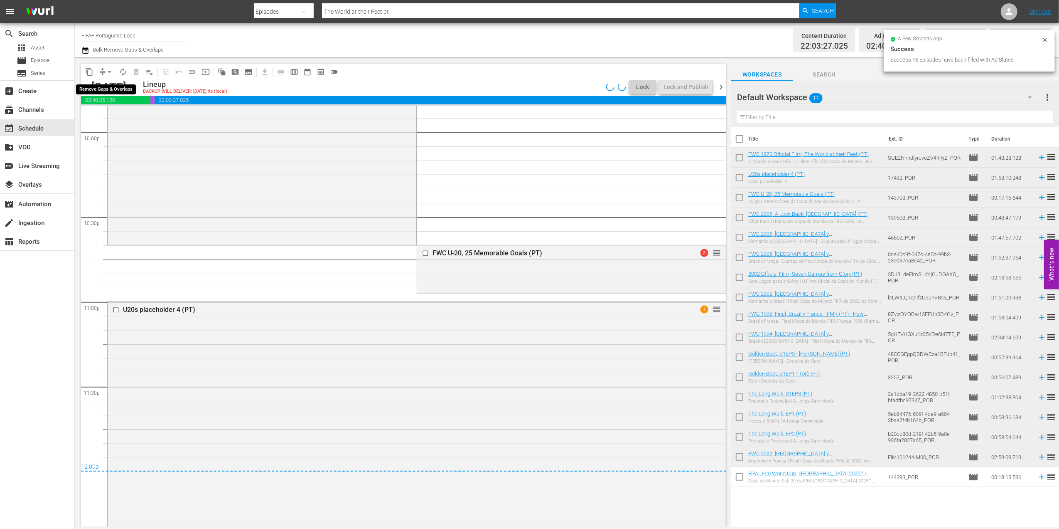
click at [111, 70] on span "arrow_drop_down" at bounding box center [110, 72] width 8 height 8
click at [130, 118] on li "Align to End of Previous Day" at bounding box center [109, 116] width 87 height 14
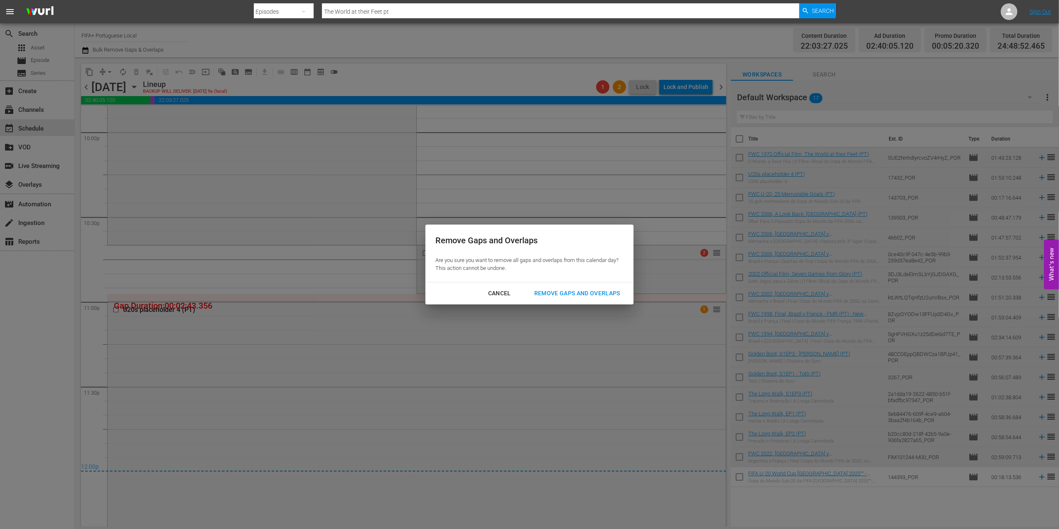
drag, startPoint x: 559, startPoint y: 291, endPoint x: 273, endPoint y: 339, distance: 290.4
click at [559, 293] on div "Remove Gaps and Overlaps" at bounding box center [577, 293] width 99 height 10
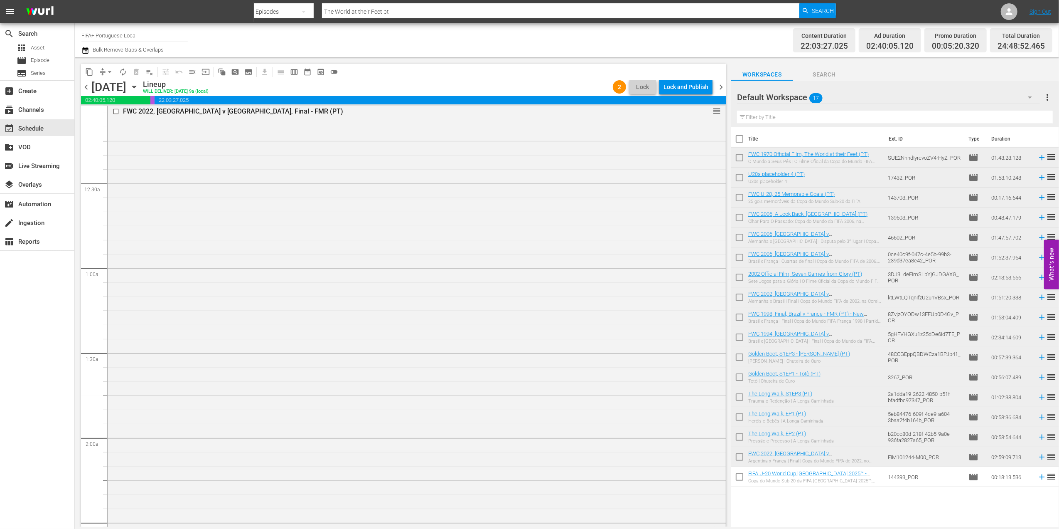
scroll to position [0, 0]
click at [85, 85] on span "chevron_left" at bounding box center [86, 87] width 10 height 10
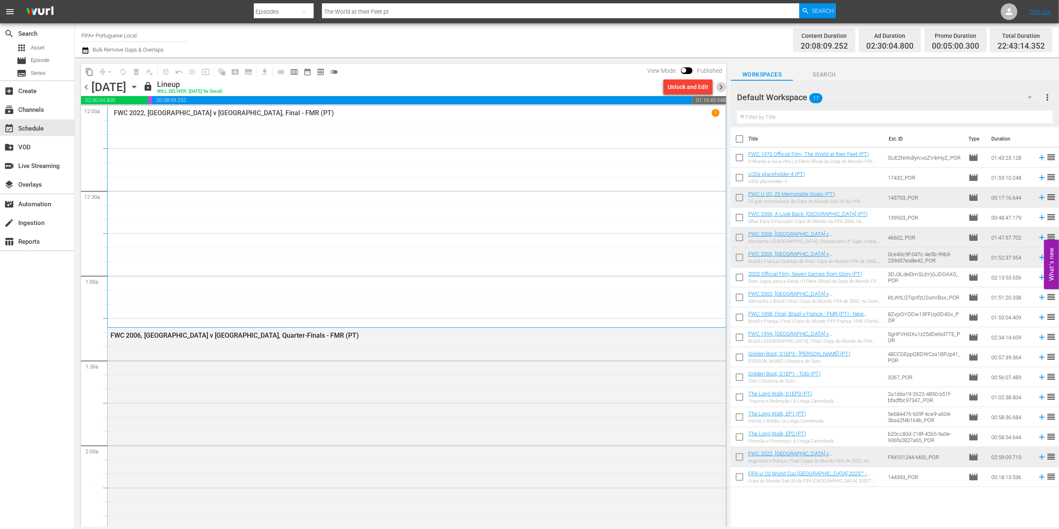
click at [725, 83] on span "chevron_right" at bounding box center [721, 87] width 10 height 10
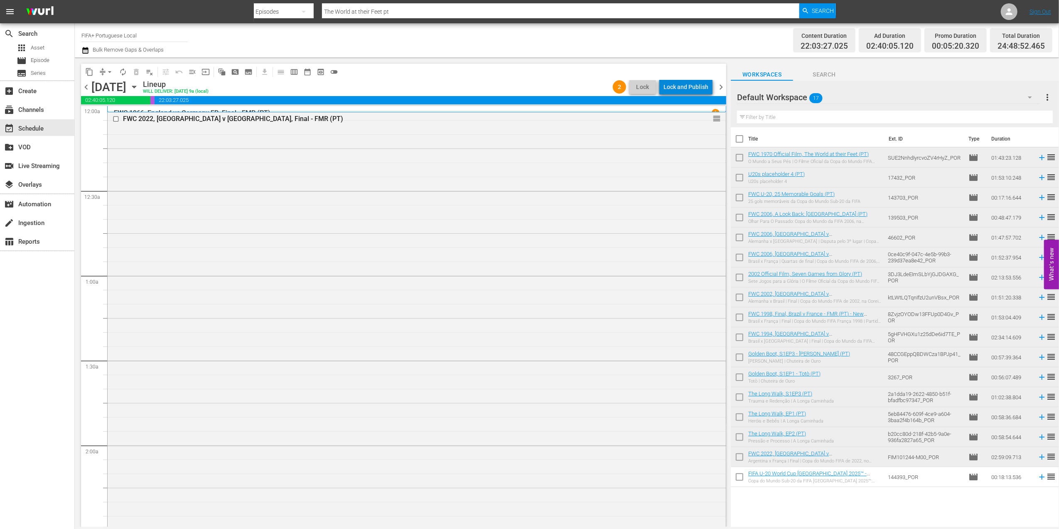
click at [695, 90] on div "Lock and Publish" at bounding box center [686, 86] width 45 height 15
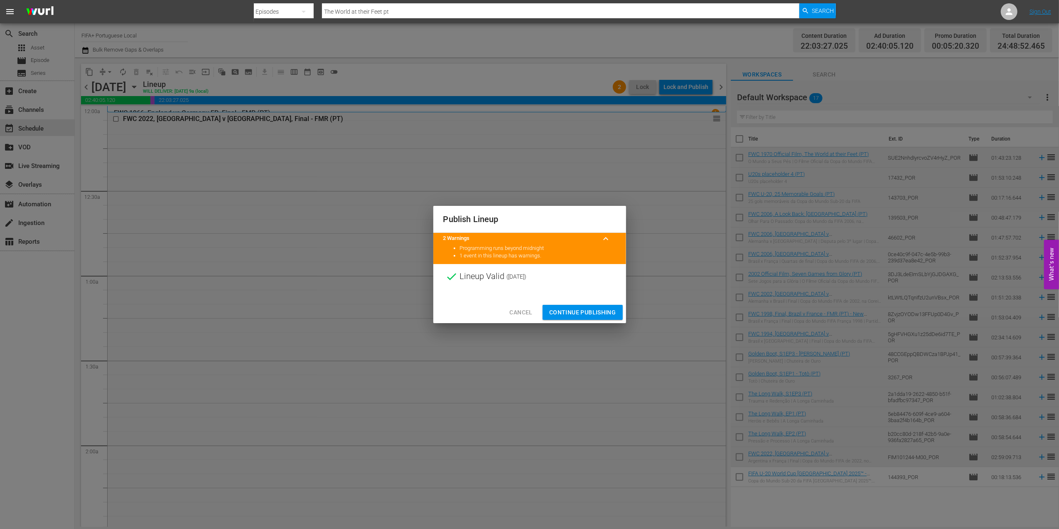
click at [577, 309] on span "Continue Publishing" at bounding box center [582, 312] width 67 height 10
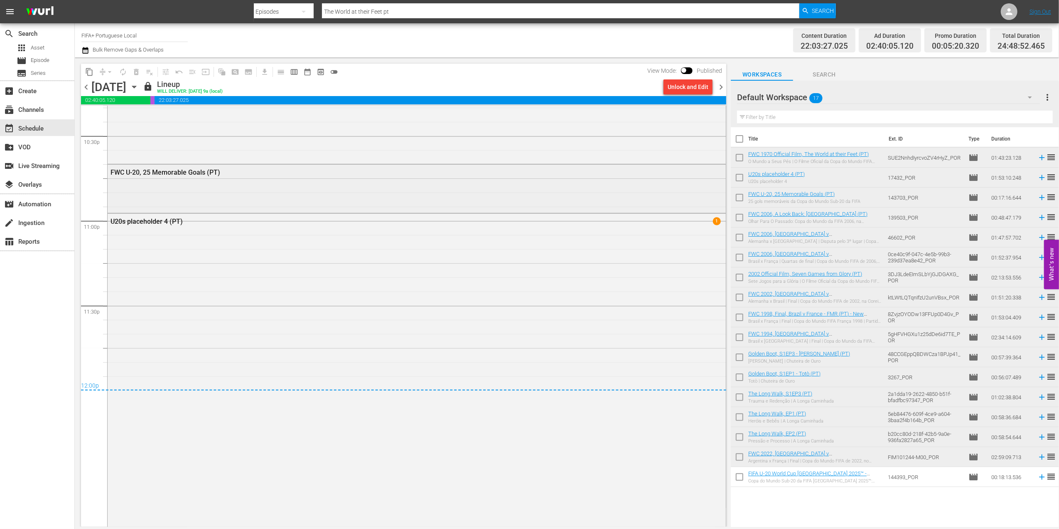
scroll to position [3791, 0]
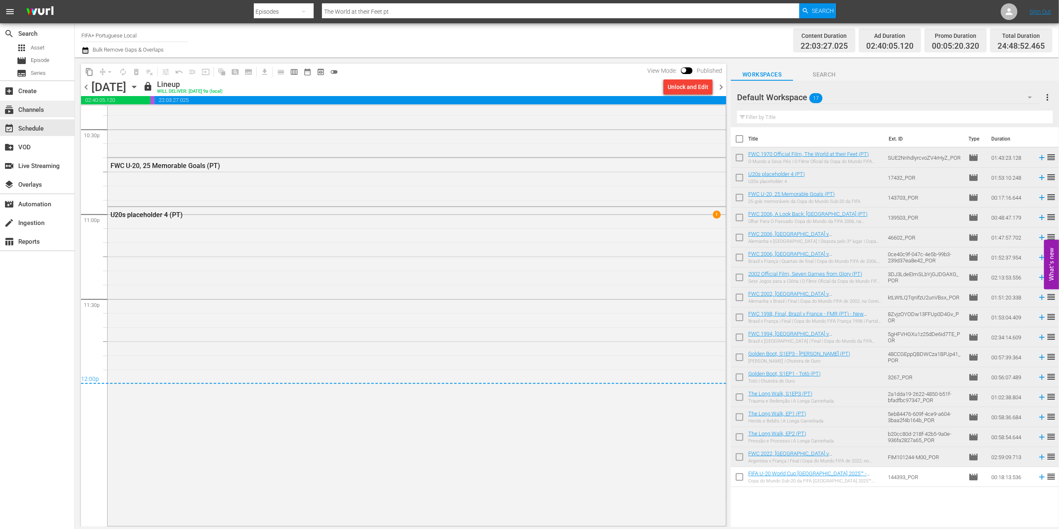
click at [47, 113] on div "subscriptions Channels" at bounding box center [37, 109] width 74 height 17
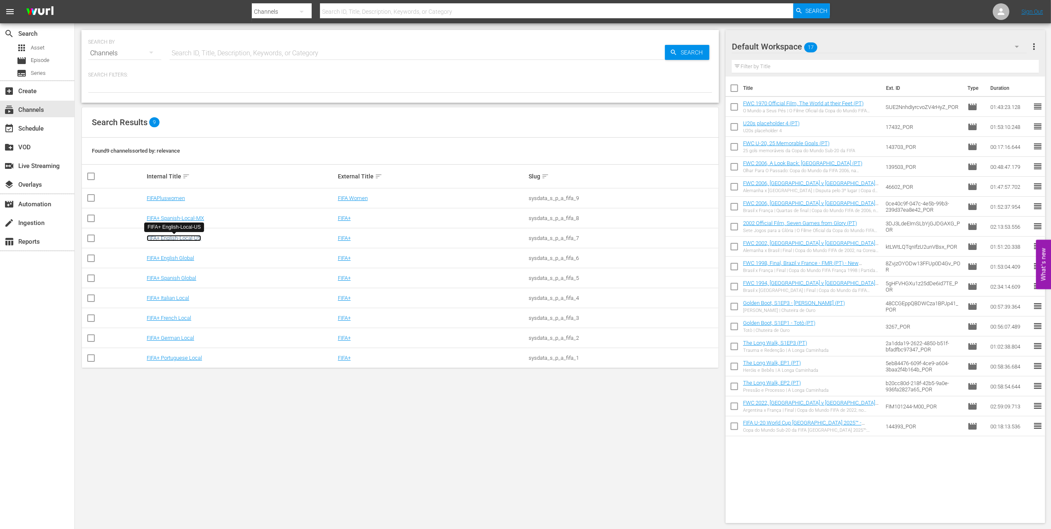
click at [183, 237] on link "FIFA+ English-Local-US" at bounding box center [174, 238] width 54 height 6
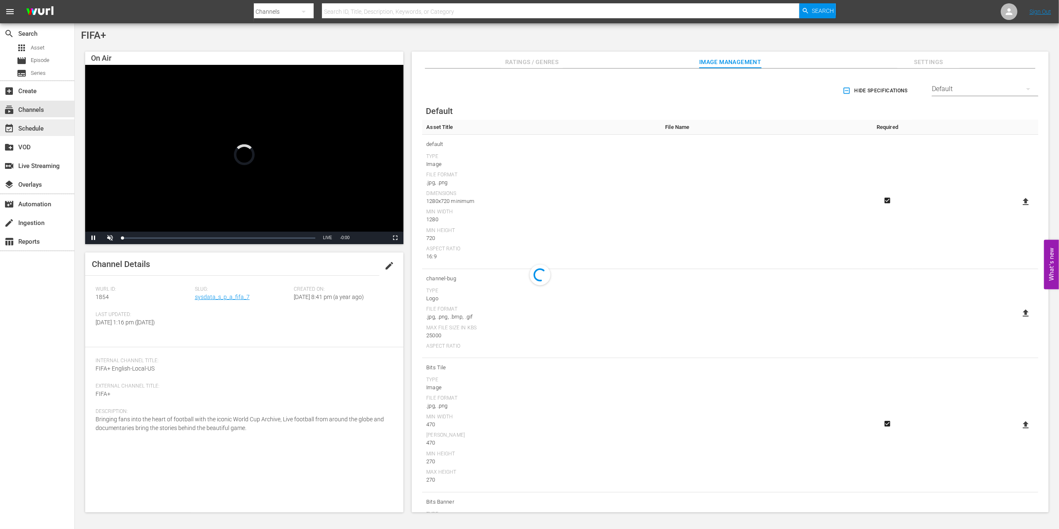
click at [47, 124] on div "event_available Schedule" at bounding box center [37, 127] width 74 height 17
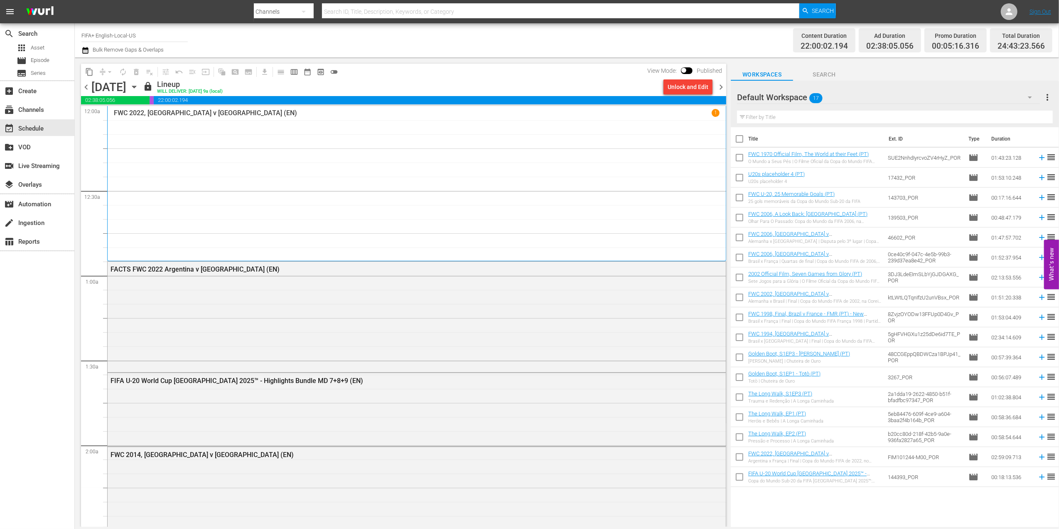
click at [87, 89] on span "chevron_left" at bounding box center [86, 87] width 10 height 10
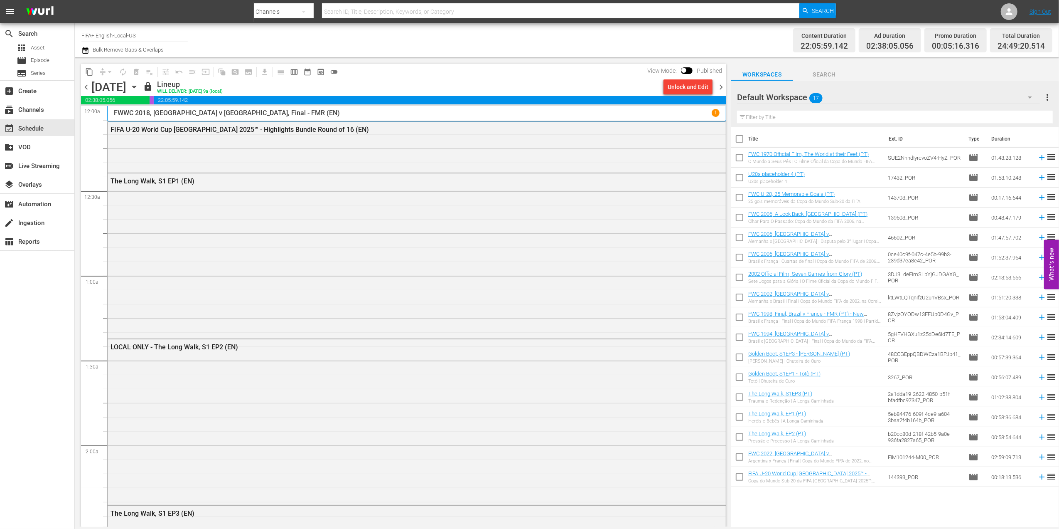
click at [721, 86] on span "chevron_right" at bounding box center [721, 87] width 10 height 10
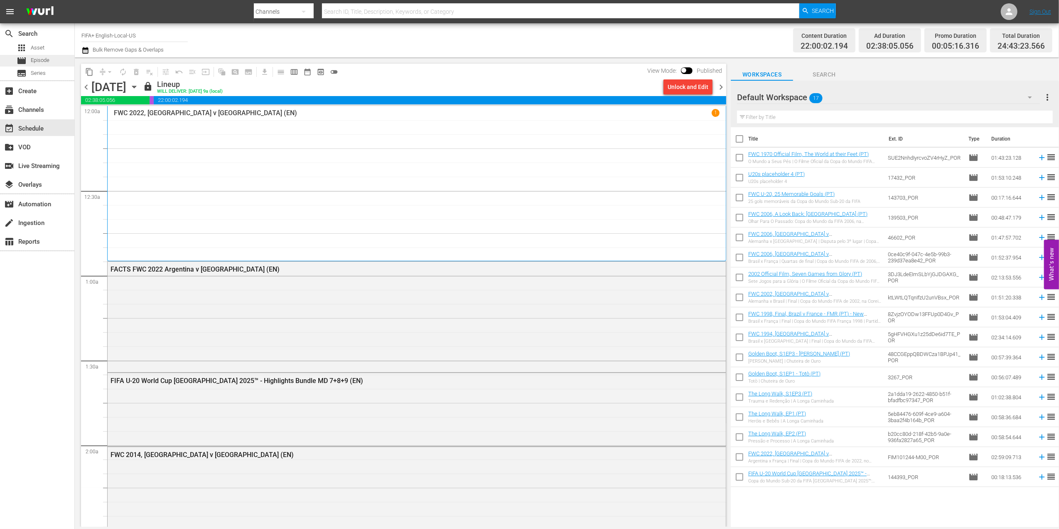
click at [38, 61] on span "Episode" at bounding box center [40, 60] width 19 height 8
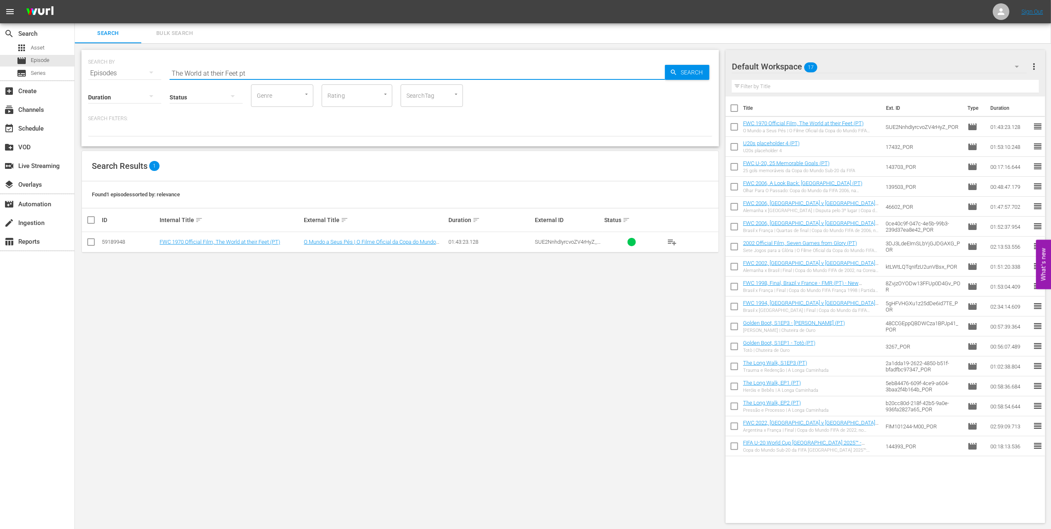
drag, startPoint x: 202, startPoint y: 77, endPoint x: 101, endPoint y: 80, distance: 101.0
click at [102, 79] on div "SEARCH BY Search By Episodes Search ID, Title, Description, Keywords, or Catego…" at bounding box center [399, 98] width 637 height 96
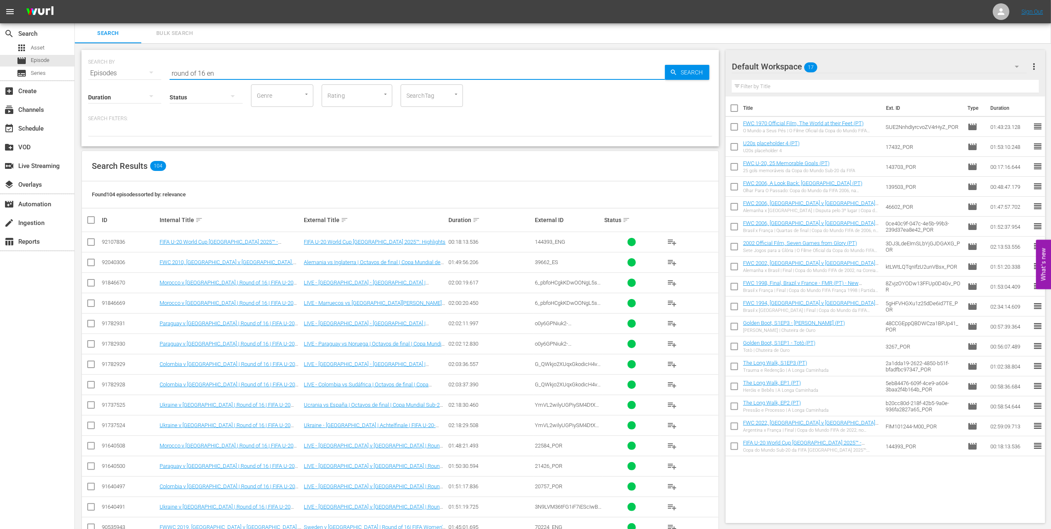
type input "round of 16 en"
click at [733, 105] on input "checkbox" at bounding box center [733, 109] width 17 height 17
checkbox input "true"
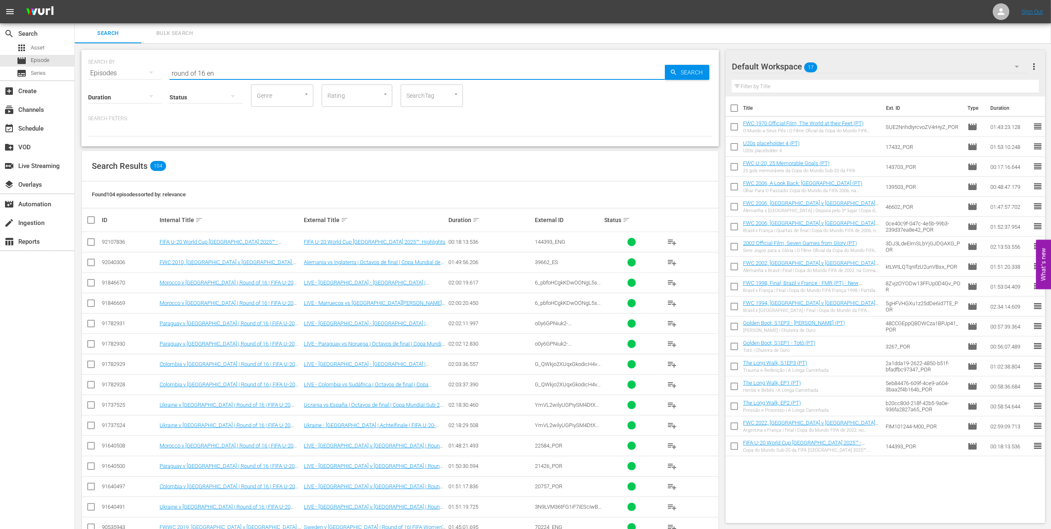
checkbox input "true"
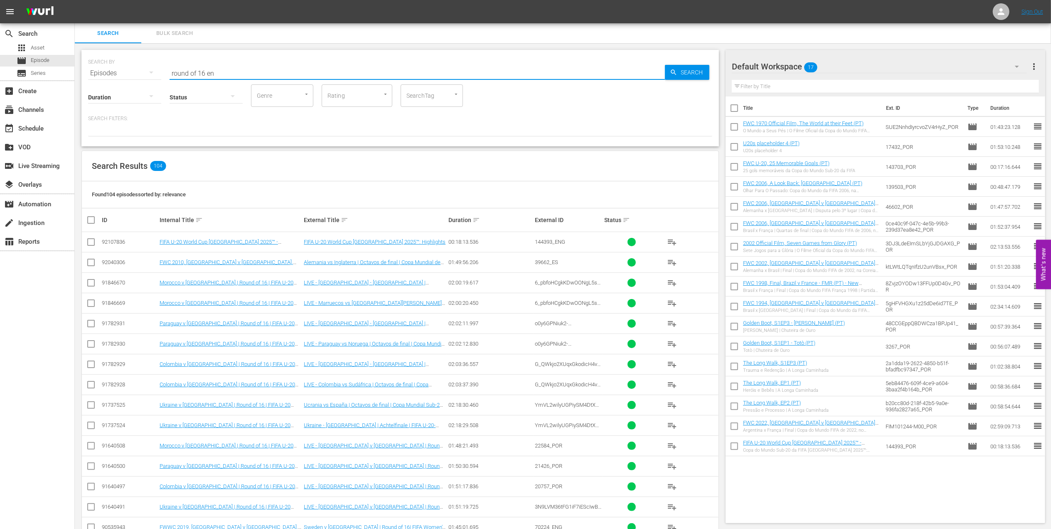
checkbox input "true"
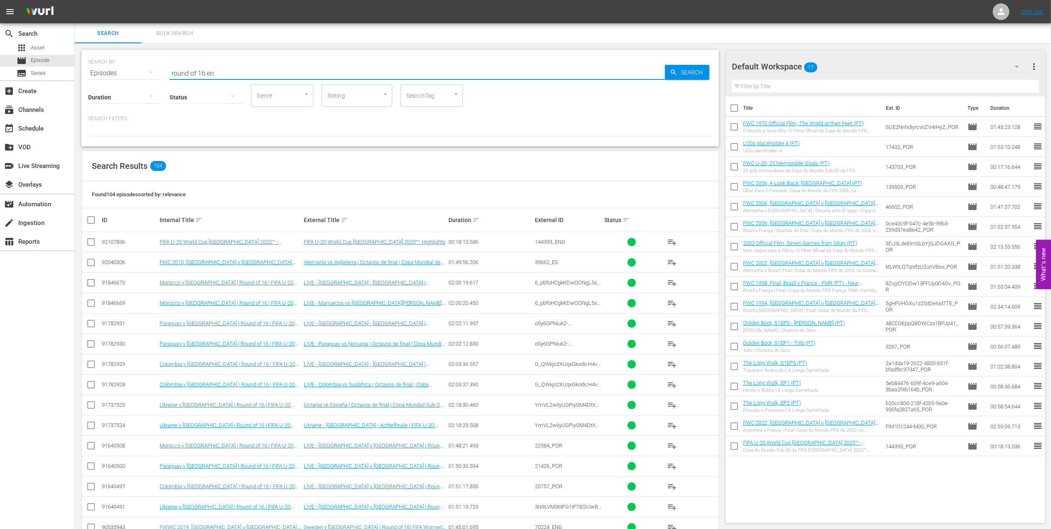
checkbox input "true"
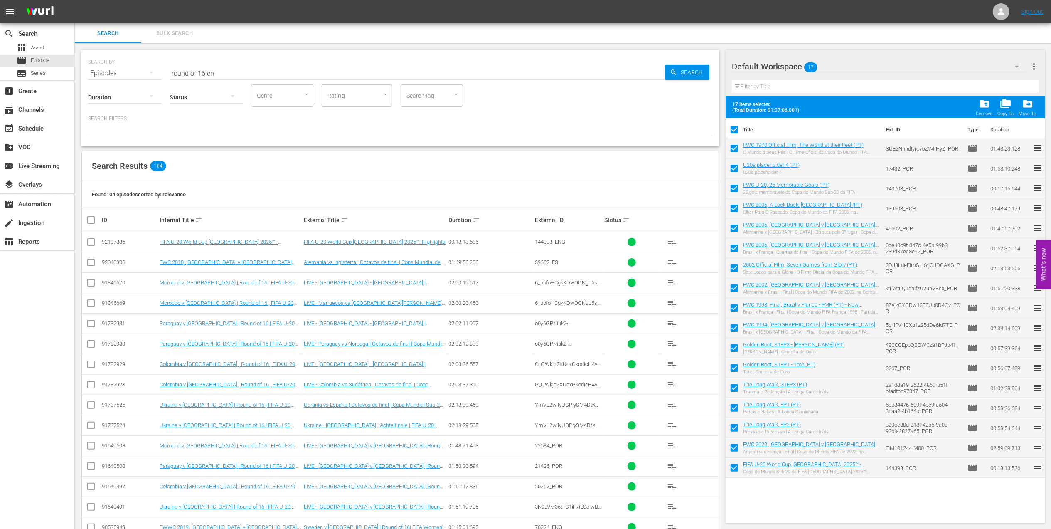
click at [984, 102] on span "folder_delete" at bounding box center [984, 103] width 11 height 11
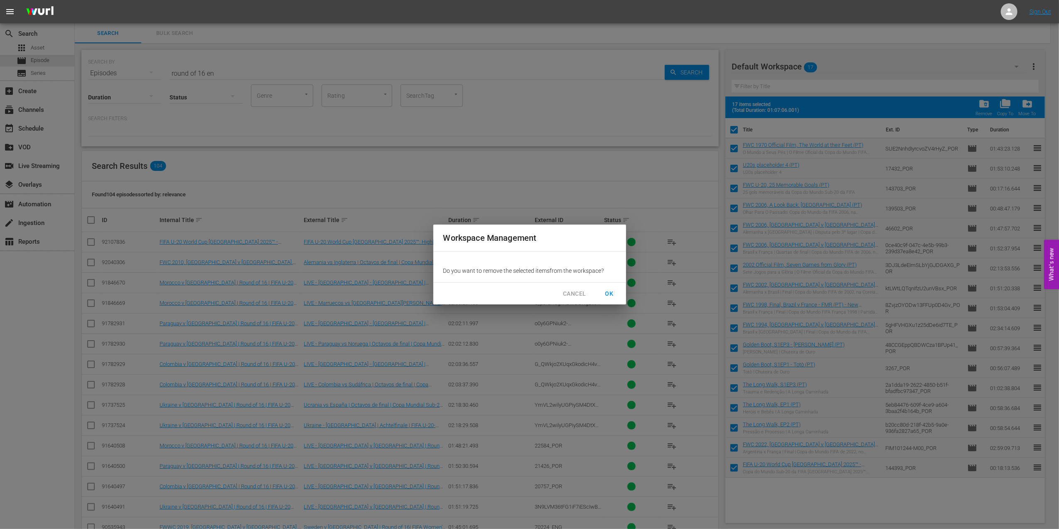
click at [607, 295] on span "OK" at bounding box center [609, 293] width 13 height 10
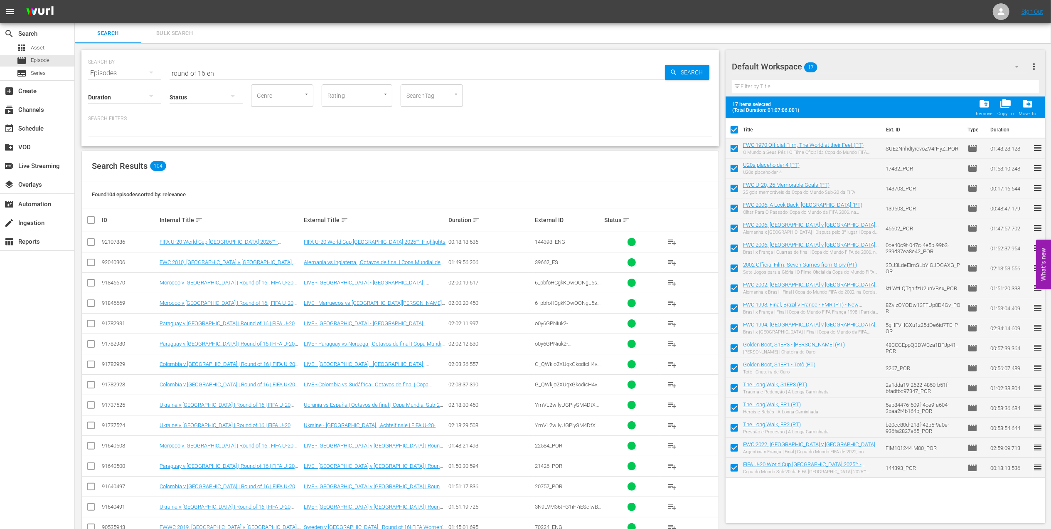
checkbox input "false"
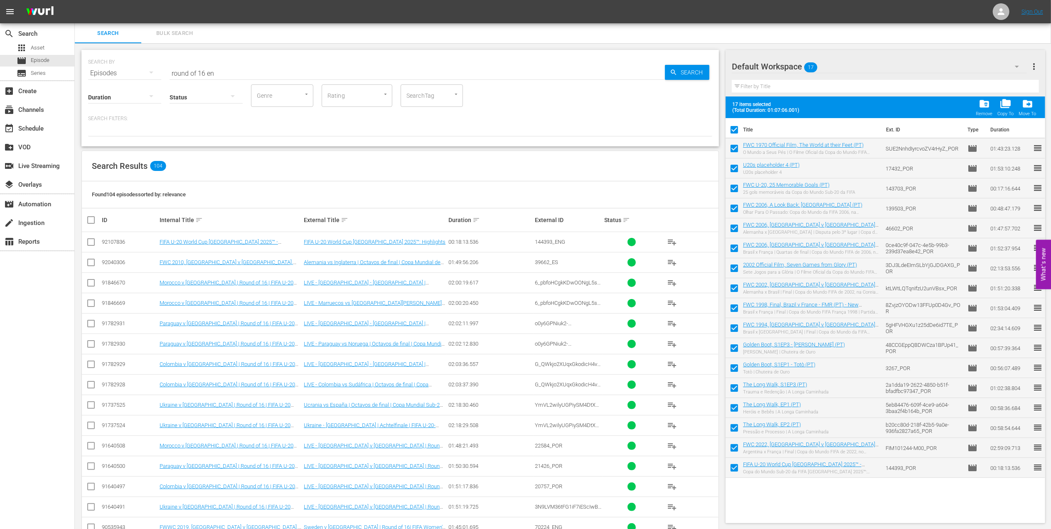
checkbox input "false"
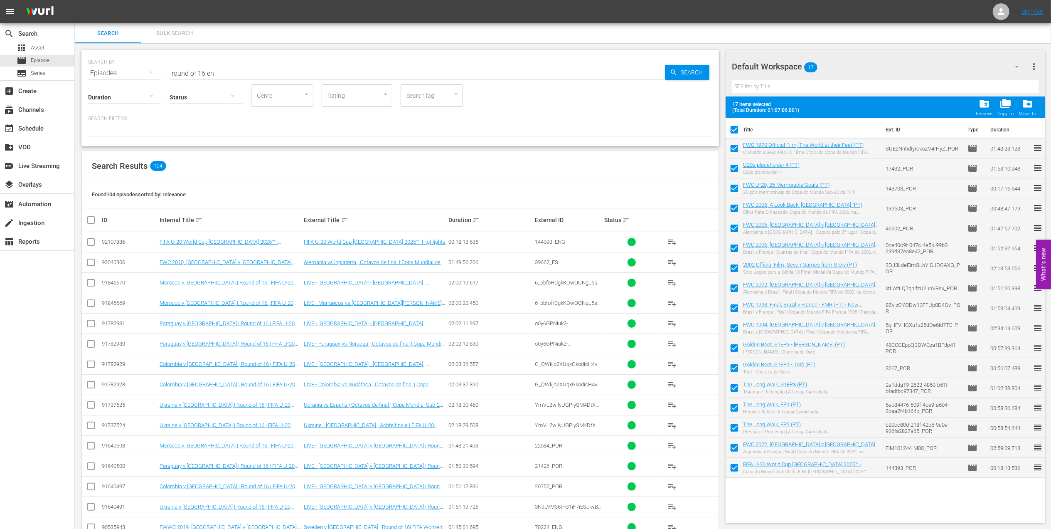
checkbox input "false"
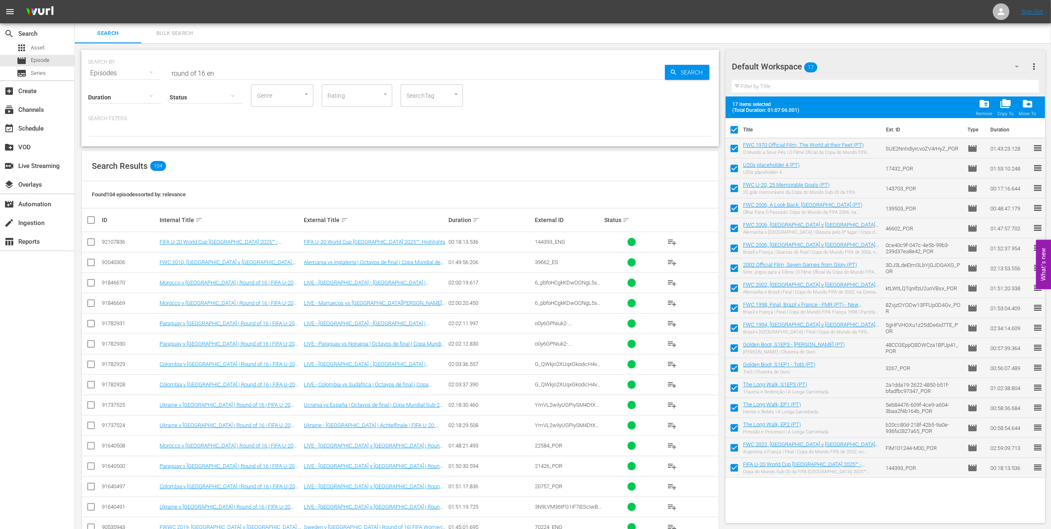
checkbox input "false"
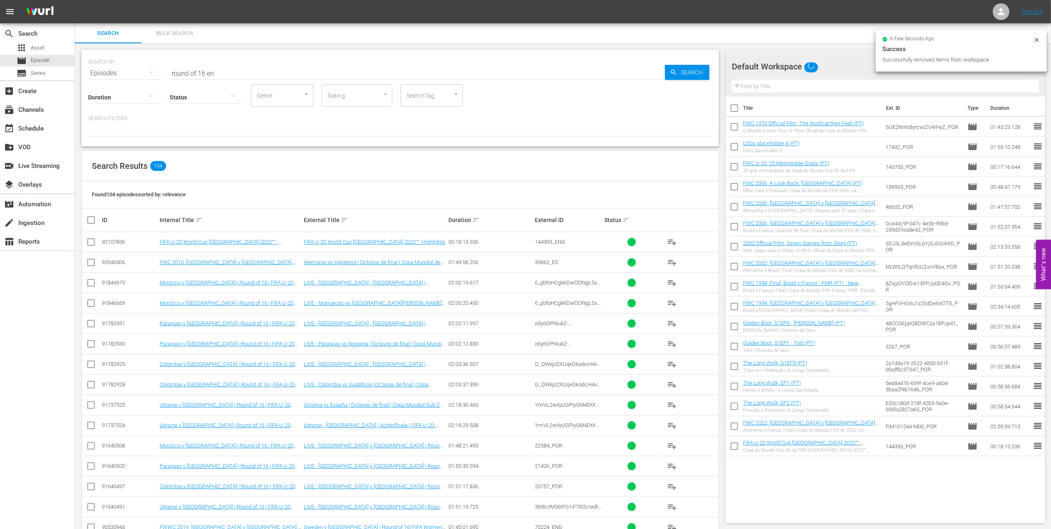
drag, startPoint x: 90, startPoint y: 239, endPoint x: 146, endPoint y: 246, distance: 56.9
click at [90, 241] on input "checkbox" at bounding box center [91, 244] width 10 height 10
checkbox input "true"
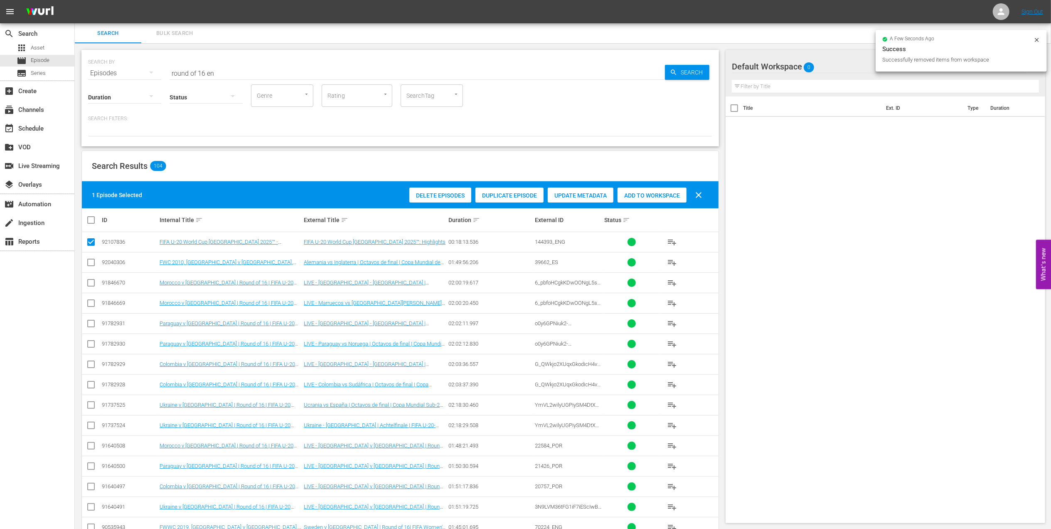
click at [652, 192] on span "Add to Workspace" at bounding box center [651, 195] width 69 height 7
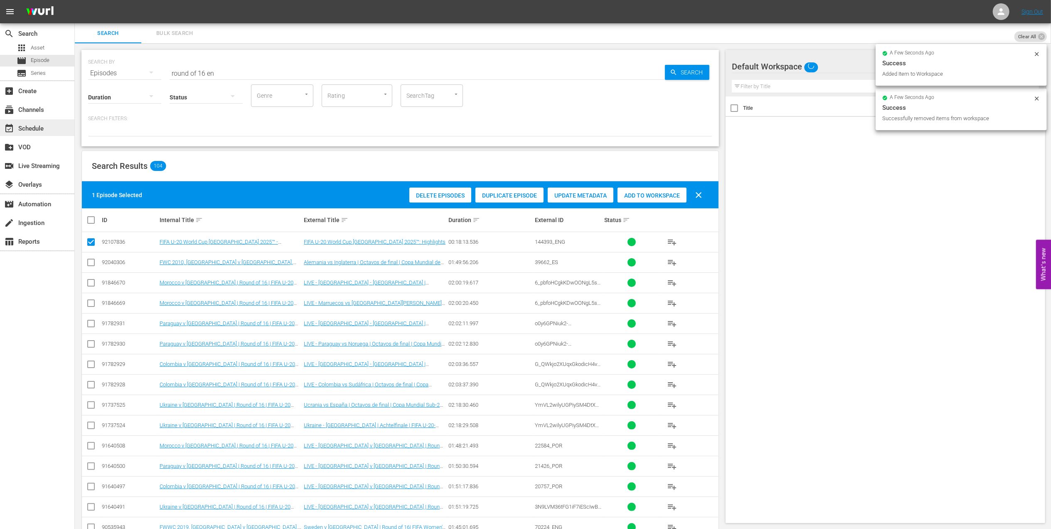
click at [29, 128] on div "event_available Schedule" at bounding box center [23, 126] width 47 height 7
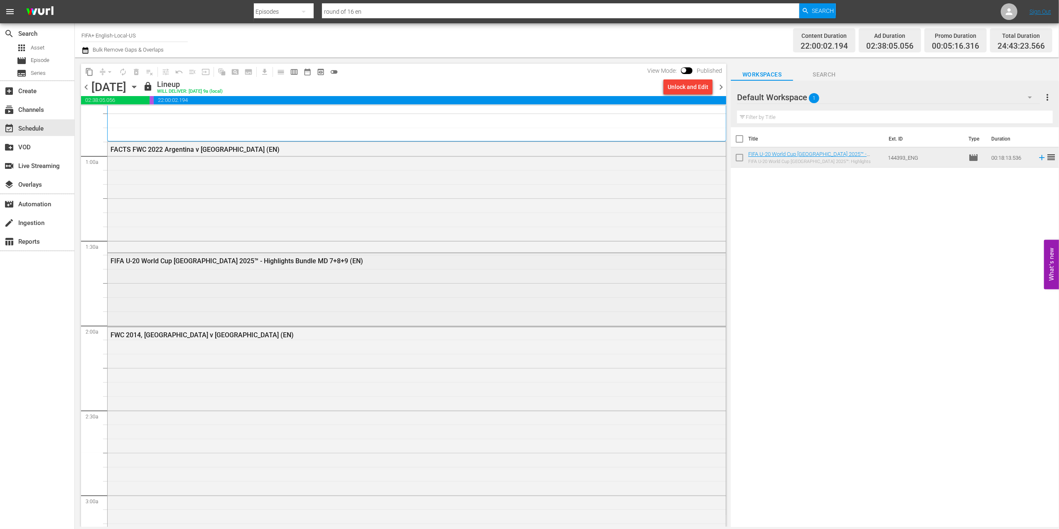
scroll to position [126, 0]
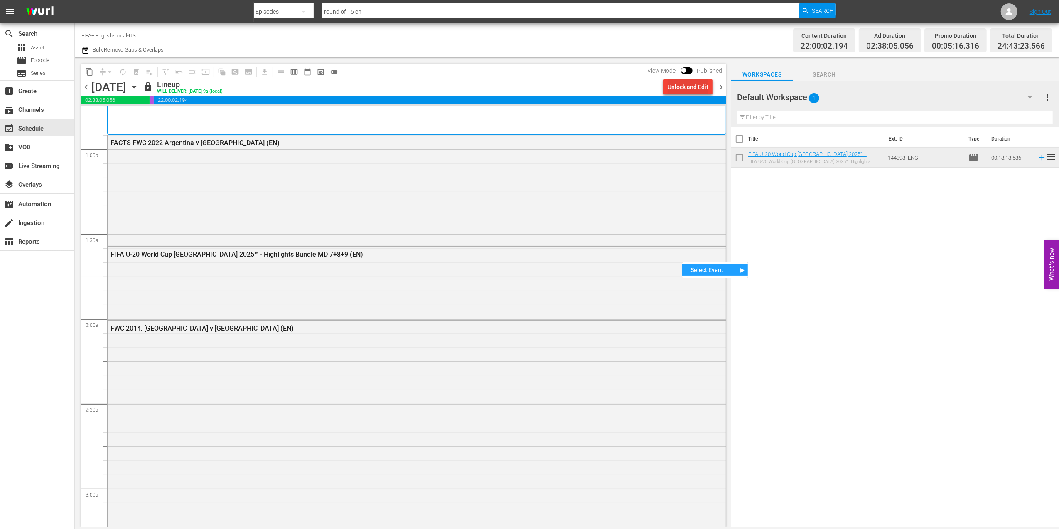
click at [686, 88] on div "Unlock and Edit" at bounding box center [688, 86] width 41 height 15
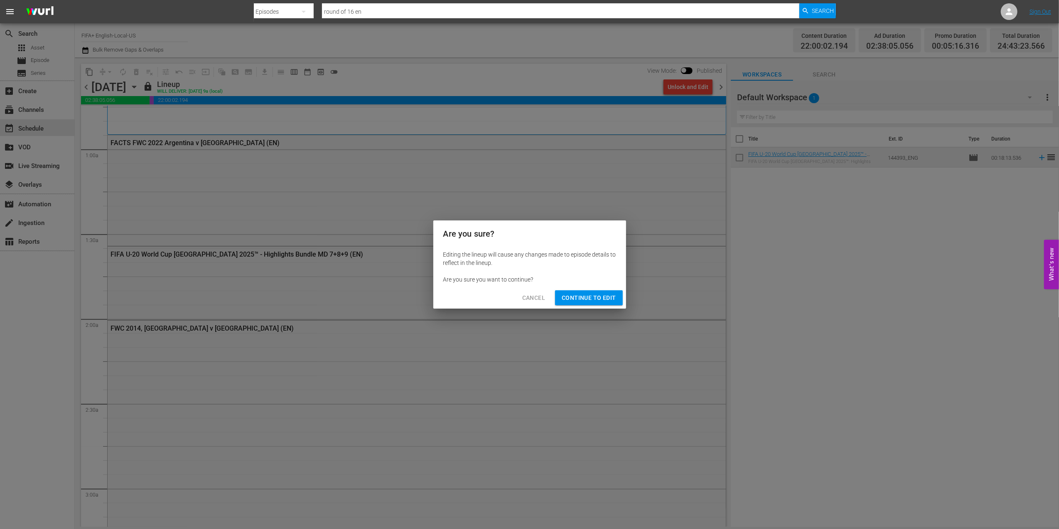
click at [585, 296] on span "Continue to Edit" at bounding box center [589, 298] width 54 height 10
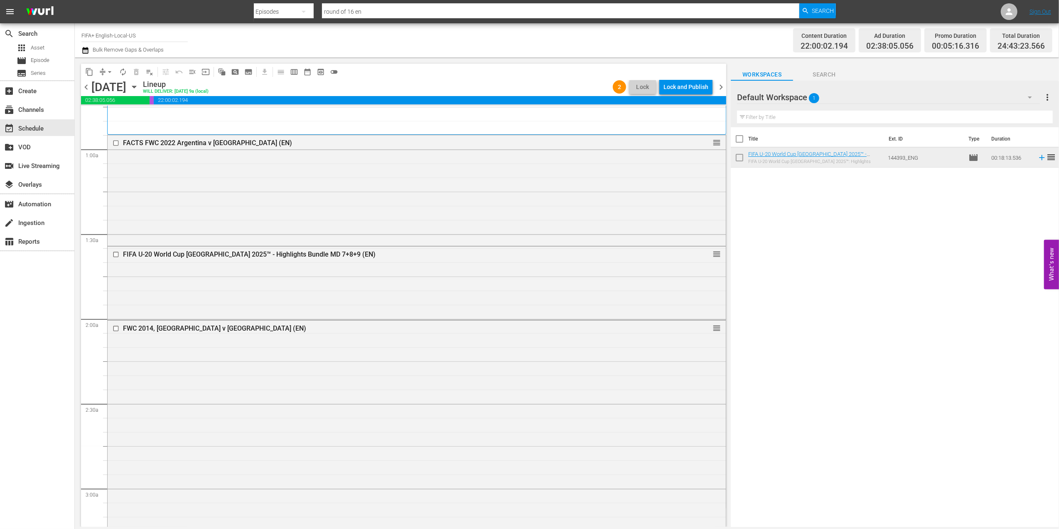
click at [88, 85] on span "chevron_left" at bounding box center [86, 87] width 10 height 10
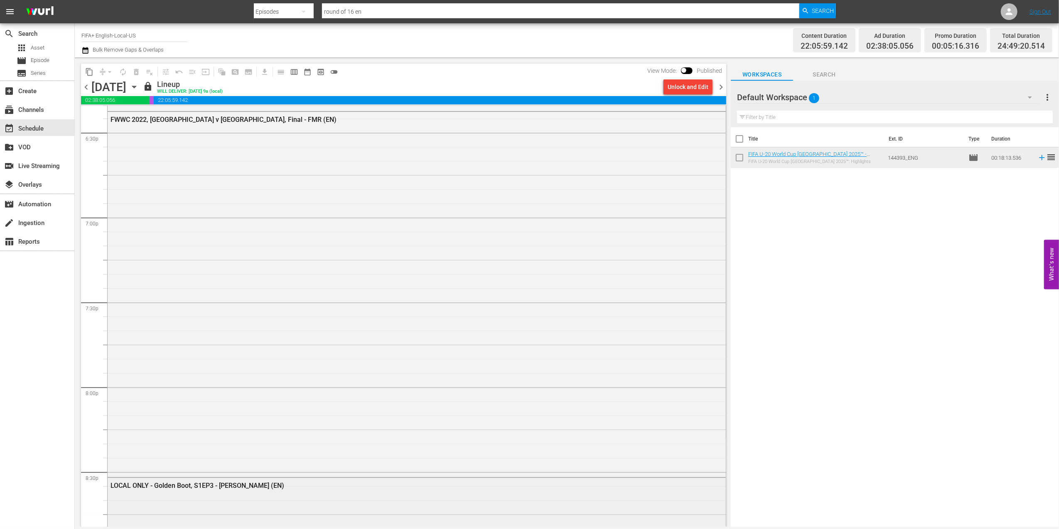
scroll to position [3100, 0]
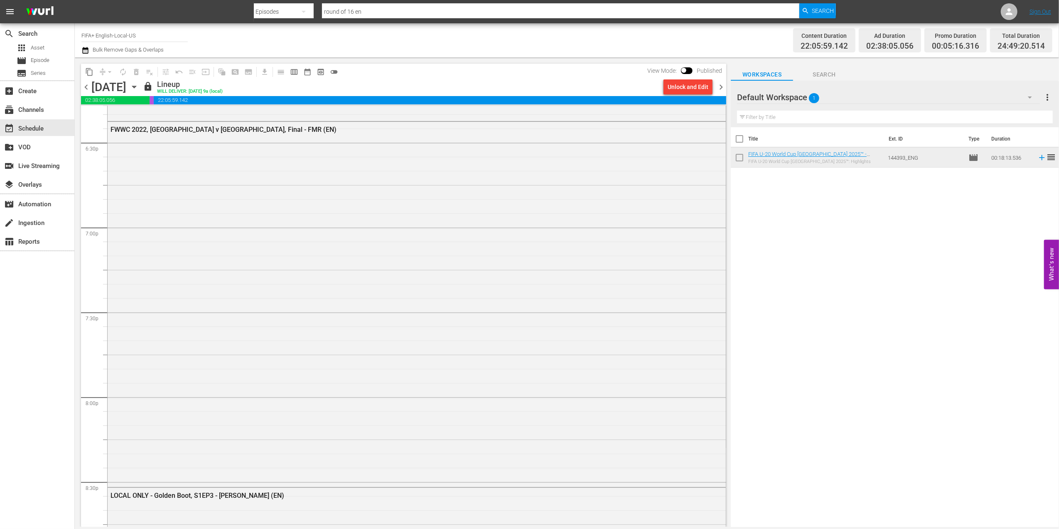
click at [720, 85] on span "chevron_right" at bounding box center [721, 87] width 10 height 10
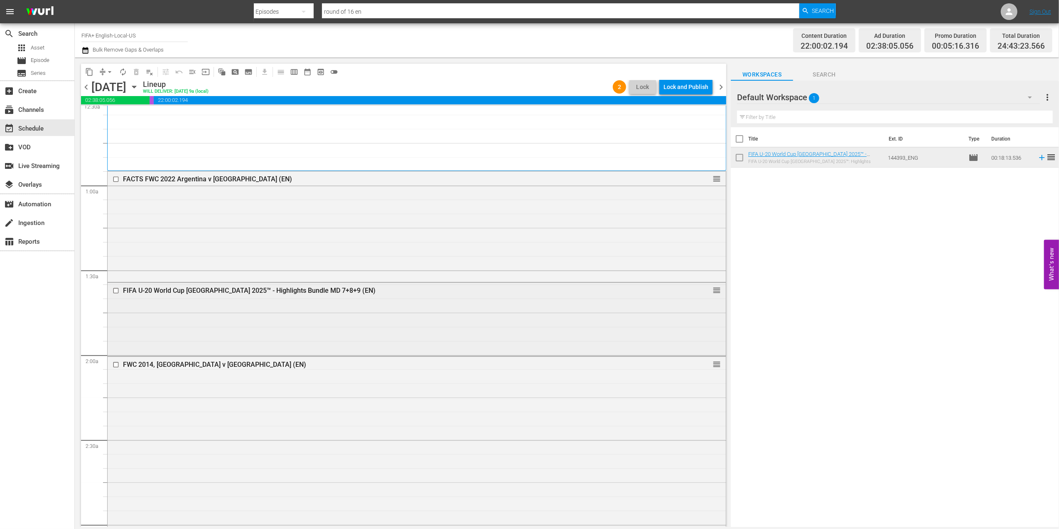
scroll to position [93, 0]
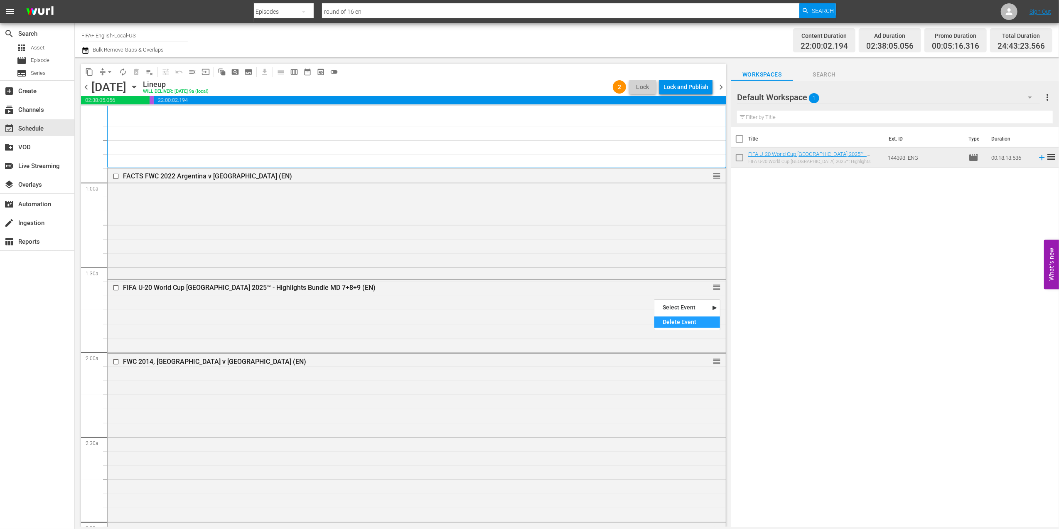
click at [687, 320] on div "Delete Event" at bounding box center [687, 321] width 66 height 11
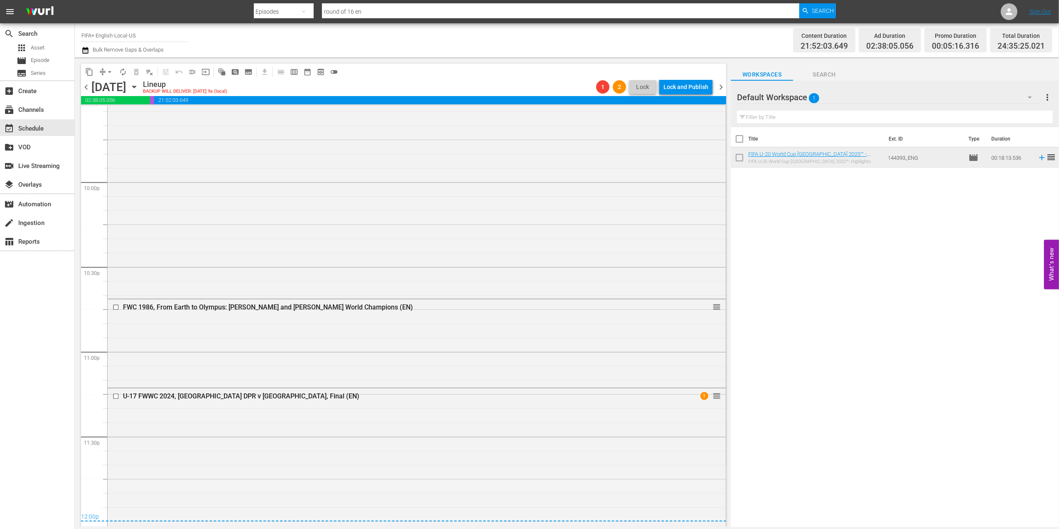
scroll to position [3656, 0]
click at [680, 330] on div "Delete Event" at bounding box center [677, 332] width 66 height 11
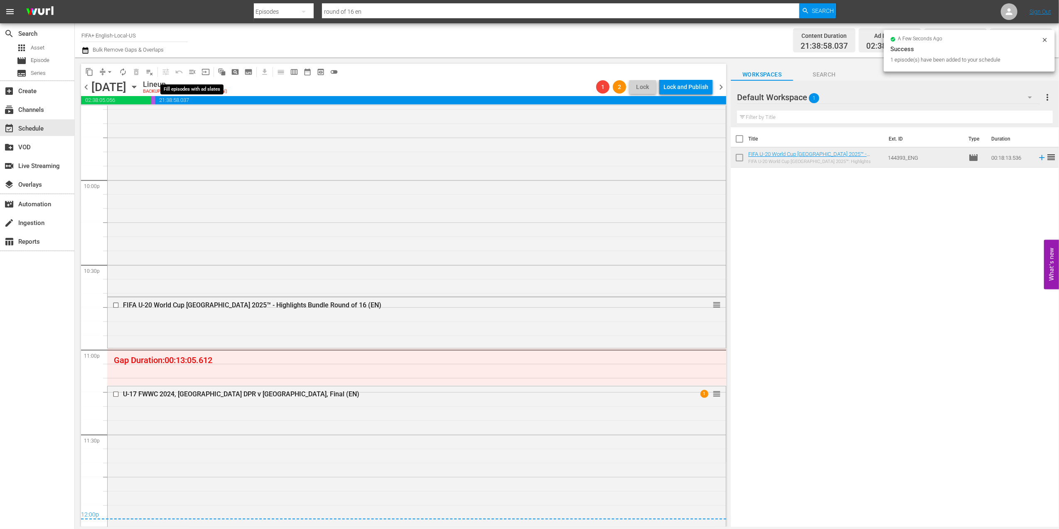
click at [192, 72] on span "menu_open" at bounding box center [192, 72] width 8 height 8
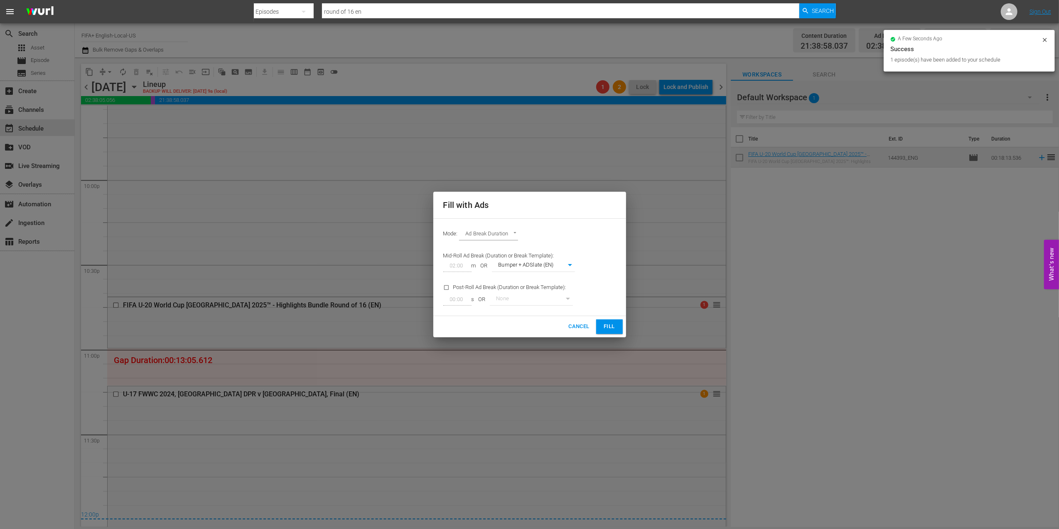
click at [600, 321] on button "Fill" at bounding box center [609, 326] width 27 height 15
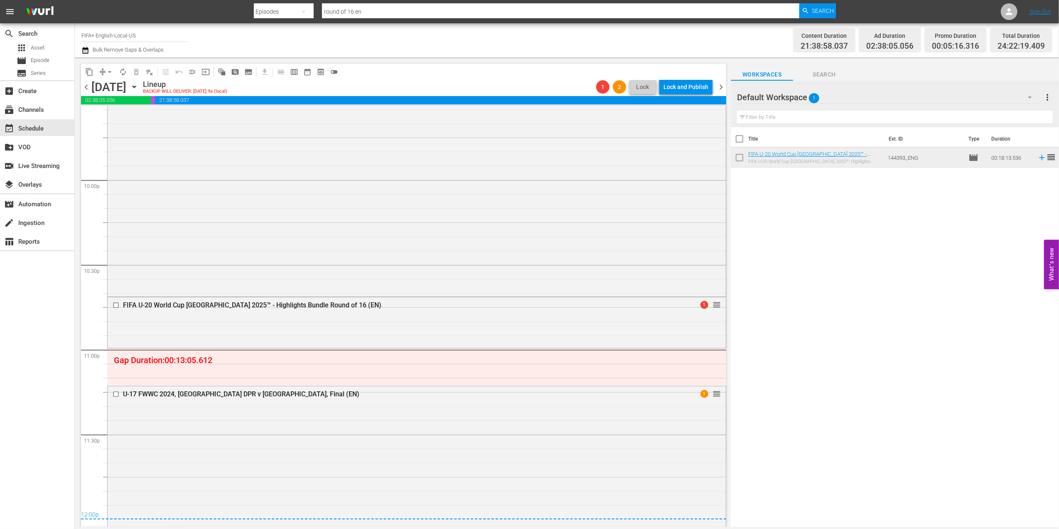
click at [194, 72] on span "menu_open" at bounding box center [192, 72] width 8 height 8
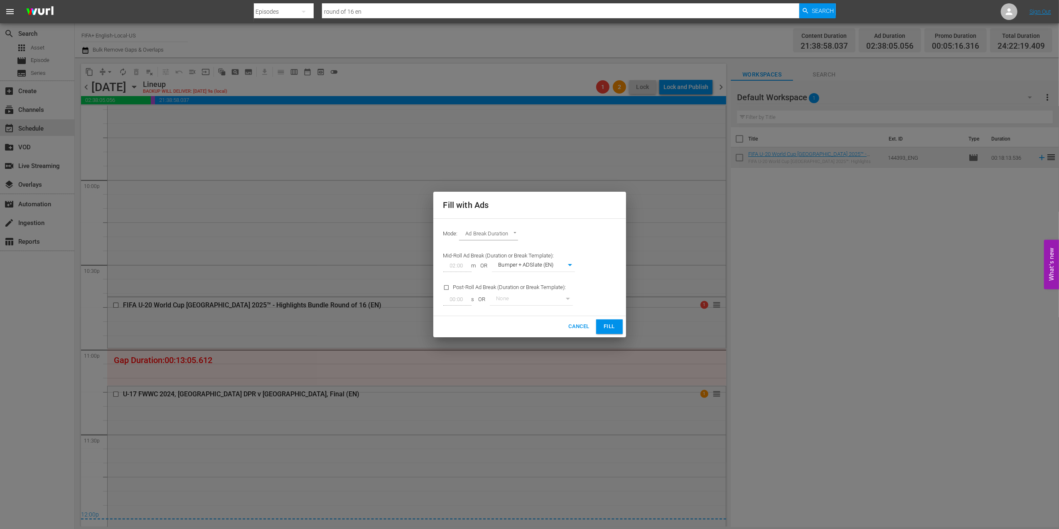
click at [614, 326] on span "Fill" at bounding box center [609, 327] width 13 height 10
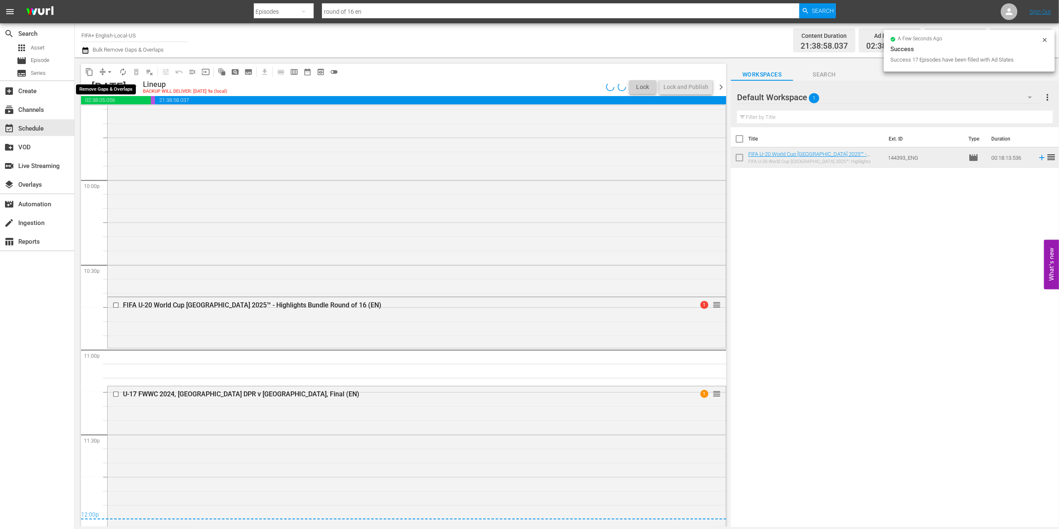
click at [108, 70] on span "arrow_drop_down" at bounding box center [110, 72] width 8 height 8
click at [128, 117] on li "Align to End of Previous Day" at bounding box center [109, 116] width 87 height 14
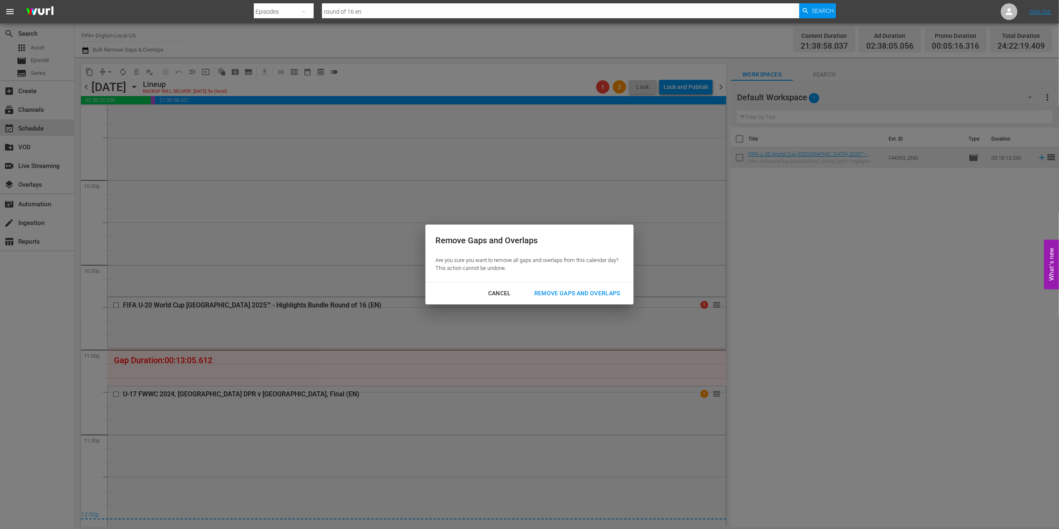
click at [569, 293] on div "Remove Gaps and Overlaps" at bounding box center [577, 293] width 99 height 10
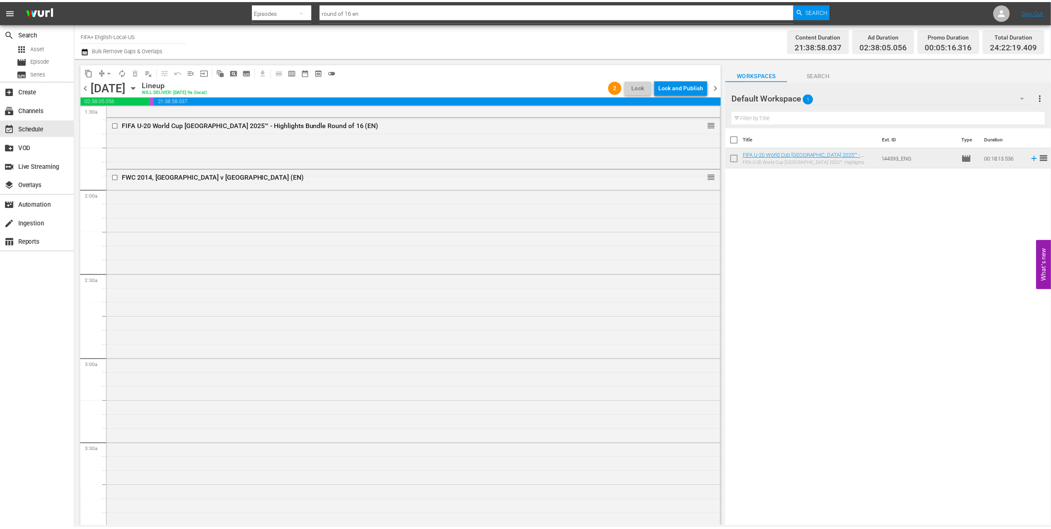
scroll to position [0, 0]
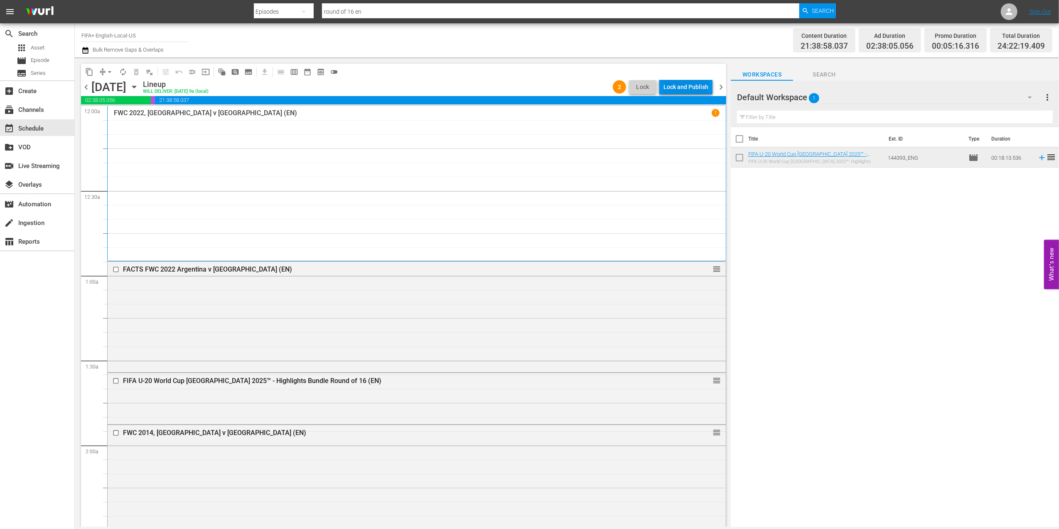
click at [696, 87] on div "Lock and Publish" at bounding box center [686, 86] width 45 height 15
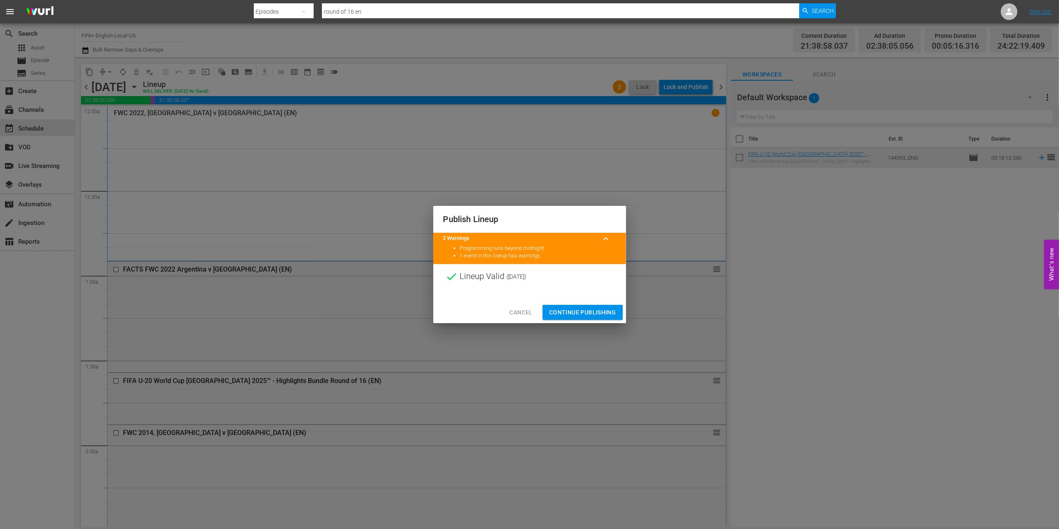
click at [590, 308] on span "Continue Publishing" at bounding box center [582, 312] width 67 height 10
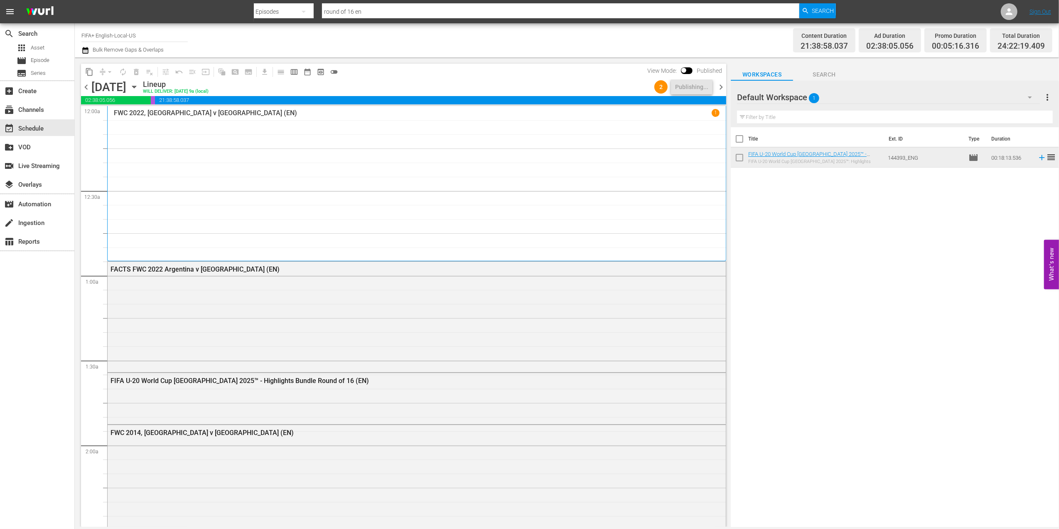
click at [720, 85] on span "chevron_right" at bounding box center [721, 87] width 10 height 10
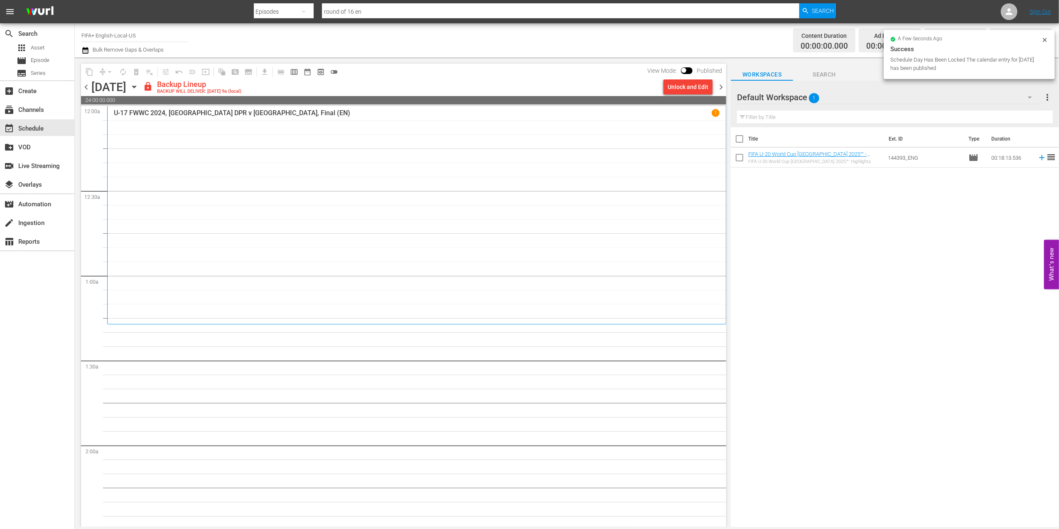
click at [89, 85] on span "chevron_left" at bounding box center [86, 87] width 10 height 10
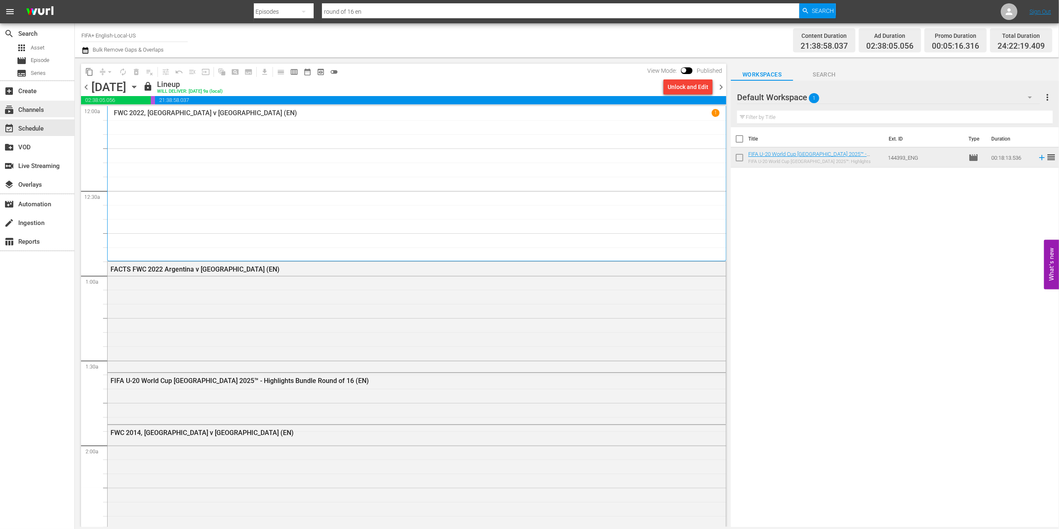
click at [44, 112] on div "subscriptions Channels" at bounding box center [23, 108] width 47 height 7
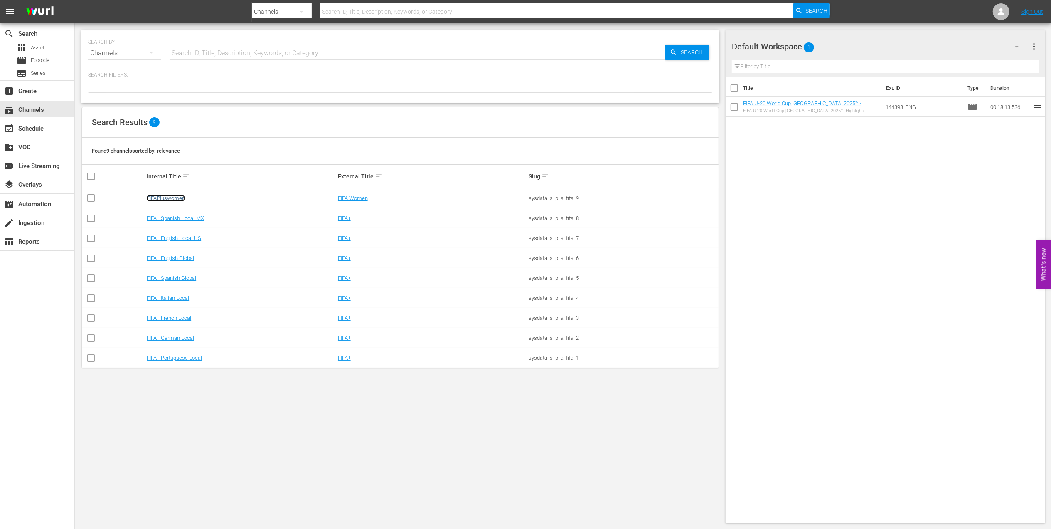
click at [175, 200] on link "FIFAPluswomen" at bounding box center [166, 198] width 38 height 6
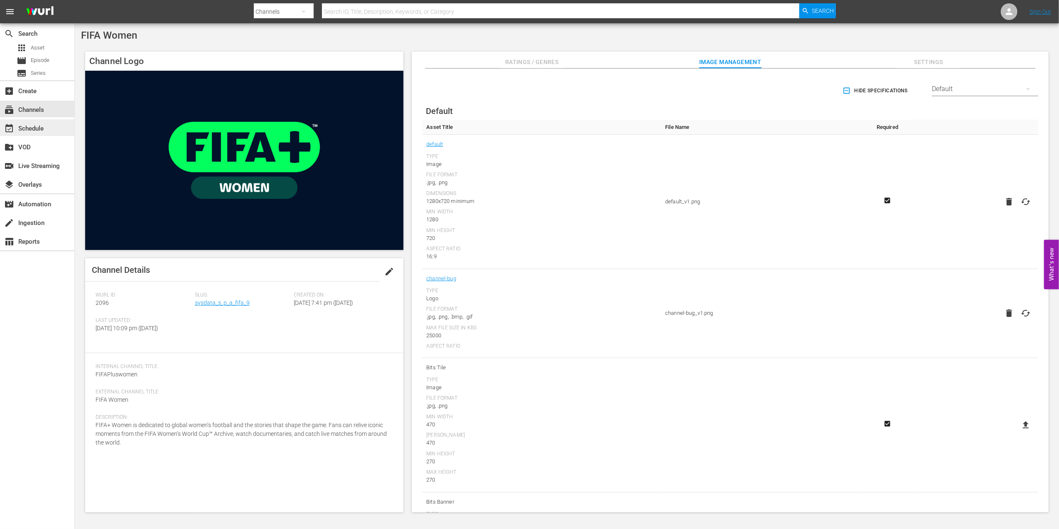
click at [48, 128] on div "event_available Schedule" at bounding box center [37, 127] width 74 height 17
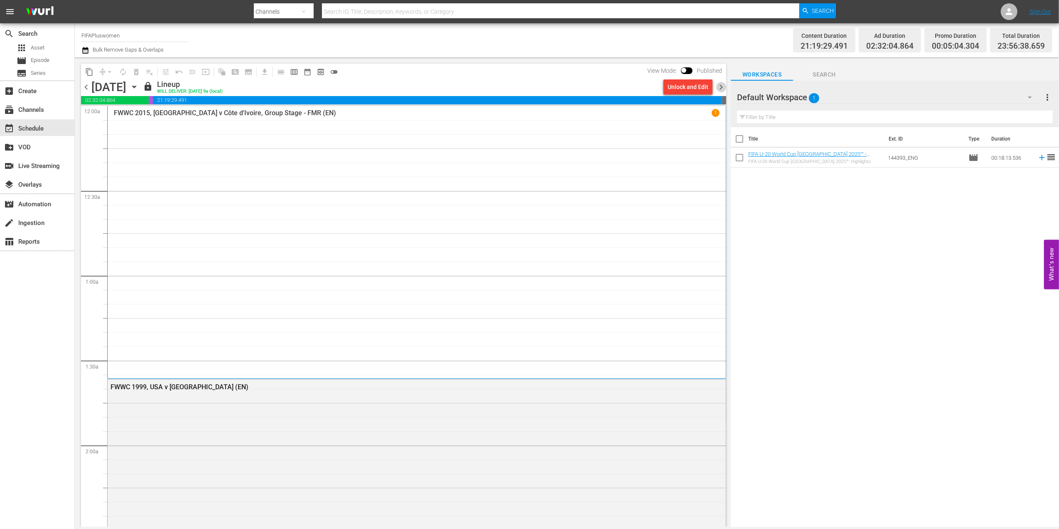
click at [720, 89] on span "chevron_right" at bounding box center [721, 87] width 10 height 10
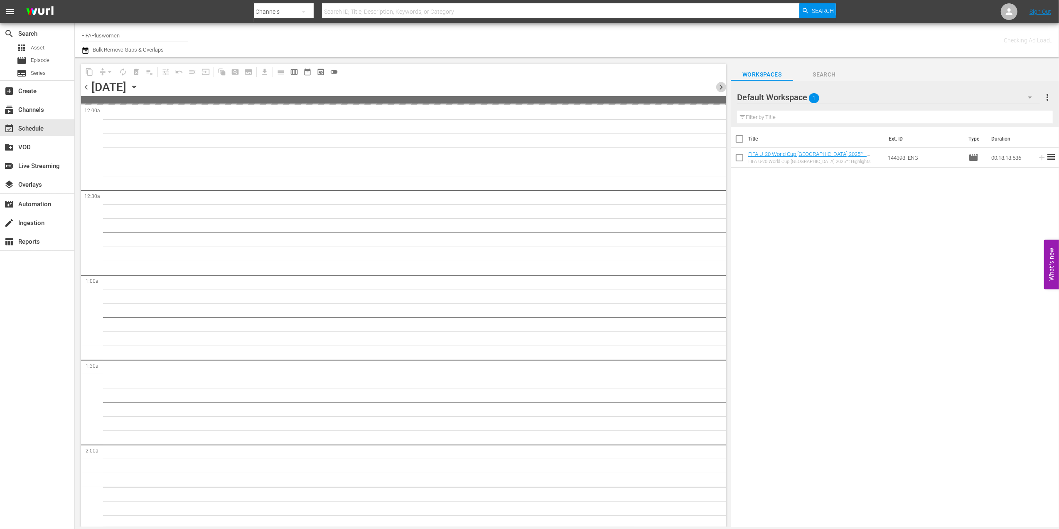
click at [720, 89] on span "chevron_right" at bounding box center [721, 87] width 10 height 10
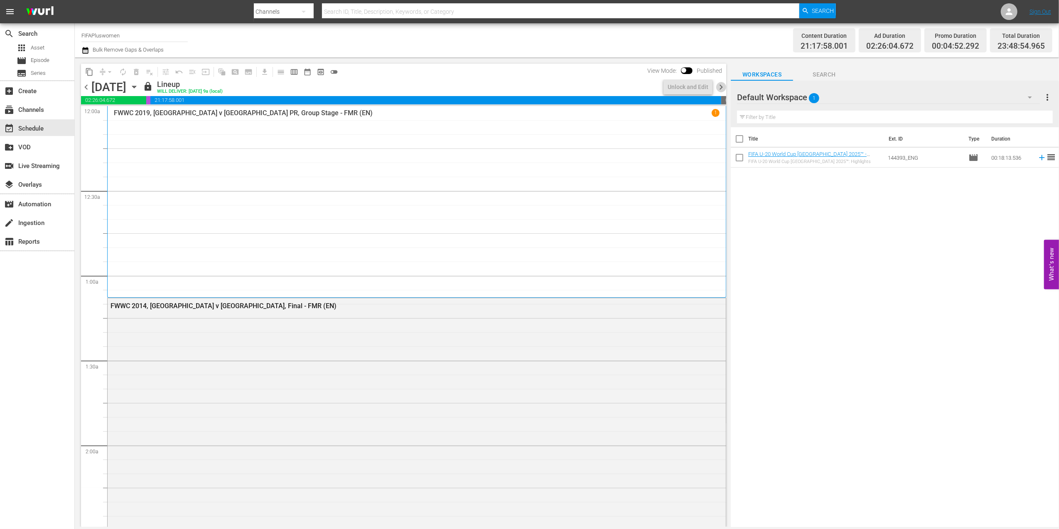
click at [721, 88] on span "chevron_right" at bounding box center [721, 87] width 10 height 10
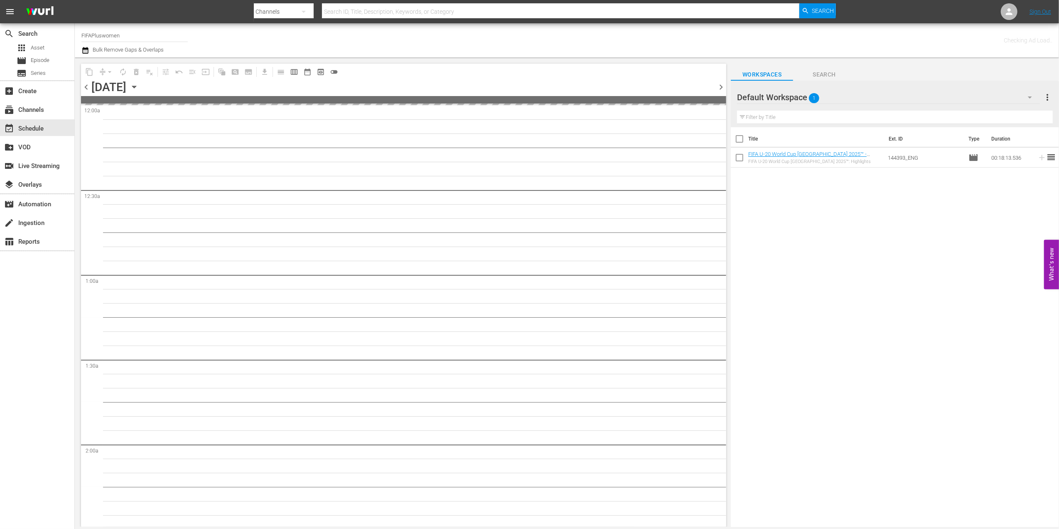
click at [721, 88] on span "chevron_right" at bounding box center [721, 87] width 10 height 10
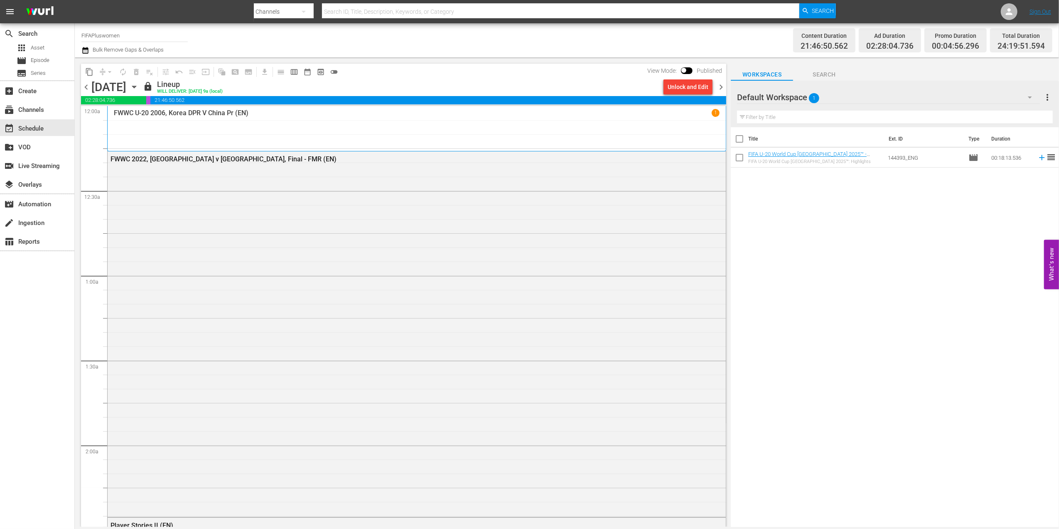
click at [720, 87] on span "chevron_right" at bounding box center [721, 87] width 10 height 10
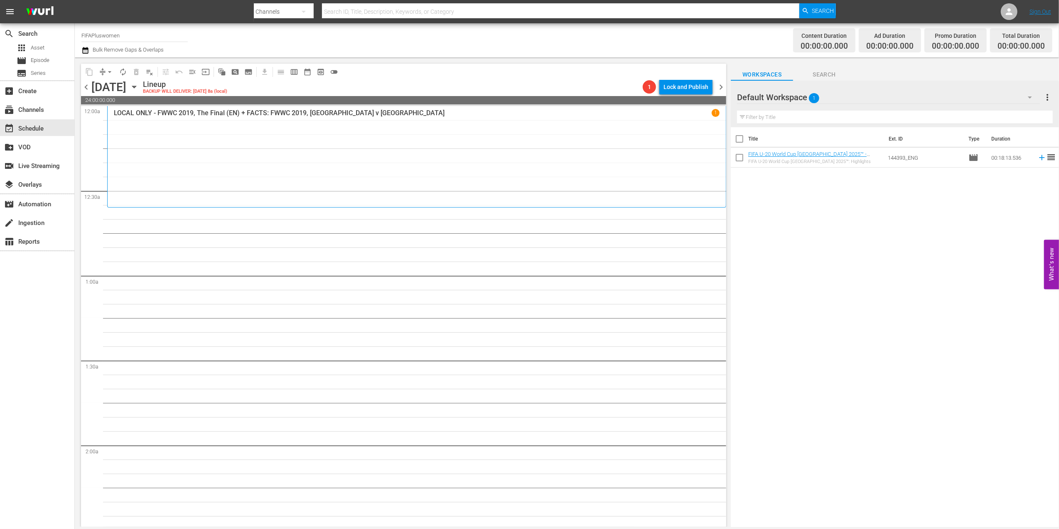
click at [741, 139] on input "checkbox" at bounding box center [739, 140] width 17 height 17
checkbox input "true"
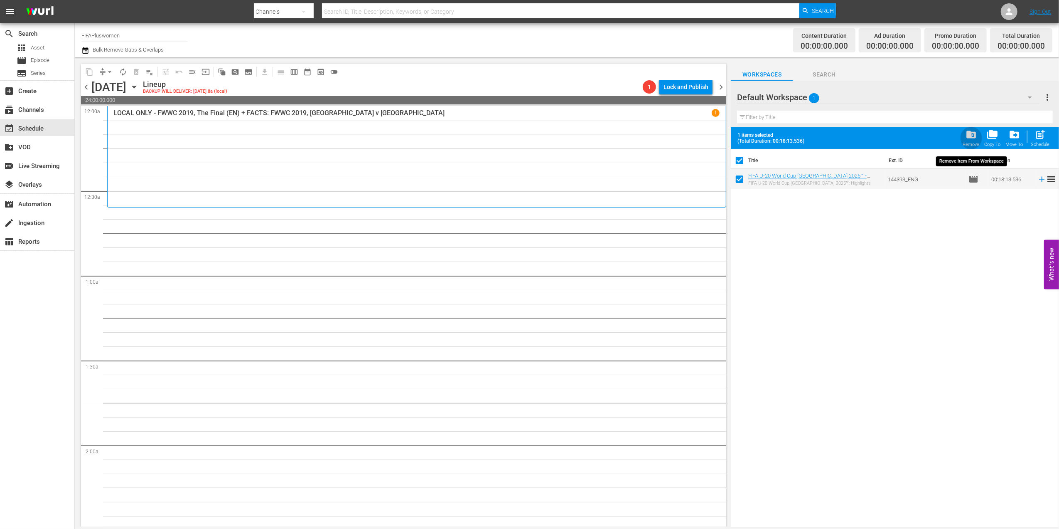
click at [966, 137] on span "folder_delete" at bounding box center [971, 134] width 11 height 11
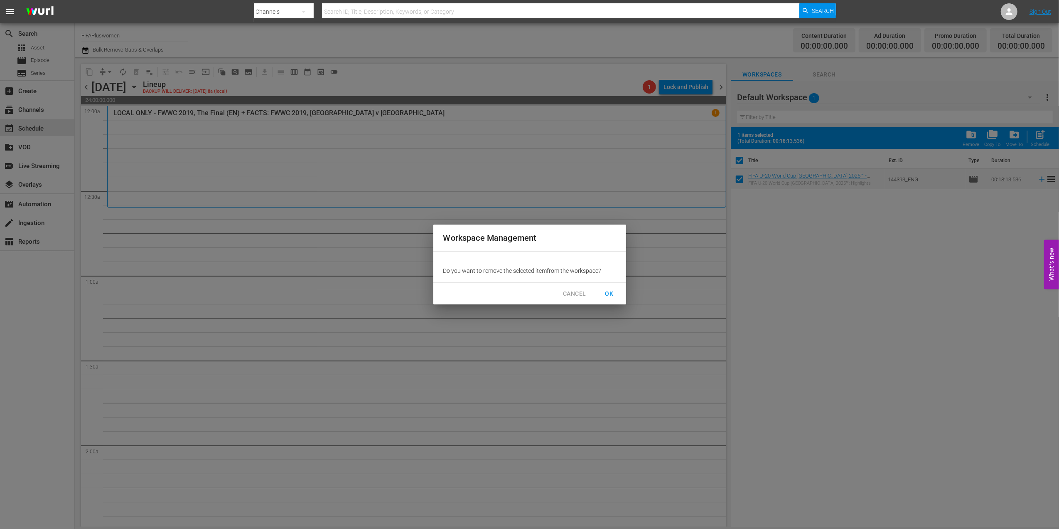
click at [612, 288] on span "OK" at bounding box center [609, 293] width 13 height 10
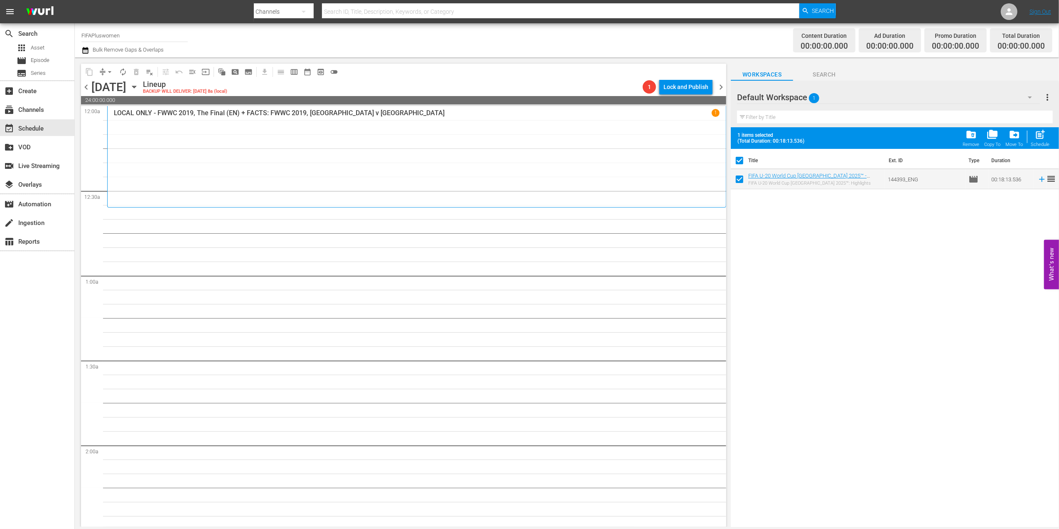
checkbox input "false"
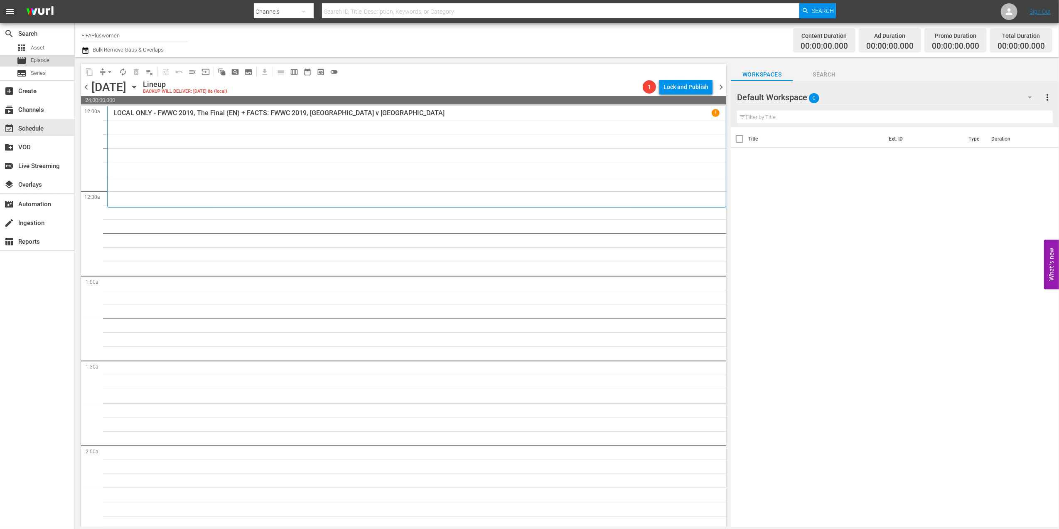
click at [44, 57] on span "Episode" at bounding box center [40, 60] width 19 height 8
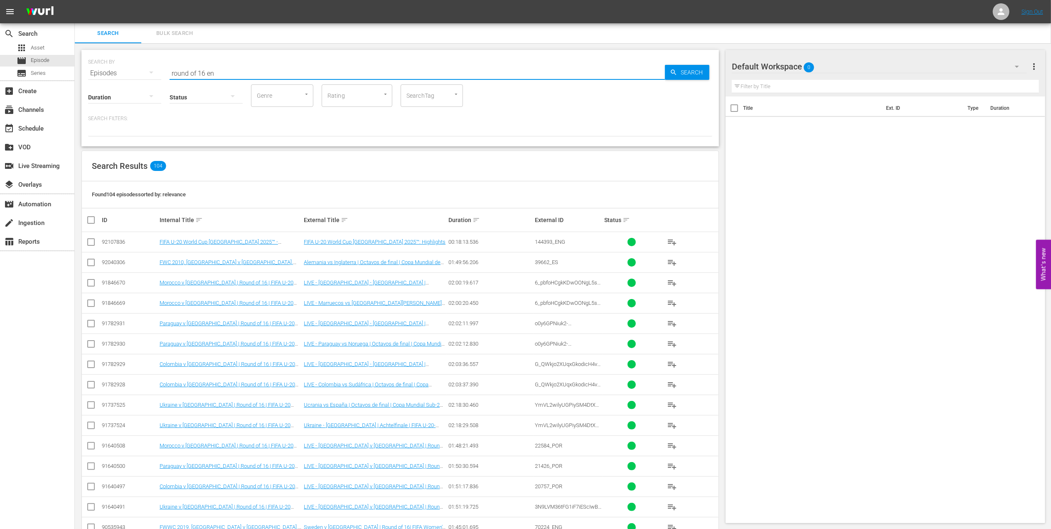
drag, startPoint x: 240, startPoint y: 74, endPoint x: 143, endPoint y: 72, distance: 96.8
click at [144, 72] on div "SEARCH BY Search By Episodes Search ID, Title, Description, Keywords, or Catego…" at bounding box center [400, 68] width 624 height 30
paste input "LOCAL ONLY - FWC 1970 Official Film, The World at their Feet"
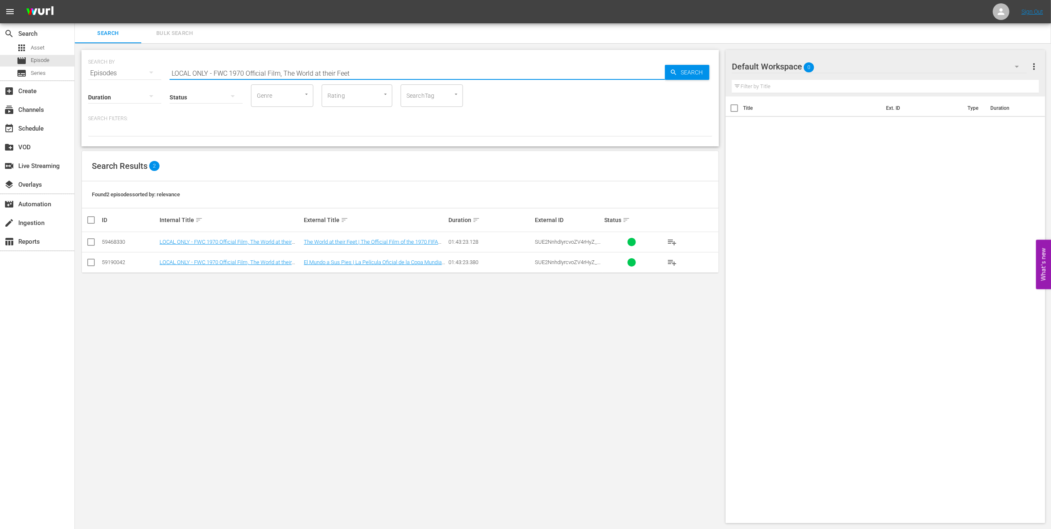
drag, startPoint x: 366, startPoint y: 74, endPoint x: 82, endPoint y: 74, distance: 283.4
click at [82, 74] on div "SEARCH BY Search By Episodes Search ID, Title, Description, Keywords, or Catego…" at bounding box center [399, 98] width 637 height 96
paste input "FWWC 2023, [GEOGRAPHIC_DATA] v [GEOGRAPHIC_DATA], Group Stage - FMR"
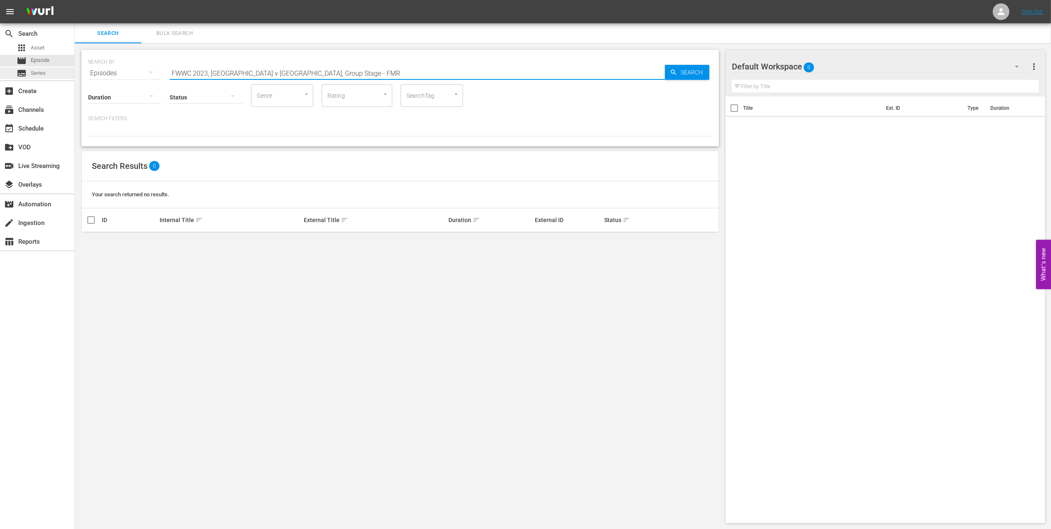
drag, startPoint x: 220, startPoint y: 75, endPoint x: 57, endPoint y: 75, distance: 162.5
click at [75, 0] on div "search Search apps Asset movie Episode subtitles Series add_box Create subscrip…" at bounding box center [563, 0] width 976 height 0
type input "fwwc 2023"
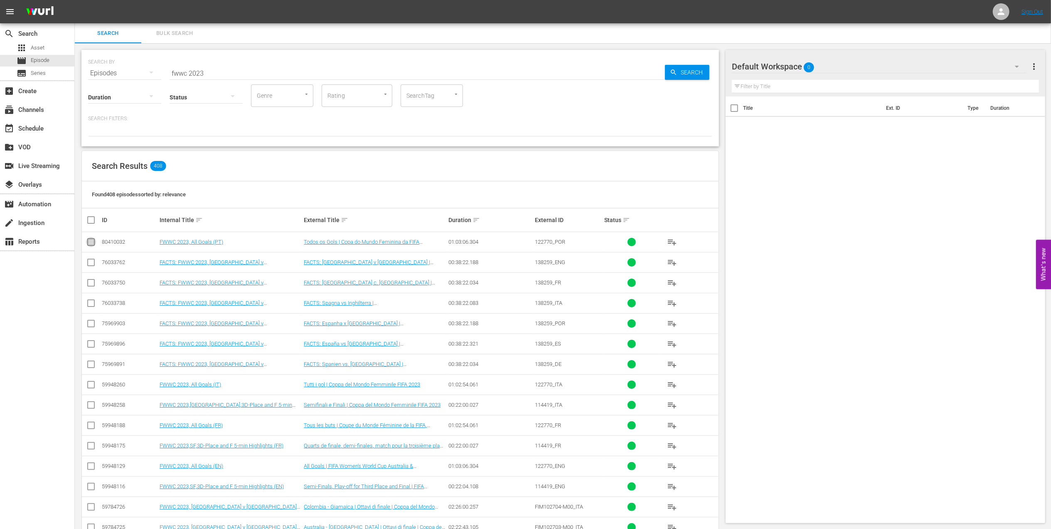
click at [90, 241] on input "checkbox" at bounding box center [91, 244] width 10 height 10
checkbox input "true"
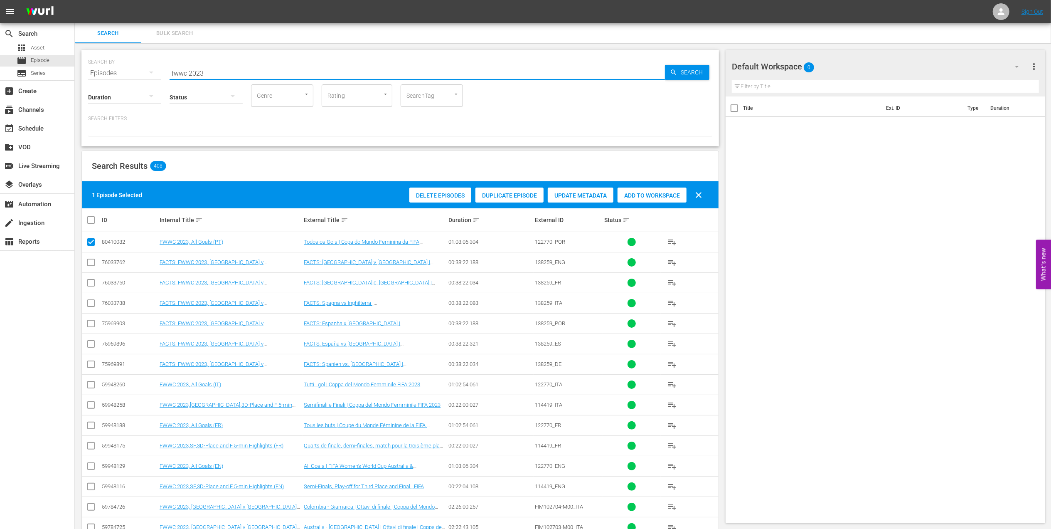
click at [230, 70] on input "fwwc 2023" at bounding box center [417, 73] width 495 height 20
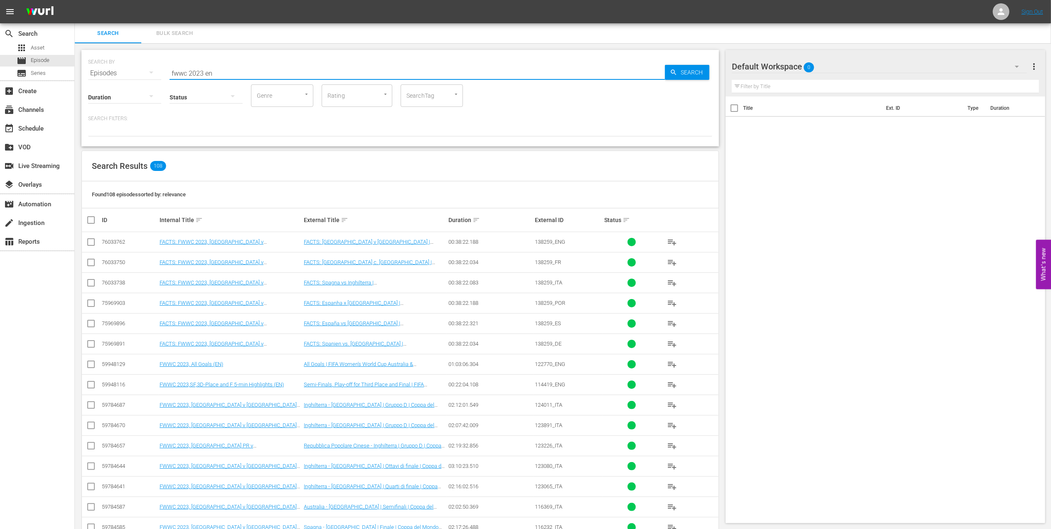
type input "fwwc 2023 en"
click at [92, 243] on input "checkbox" at bounding box center [91, 244] width 10 height 10
checkbox input "true"
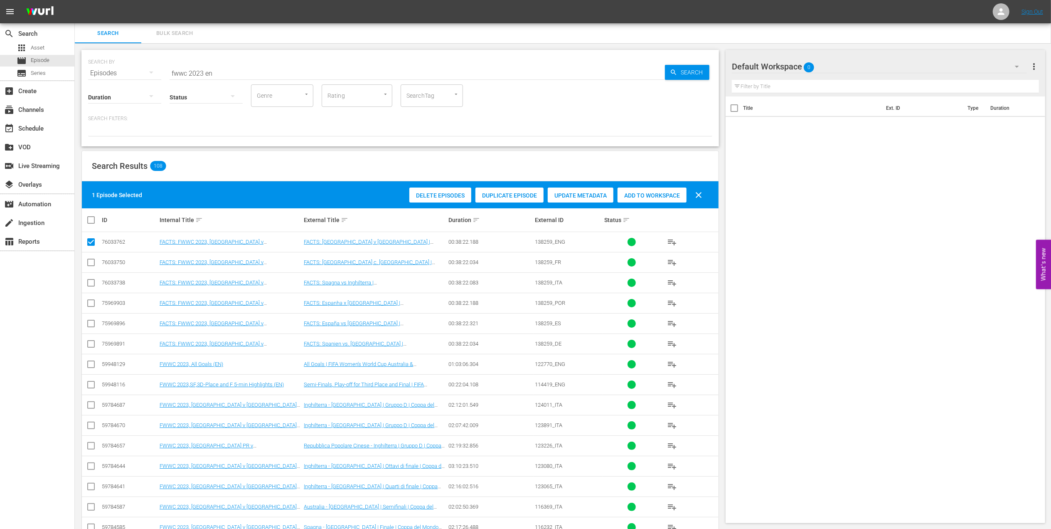
click at [92, 367] on input "checkbox" at bounding box center [91, 366] width 10 height 10
checkbox input "true"
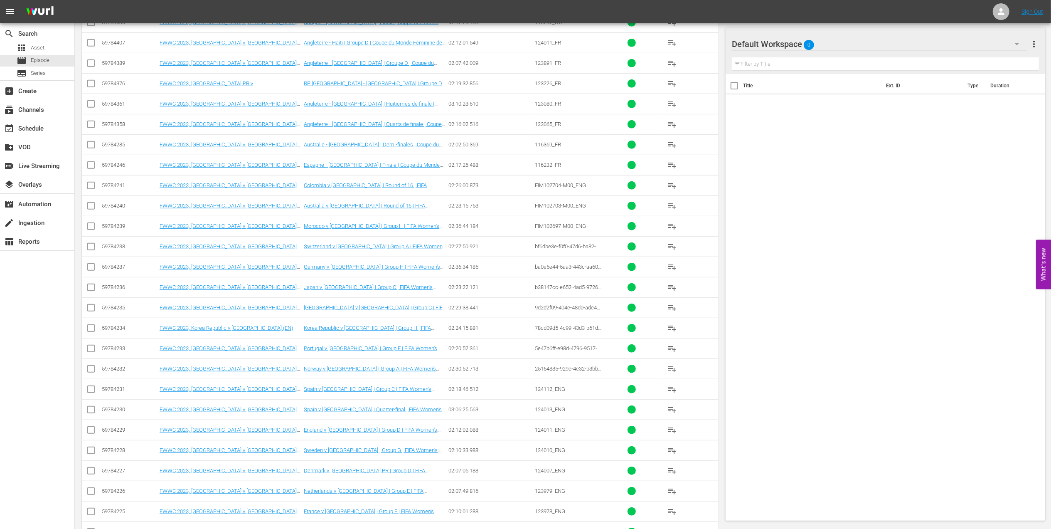
scroll to position [544, 0]
click at [95, 250] on input "checkbox" at bounding box center [91, 249] width 10 height 10
checkbox input "true"
click at [92, 273] on input "checkbox" at bounding box center [91, 269] width 10 height 10
checkbox input "true"
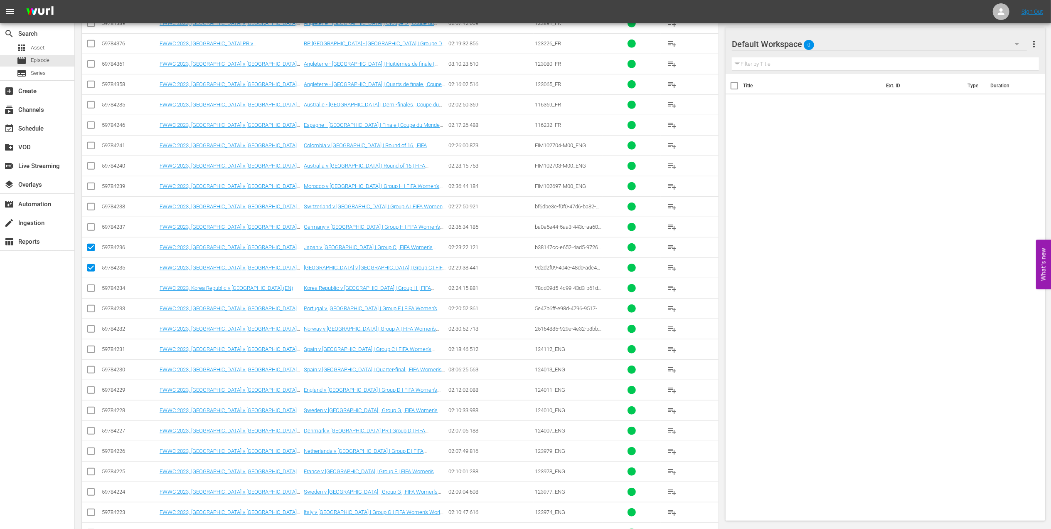
click at [91, 293] on input "checkbox" at bounding box center [91, 290] width 10 height 10
checkbox input "true"
click at [90, 311] on input "checkbox" at bounding box center [91, 310] width 10 height 10
checkbox input "true"
click at [87, 331] on input "checkbox" at bounding box center [91, 330] width 10 height 10
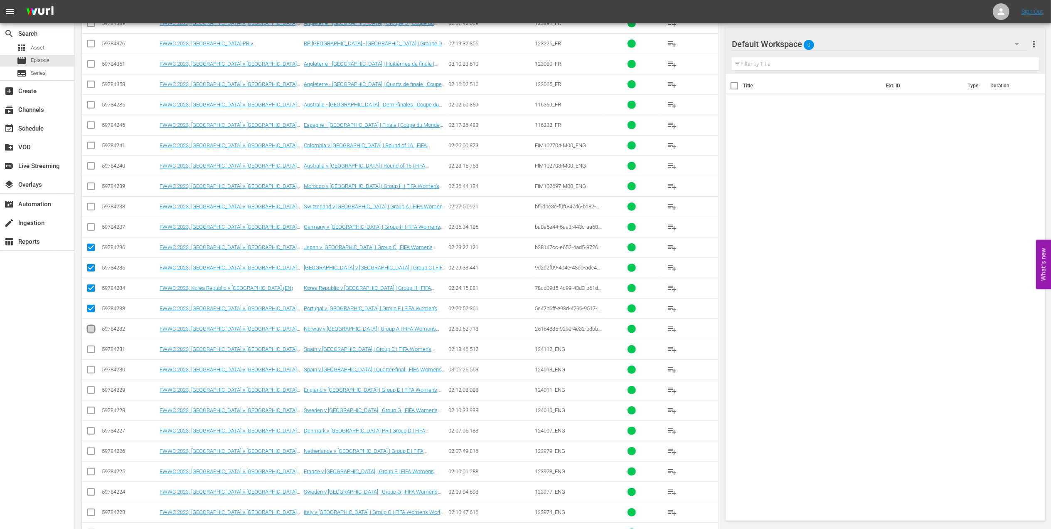
checkbox input "true"
click at [89, 353] on input "checkbox" at bounding box center [91, 351] width 10 height 10
checkbox input "true"
click at [93, 376] on input "checkbox" at bounding box center [91, 371] width 10 height 10
checkbox input "true"
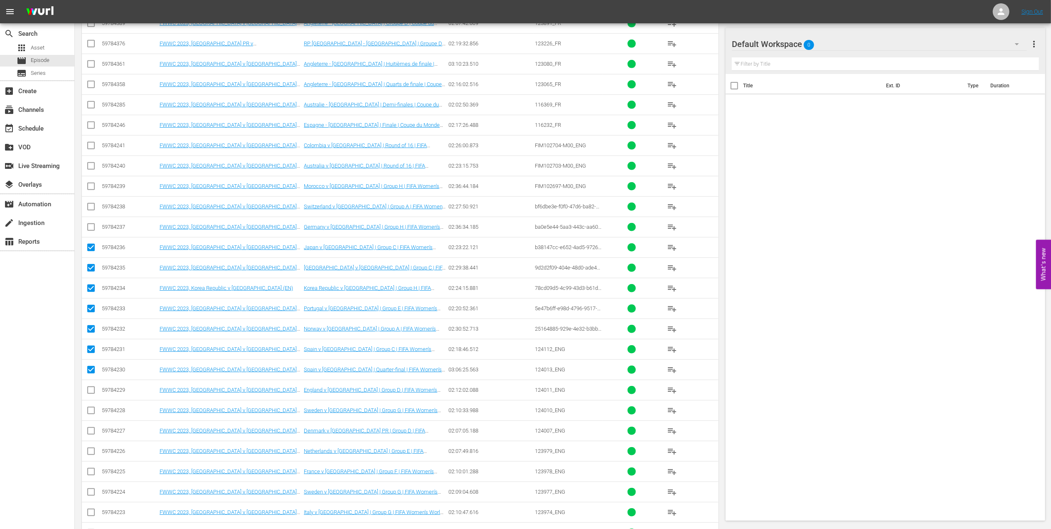
click at [92, 393] on input "checkbox" at bounding box center [91, 391] width 10 height 10
checkbox input "true"
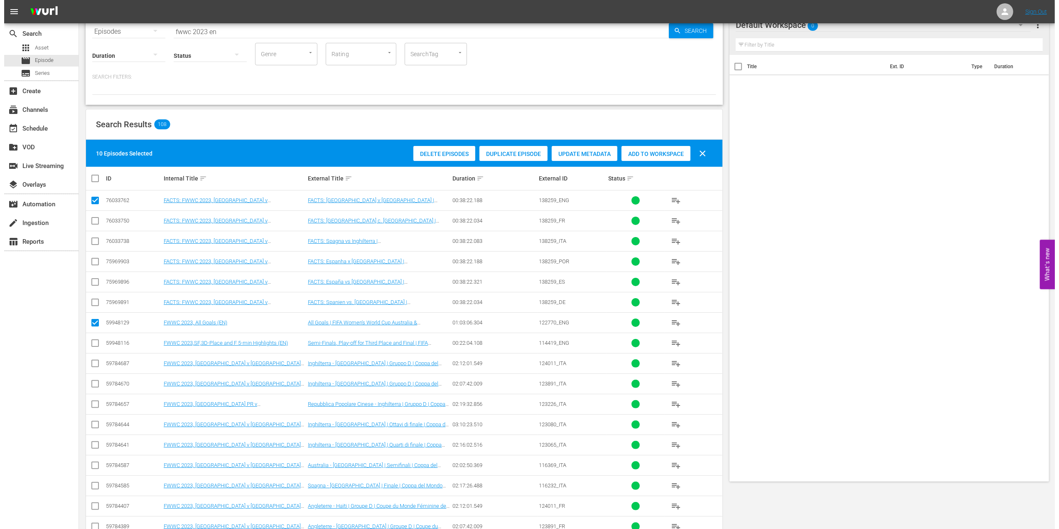
scroll to position [0, 0]
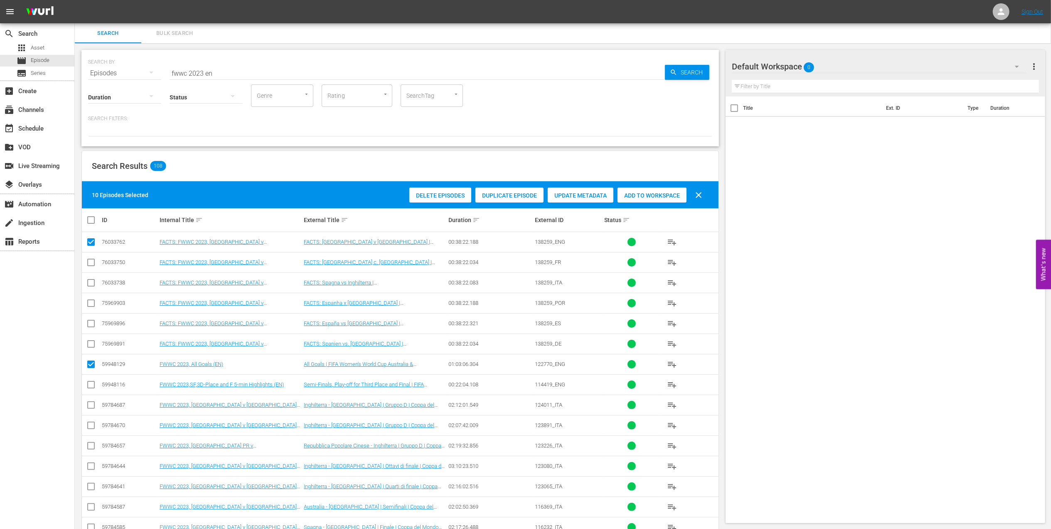
click at [652, 188] on div "Add to Workspace" at bounding box center [651, 195] width 69 height 16
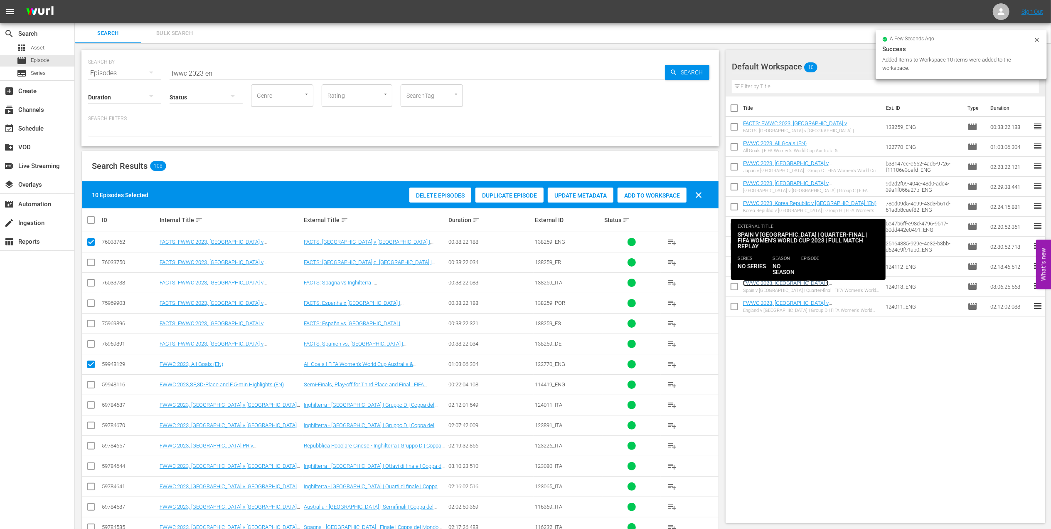
click at [805, 283] on link "FWWC 2023, [GEOGRAPHIC_DATA] v [GEOGRAPHIC_DATA] (EN) + on this day promo" at bounding box center [797, 286] width 109 height 12
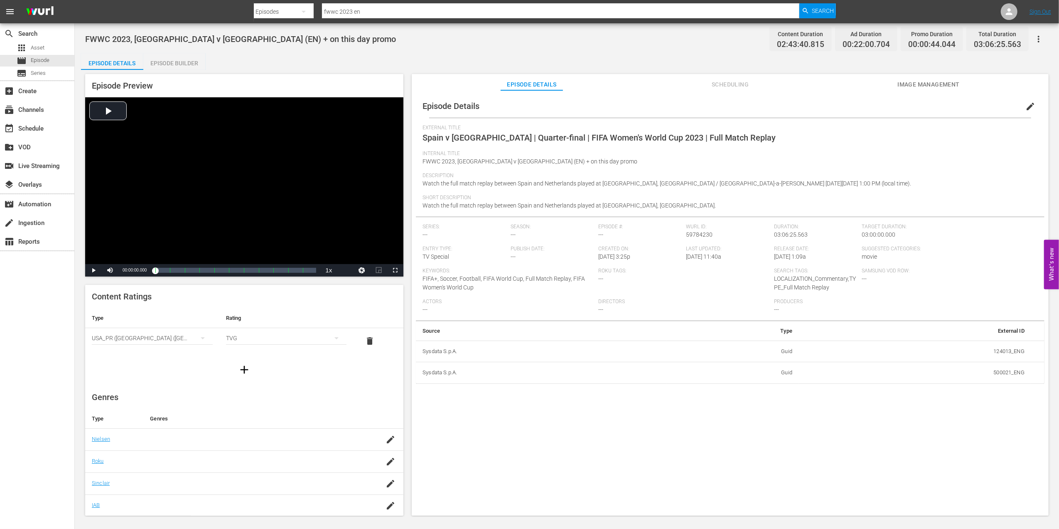
click at [179, 60] on div "Episode Builder" at bounding box center [174, 63] width 62 height 20
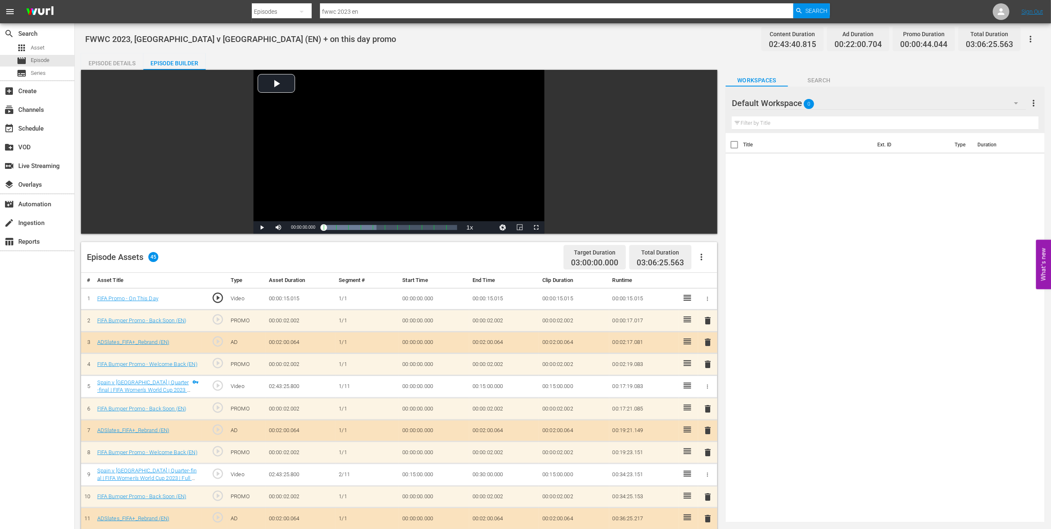
click at [706, 298] on icon "button" at bounding box center [707, 298] width 6 height 6
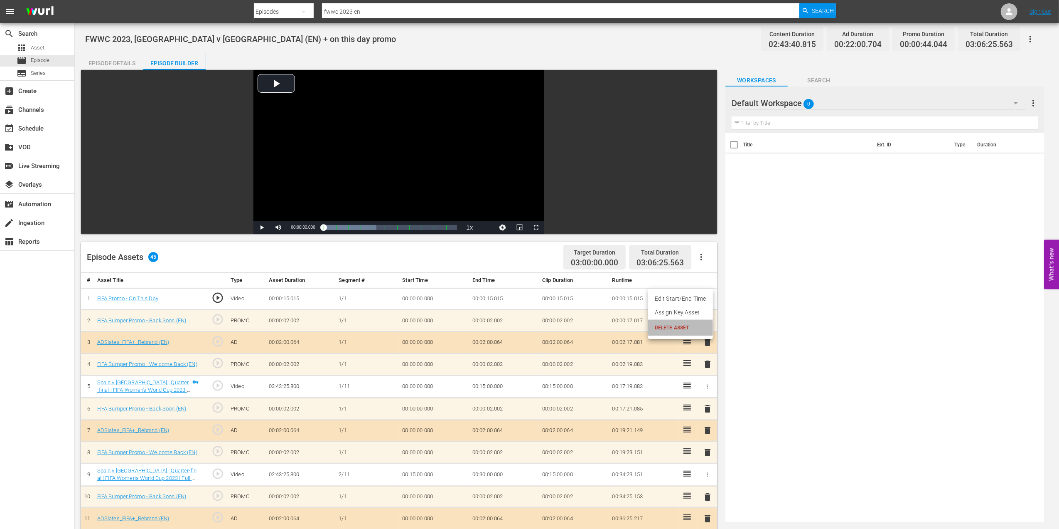
click at [672, 327] on span "DELETE ASSET" at bounding box center [681, 327] width 52 height 7
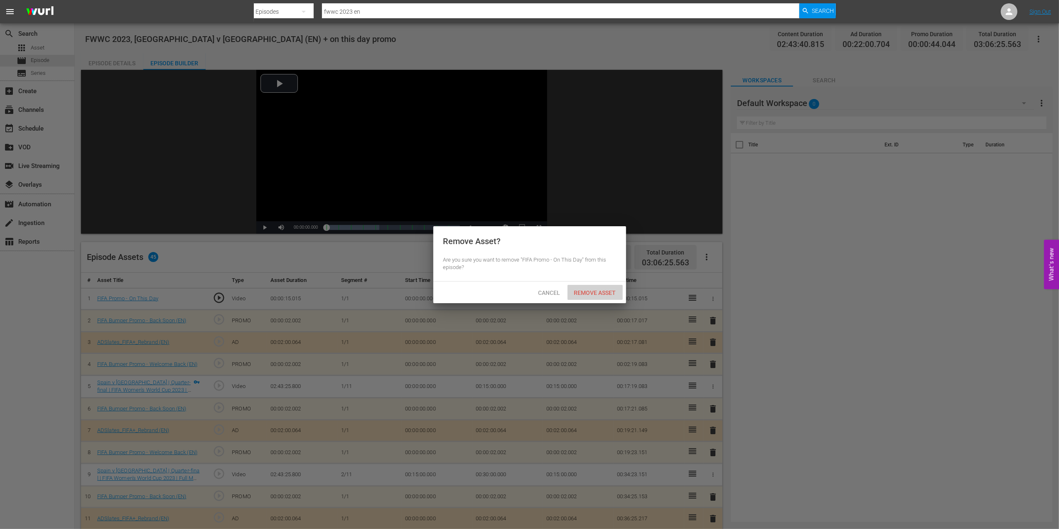
click at [596, 289] on span "Remove Asset" at bounding box center [595, 292] width 55 height 7
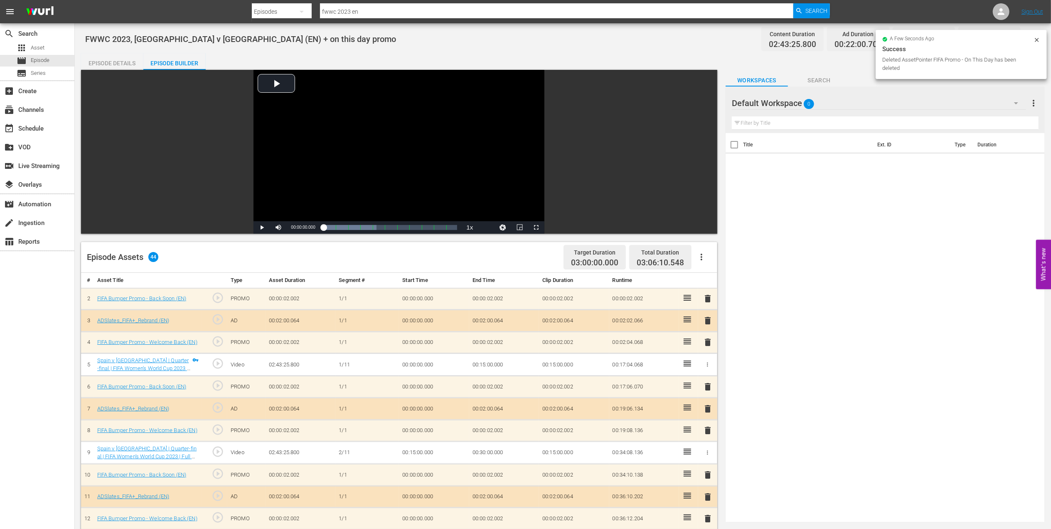
click at [709, 300] on span "delete" at bounding box center [708, 298] width 10 height 10
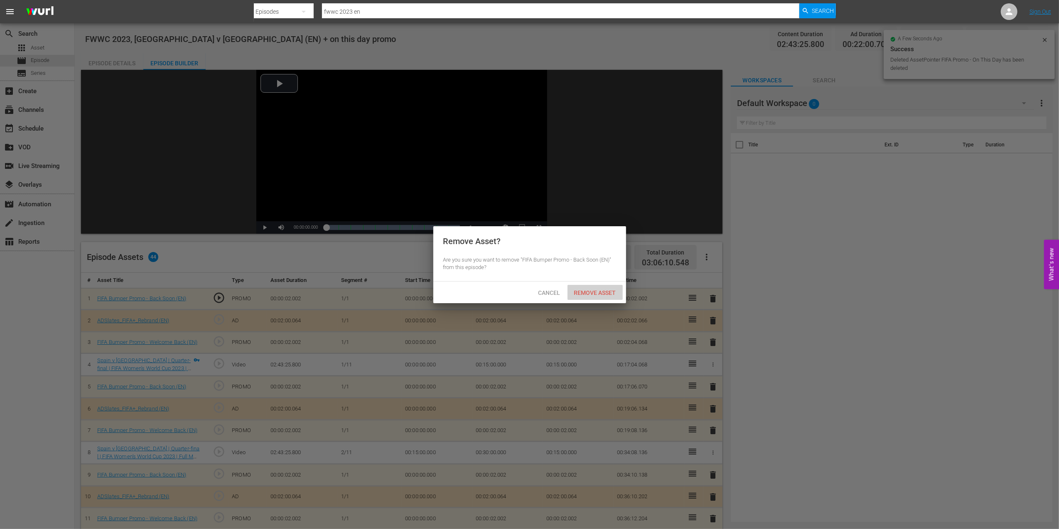
drag, startPoint x: 602, startPoint y: 293, endPoint x: 684, endPoint y: 308, distance: 82.9
click at [602, 293] on span "Remove Asset" at bounding box center [595, 292] width 55 height 7
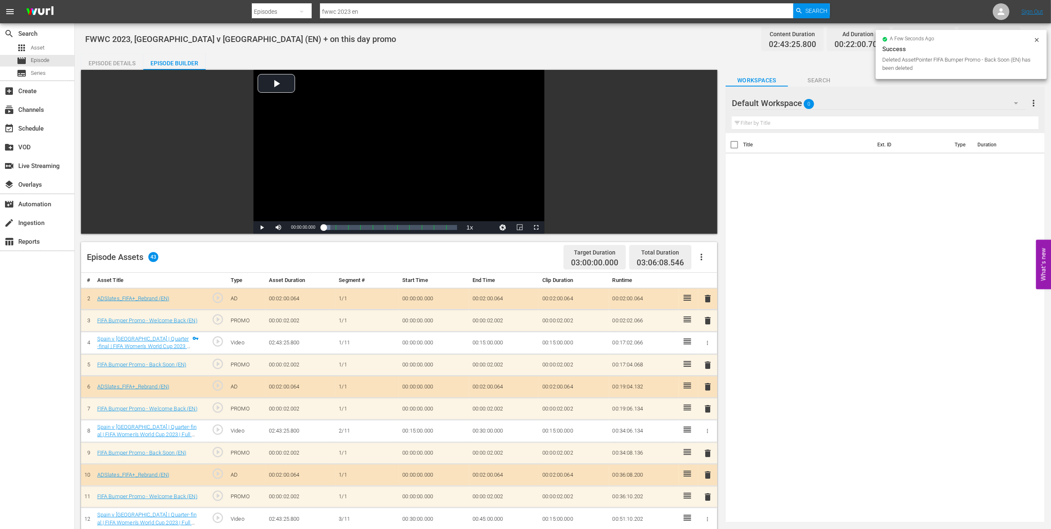
click at [708, 298] on span "delete" at bounding box center [708, 298] width 10 height 10
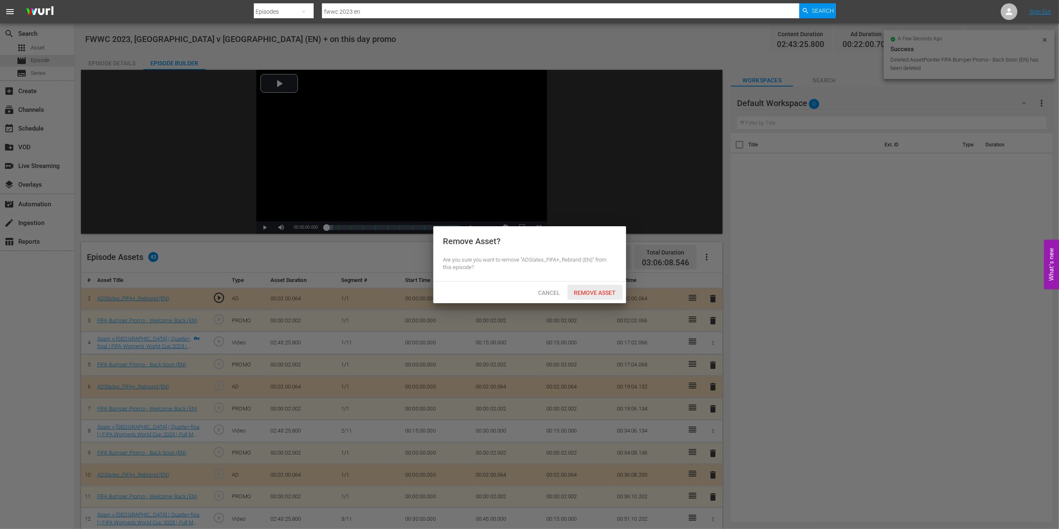
click at [598, 291] on span "Remove Asset" at bounding box center [595, 292] width 55 height 7
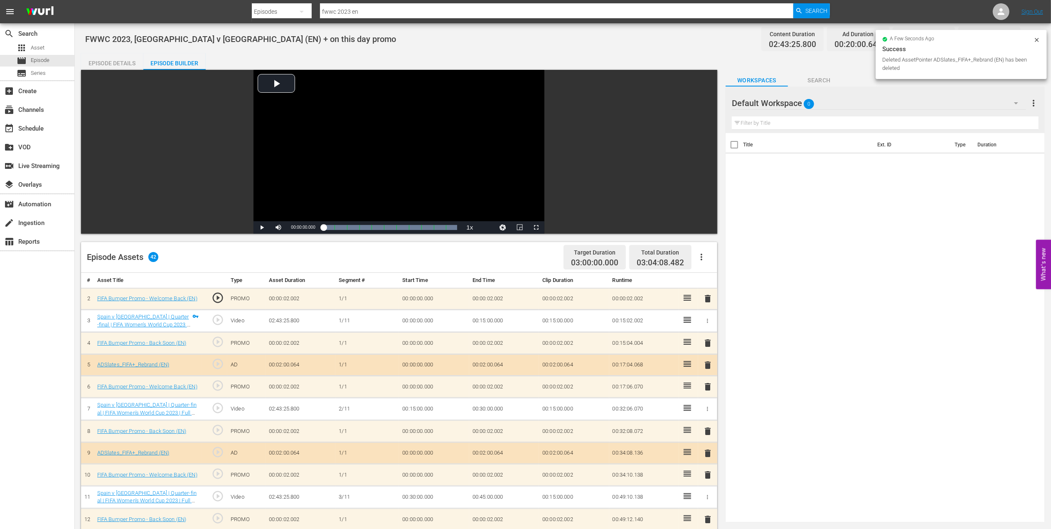
click at [704, 296] on span "delete" at bounding box center [708, 298] width 10 height 10
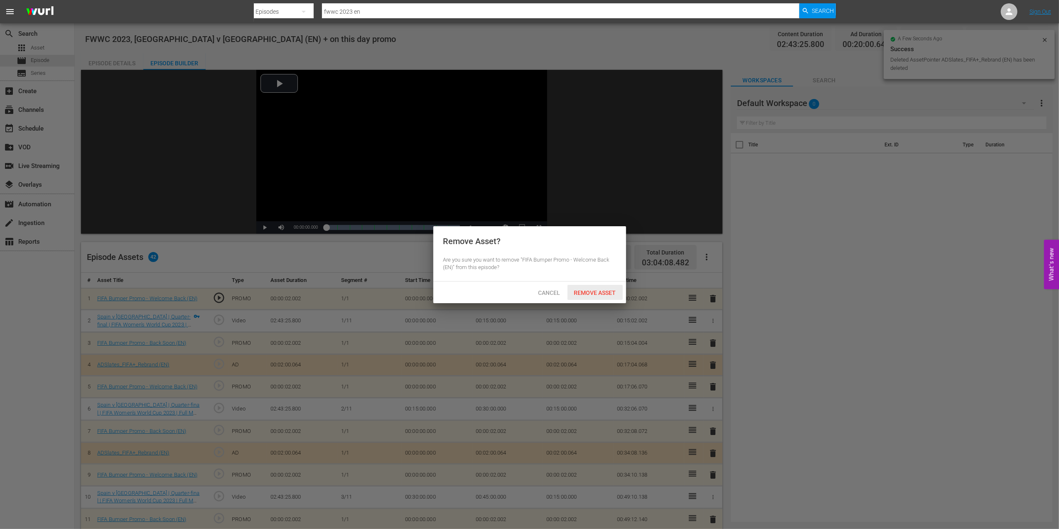
click at [594, 292] on span "Remove Asset" at bounding box center [595, 292] width 55 height 7
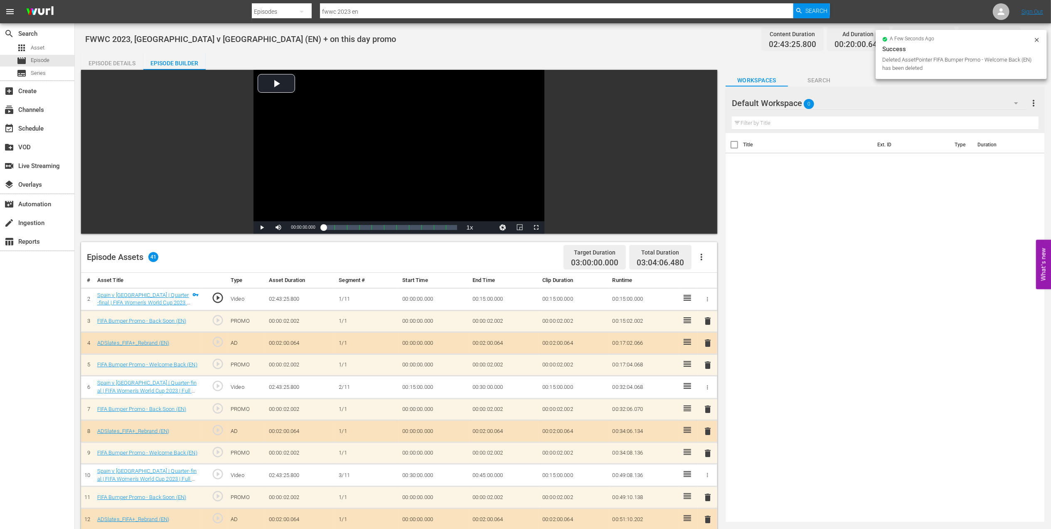
click at [103, 62] on div "Episode Details" at bounding box center [112, 63] width 62 height 20
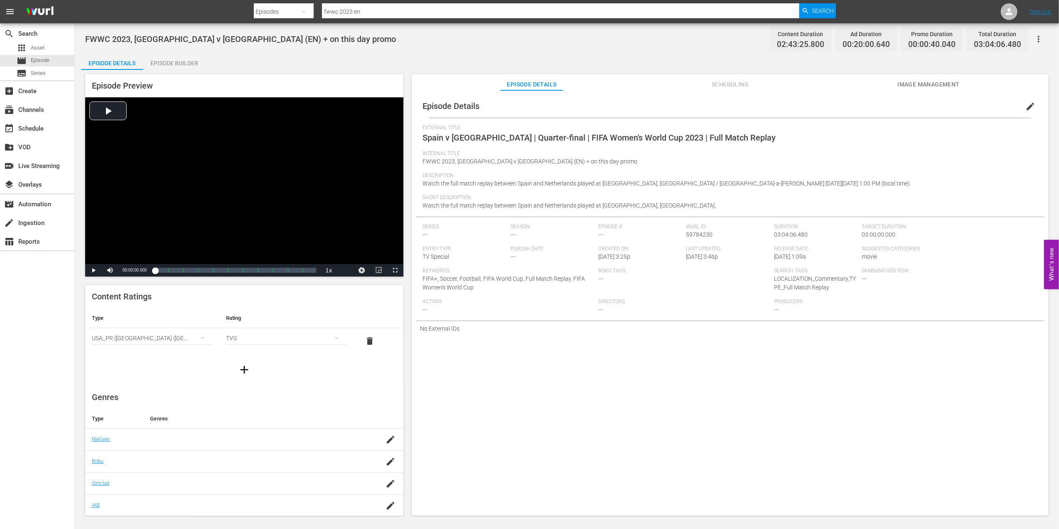
click at [1028, 107] on span "edit" at bounding box center [1030, 106] width 10 height 10
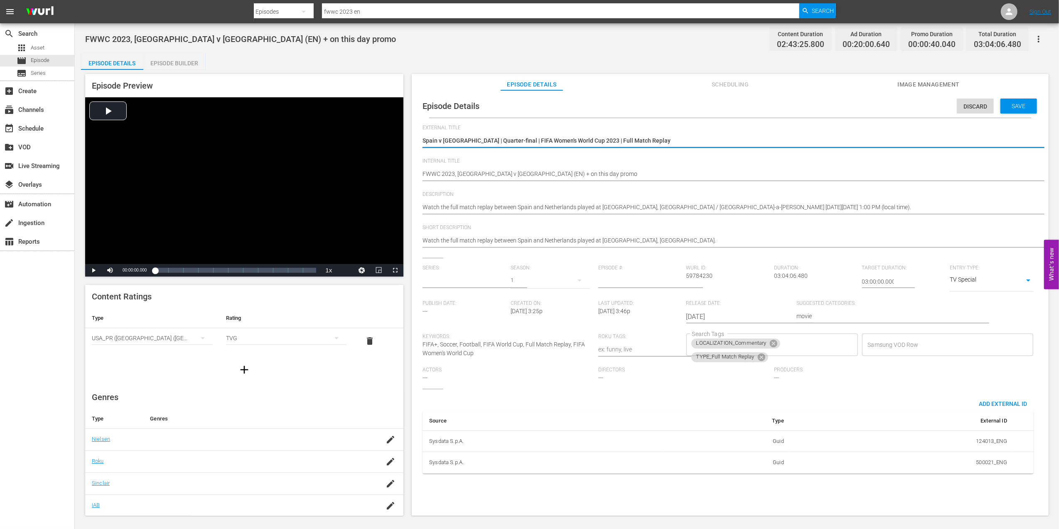
type input "No Series"
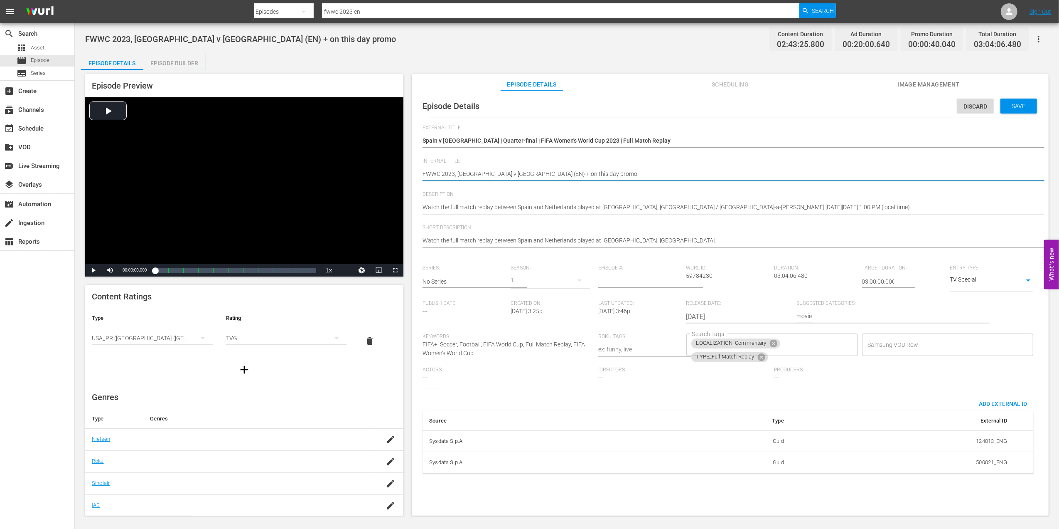
drag, startPoint x: 590, startPoint y: 172, endPoint x: 524, endPoint y: 173, distance: 66.1
type textarea "FWWC 2023, [GEOGRAPHIC_DATA] v [GEOGRAPHIC_DATA] (EN) +"
type textarea "FWWC 2023, [GEOGRAPHIC_DATA] v [GEOGRAPHIC_DATA] (EN)"
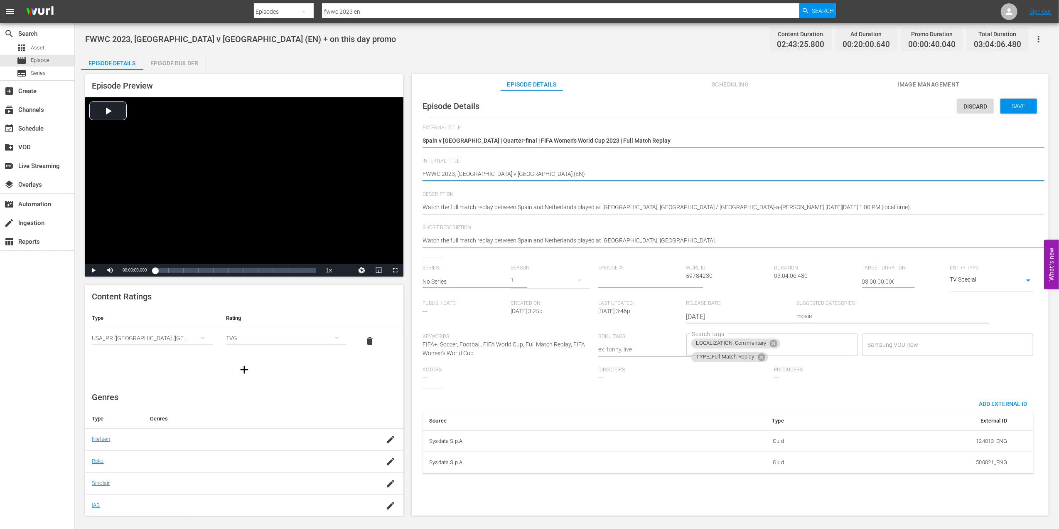
type textarea "FWWC 2023, [GEOGRAPHIC_DATA] v [GEOGRAPHIC_DATA] (EN)"
click at [1018, 107] on span "Save" at bounding box center [1019, 106] width 27 height 7
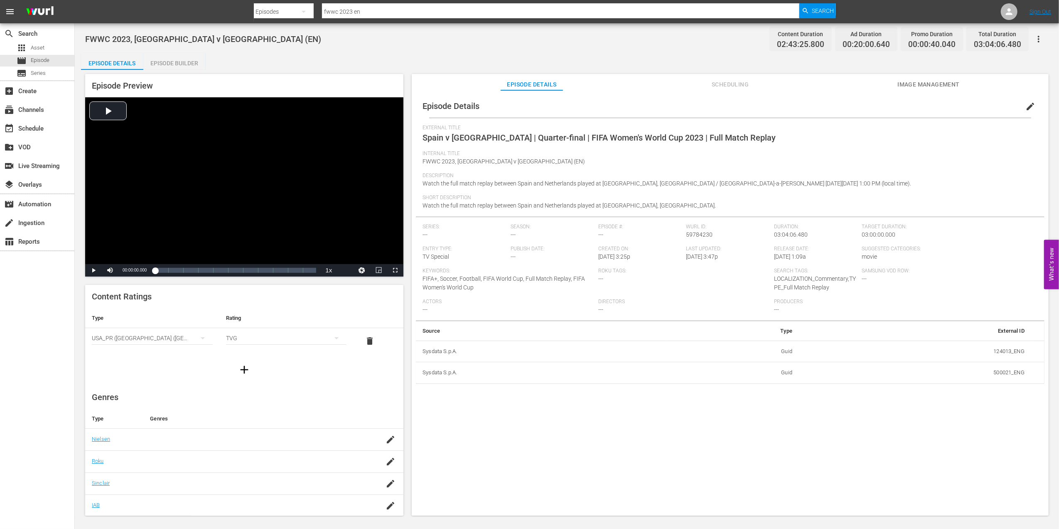
click at [914, 87] on span "Image Management" at bounding box center [928, 84] width 62 height 10
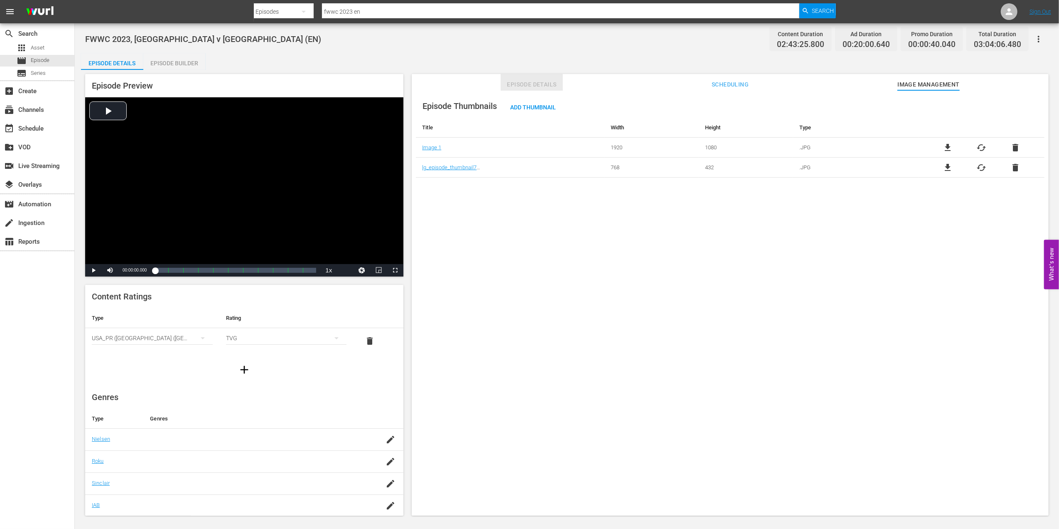
click at [547, 86] on span "Episode Details" at bounding box center [532, 84] width 62 height 10
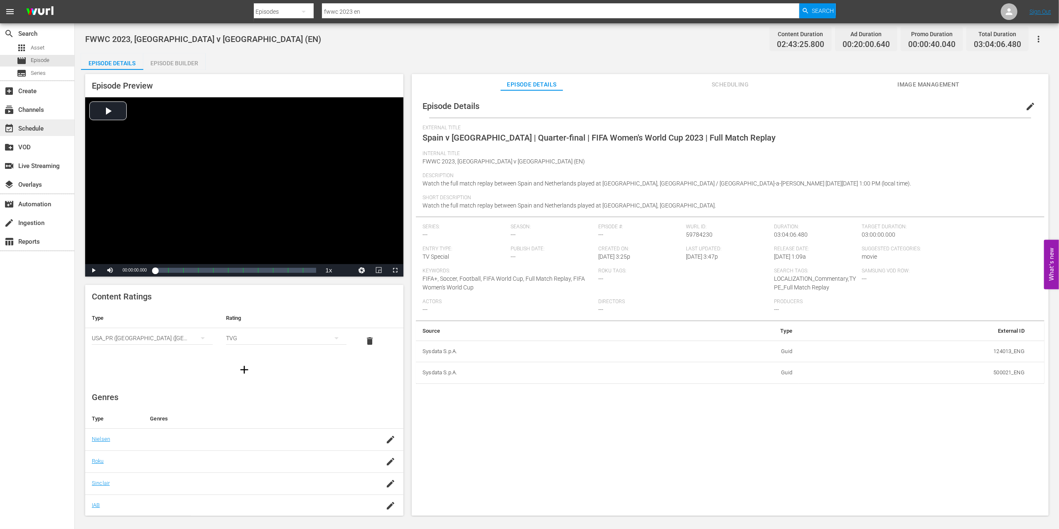
click at [47, 120] on div "event_available Schedule" at bounding box center [37, 127] width 74 height 17
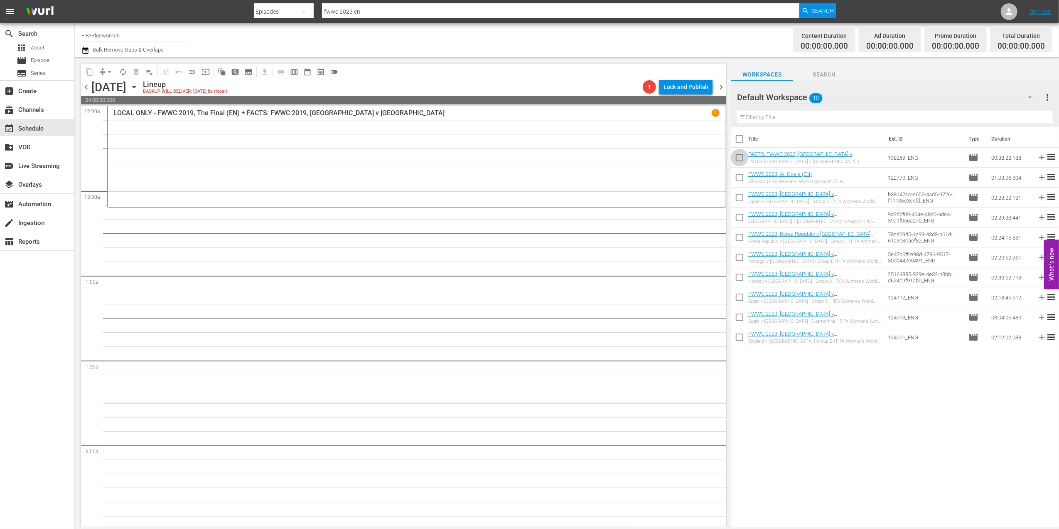
click at [740, 158] on input "checkbox" at bounding box center [739, 158] width 17 height 17
checkbox input "true"
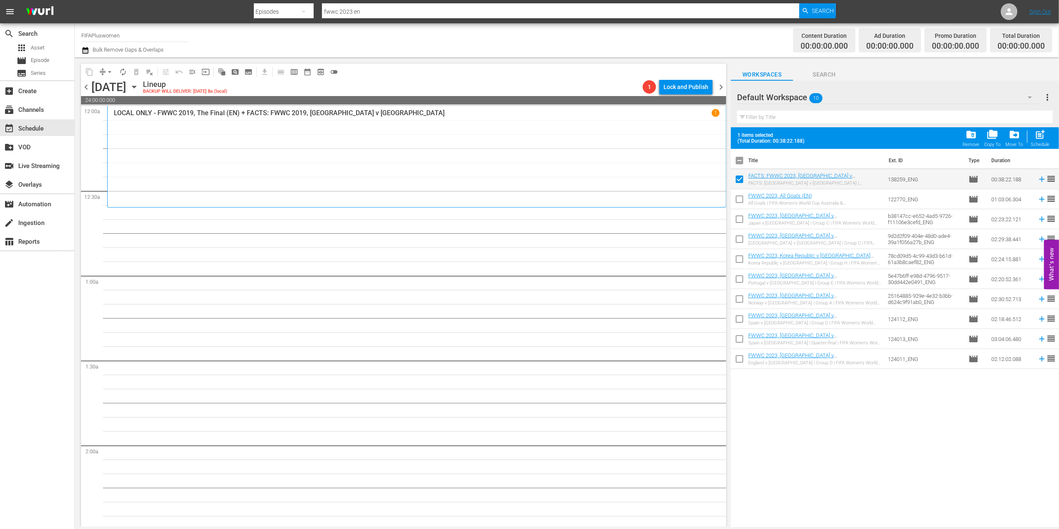
click at [740, 159] on input "checkbox" at bounding box center [739, 161] width 17 height 17
checkbox input "true"
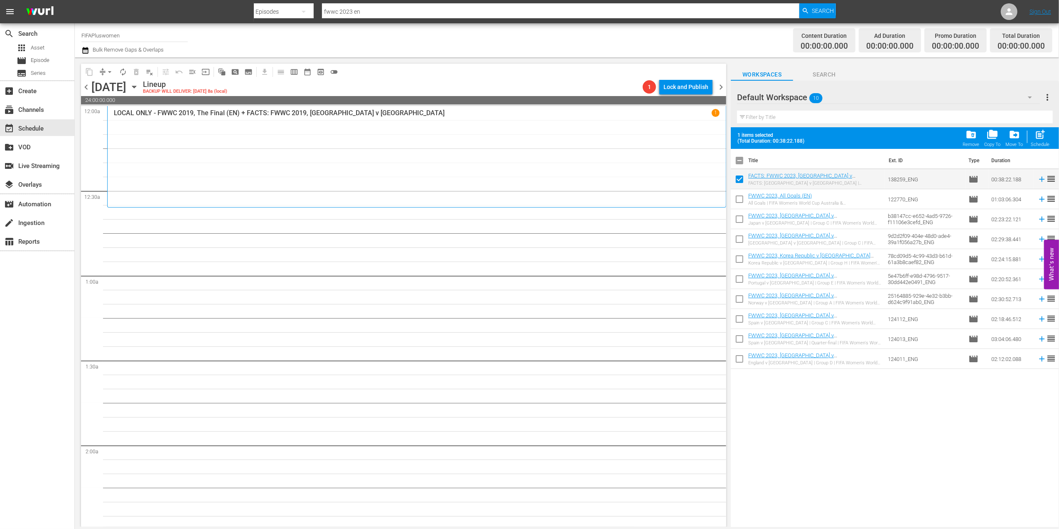
checkbox input "true"
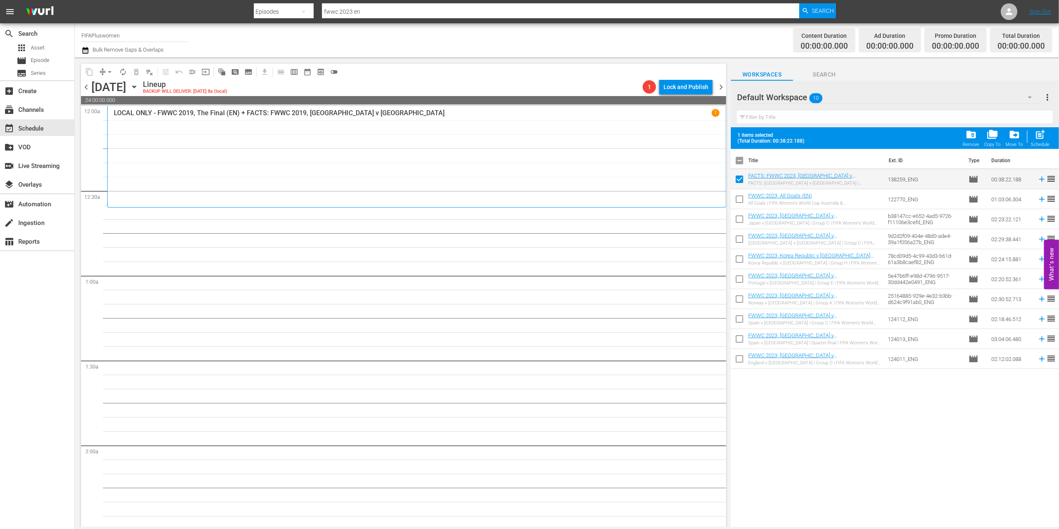
checkbox input "true"
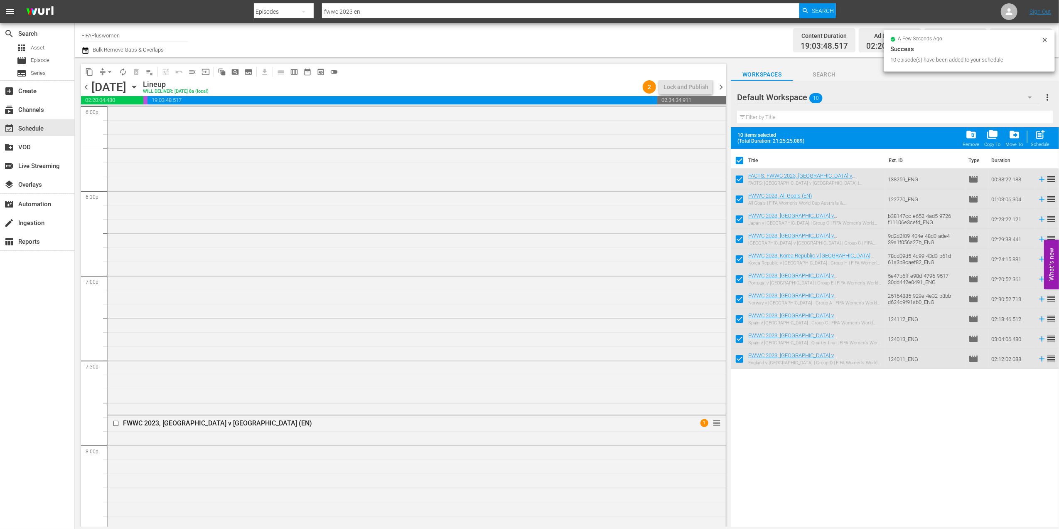
scroll to position [3648, 0]
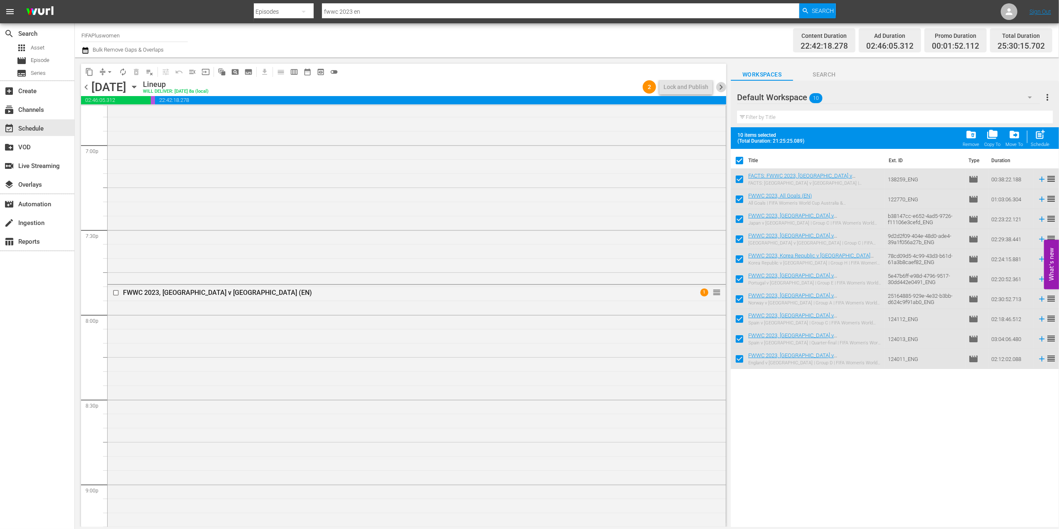
click at [723, 84] on span "chevron_right" at bounding box center [721, 87] width 10 height 10
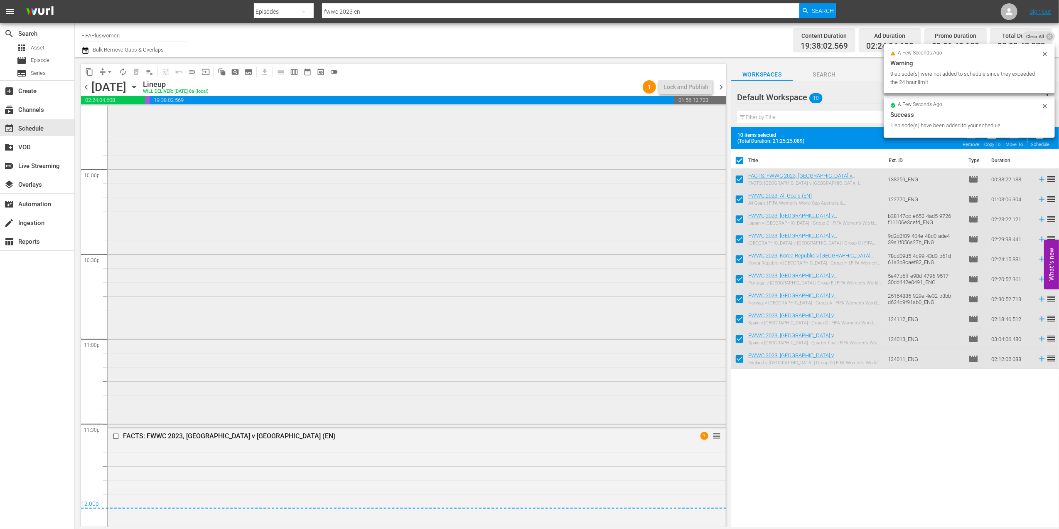
scroll to position [3676, 0]
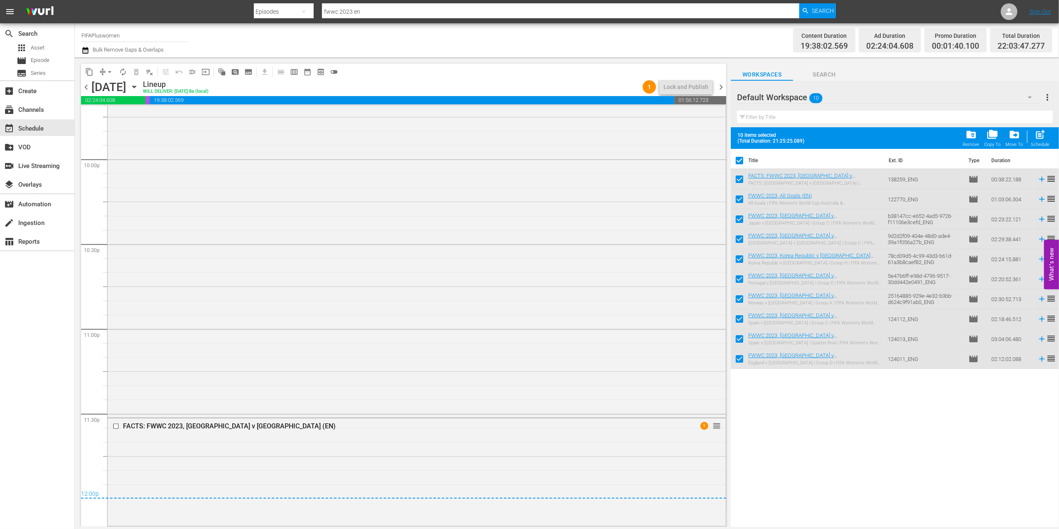
click at [721, 88] on span "chevron_right" at bounding box center [721, 87] width 10 height 10
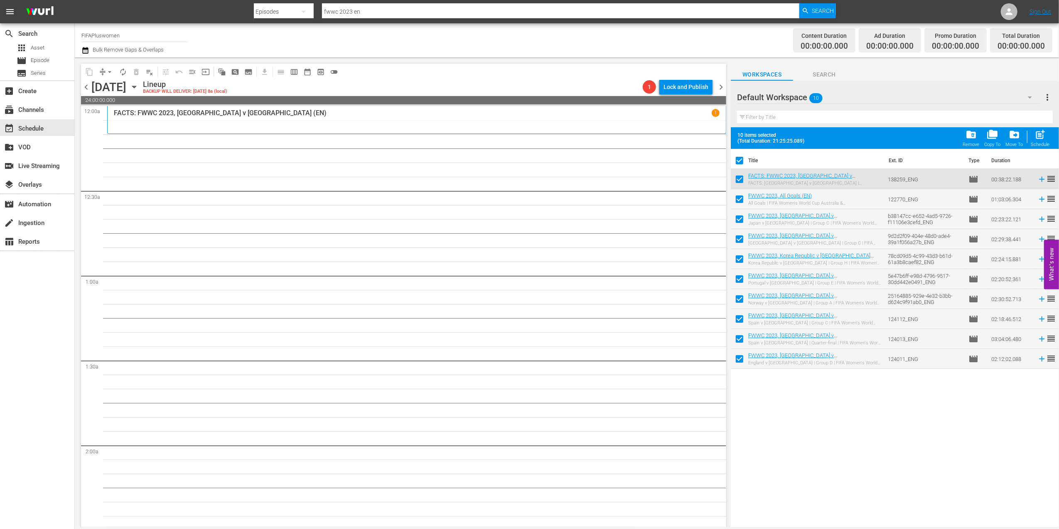
click at [87, 84] on span "chevron_left" at bounding box center [86, 87] width 10 height 10
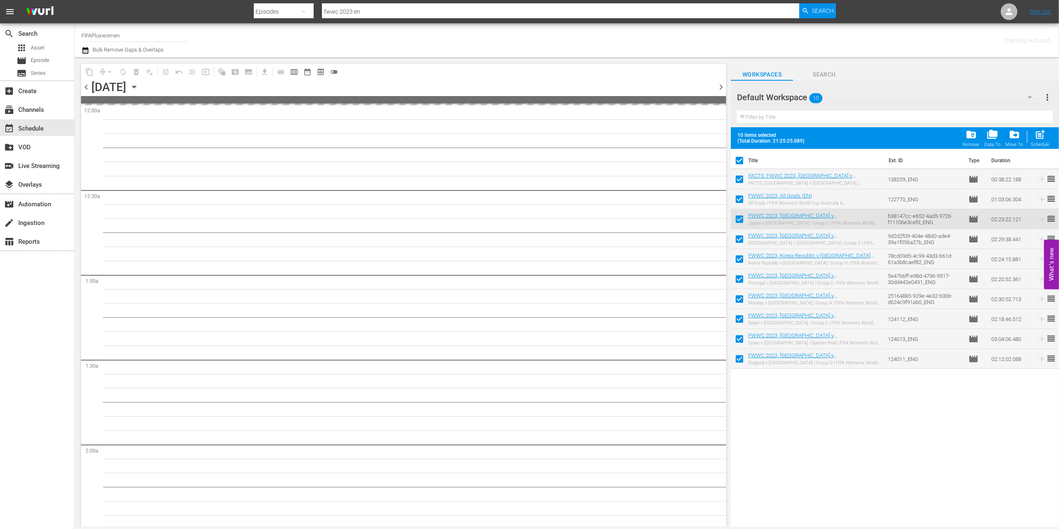
click at [87, 84] on span "chevron_left" at bounding box center [86, 87] width 10 height 10
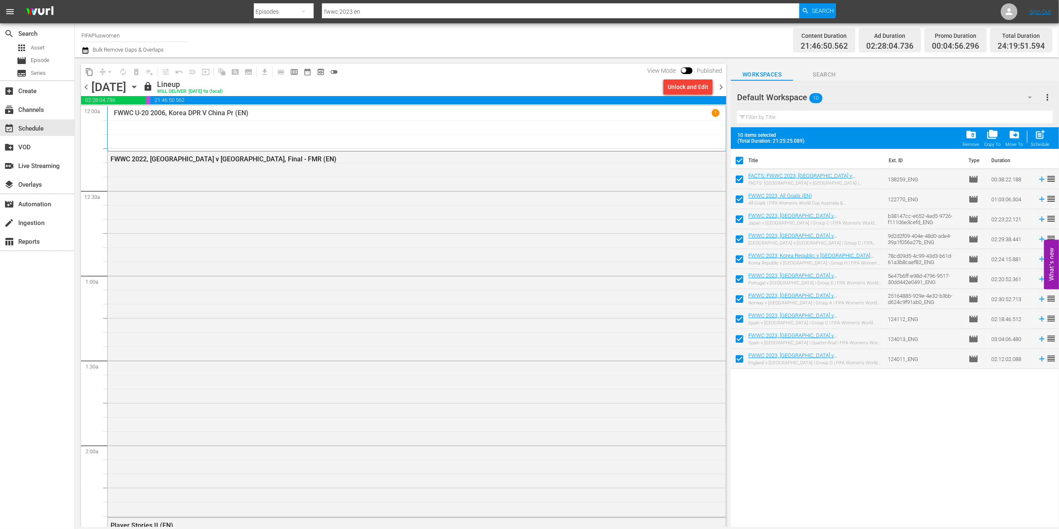
click at [720, 86] on span "chevron_right" at bounding box center [721, 87] width 10 height 10
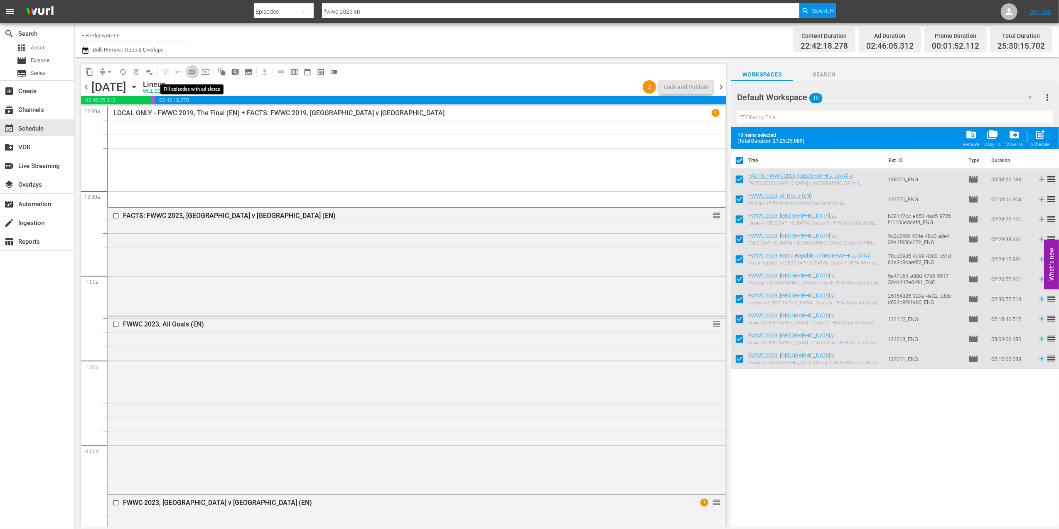
click at [194, 72] on span "menu_open" at bounding box center [192, 72] width 8 height 8
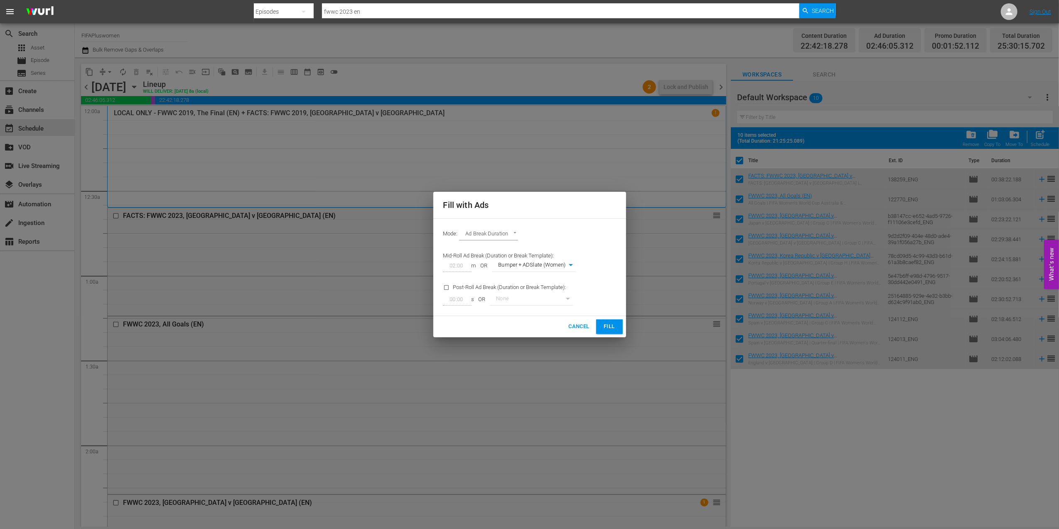
click at [613, 330] on span "Fill" at bounding box center [609, 327] width 13 height 10
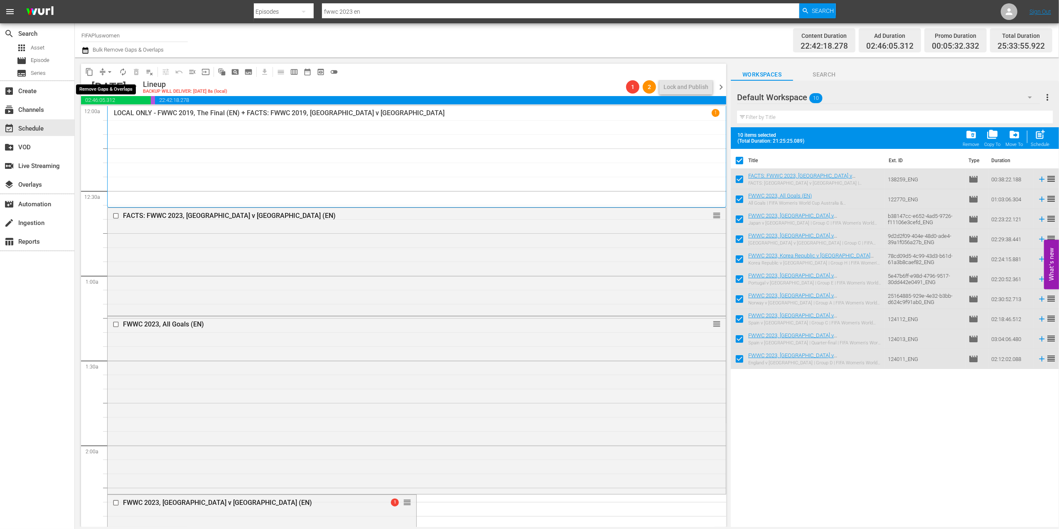
click at [111, 72] on span "arrow_drop_down" at bounding box center [110, 72] width 8 height 8
click at [116, 111] on li "Align to End of Previous Day" at bounding box center [109, 116] width 87 height 14
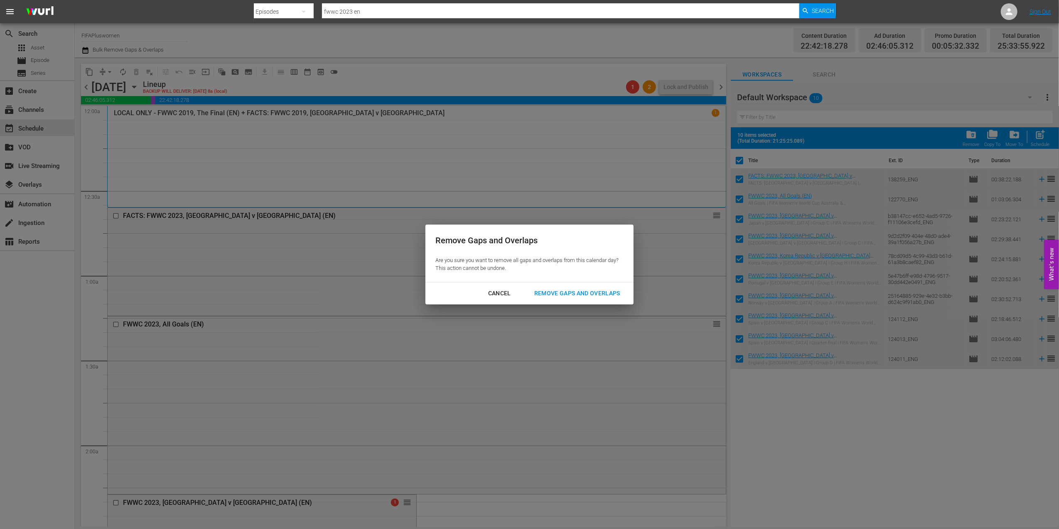
click at [567, 288] on button "Remove Gaps and Overlaps" at bounding box center [577, 292] width 106 height 15
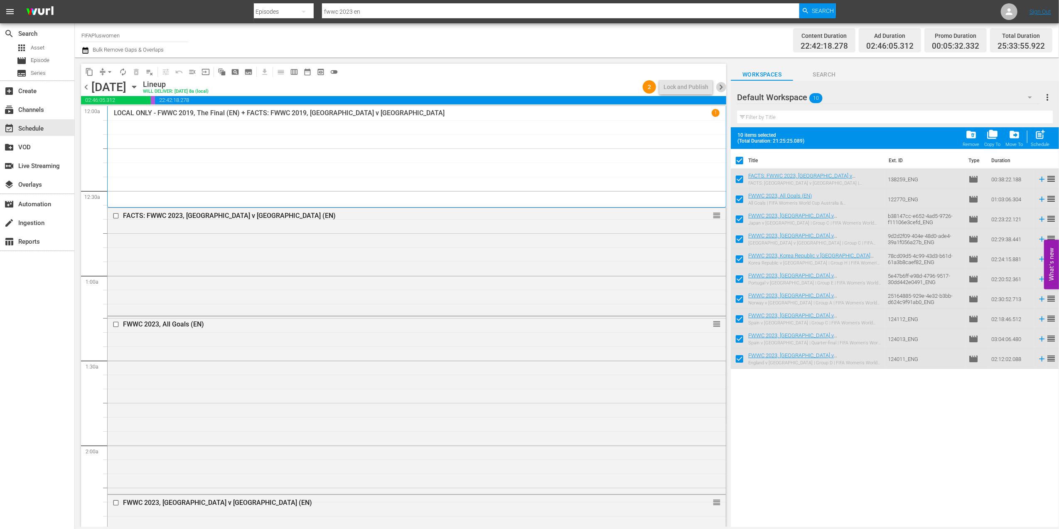
click at [722, 86] on span "chevron_right" at bounding box center [721, 87] width 10 height 10
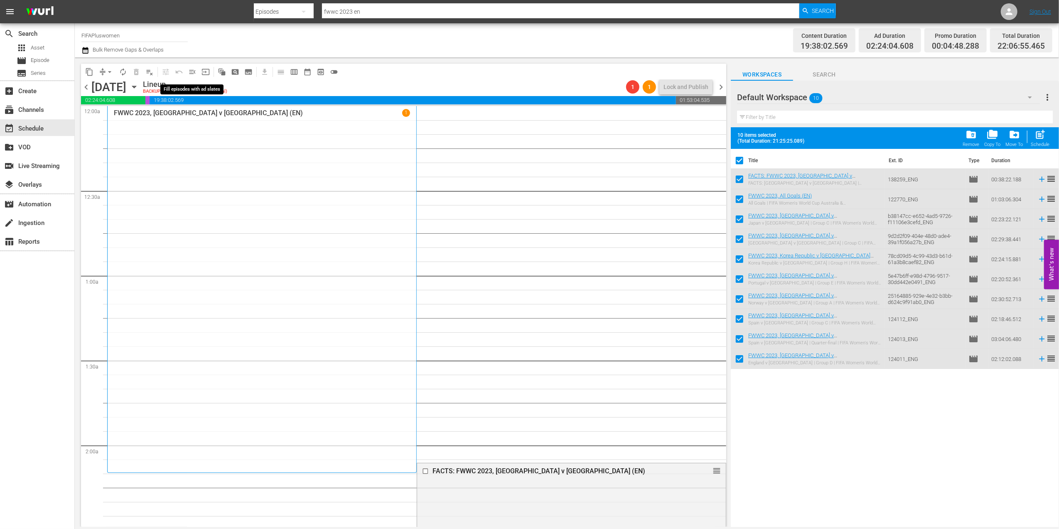
click at [188, 74] on span "menu_open" at bounding box center [192, 72] width 8 height 8
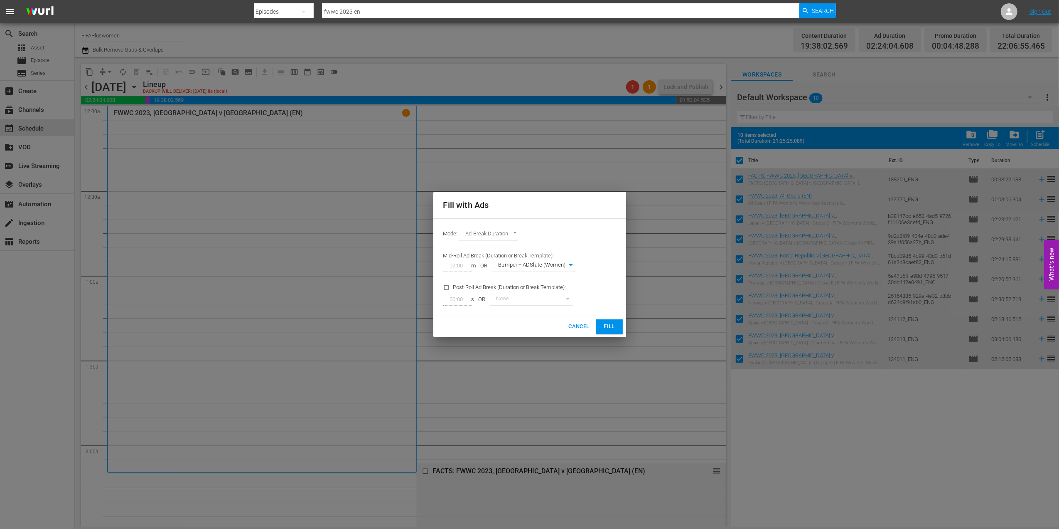
click at [606, 326] on span "Fill" at bounding box center [609, 327] width 13 height 10
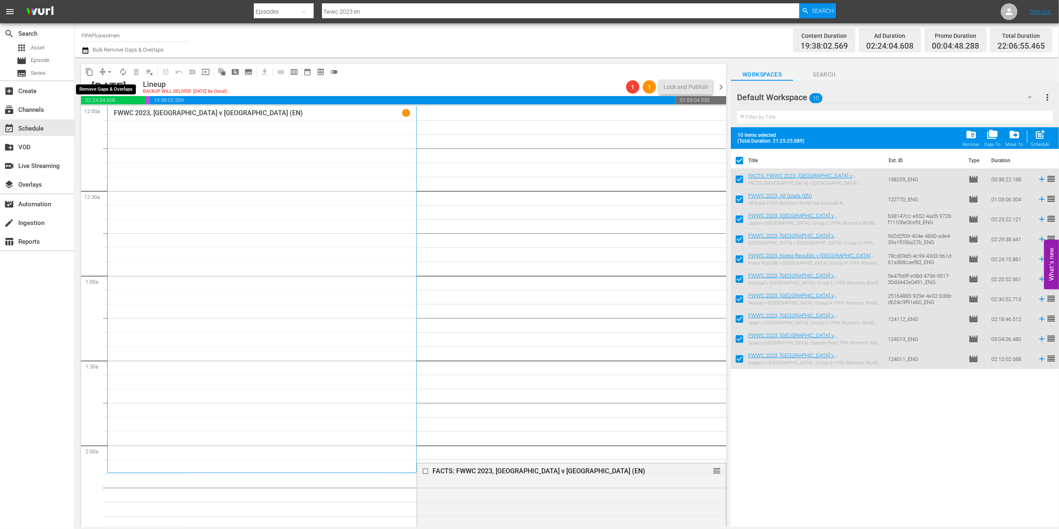
click at [112, 73] on span "arrow_drop_down" at bounding box center [110, 72] width 8 height 8
click at [115, 113] on li "Align to End of Previous Day" at bounding box center [109, 116] width 87 height 14
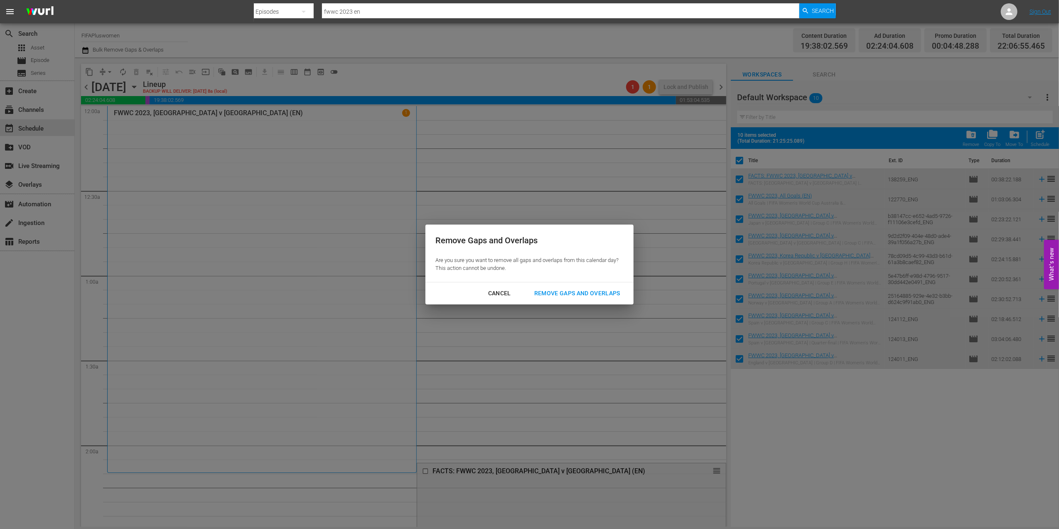
click at [587, 292] on div "Remove Gaps and Overlaps" at bounding box center [577, 293] width 99 height 10
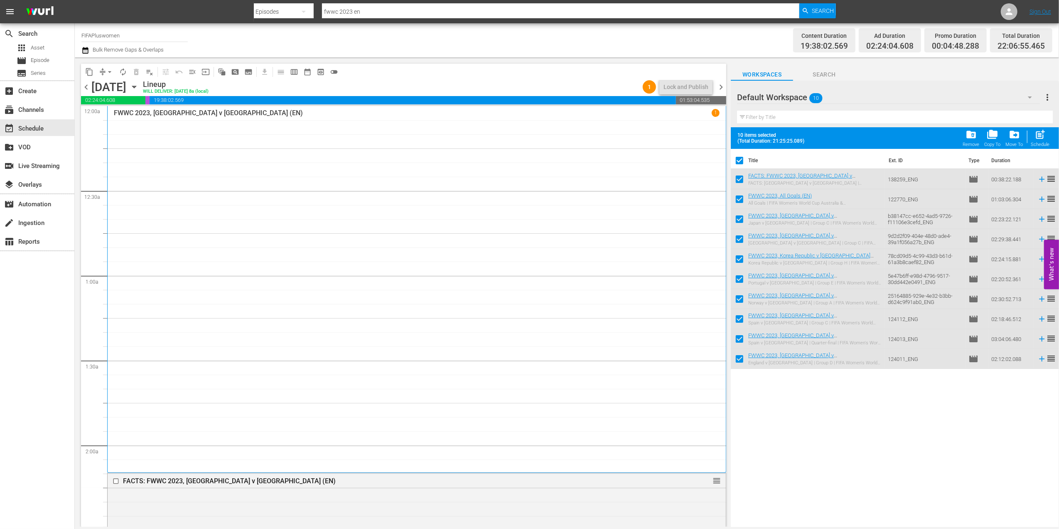
click at [83, 86] on span "chevron_left" at bounding box center [86, 87] width 10 height 10
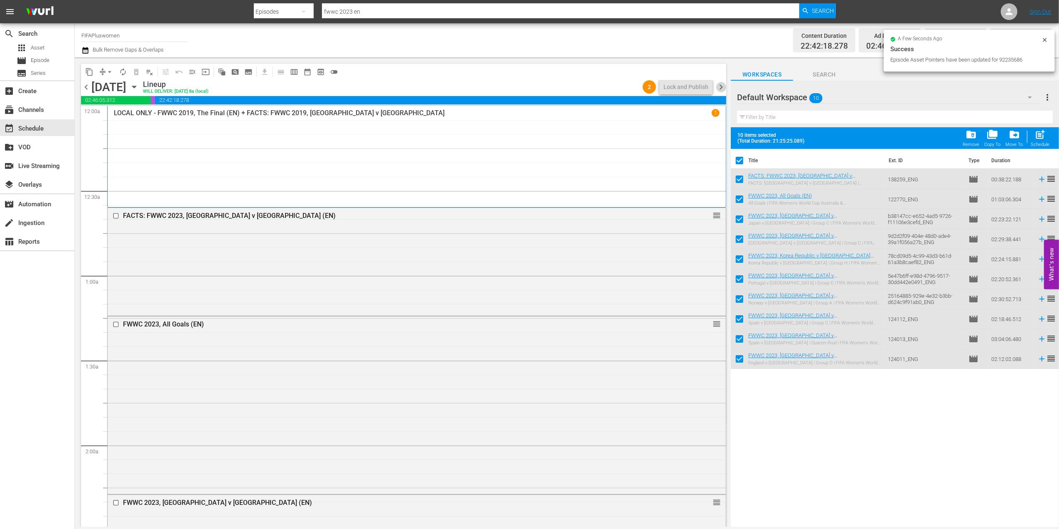
click at [724, 86] on span "chevron_right" at bounding box center [721, 87] width 10 height 10
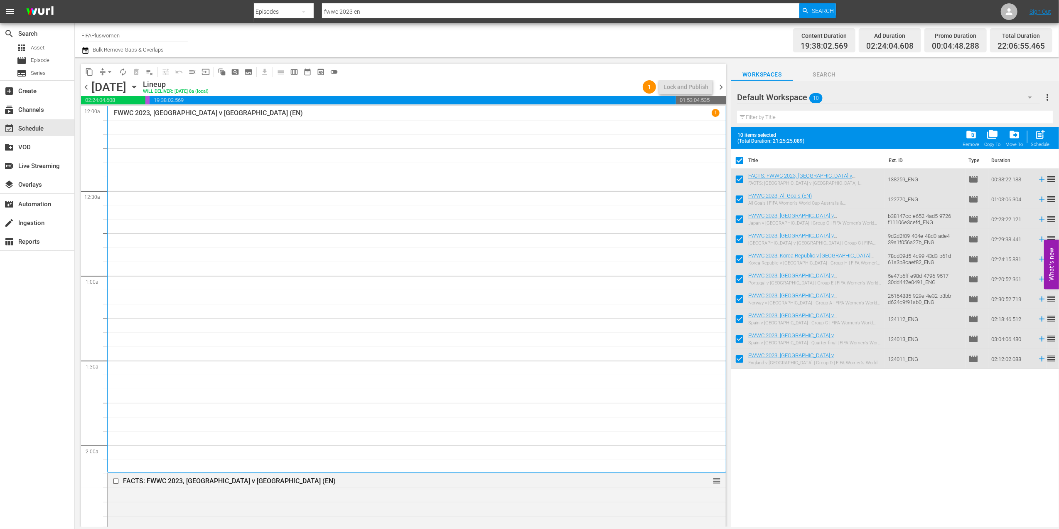
click at [718, 84] on span "chevron_right" at bounding box center [721, 87] width 10 height 10
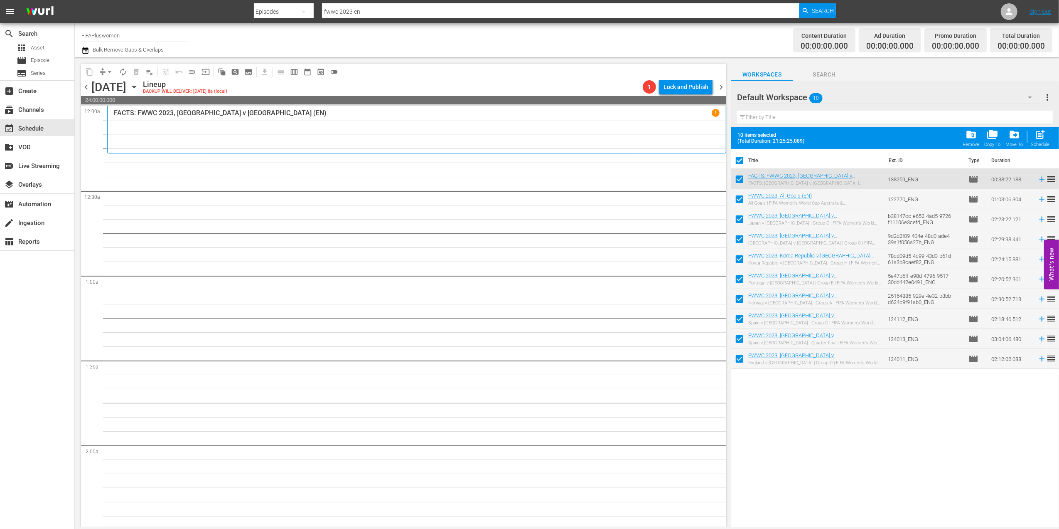
click at [85, 85] on span "chevron_left" at bounding box center [86, 87] width 10 height 10
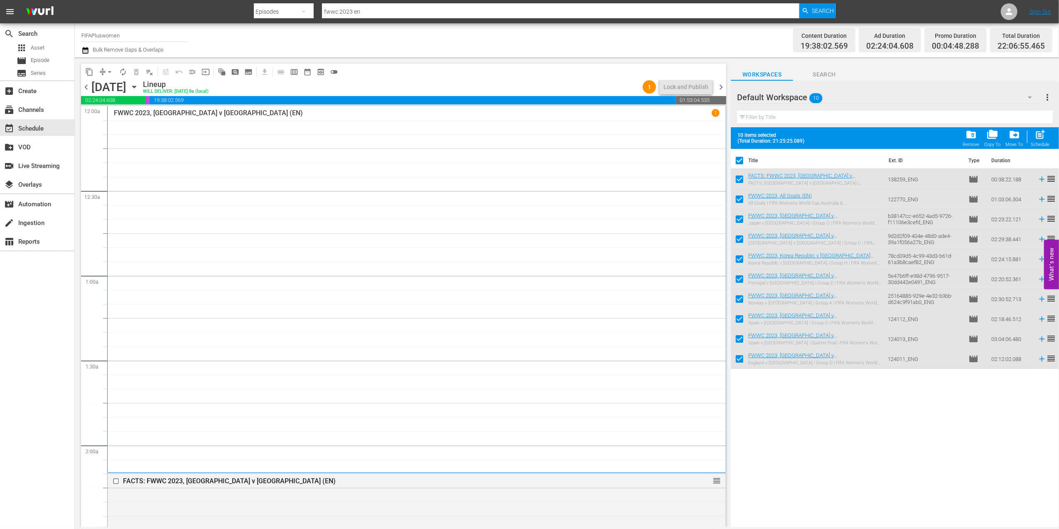
click at [85, 84] on span "chevron_left" at bounding box center [86, 87] width 10 height 10
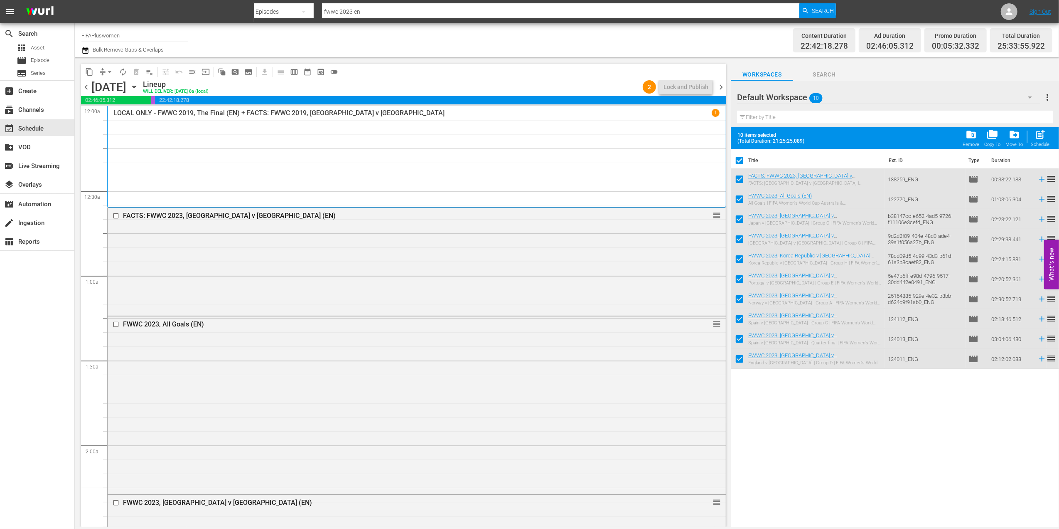
click at [722, 89] on span "chevron_right" at bounding box center [721, 87] width 10 height 10
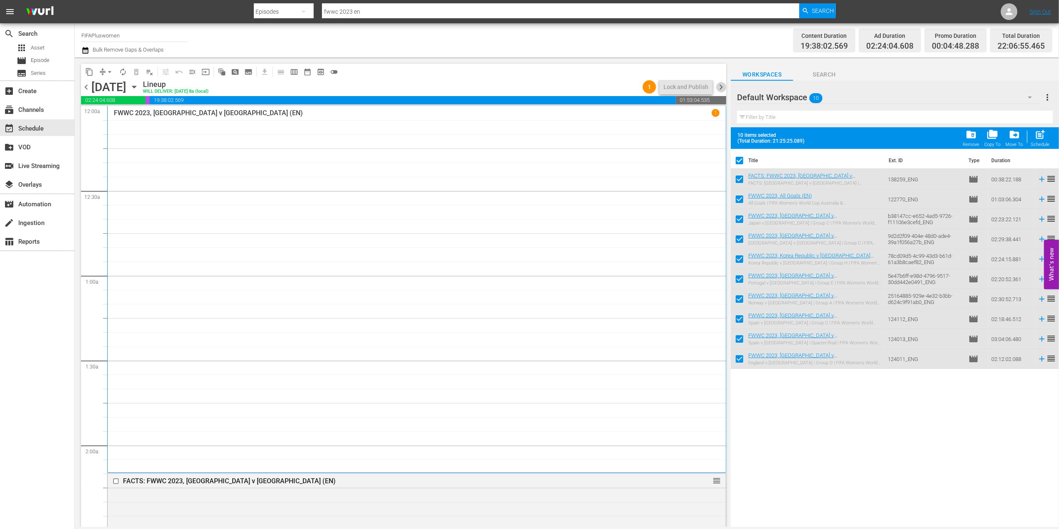
click at [718, 87] on span "chevron_right" at bounding box center [721, 87] width 10 height 10
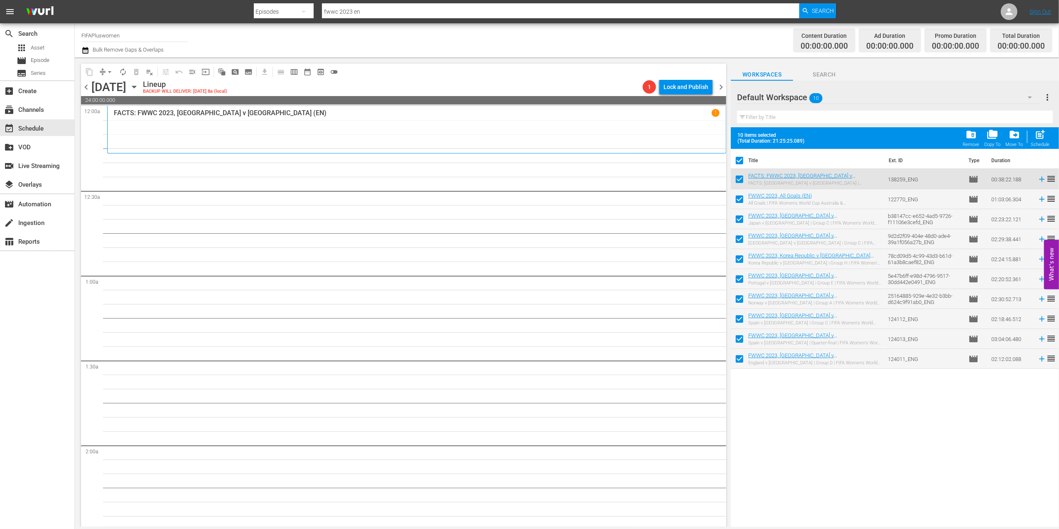
click at [89, 86] on span "chevron_left" at bounding box center [86, 87] width 10 height 10
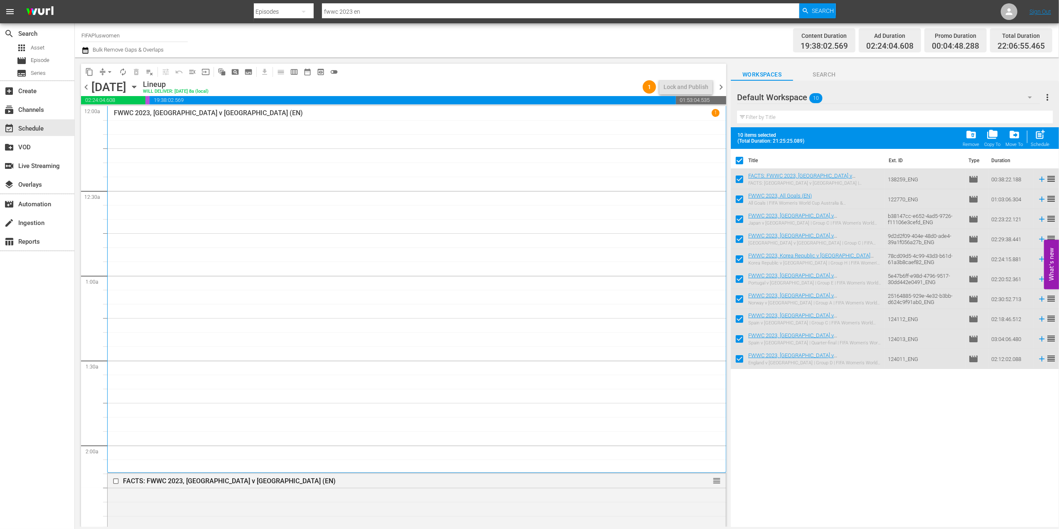
click at [87, 87] on span "chevron_left" at bounding box center [86, 87] width 10 height 10
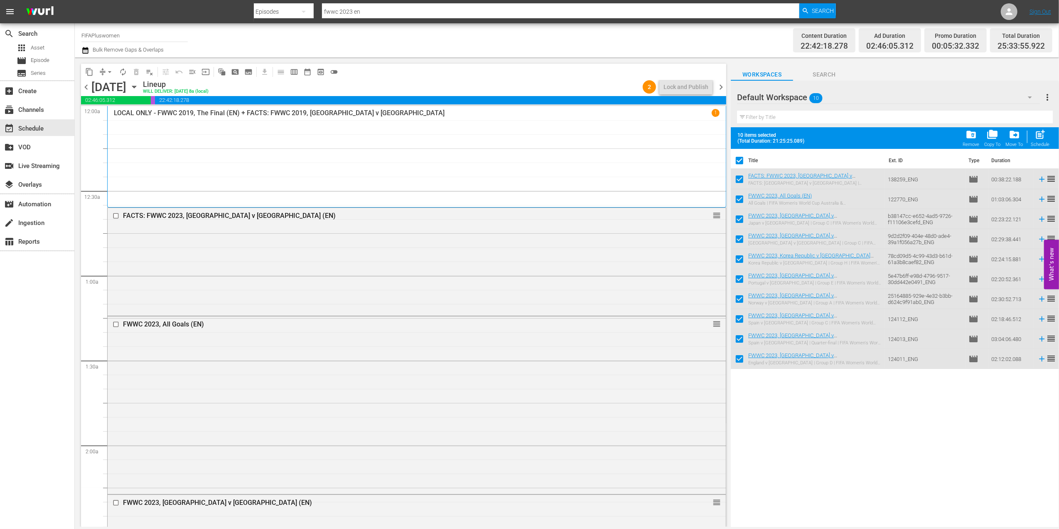
click at [720, 82] on span "chevron_right" at bounding box center [721, 87] width 10 height 10
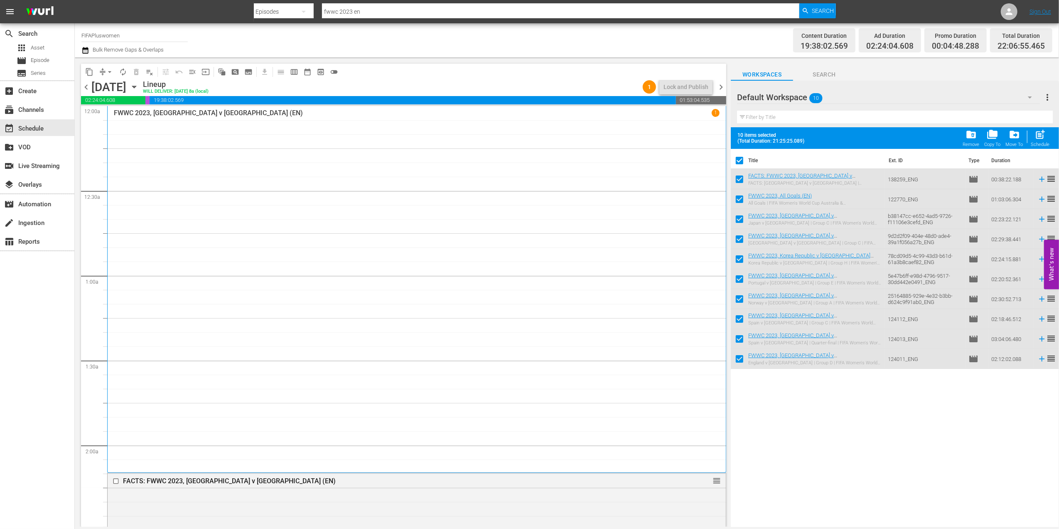
click at [722, 86] on span "chevron_right" at bounding box center [721, 87] width 10 height 10
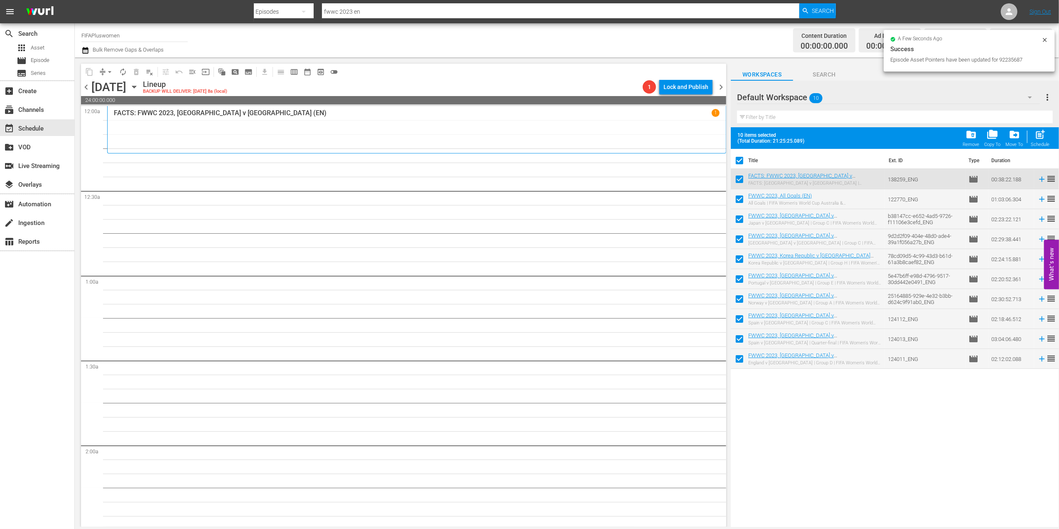
click at [89, 85] on span "chevron_left" at bounding box center [86, 87] width 10 height 10
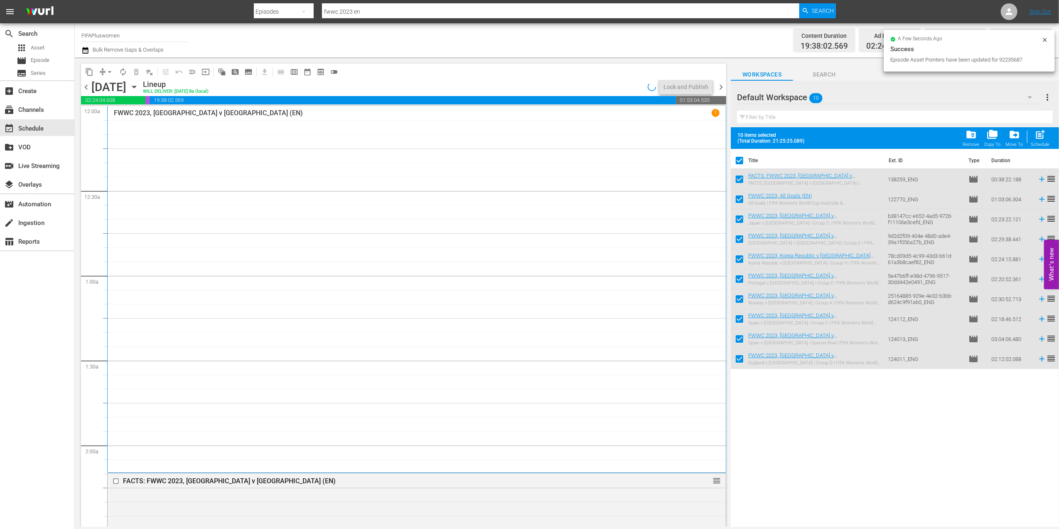
click at [89, 85] on span "chevron_left" at bounding box center [86, 87] width 10 height 10
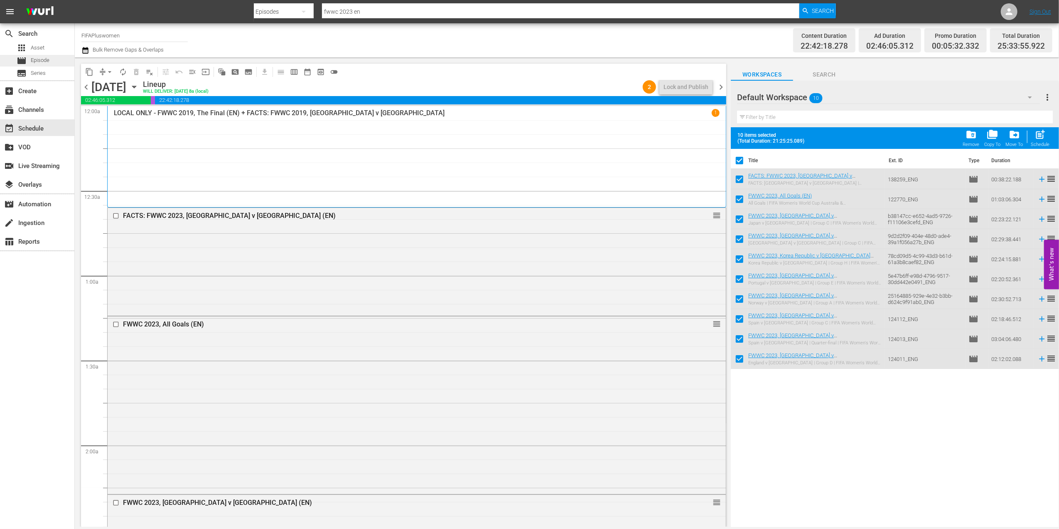
click at [50, 64] on div "movie Episode" at bounding box center [37, 61] width 74 height 12
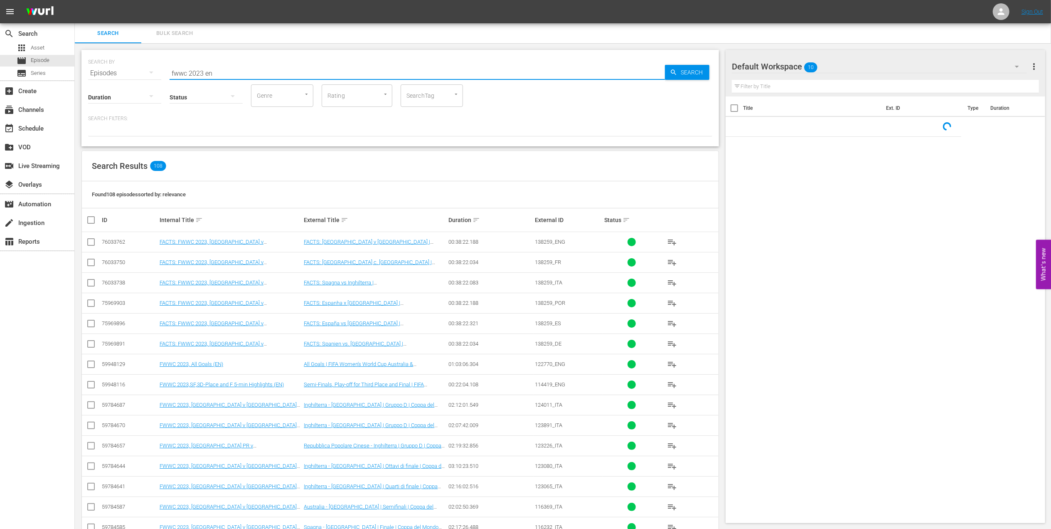
drag, startPoint x: 222, startPoint y: 73, endPoint x: 128, endPoint y: 72, distance: 93.9
click at [128, 72] on div "SEARCH BY Search By Episodes Search ID, Title, Description, Keywords, or Catego…" at bounding box center [400, 68] width 624 height 30
paste input "USA v [GEOGRAPHIC_DATA] | Quarter-finals | FIFA Women's World Cup 2007 | Full M…"
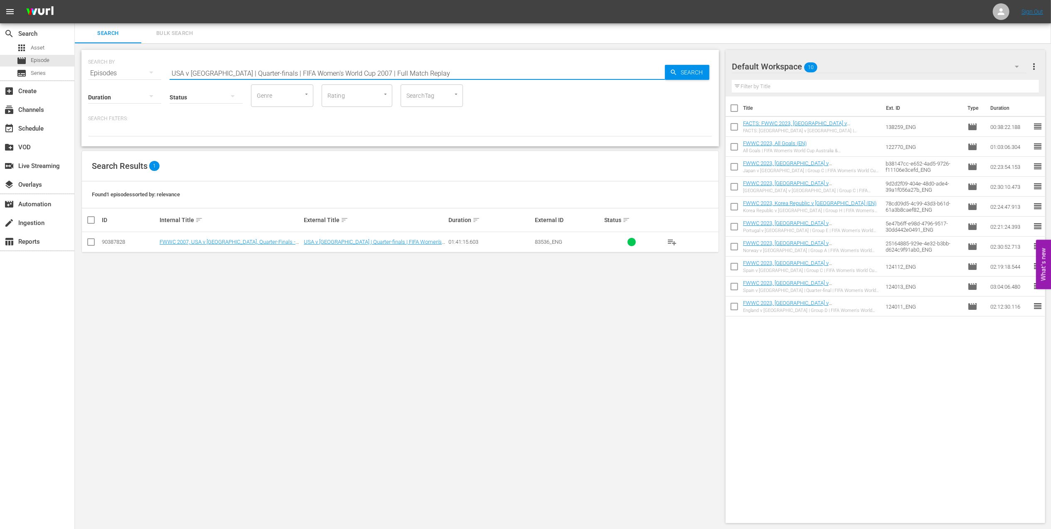
drag, startPoint x: 419, startPoint y: 71, endPoint x: 150, endPoint y: 74, distance: 269.3
click at [145, 72] on div "SEARCH BY Search By Episodes Search ID, Title, Description, Keywords, or Catego…" at bounding box center [400, 68] width 624 height 30
paste input "FWWC 2007, [GEOGRAPHIC_DATA] v [GEOGRAPHIC_DATA], Final - FMR"
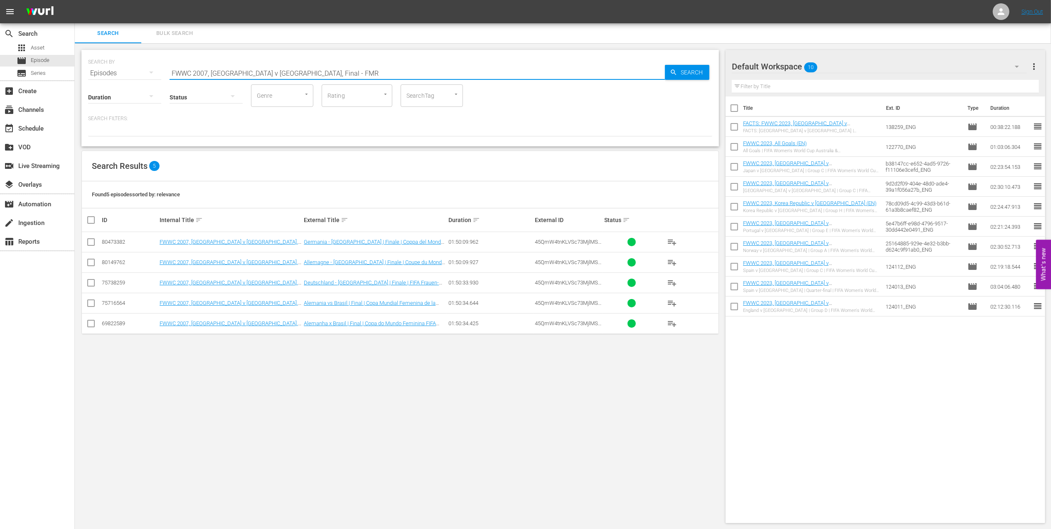
drag, startPoint x: 218, startPoint y: 80, endPoint x: 143, endPoint y: 80, distance: 74.4
click at [144, 80] on div "SEARCH BY Search By Episodes Search ID, Title, Description, Keywords, or Catego…" at bounding box center [399, 98] width 637 height 96
paste input "England v [GEOGRAPHIC_DATA] | Quarter-finals | FIFA Women's World Cup 2011 | Fu…"
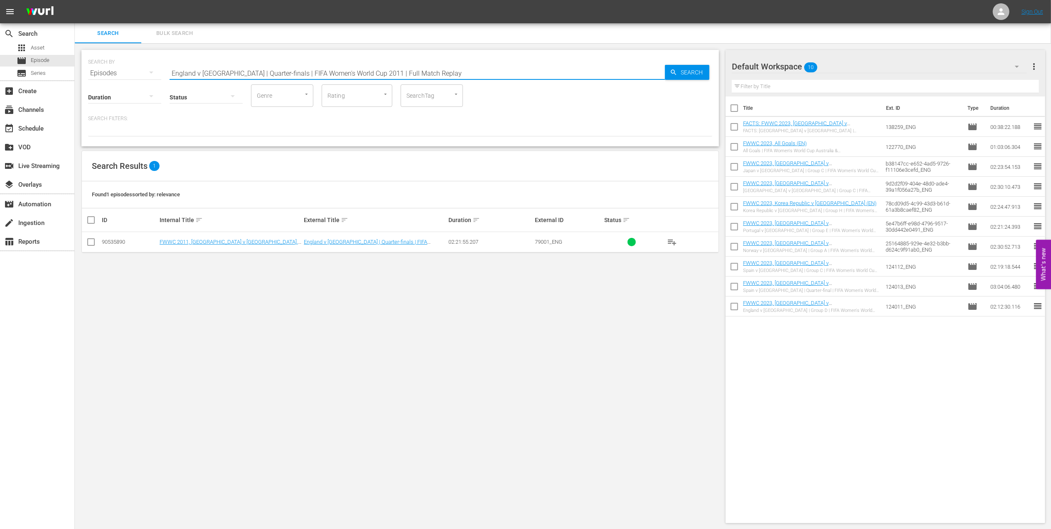
drag, startPoint x: 137, startPoint y: 72, endPoint x: 103, endPoint y: 72, distance: 34.1
click at [103, 72] on div "SEARCH BY Search By Episodes Search ID, Title, Description, Keywords, or Catego…" at bounding box center [400, 68] width 624 height 30
paste input "FWWC 2011, Official Film, The Class of 2011"
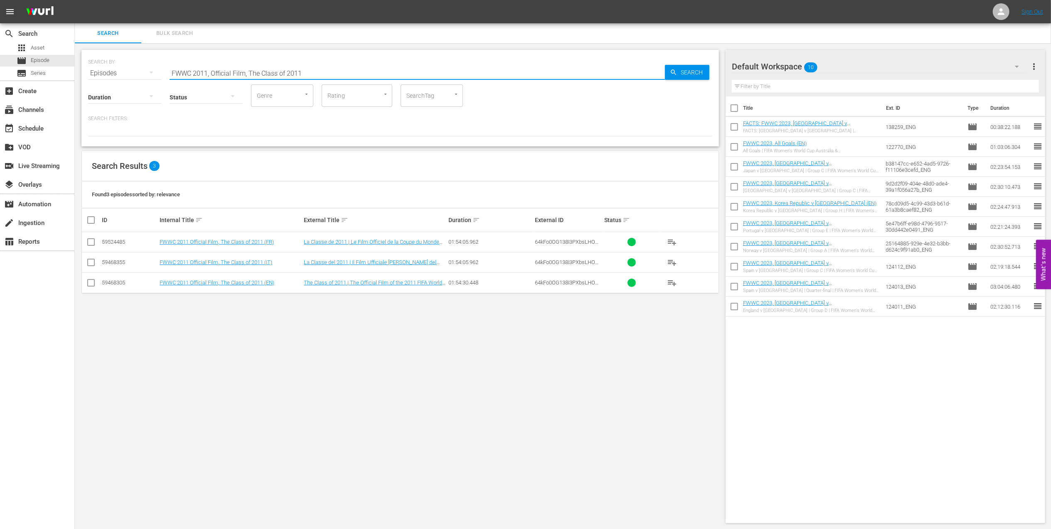
drag, startPoint x: 271, startPoint y: 75, endPoint x: 131, endPoint y: 78, distance: 140.1
click at [130, 77] on div "SEARCH BY Search By Episodes Search ID, Title, Description, Keywords, or Catego…" at bounding box center [399, 98] width 637 height 96
paste input "Japan v [GEOGRAPHIC_DATA], Final - FMR"
drag, startPoint x: 313, startPoint y: 66, endPoint x: 108, endPoint y: 75, distance: 204.6
click at [108, 75] on div "SEARCH BY Search By Episodes Search ID, Title, Description, Keywords, or Catego…" at bounding box center [400, 68] width 624 height 30
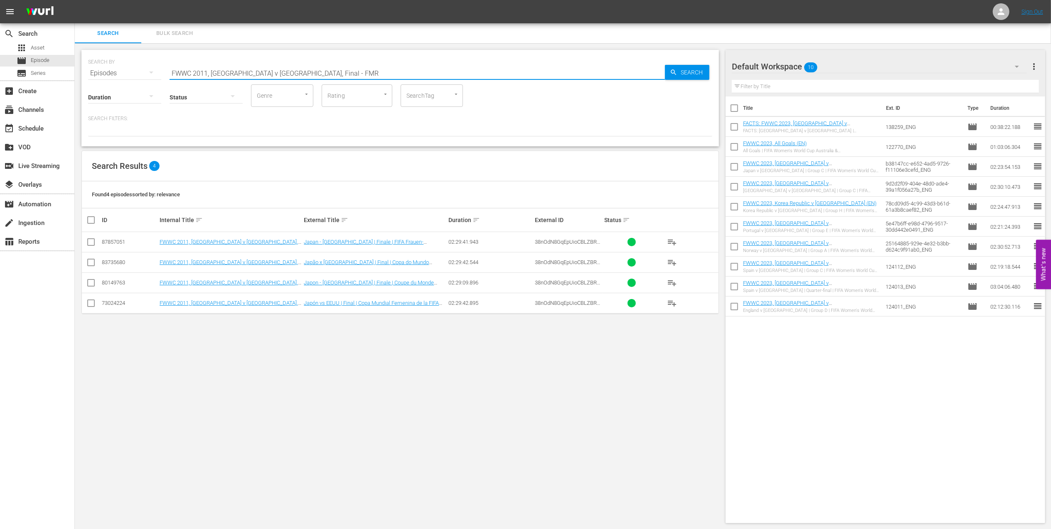
paste input "23, [GEOGRAPHIC_DATA] v [GEOGRAPHIC_DATA], Quarter-Finals"
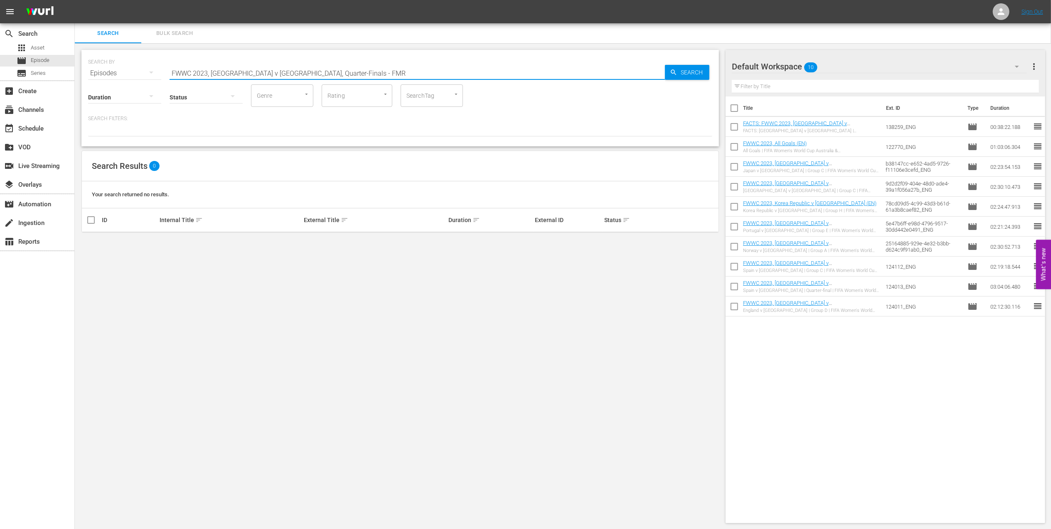
drag, startPoint x: 341, startPoint y: 72, endPoint x: 273, endPoint y: 74, distance: 68.2
click at [273, 74] on input "FWWC 2023, [GEOGRAPHIC_DATA] v [GEOGRAPHIC_DATA], Quarter-Finals - FMR" at bounding box center [417, 73] width 495 height 20
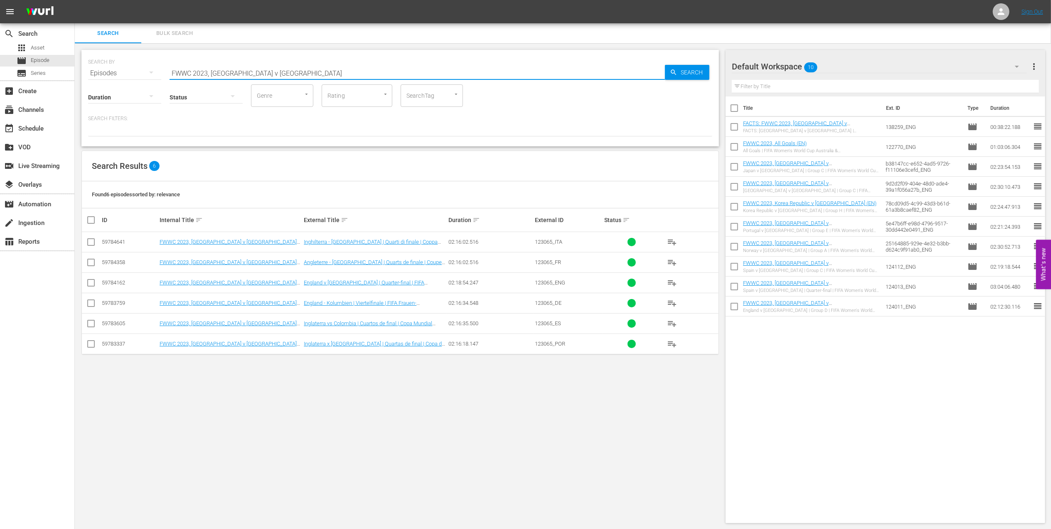
drag, startPoint x: 288, startPoint y: 72, endPoint x: 110, endPoint y: 72, distance: 177.4
click at [110, 72] on div "SEARCH BY Search By Episodes Search ID, Title, Description, Keywords, or Catego…" at bounding box center [400, 68] width 624 height 30
paste input "19, [GEOGRAPHIC_DATA] v [GEOGRAPHIC_DATA], Quarter-Finals - FMR"
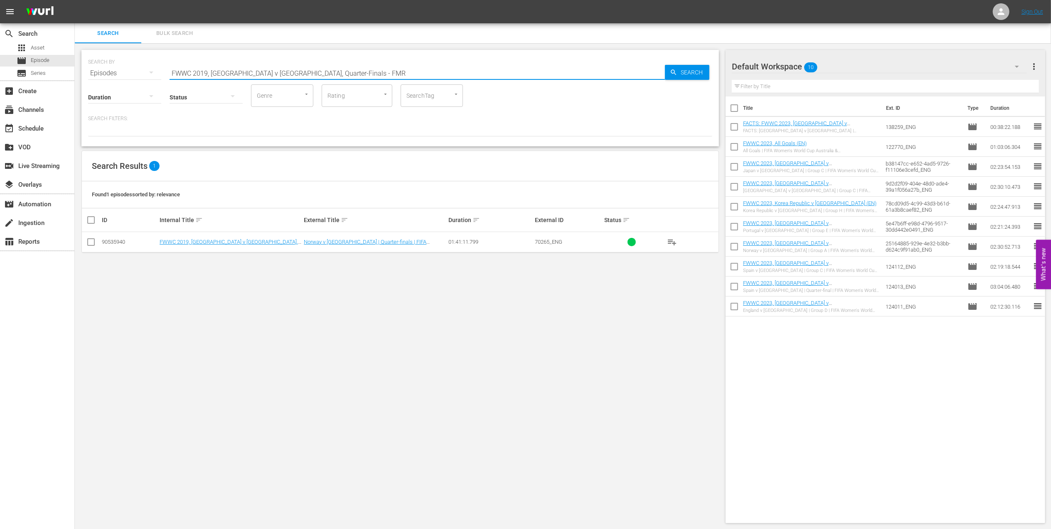
drag, startPoint x: 351, startPoint y: 72, endPoint x: 142, endPoint y: 73, distance: 208.6
click at [142, 73] on div "SEARCH BY Search By Episodes Search ID, Title, Description, Keywords, or Catego…" at bounding box center [400, 68] width 624 height 30
paste input "USA v [GEOGRAPHIC_DATA], Final"
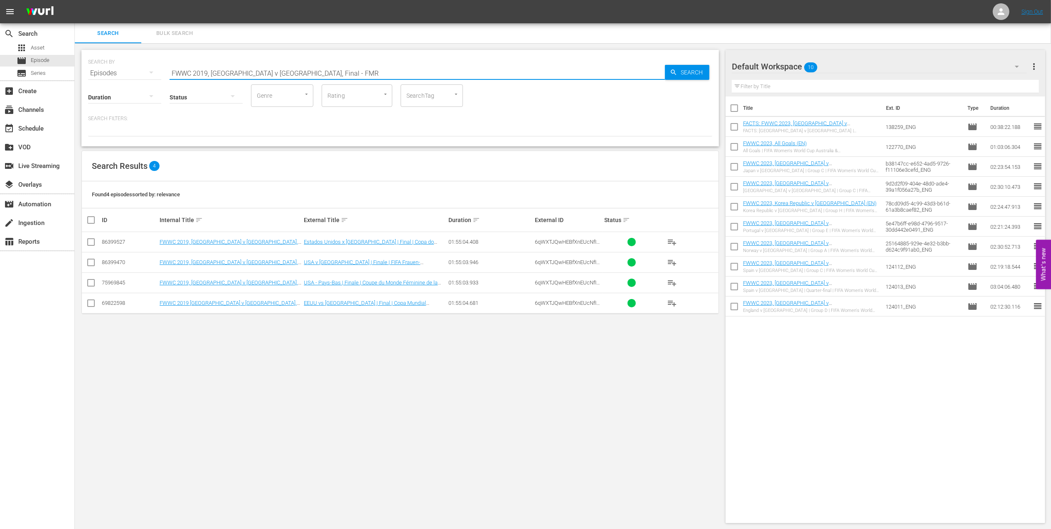
paste input "23, [GEOGRAPHIC_DATA] v [GEOGRAPHIC_DATA], Group Stage"
drag, startPoint x: 221, startPoint y: 75, endPoint x: 127, endPoint y: 77, distance: 94.8
click at [127, 77] on div "SEARCH BY Search By Episodes Search ID, Title, Description, Keywords, or Catego…" at bounding box center [399, 98] width 637 height 96
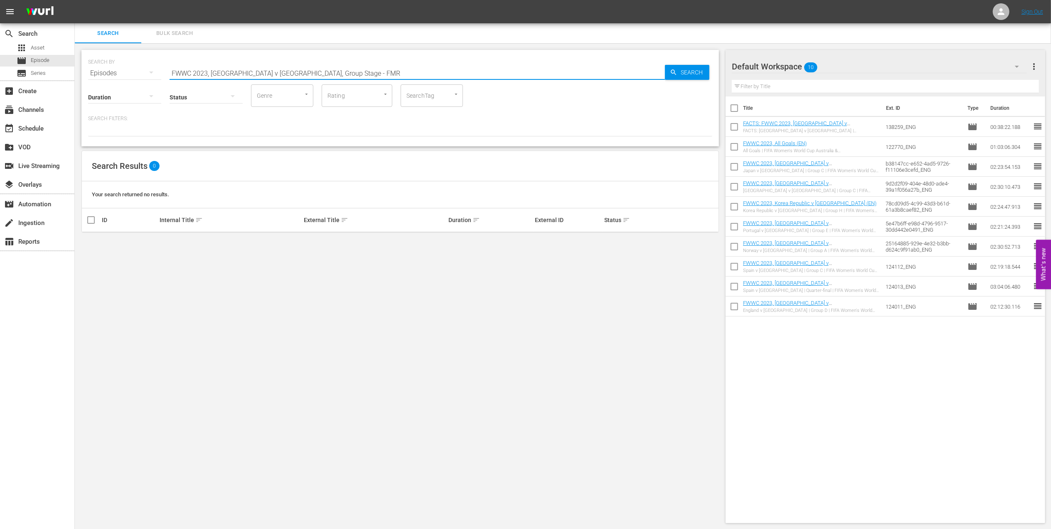
drag, startPoint x: 333, startPoint y: 74, endPoint x: 268, endPoint y: 75, distance: 65.7
click at [268, 75] on input "FWWC 2023, [GEOGRAPHIC_DATA] v [GEOGRAPHIC_DATA], Group Stage - FMR" at bounding box center [417, 73] width 495 height 20
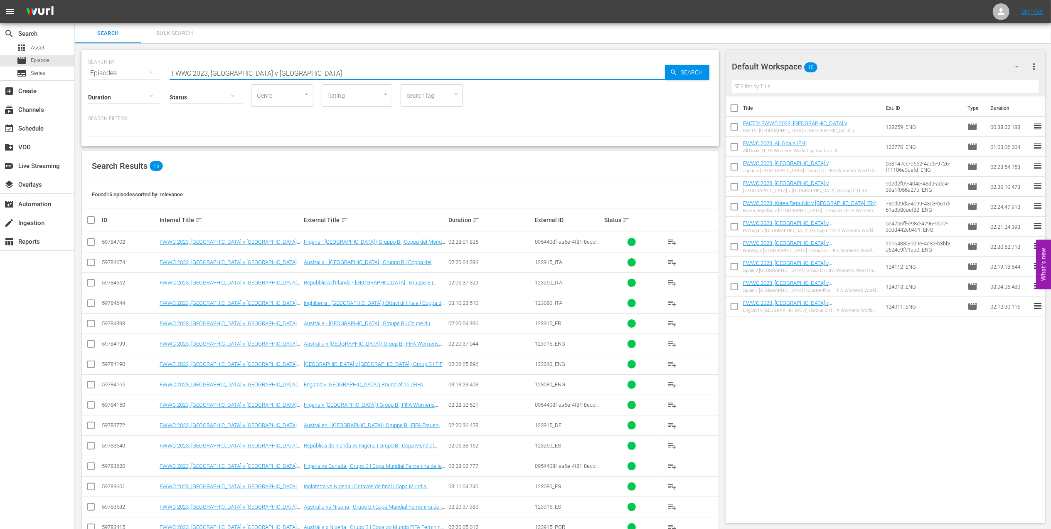
drag, startPoint x: 281, startPoint y: 76, endPoint x: 123, endPoint y: 74, distance: 157.9
click at [123, 74] on div "SEARCH BY Search By Episodes Search ID, Title, Description, Keywords, or Catego…" at bounding box center [400, 68] width 624 height 30
paste input "Canada v [GEOGRAPHIC_DATA] PR | Group A | FIFA Women's World Cup 2015 | Full Ma…"
type input "Canada v [GEOGRAPHIC_DATA] PR | Group A | FIFA Women's World Cup 2015 | Full Ma…"
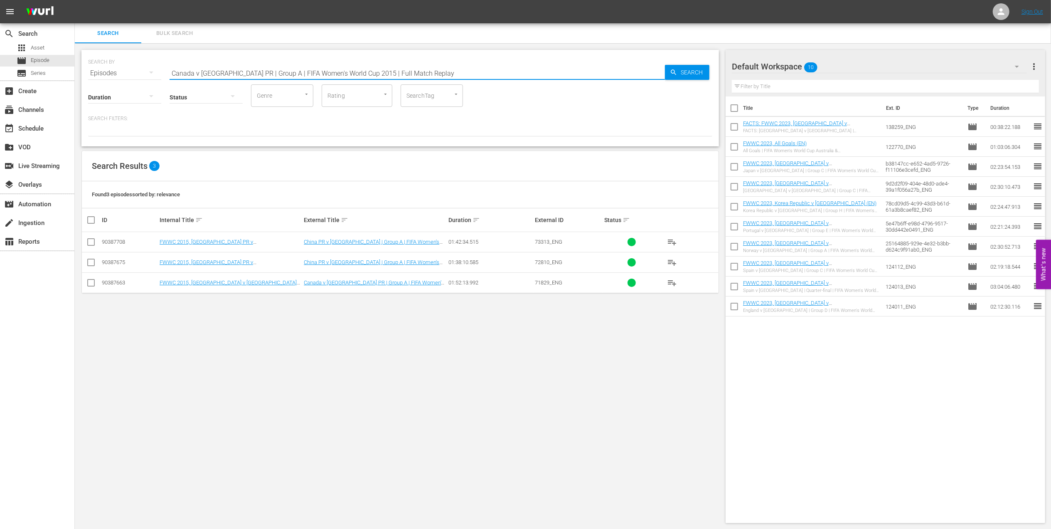
drag, startPoint x: 418, startPoint y: 72, endPoint x: 130, endPoint y: 77, distance: 288.0
click at [130, 77] on div "SEARCH BY Search By Episodes Search ID, Title, Description, Keywords, or Catego…" at bounding box center [399, 98] width 637 height 96
paste input "FWWC 2023, Official Film, Moments"
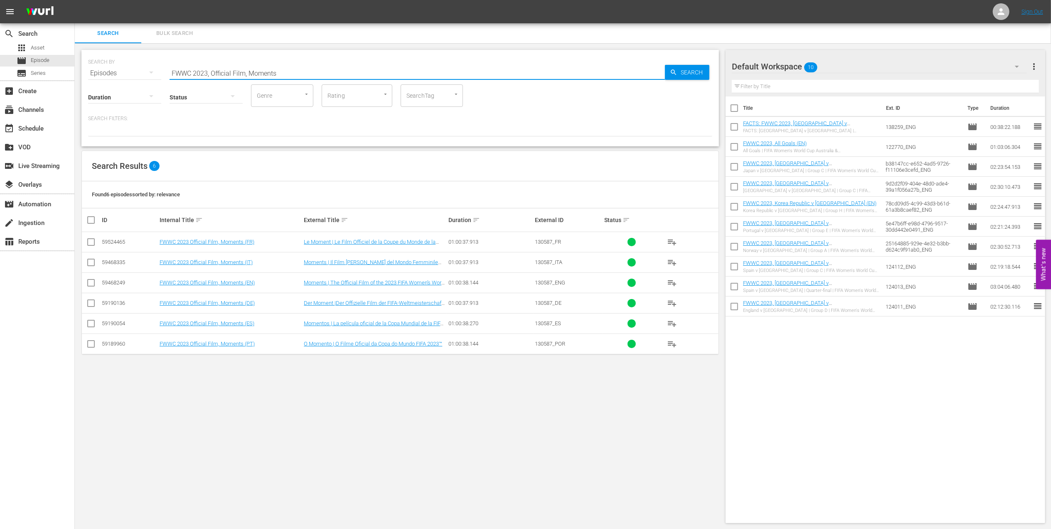
type input "FWWC 2023, Official Film, Moments"
